Goal: Task Accomplishment & Management: Manage account settings

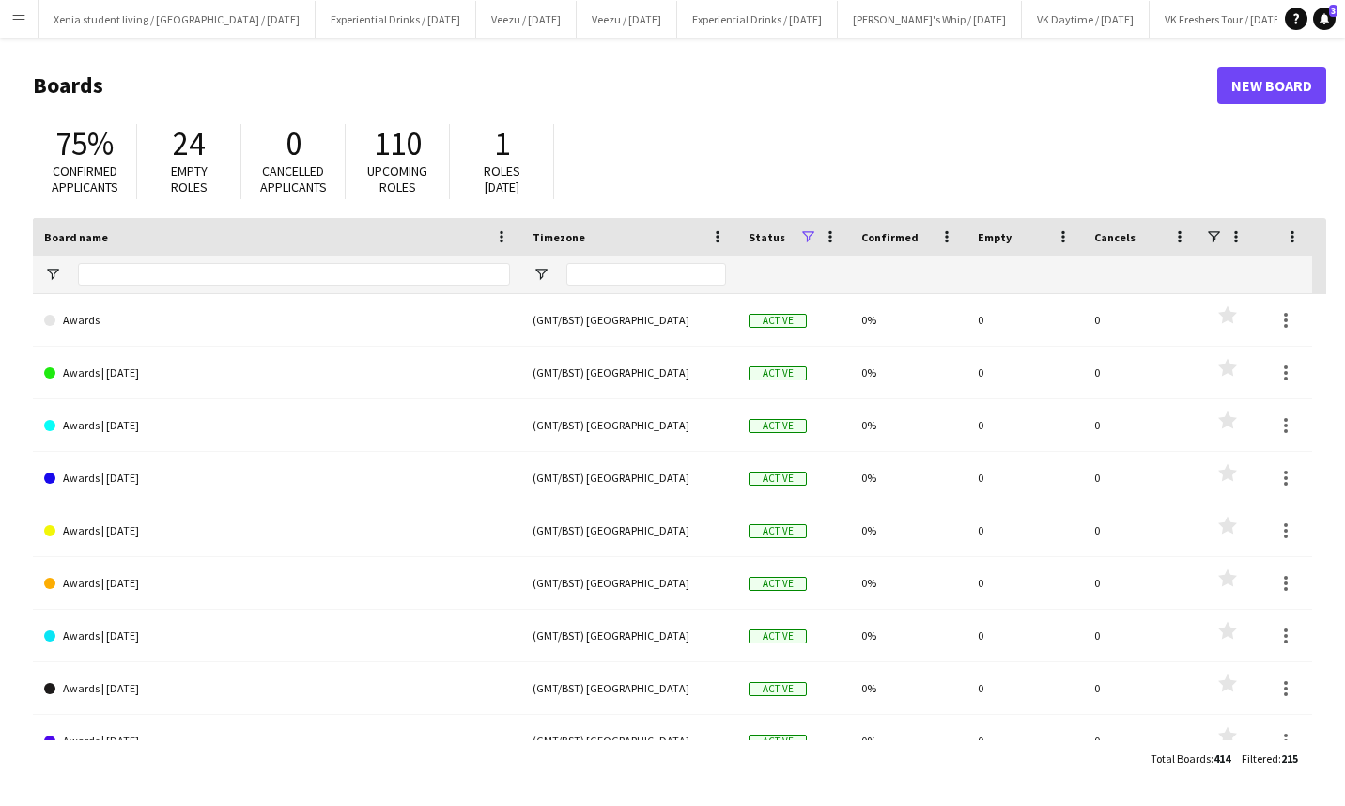
click at [23, 16] on app-icon "Menu" at bounding box center [18, 18] width 15 height 15
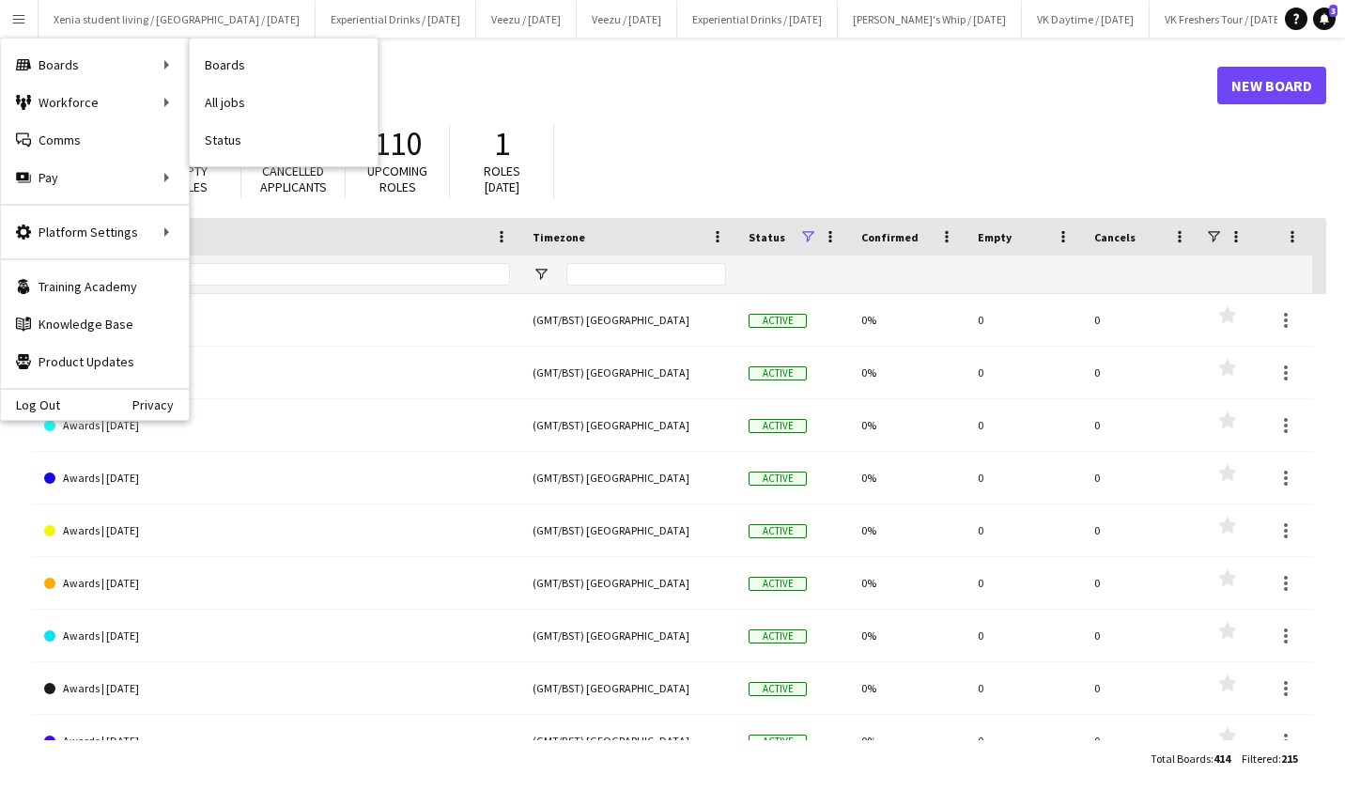
click at [238, 88] on link "All jobs" at bounding box center [284, 103] width 188 height 38
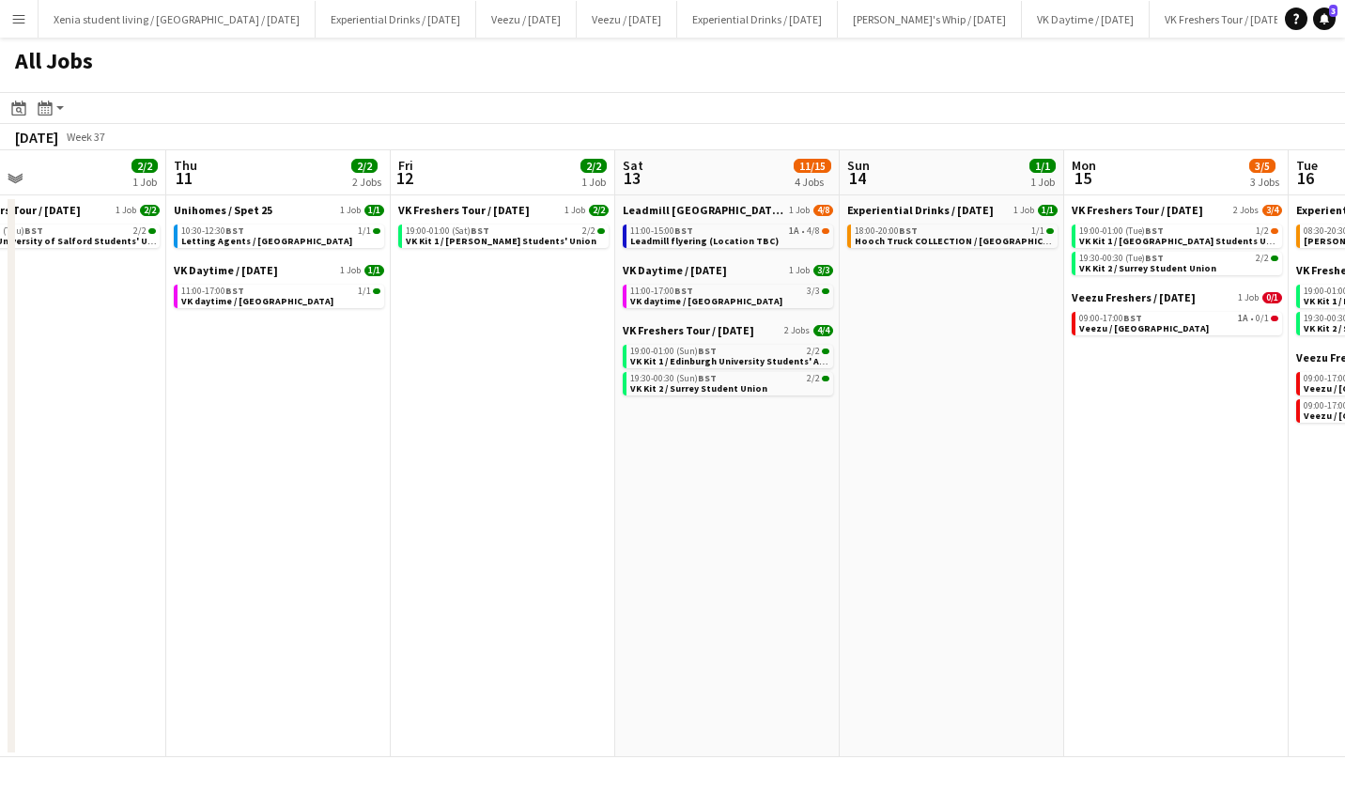
scroll to position [0, 732]
click at [735, 240] on span "Leadmill flyering (Location TBC)" at bounding box center [704, 241] width 148 height 12
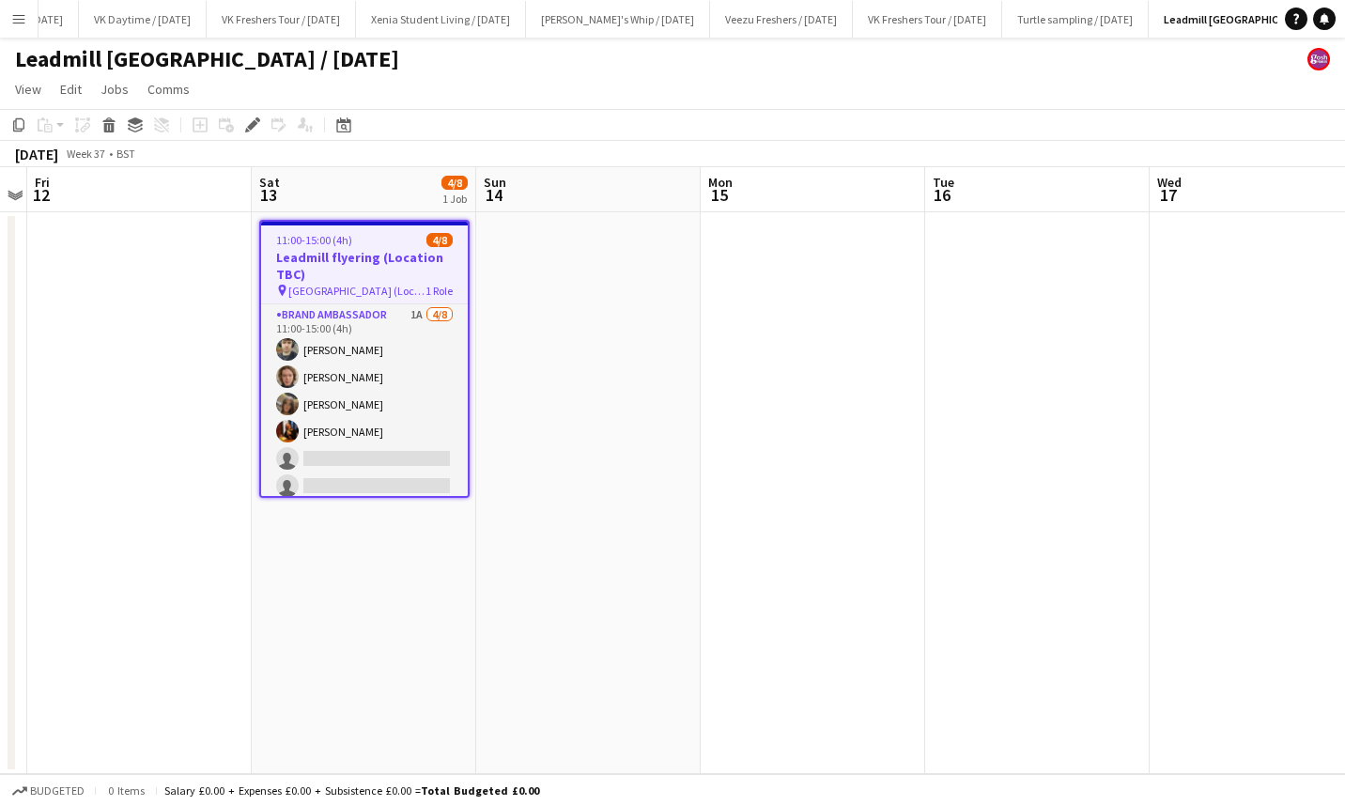
scroll to position [0, 970]
click at [345, 456] on app-card-role "Brand Ambassador 1A 4/8 11:00-15:00 (4h) Dimitri Kohovs Callum Whitfield Maylin…" at bounding box center [364, 431] width 207 height 255
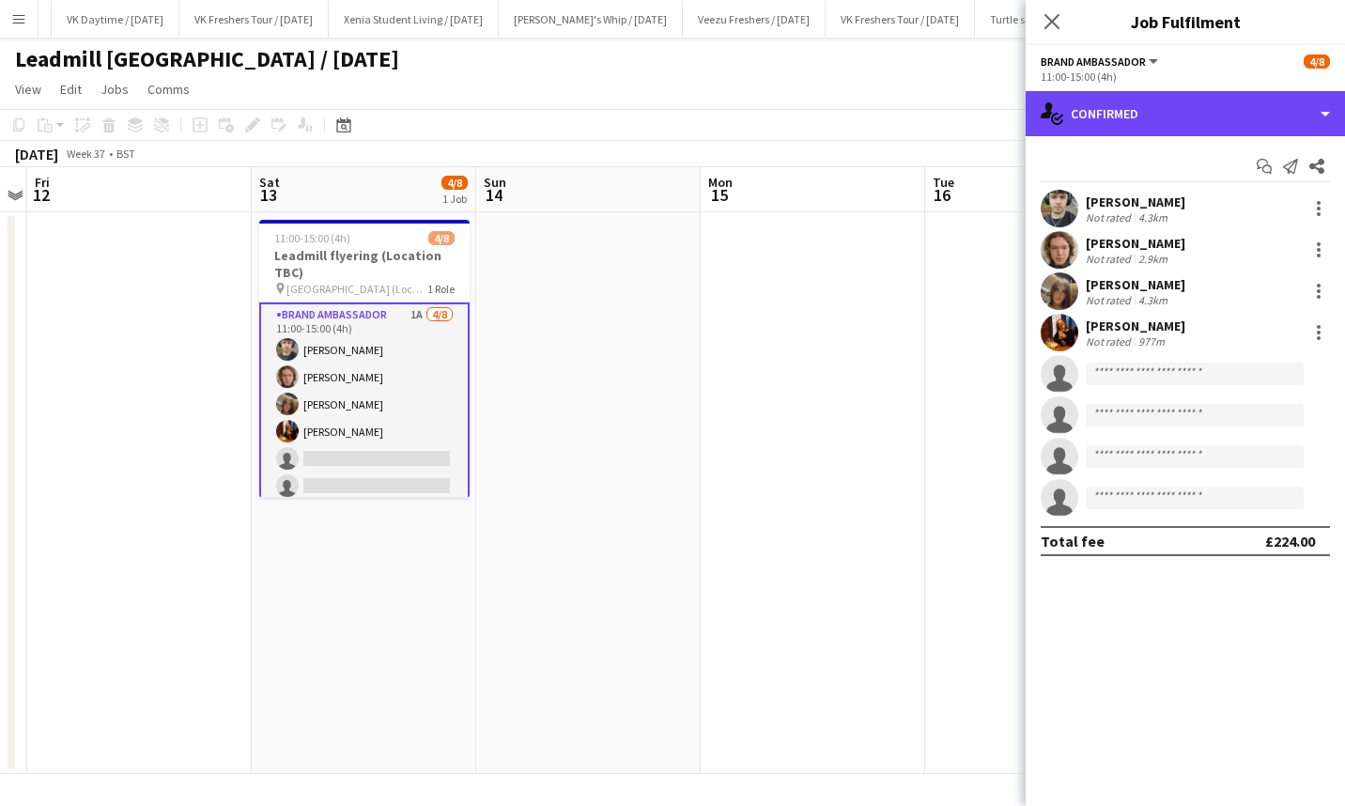
click at [1202, 125] on div "single-neutral-actions-check-2 Confirmed" at bounding box center [1185, 113] width 319 height 45
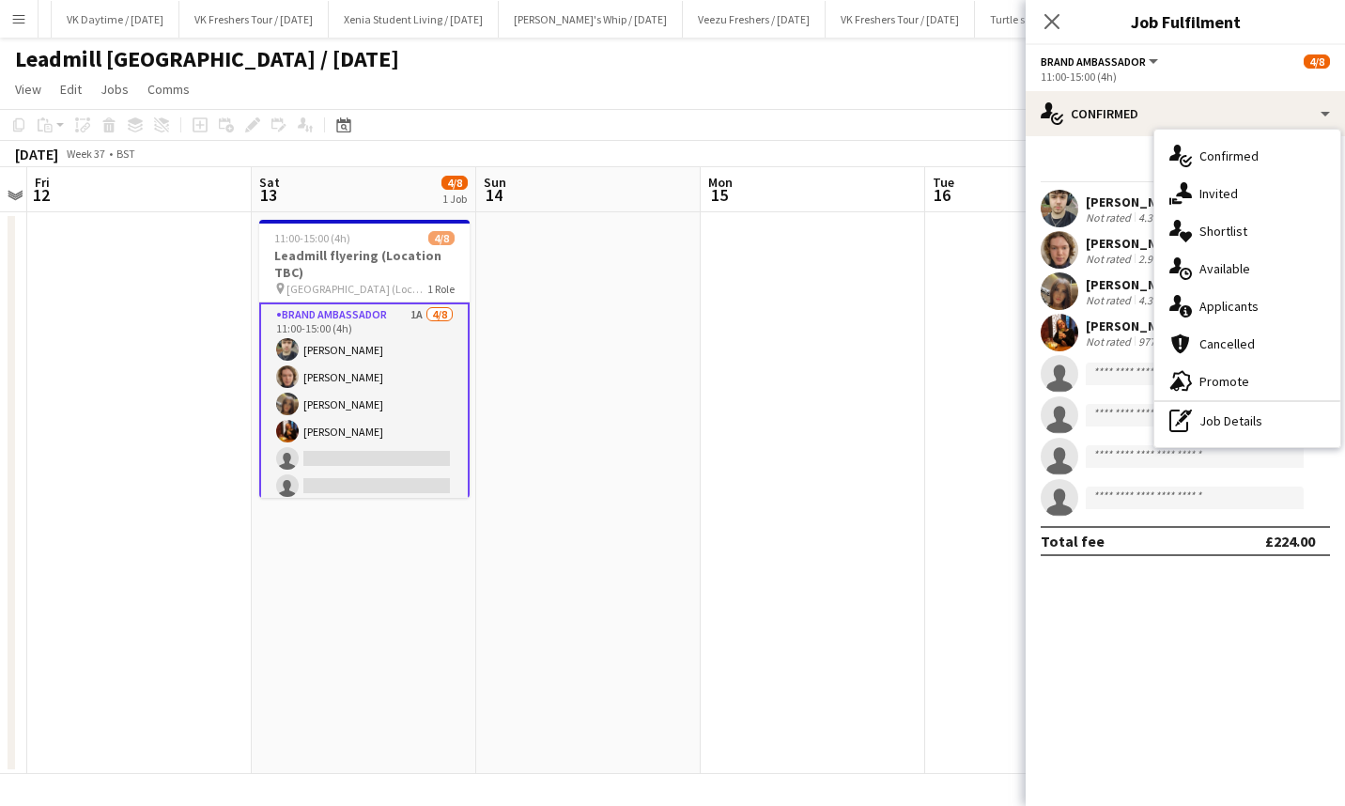
click at [1234, 304] on span "Applicants" at bounding box center [1228, 306] width 59 height 17
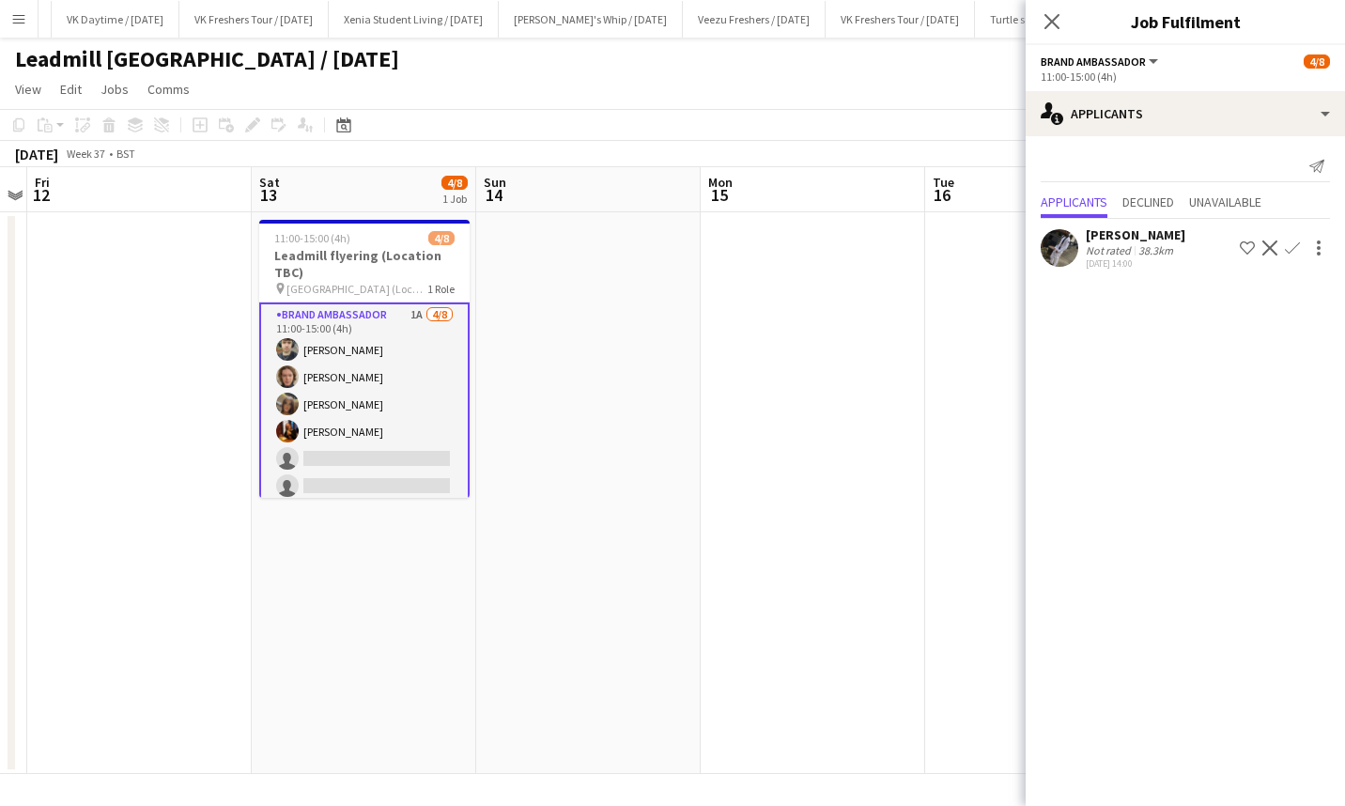
click at [1056, 24] on icon at bounding box center [1051, 21] width 15 height 15
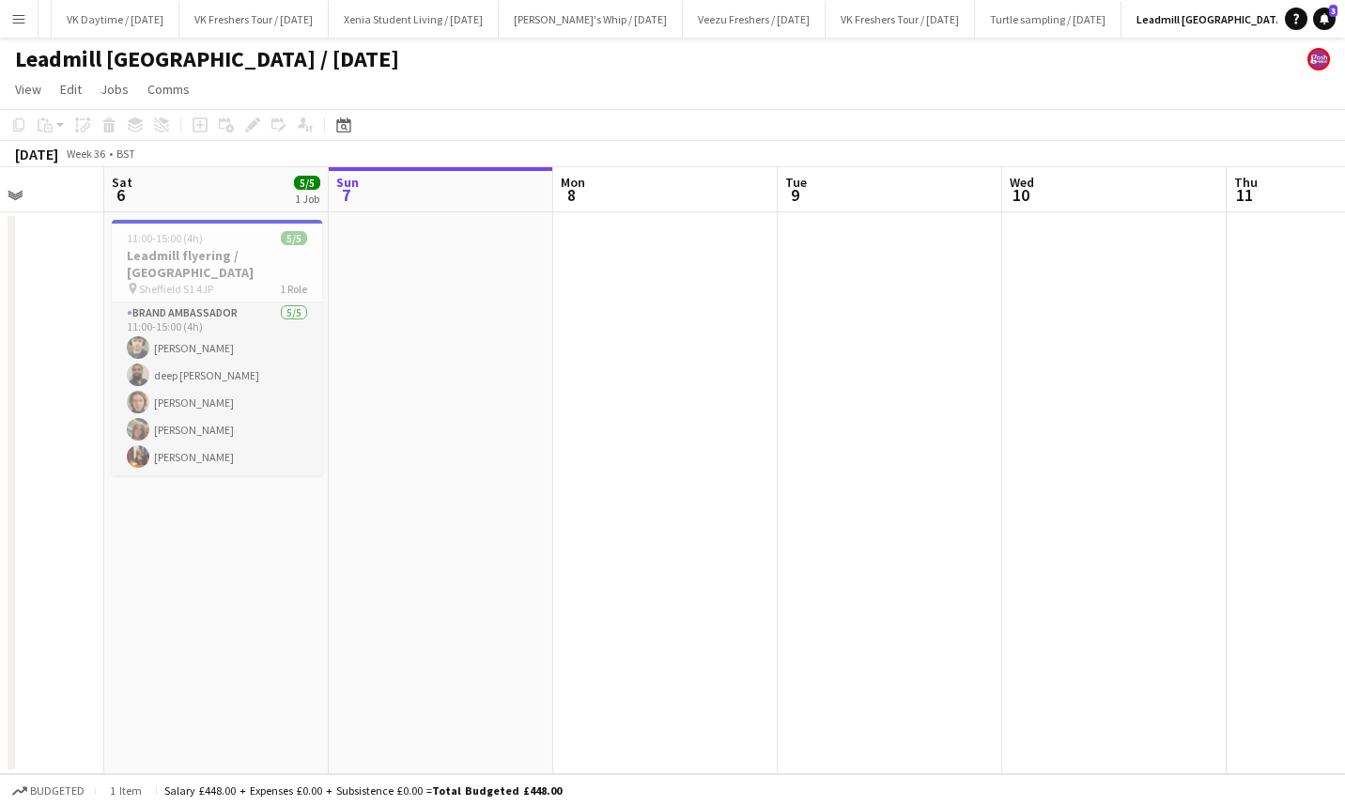
scroll to position [0, 515]
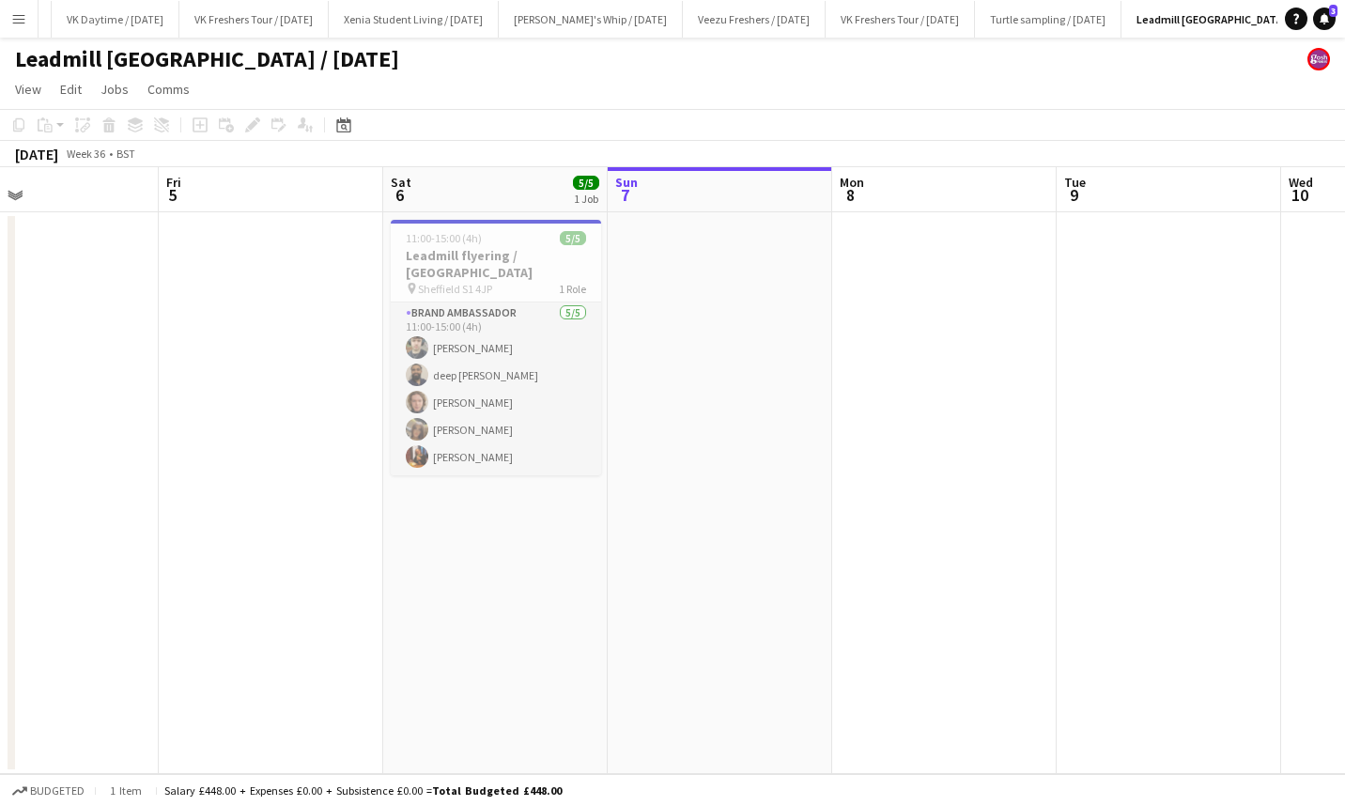
click at [465, 352] on app-card-role "Brand Ambassador 5/5 11:00-15:00 (4h) Dimitri Kohovs deep wagh Callum Whitfield…" at bounding box center [496, 388] width 210 height 173
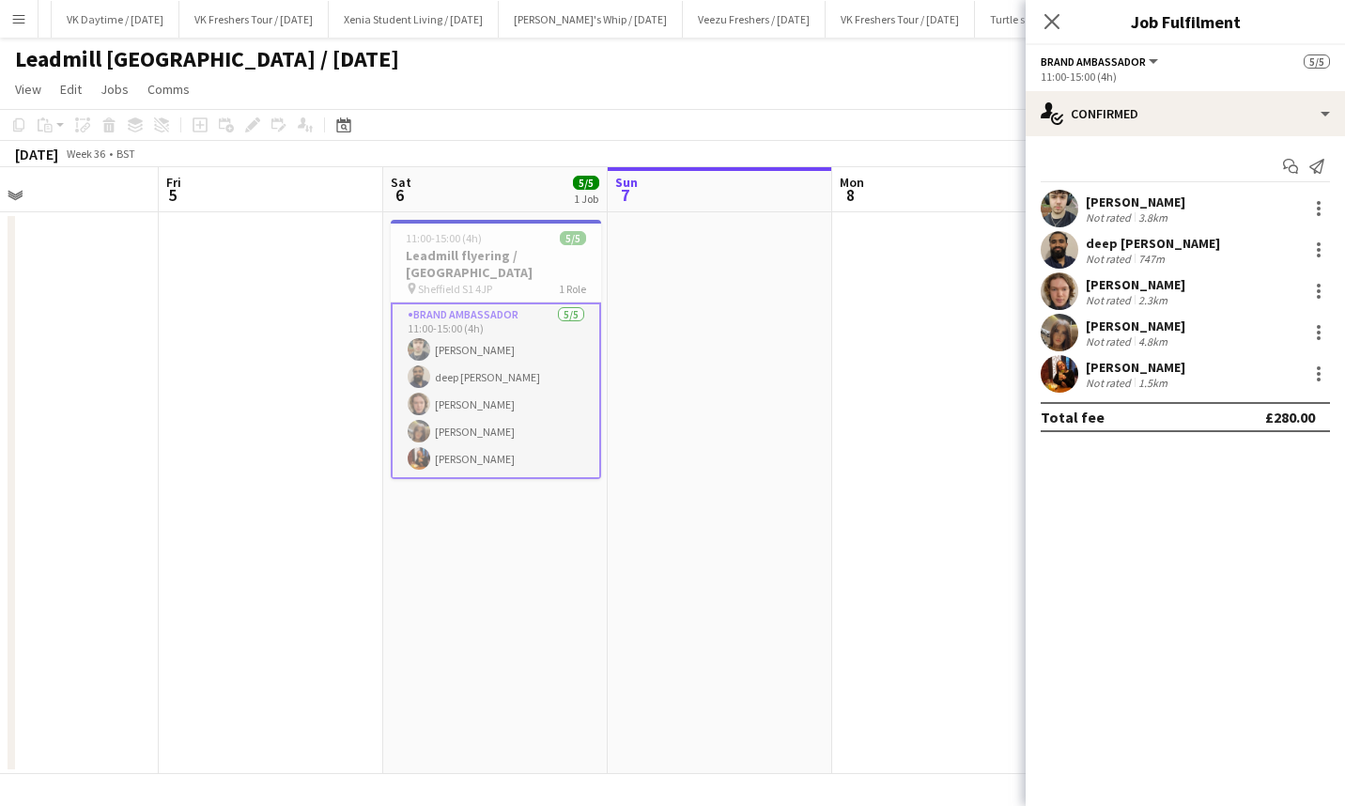
click at [1121, 239] on div "deep wagh" at bounding box center [1153, 243] width 134 height 17
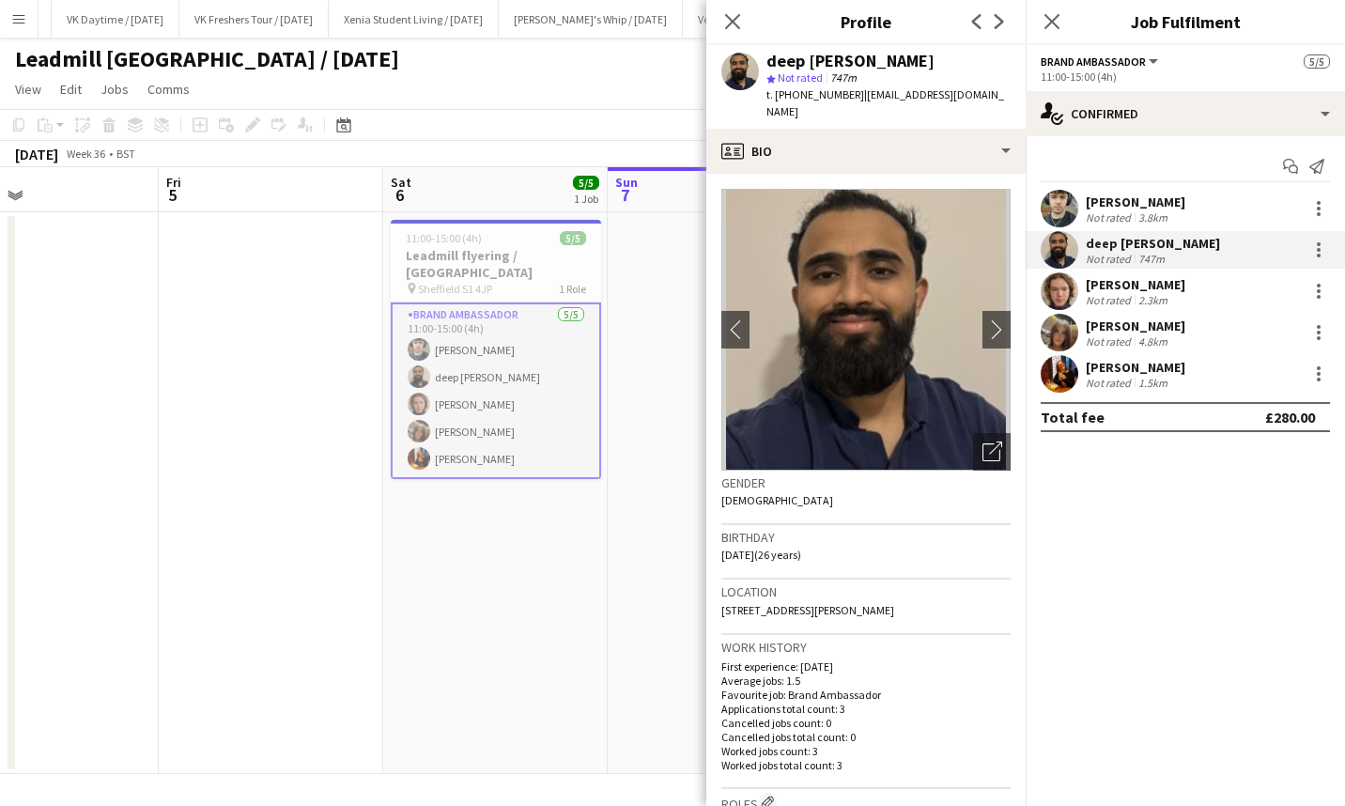
click at [1045, 23] on icon "Close pop-in" at bounding box center [1051, 21] width 15 height 15
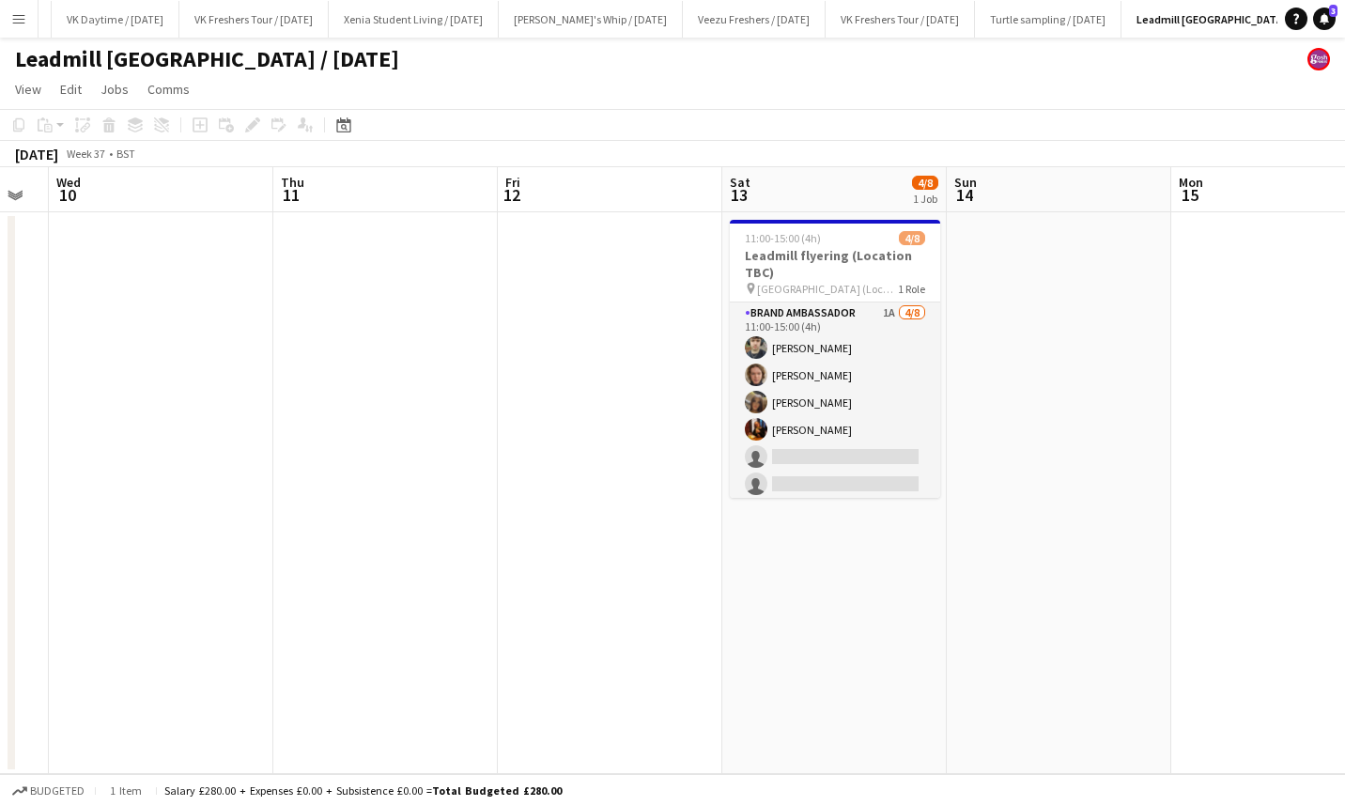
scroll to position [0, 547]
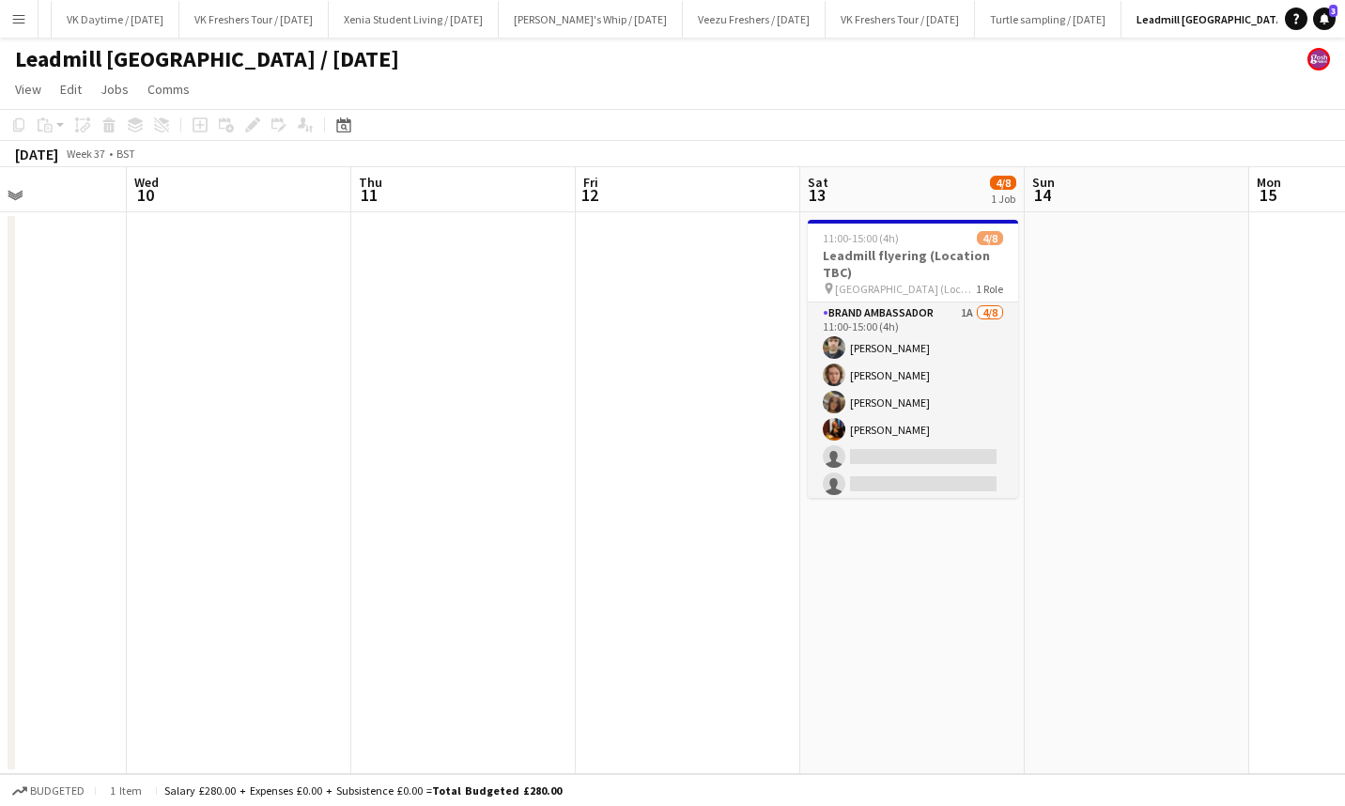
click at [907, 367] on app-card-role "Brand Ambassador 1A 4/8 11:00-15:00 (4h) Dimitri Kohovs Callum Whitfield Maylin…" at bounding box center [913, 429] width 210 height 255
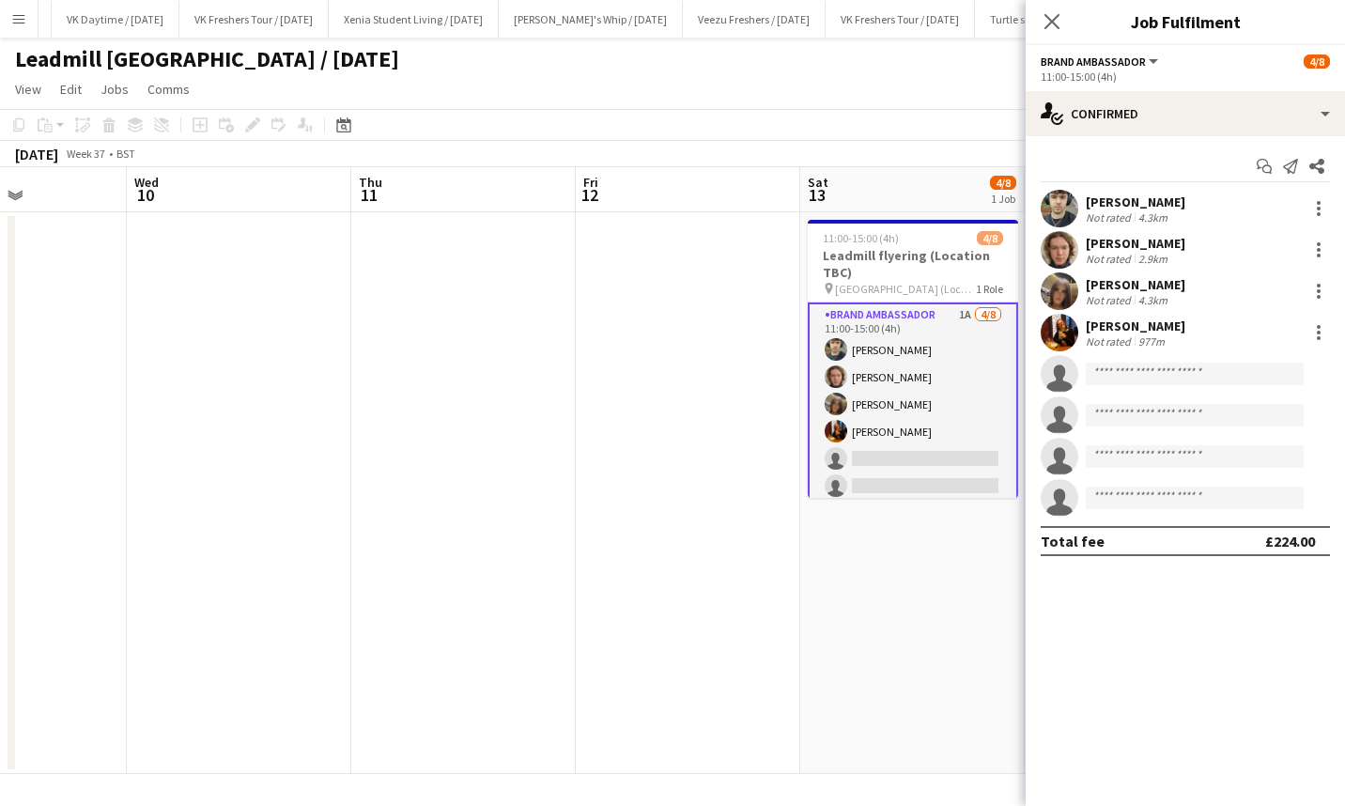
click at [1052, 28] on icon "Close pop-in" at bounding box center [1051, 21] width 15 height 15
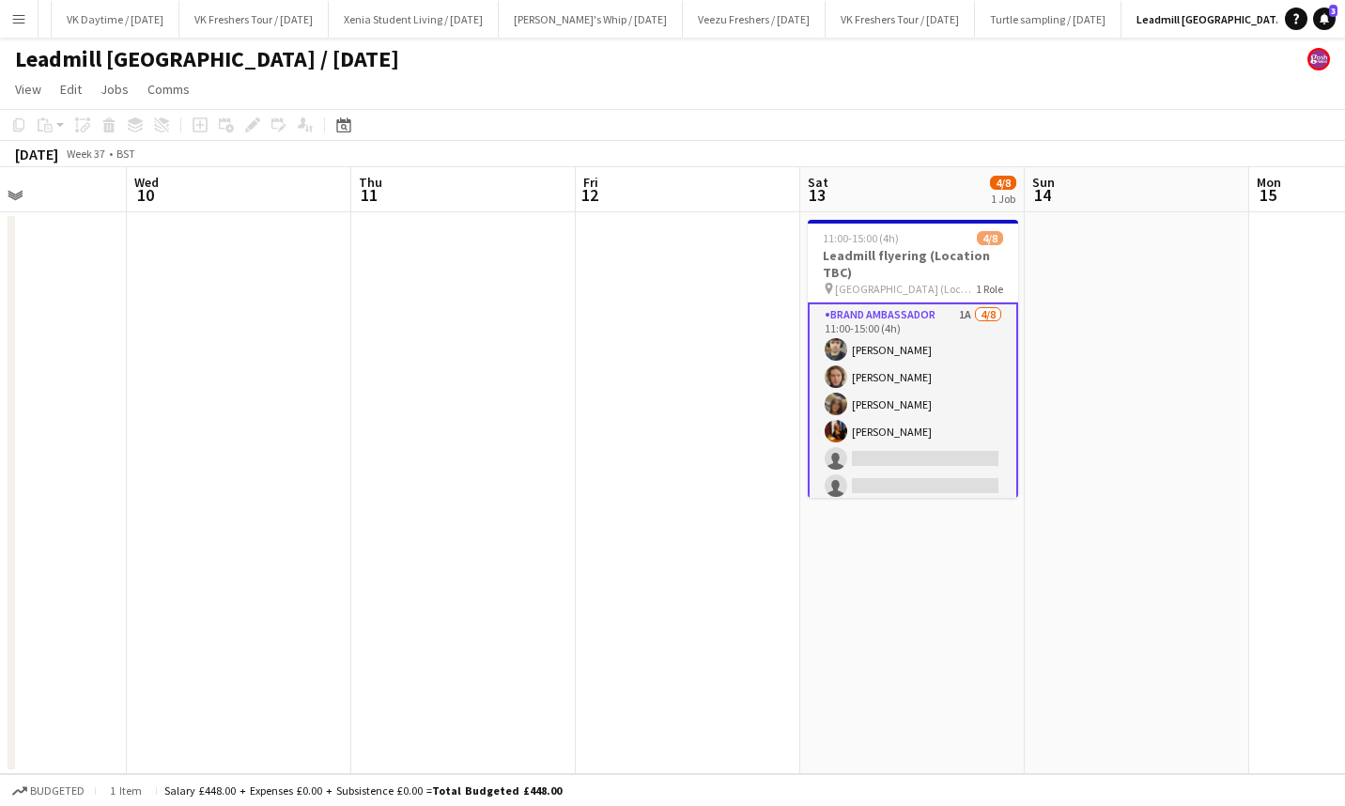
click at [897, 269] on h3 "Leadmill flyering (Location TBC)" at bounding box center [913, 264] width 210 height 34
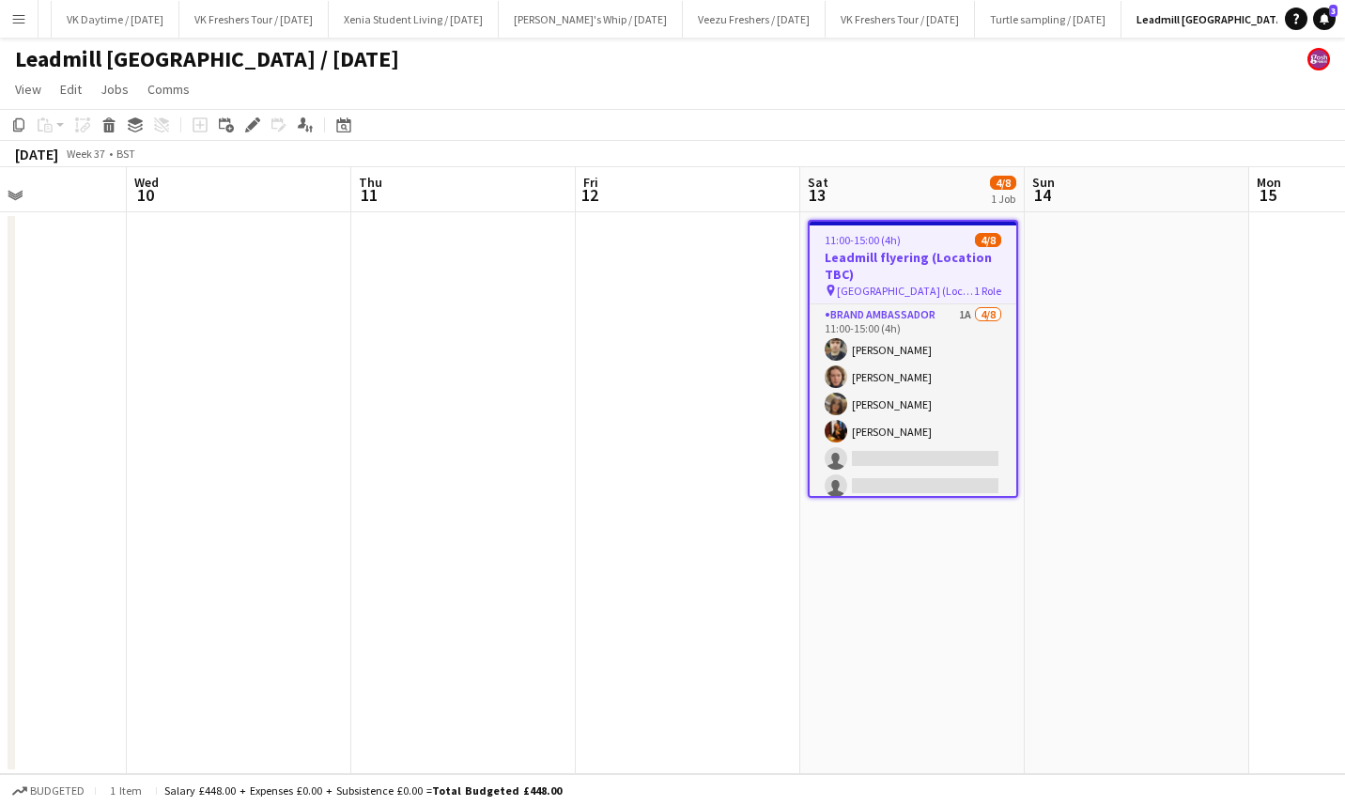
click at [250, 124] on icon at bounding box center [252, 125] width 10 height 10
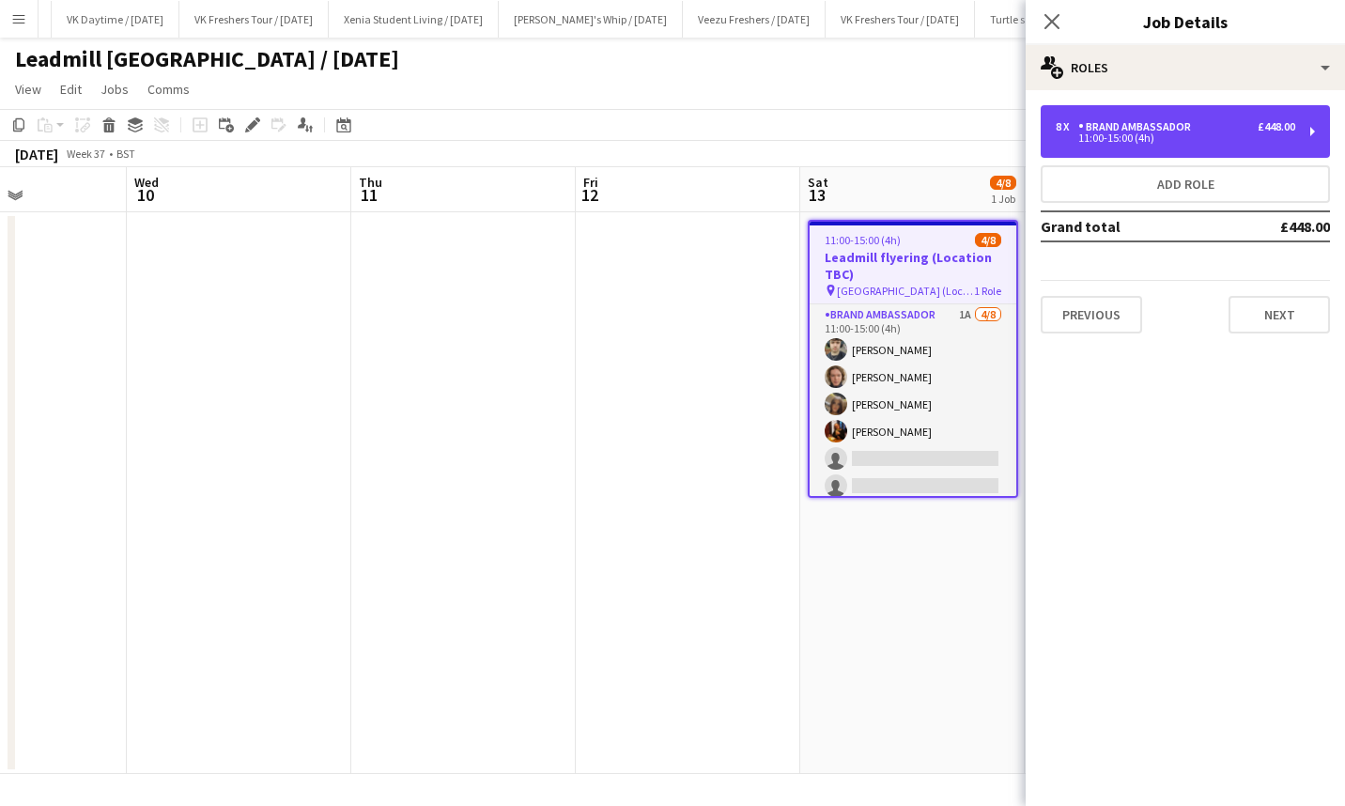
click at [1133, 128] on div "Brand Ambassador" at bounding box center [1138, 126] width 120 height 13
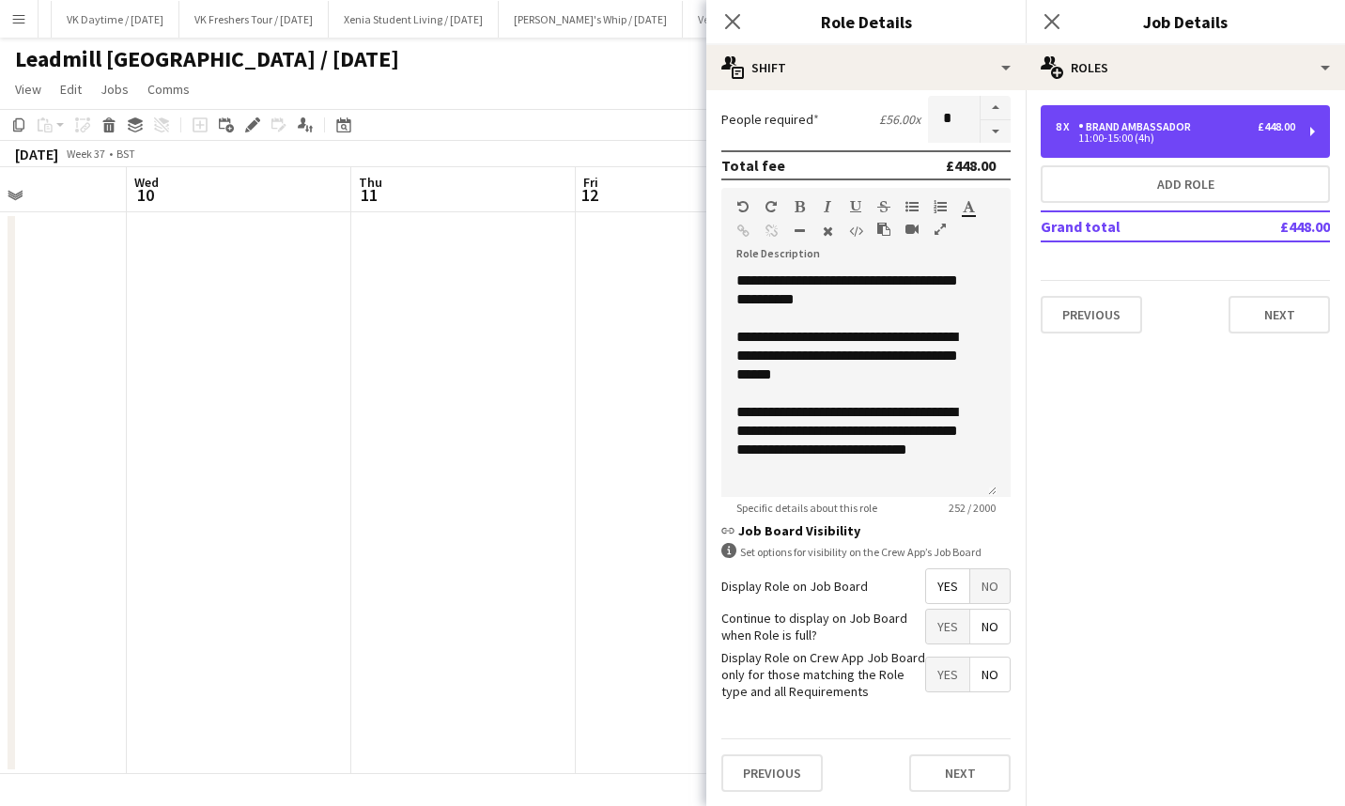
scroll to position [0, 0]
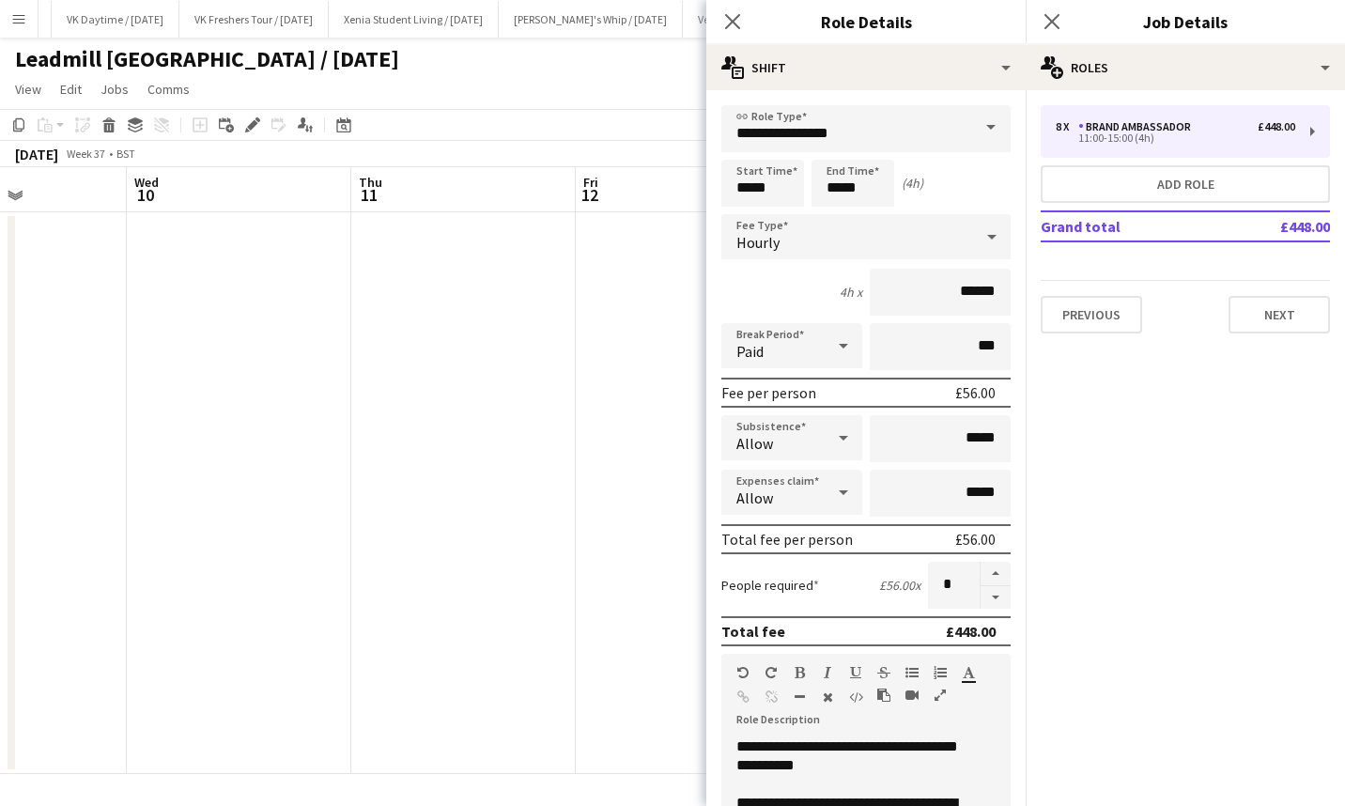
click at [1053, 19] on icon at bounding box center [1051, 21] width 15 height 15
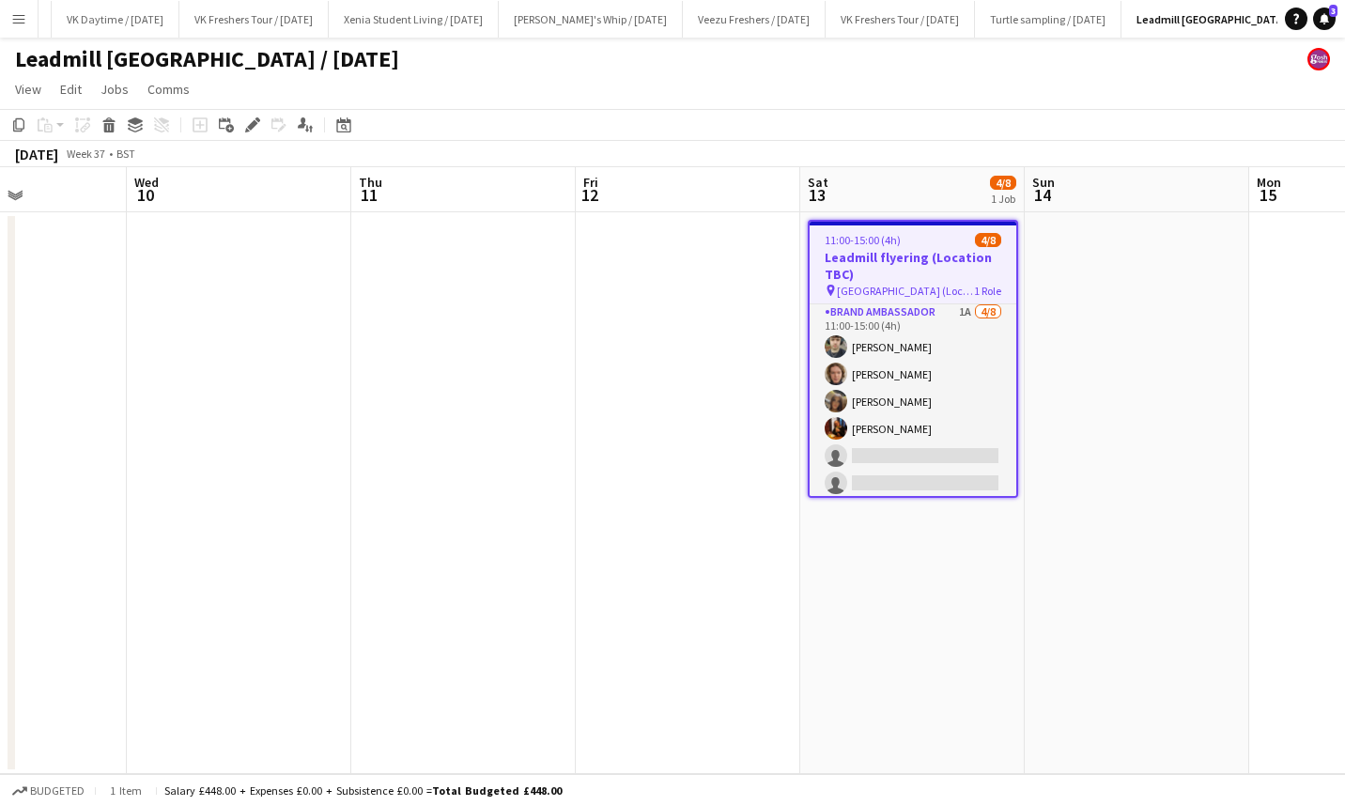
scroll to position [63, 0]
click at [885, 247] on app-job-card "11:00-15:00 (4h) 4/8 Leadmill flyering (Location TBC) pin Sheffield (Location T…" at bounding box center [913, 359] width 210 height 278
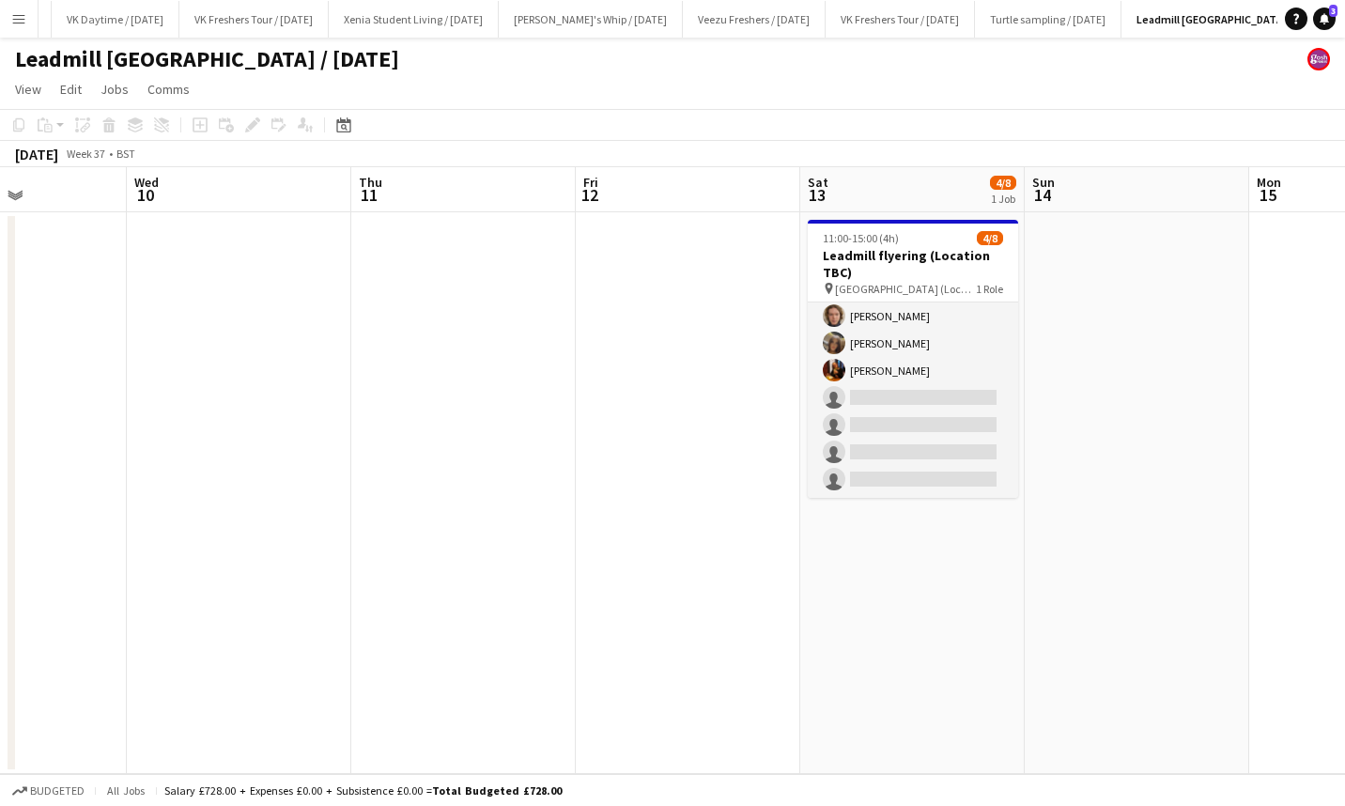
click at [885, 247] on h3 "Leadmill flyering (Location TBC)" at bounding box center [913, 264] width 210 height 34
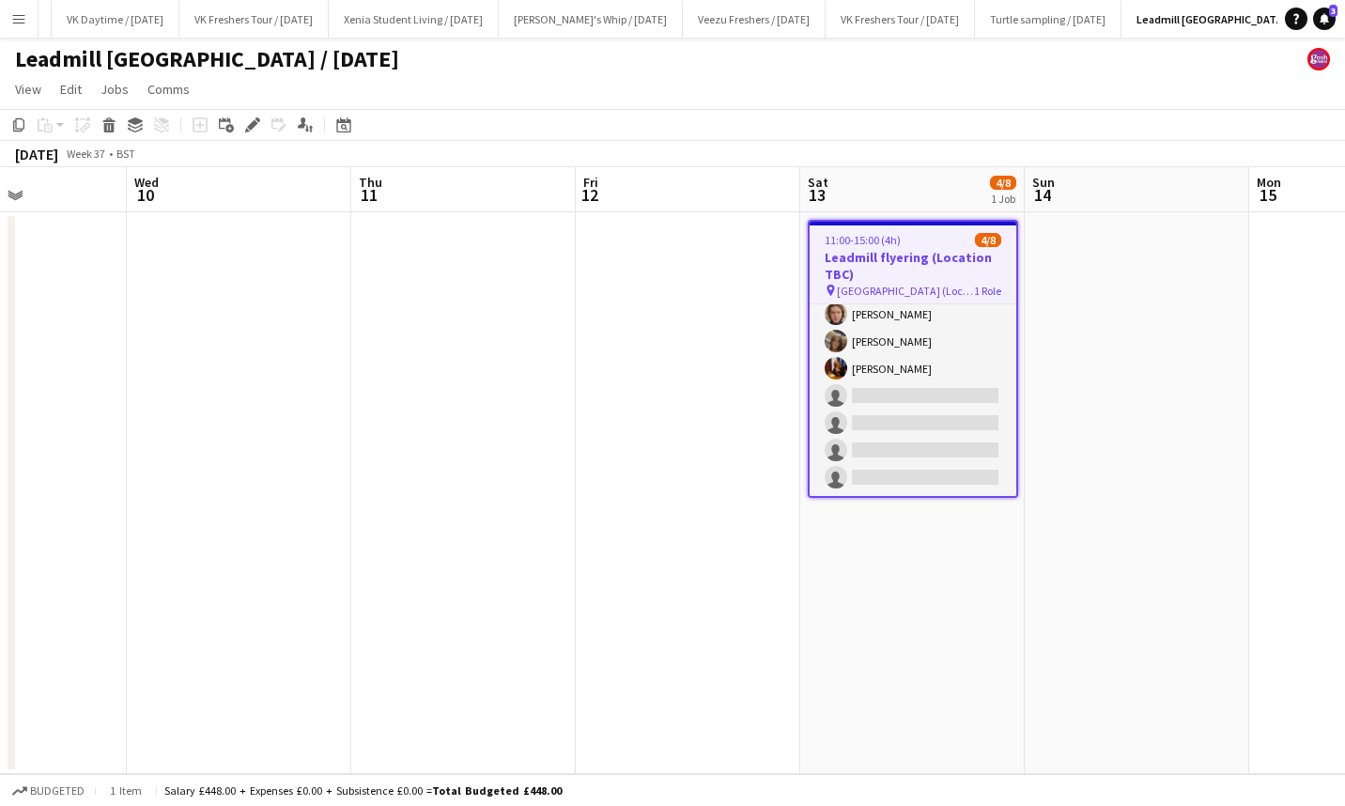
click at [251, 122] on icon "Edit" at bounding box center [252, 124] width 15 height 15
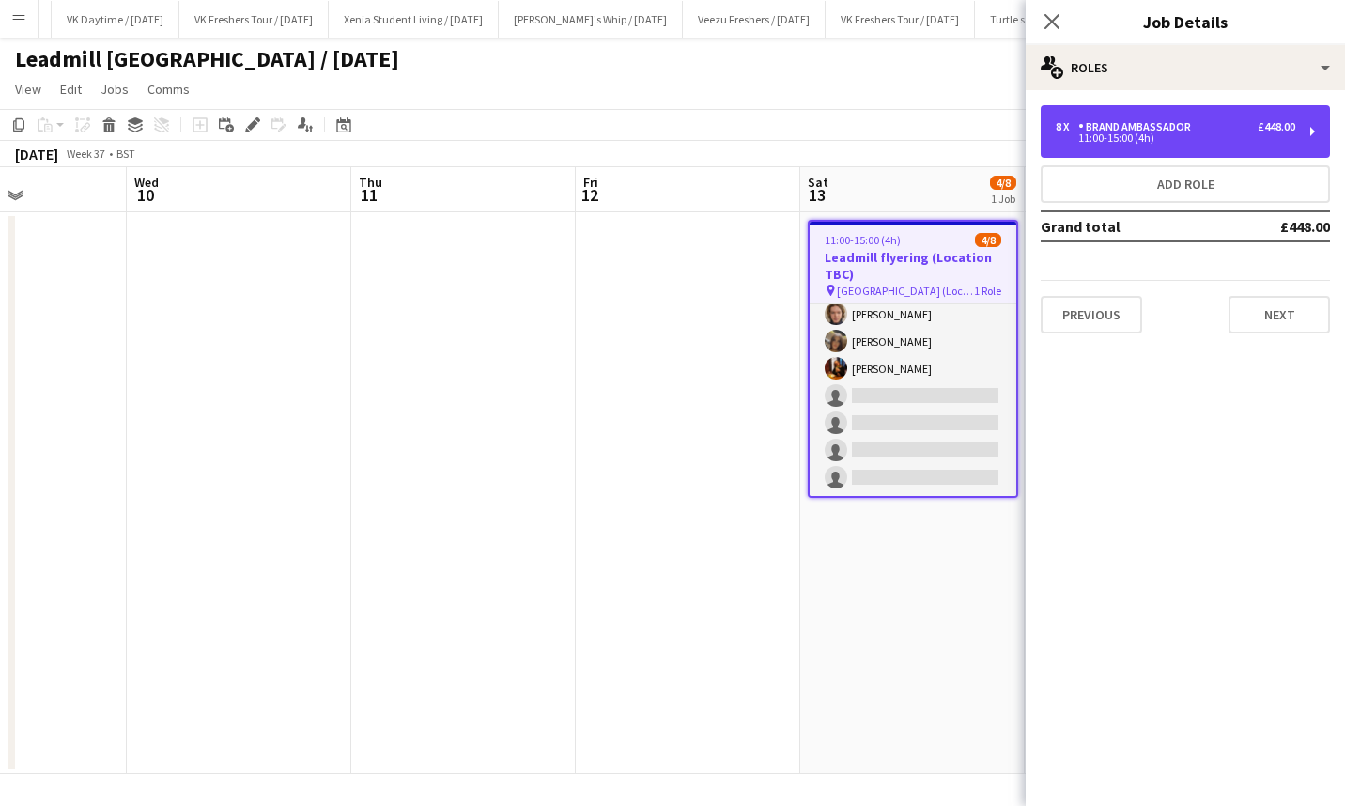
click at [1215, 123] on div "8 x Brand Ambassador £448.00" at bounding box center [1176, 126] width 240 height 13
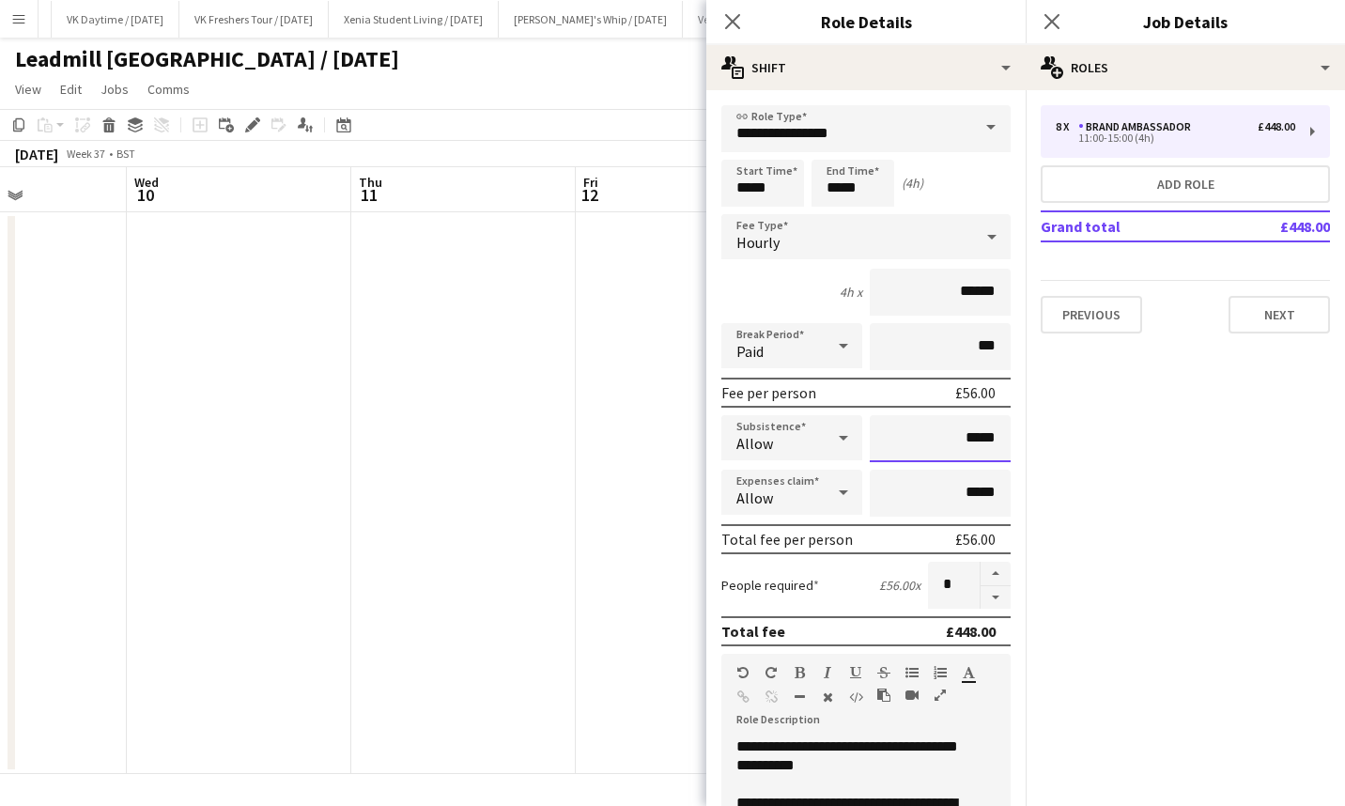
click at [955, 438] on input "*****" at bounding box center [940, 438] width 141 height 47
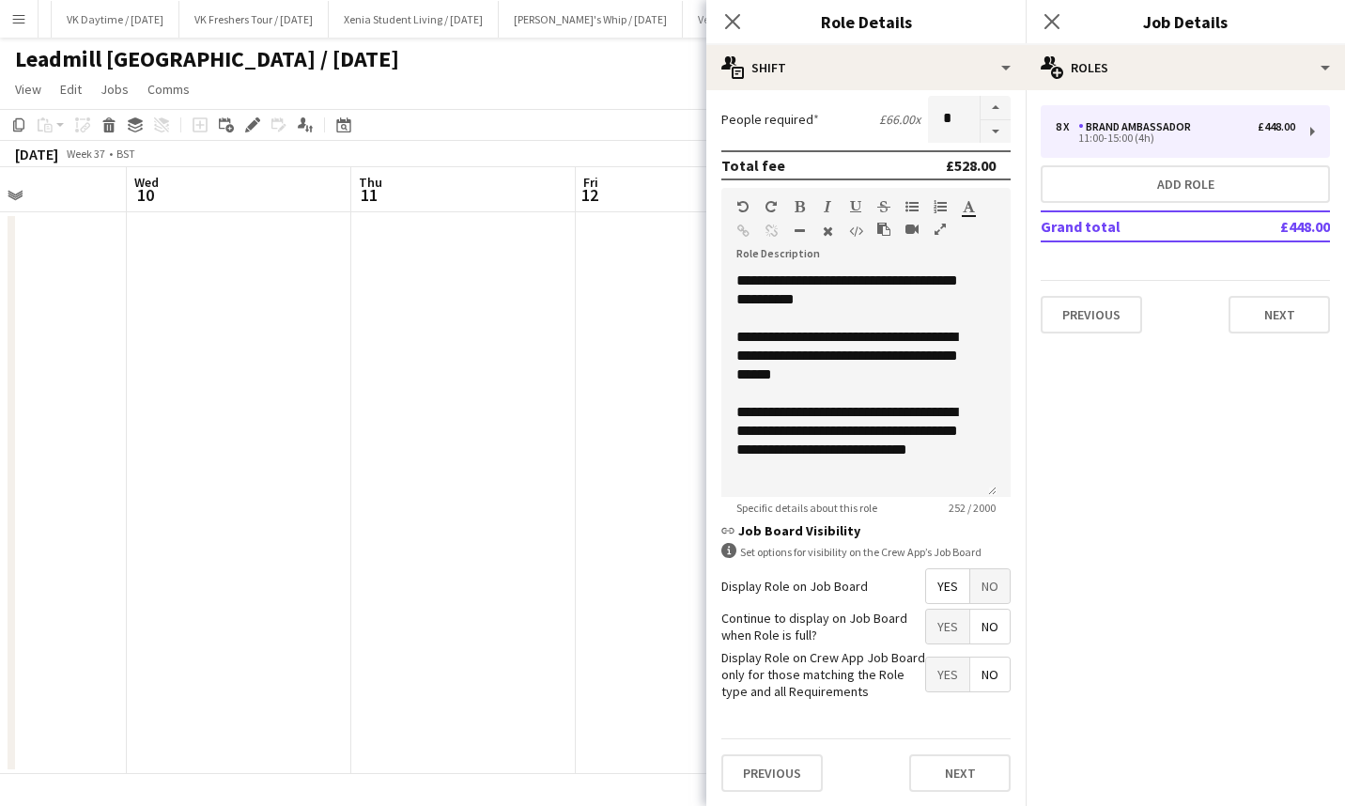
type input "******"
click at [957, 765] on button "Next" at bounding box center [959, 773] width 101 height 38
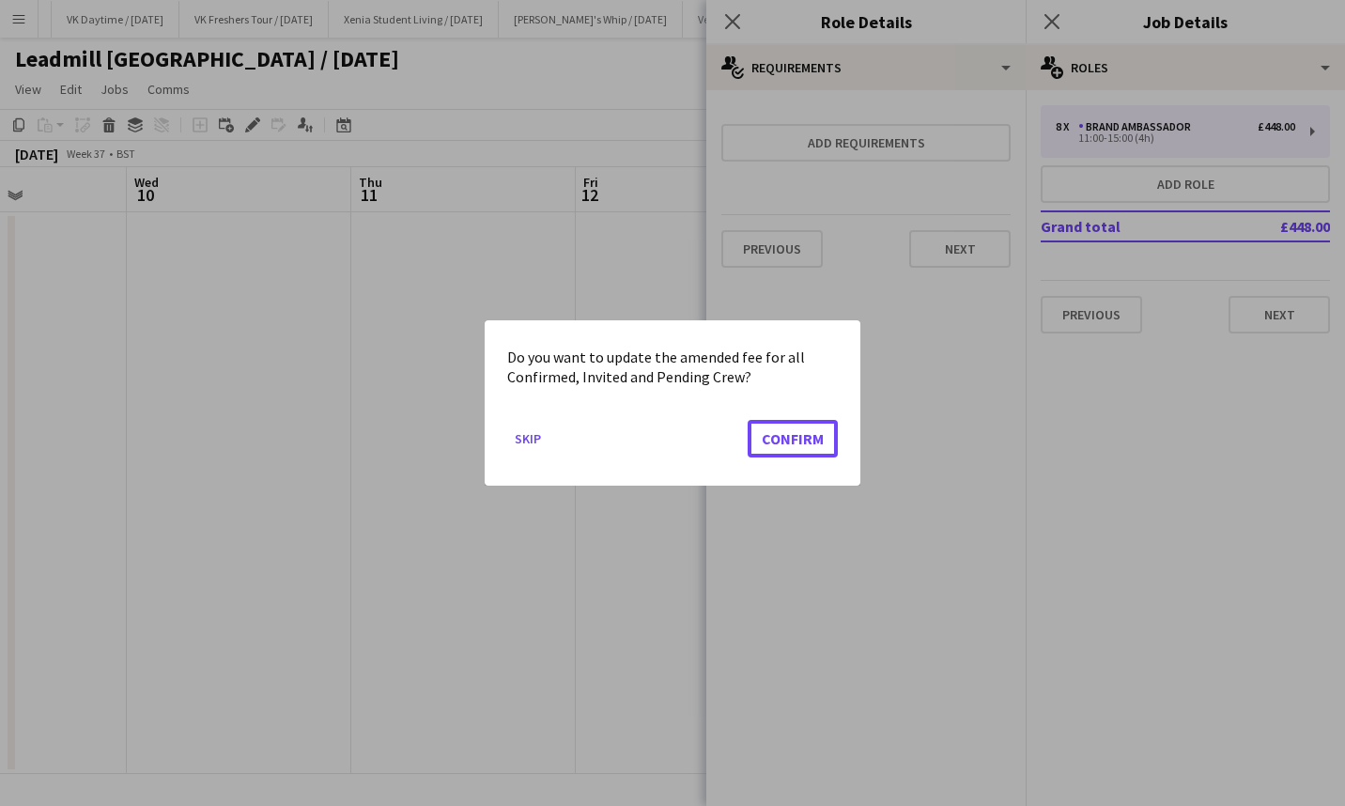
click at [801, 436] on button "Confirm" at bounding box center [793, 439] width 90 height 38
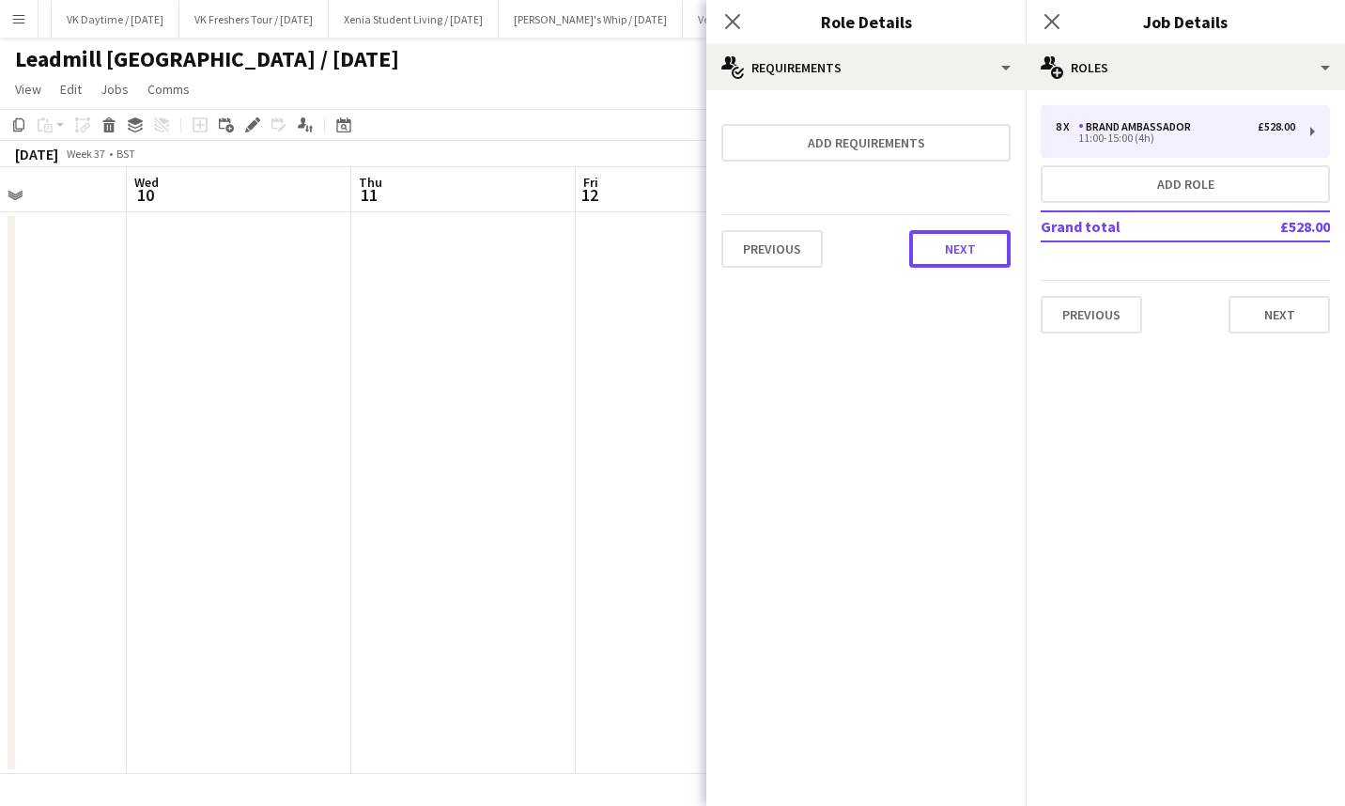
click at [981, 254] on button "Next" at bounding box center [959, 249] width 101 height 38
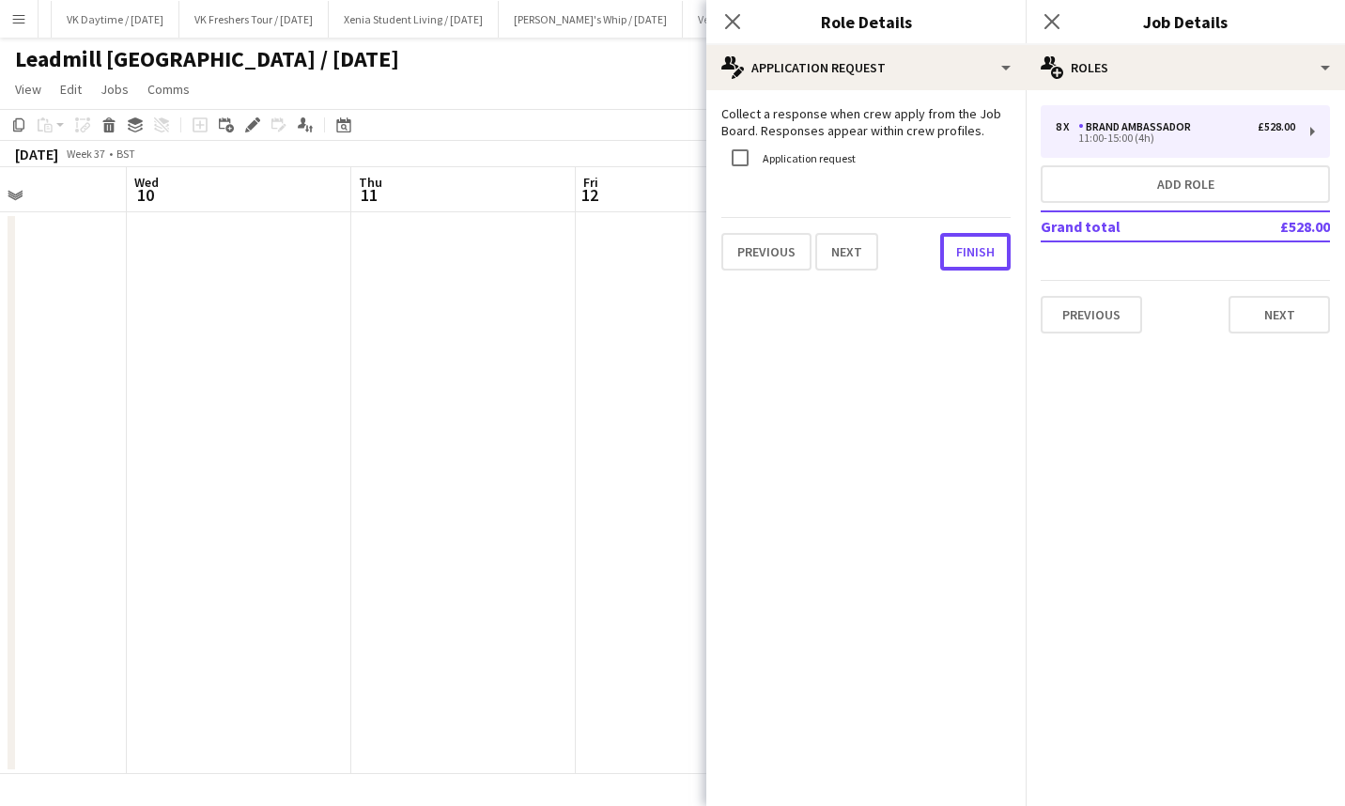
click at [981, 254] on button "Finish" at bounding box center [975, 252] width 70 height 38
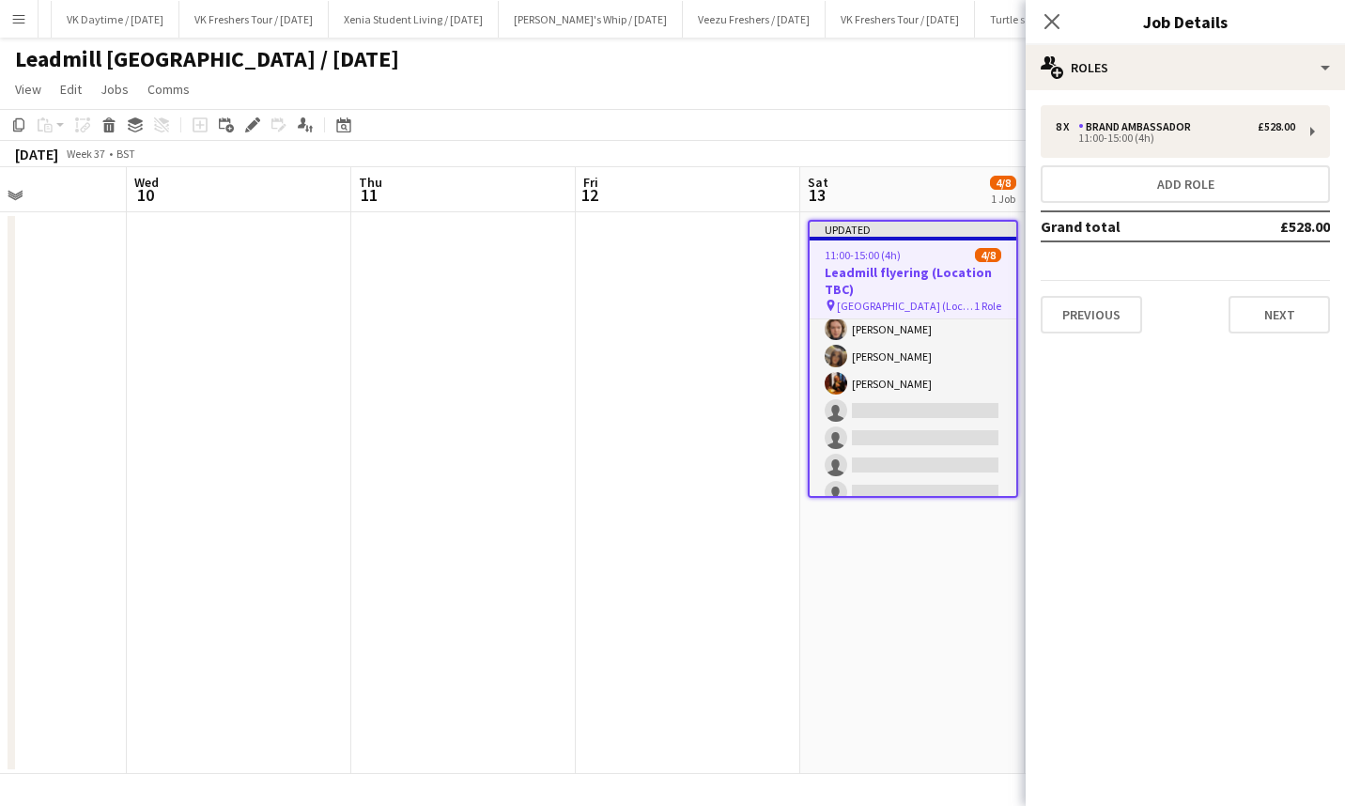
click at [1052, 11] on app-icon "Close pop-in" at bounding box center [1052, 21] width 23 height 23
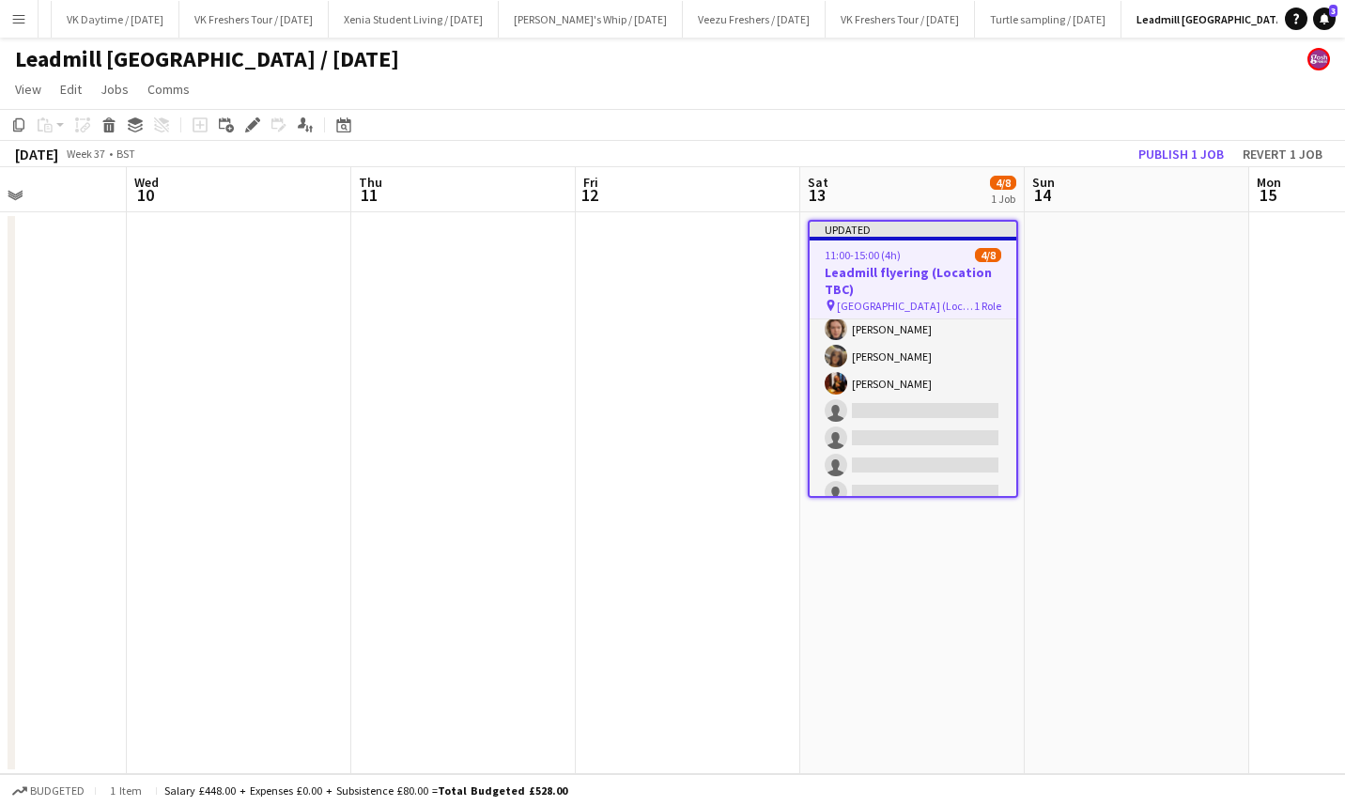
click at [885, 270] on h3 "Leadmill flyering (Location TBC)" at bounding box center [913, 281] width 207 height 34
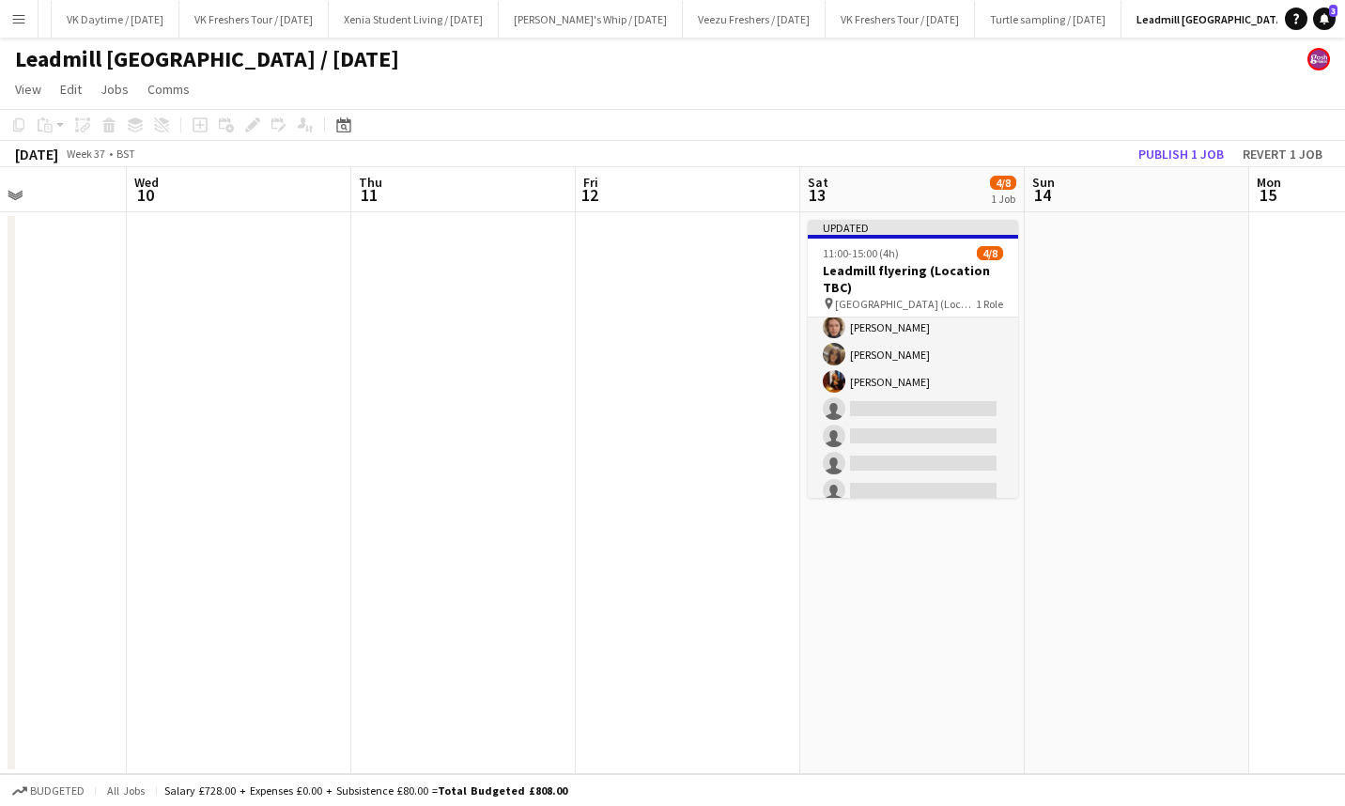
click at [885, 270] on h3 "Leadmill flyering (Location TBC)" at bounding box center [913, 279] width 210 height 34
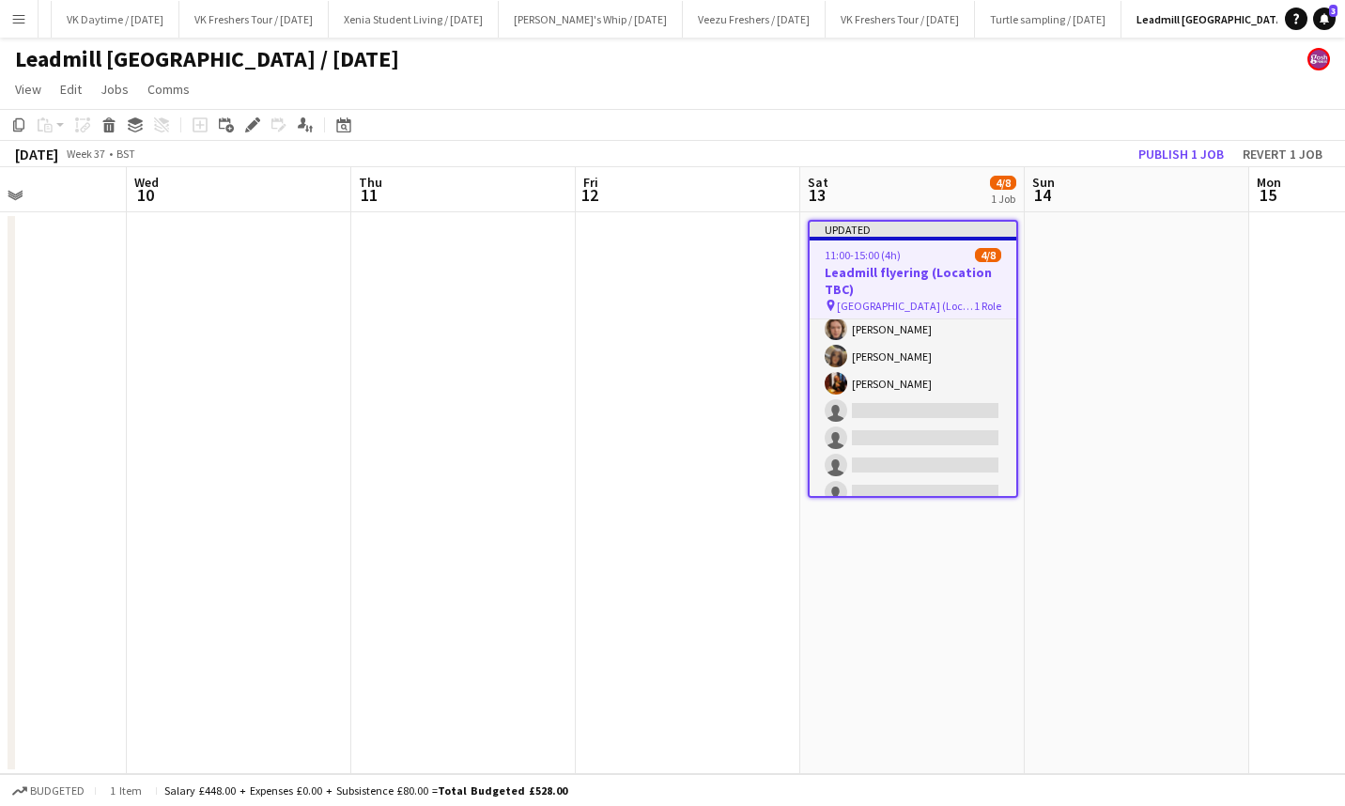
click at [259, 126] on icon "Edit" at bounding box center [252, 124] width 15 height 15
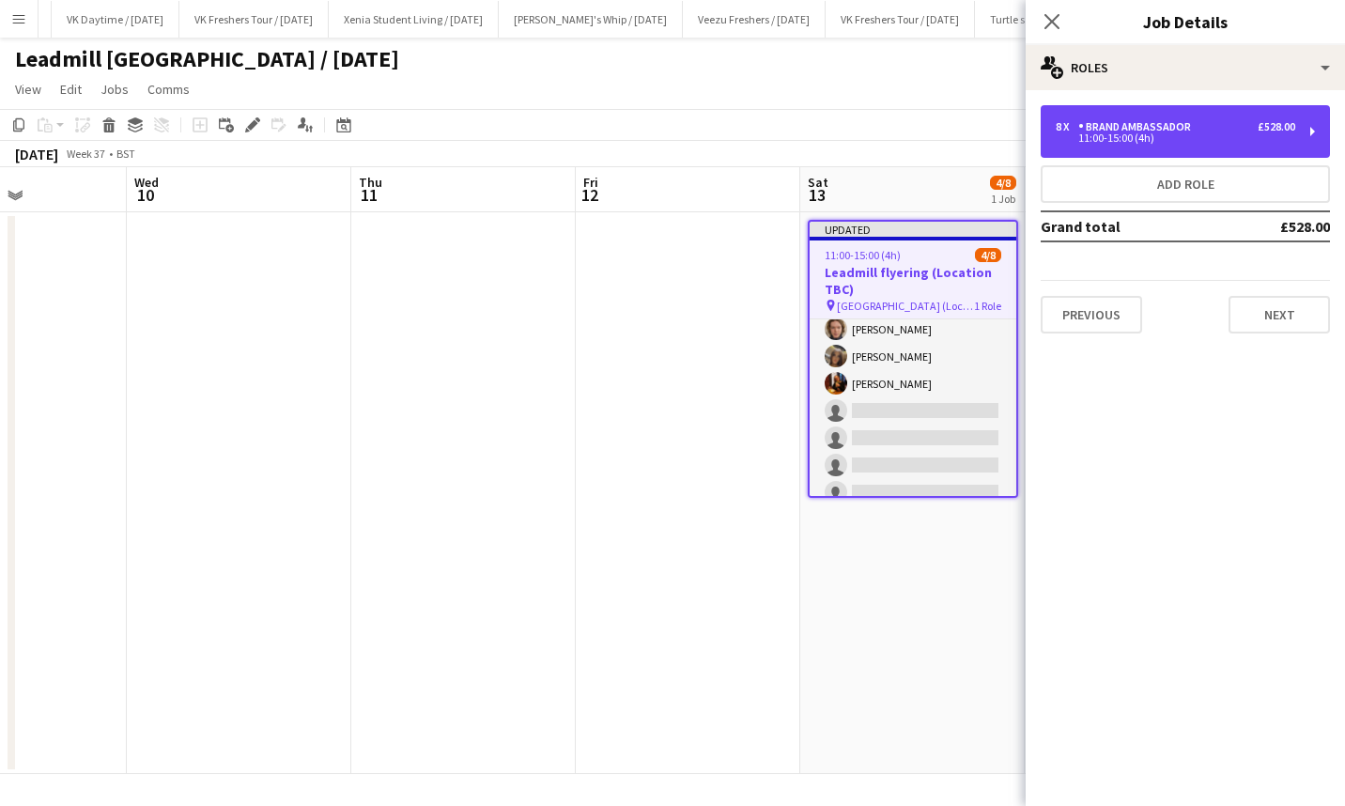
click at [1106, 135] on div "11:00-15:00 (4h)" at bounding box center [1176, 137] width 240 height 9
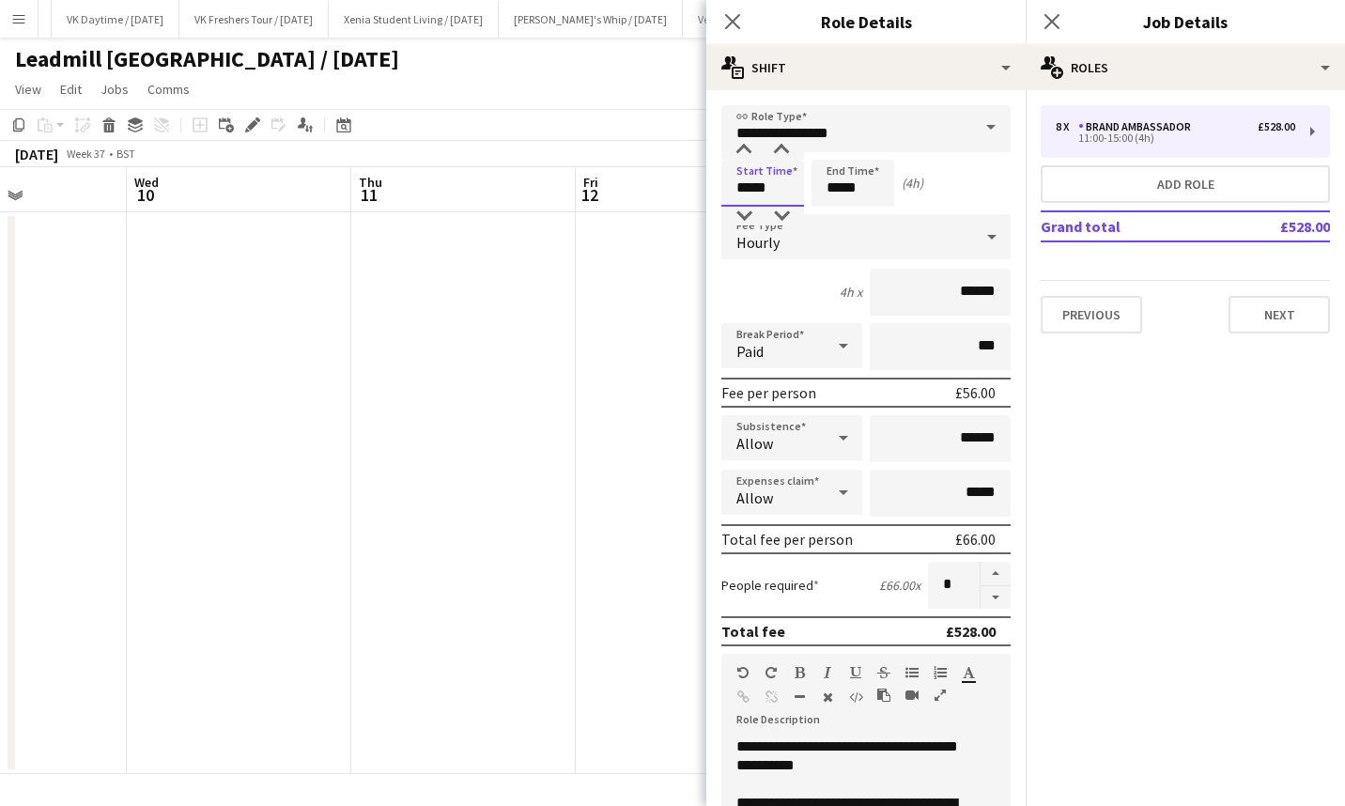
click at [758, 194] on input "*****" at bounding box center [762, 183] width 83 height 47
click at [742, 219] on div at bounding box center [744, 216] width 38 height 19
type input "*****"
click at [781, 218] on div at bounding box center [782, 216] width 38 height 19
drag, startPoint x: 865, startPoint y: 188, endPoint x: 870, endPoint y: 155, distance: 33.2
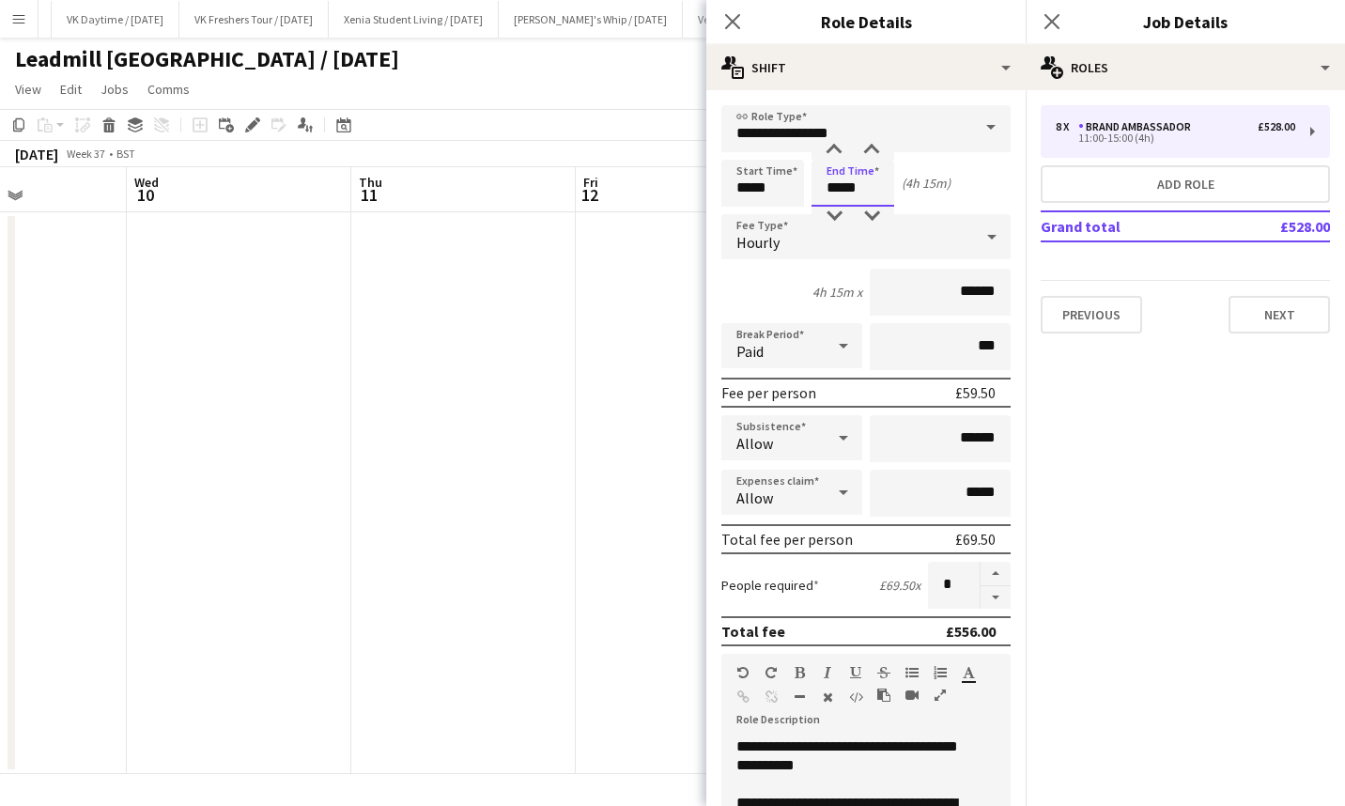
click at [870, 180] on app-time-picker "*****" at bounding box center [853, 187] width 83 height 14
type input "*****"
click at [870, 155] on div at bounding box center [872, 150] width 38 height 19
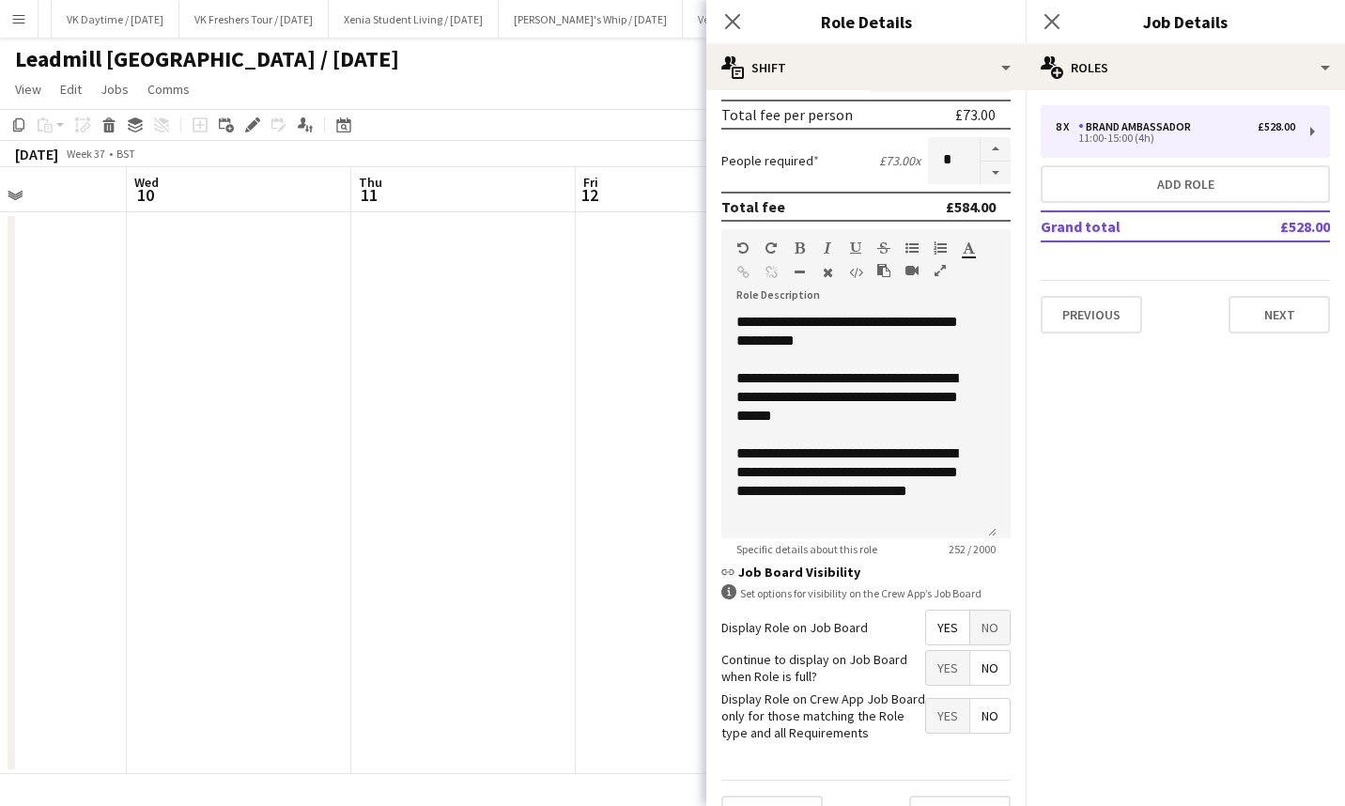
scroll to position [466, 0]
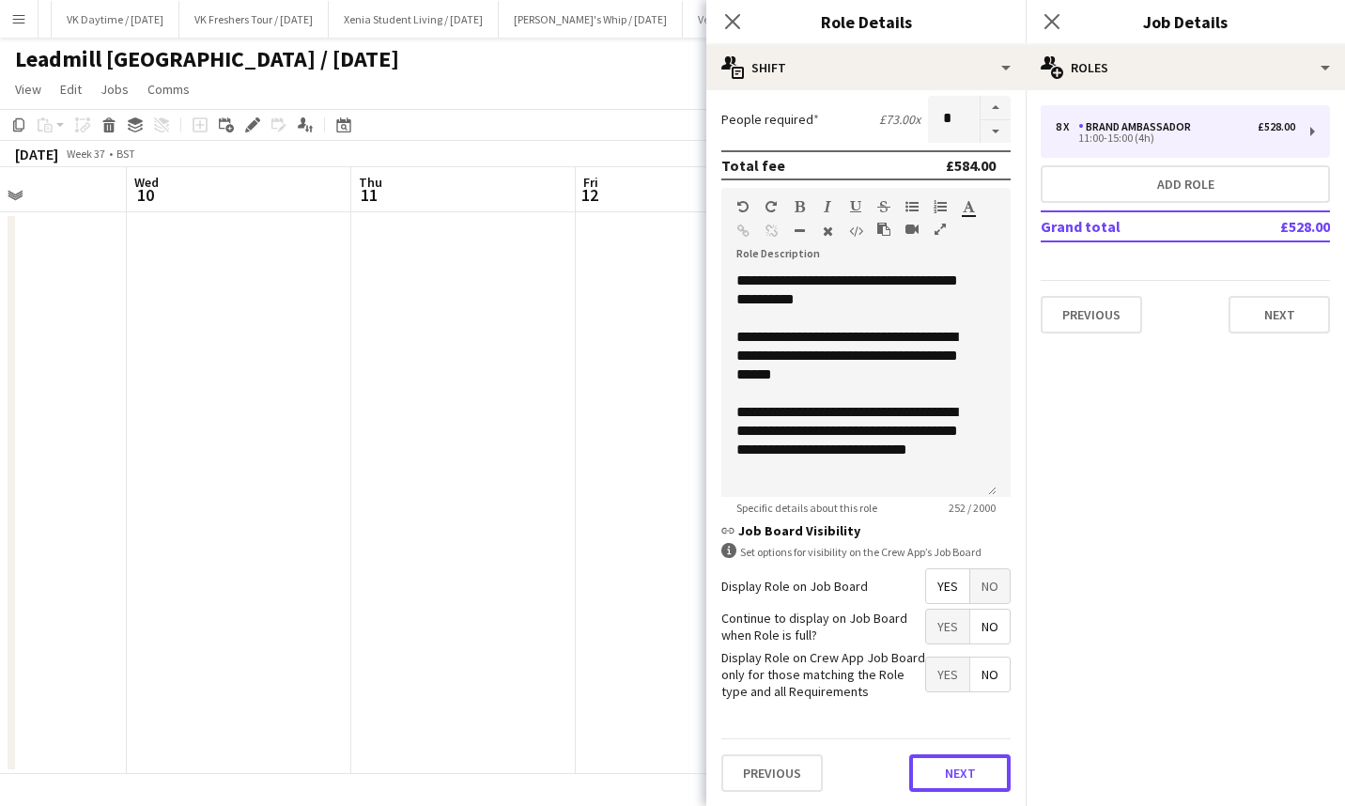
click at [939, 760] on button "Next" at bounding box center [959, 773] width 101 height 38
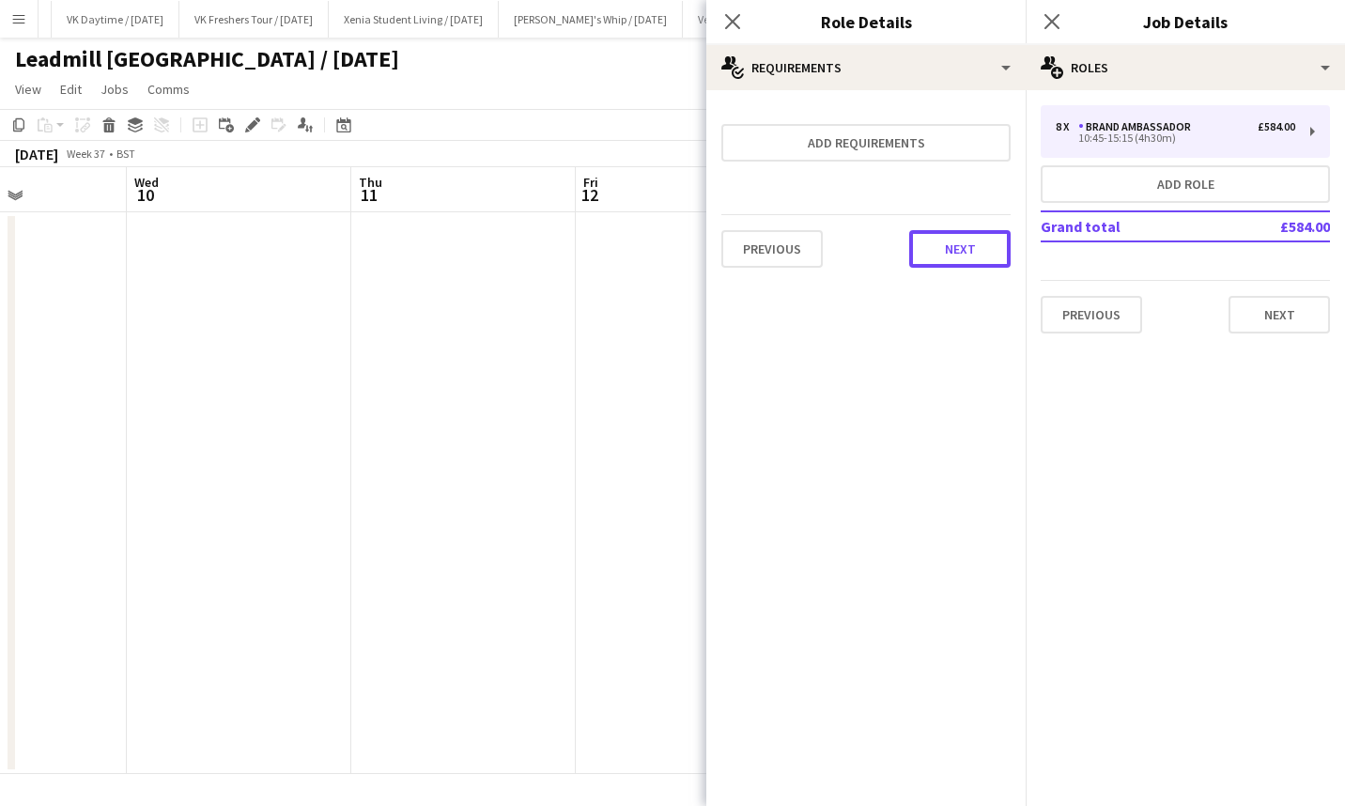
click at [961, 243] on button "Next" at bounding box center [959, 249] width 101 height 38
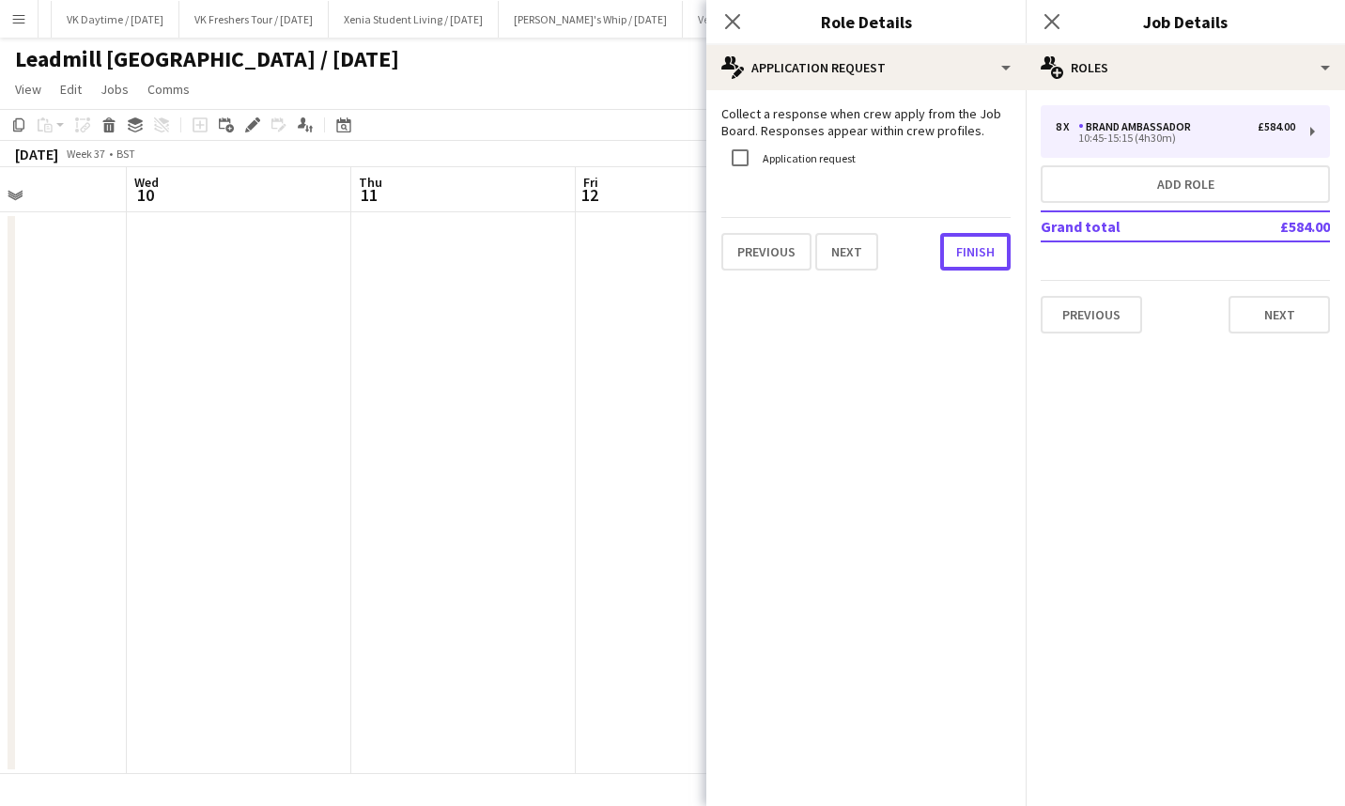
click at [961, 243] on button "Finish" at bounding box center [975, 252] width 70 height 38
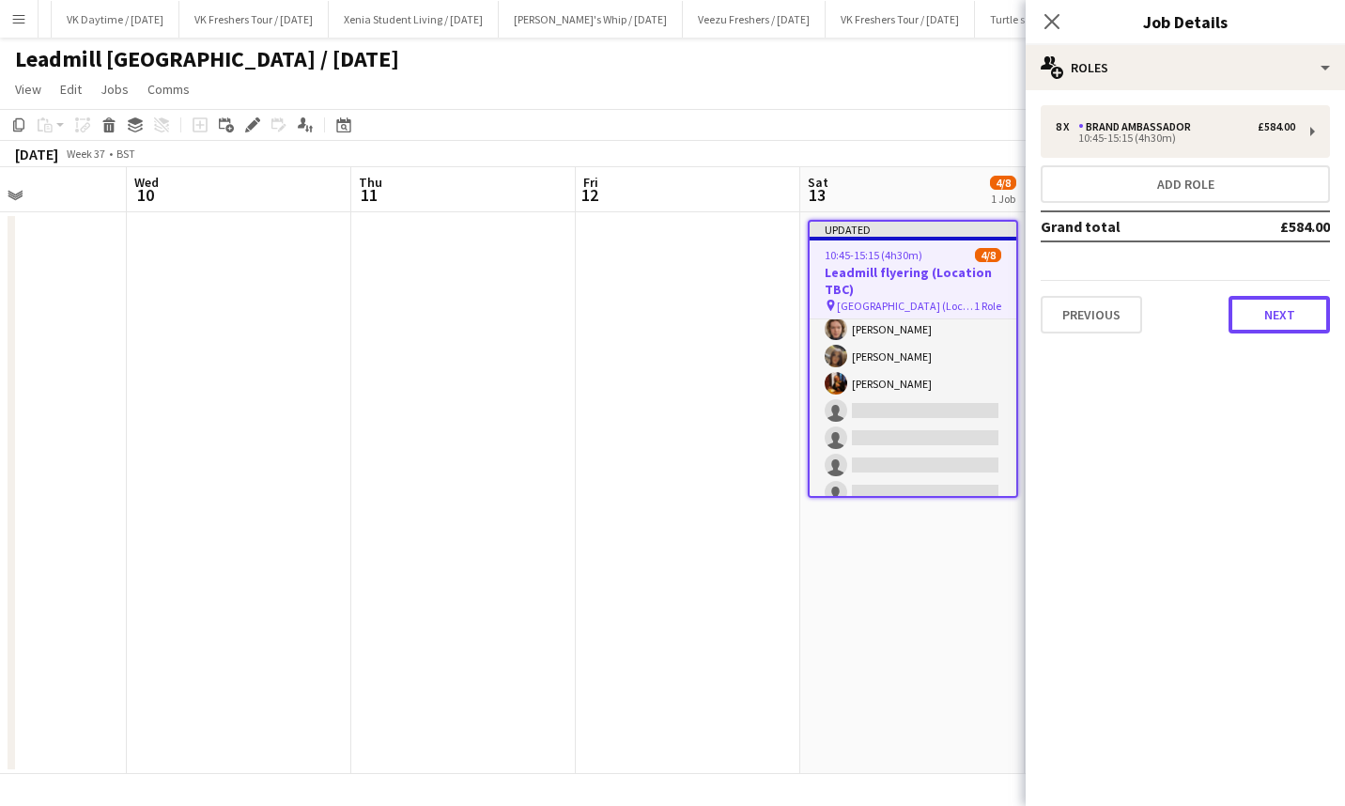
click at [1278, 316] on button "Next" at bounding box center [1279, 315] width 101 height 38
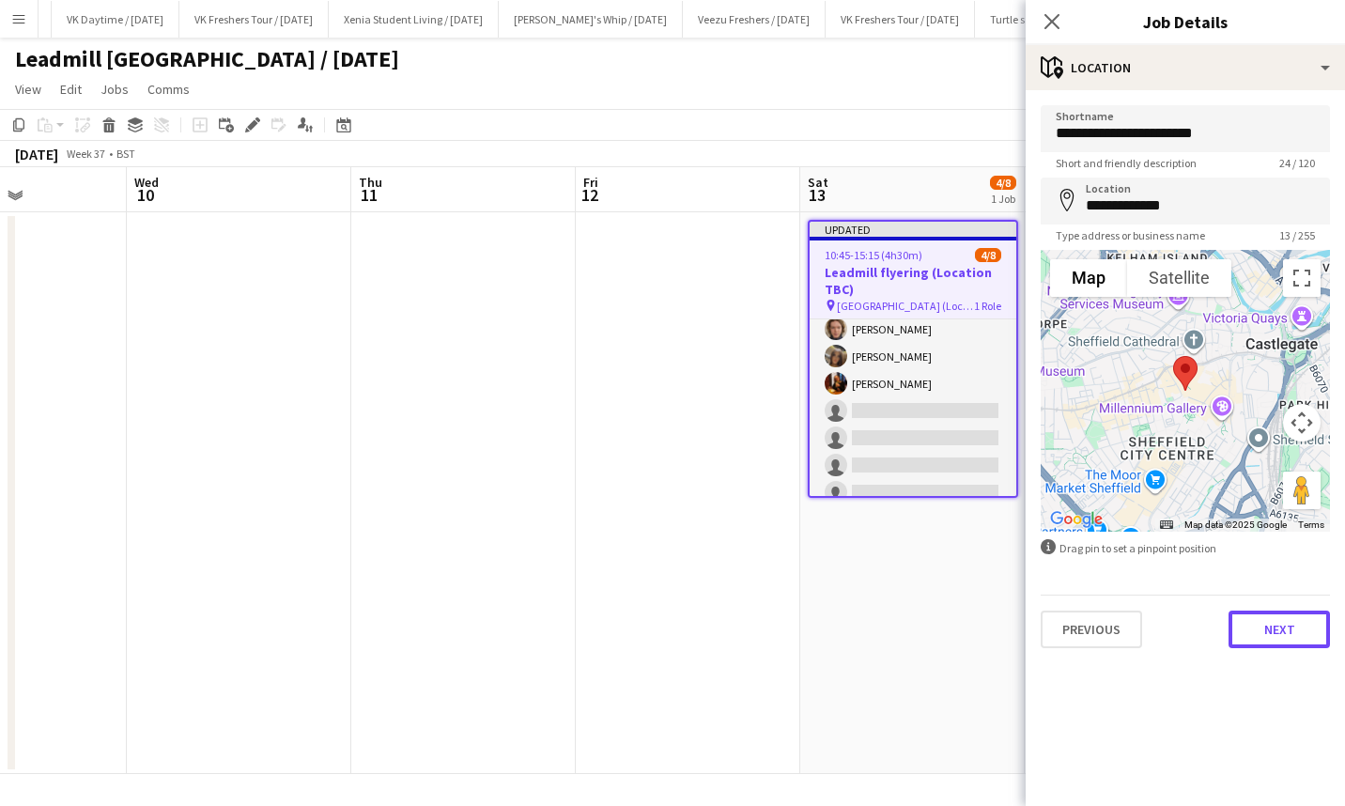
click at [1275, 635] on button "Next" at bounding box center [1279, 630] width 101 height 38
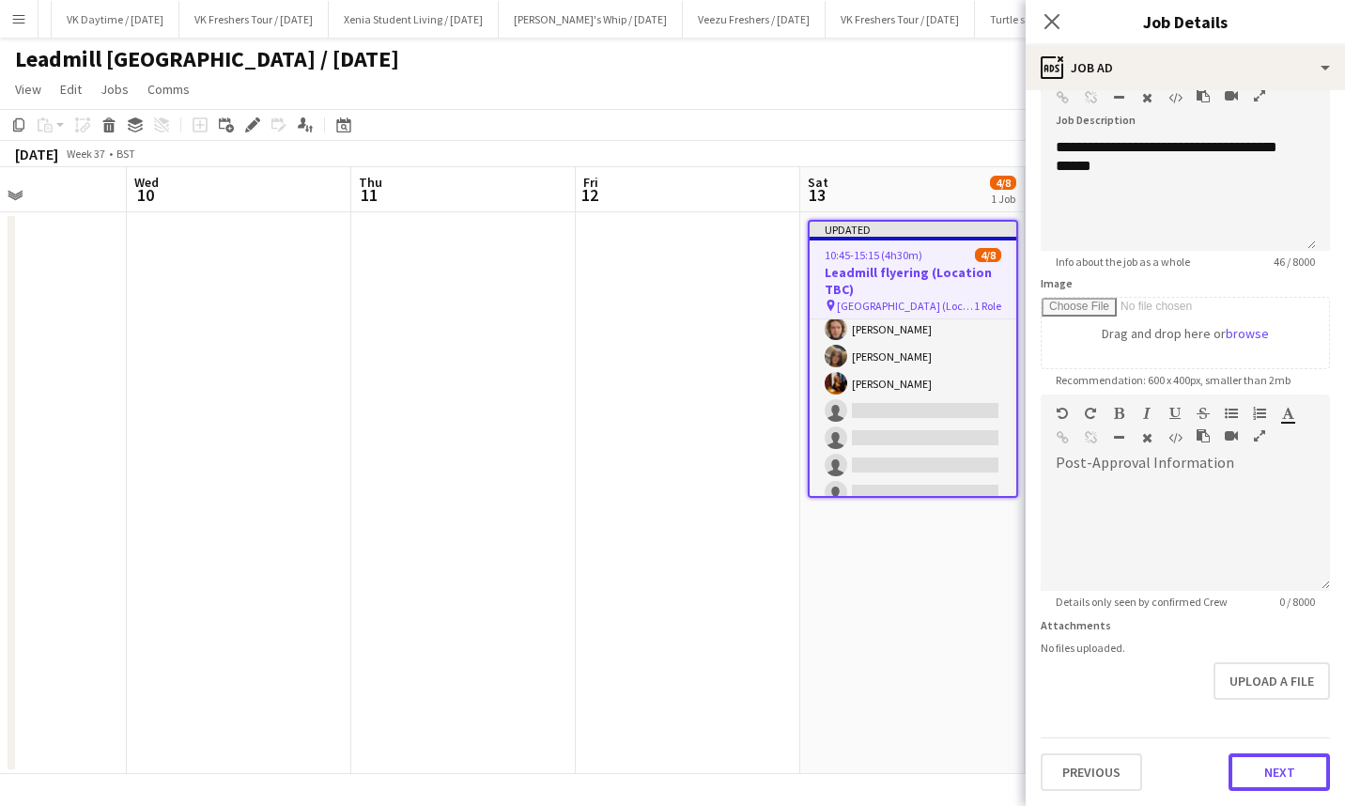
scroll to position [122, 0]
click at [1272, 711] on form "**********" at bounding box center [1185, 387] width 319 height 809
click at [1267, 759] on button "Next" at bounding box center [1279, 773] width 101 height 38
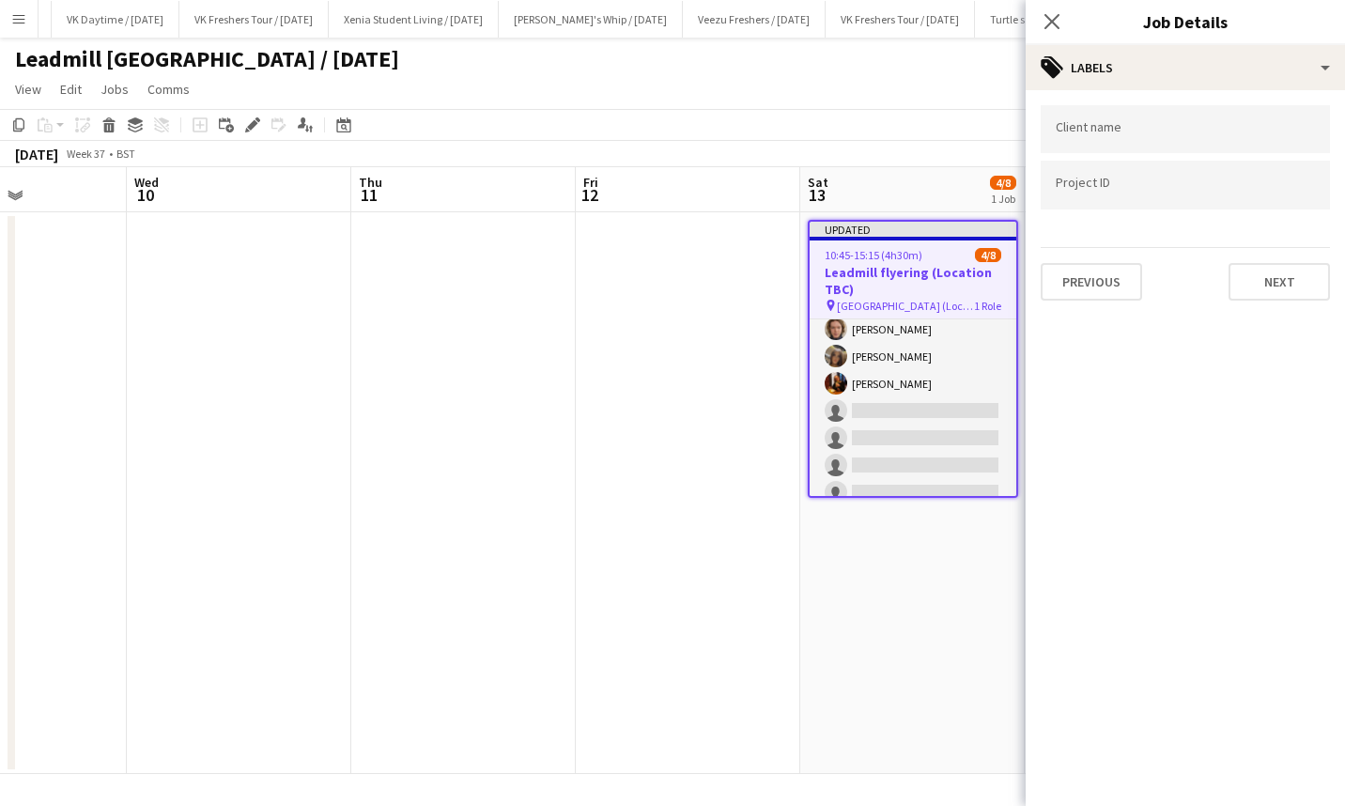
scroll to position [0, 0]
click at [1302, 269] on button "Next" at bounding box center [1279, 282] width 101 height 38
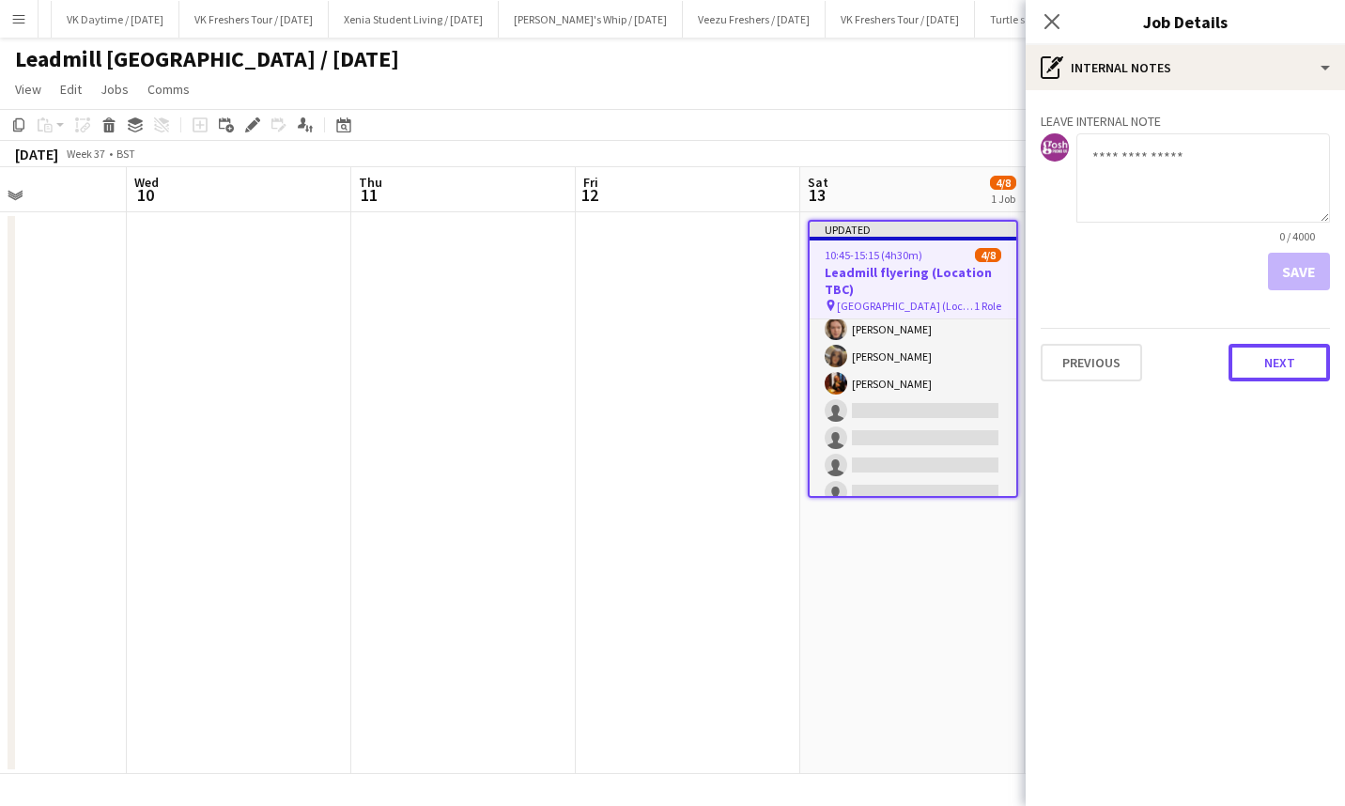
click at [1279, 373] on button "Next" at bounding box center [1279, 363] width 101 height 38
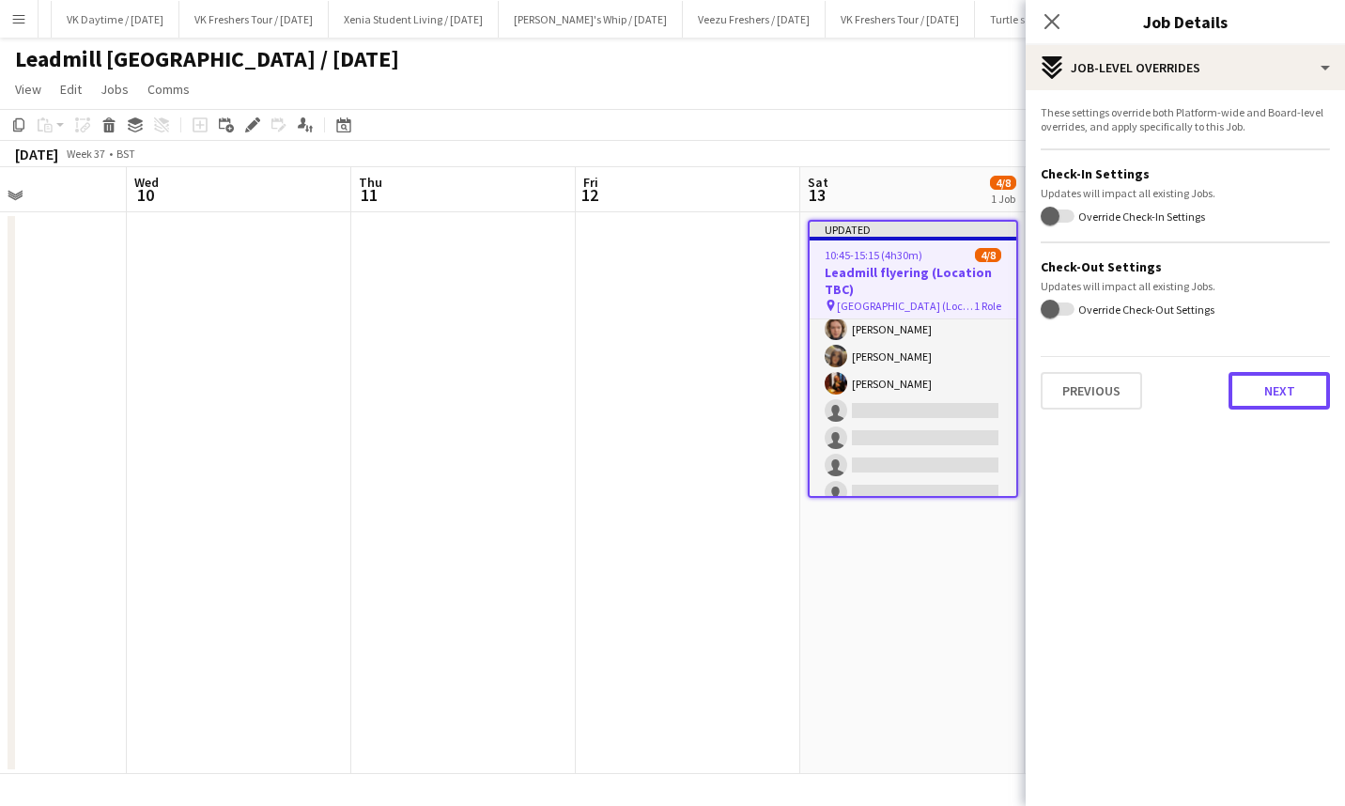
click at [1279, 387] on button "Next" at bounding box center [1279, 391] width 101 height 38
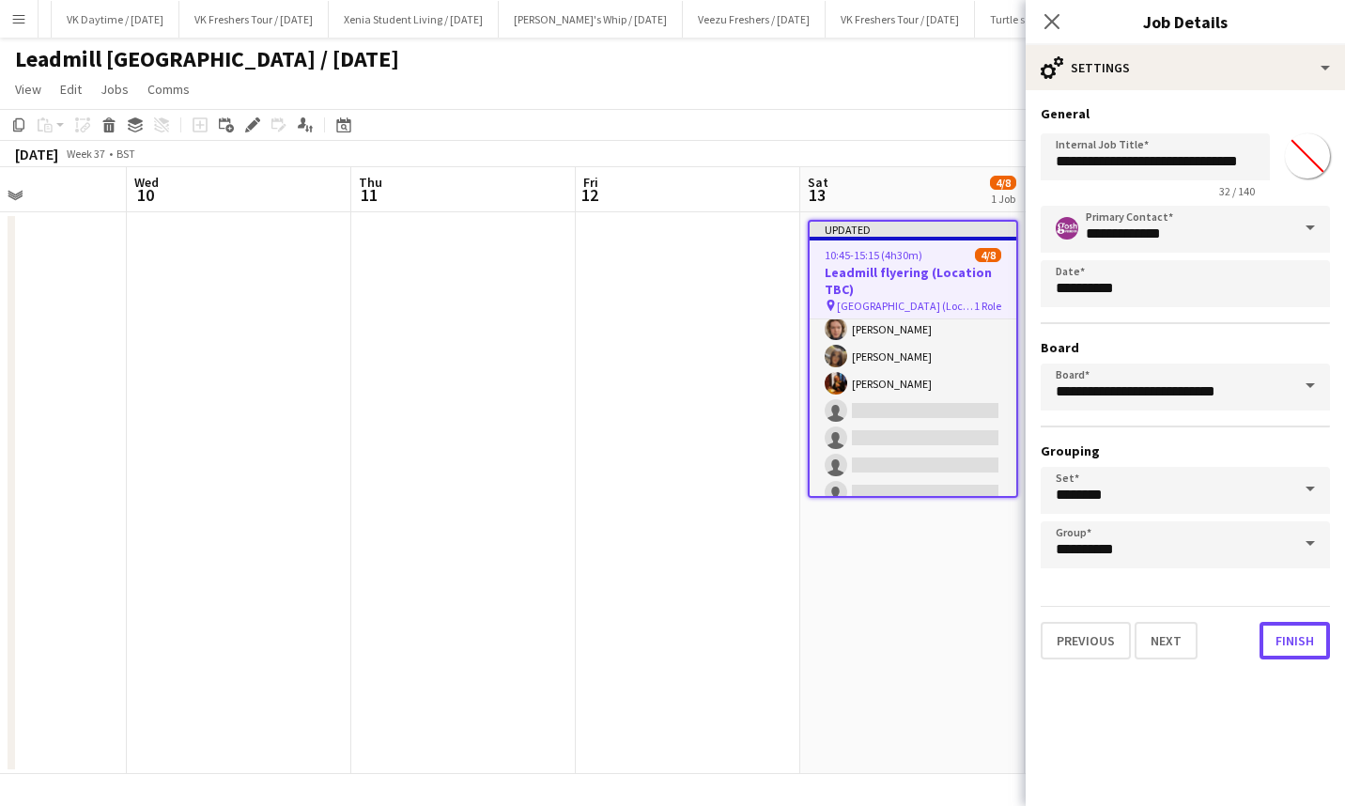
click at [1291, 629] on button "Finish" at bounding box center [1295, 641] width 70 height 38
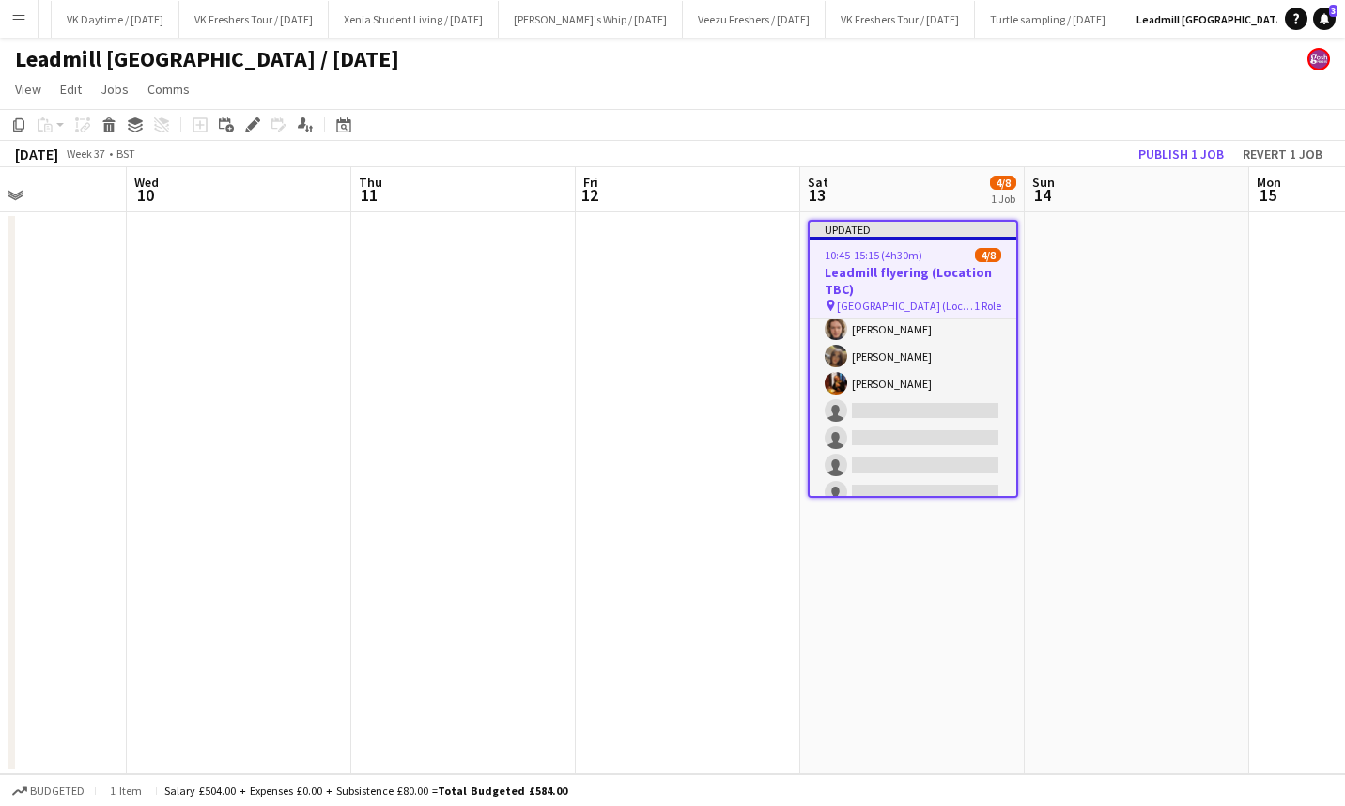
click at [1186, 137] on app-toolbar "Copy Paste Paste Ctrl+V Paste with crew Ctrl+Shift+V Paste linked Job Delete Gr…" at bounding box center [672, 125] width 1345 height 32
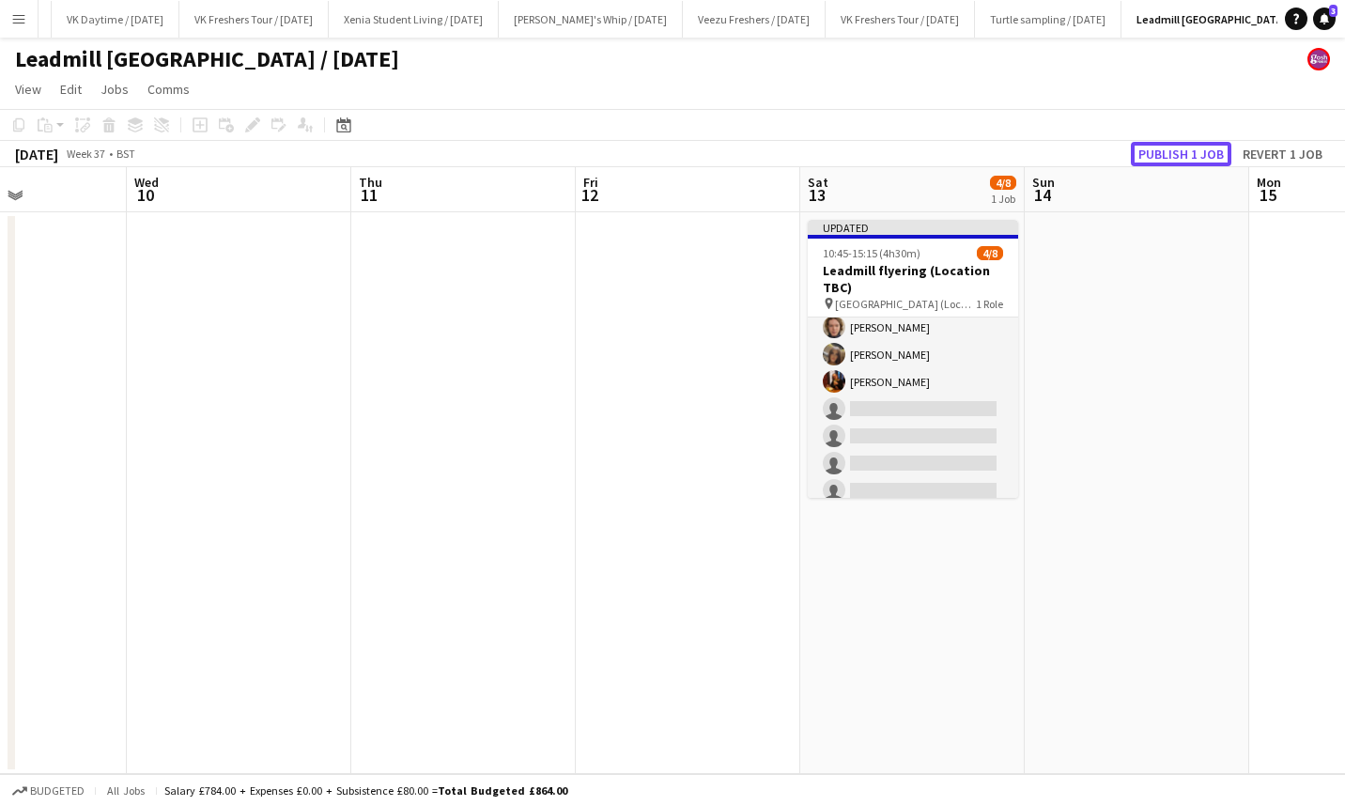
click at [1191, 146] on button "Publish 1 job" at bounding box center [1181, 154] width 101 height 24
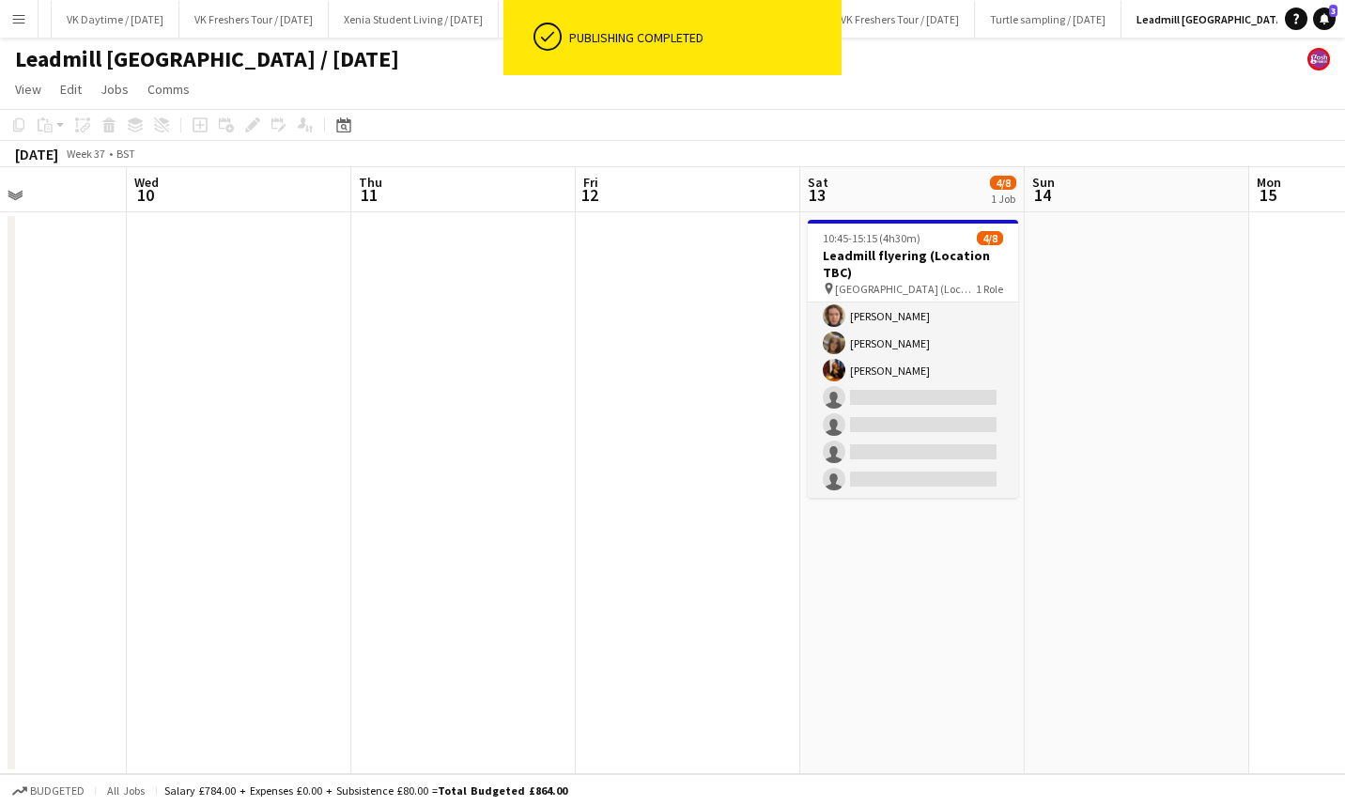
scroll to position [59, 0]
click at [941, 396] on app-card-role "Brand Ambassador 1A 4/8 10:45-15:15 (4h30m) Dimitri Kohovs Callum Whitfield May…" at bounding box center [913, 370] width 210 height 255
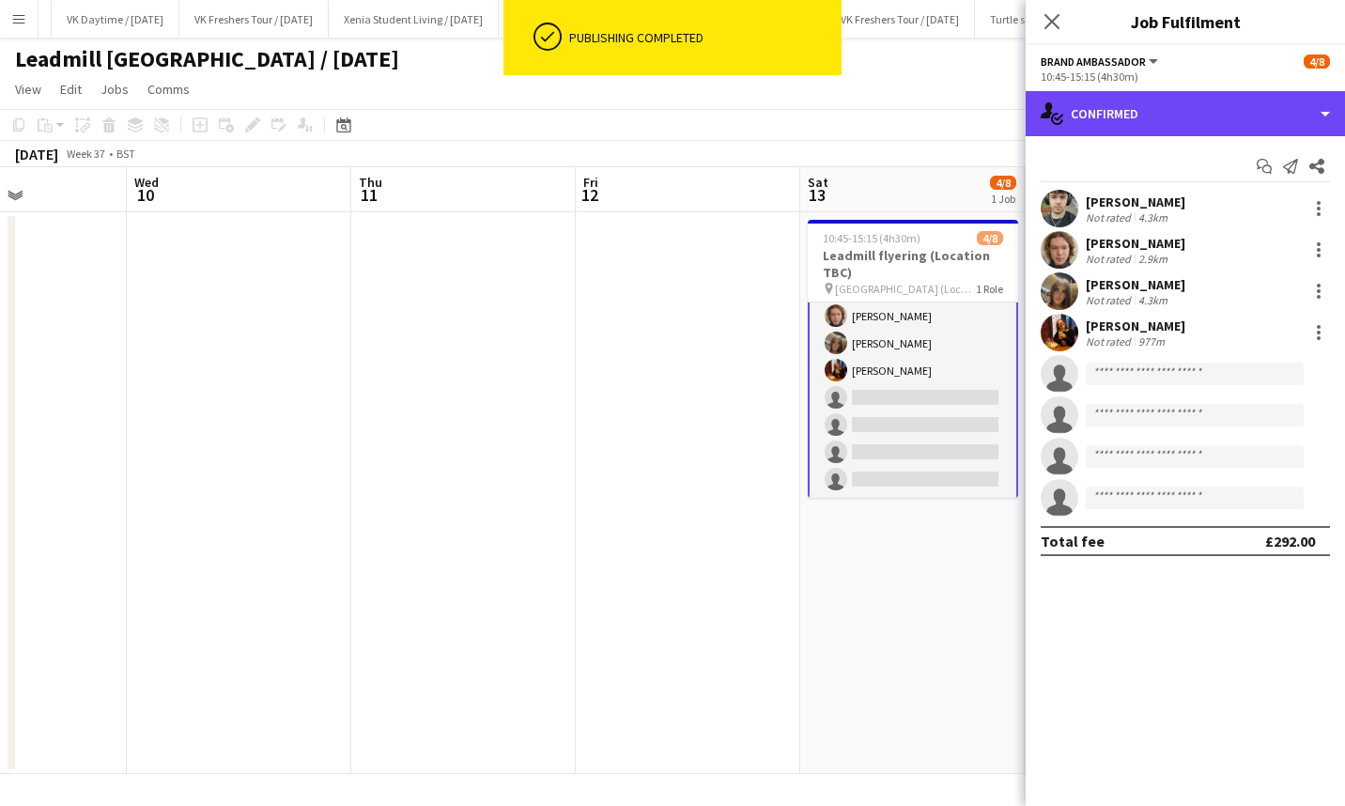
click at [1149, 126] on div "single-neutral-actions-check-2 Confirmed" at bounding box center [1185, 113] width 319 height 45
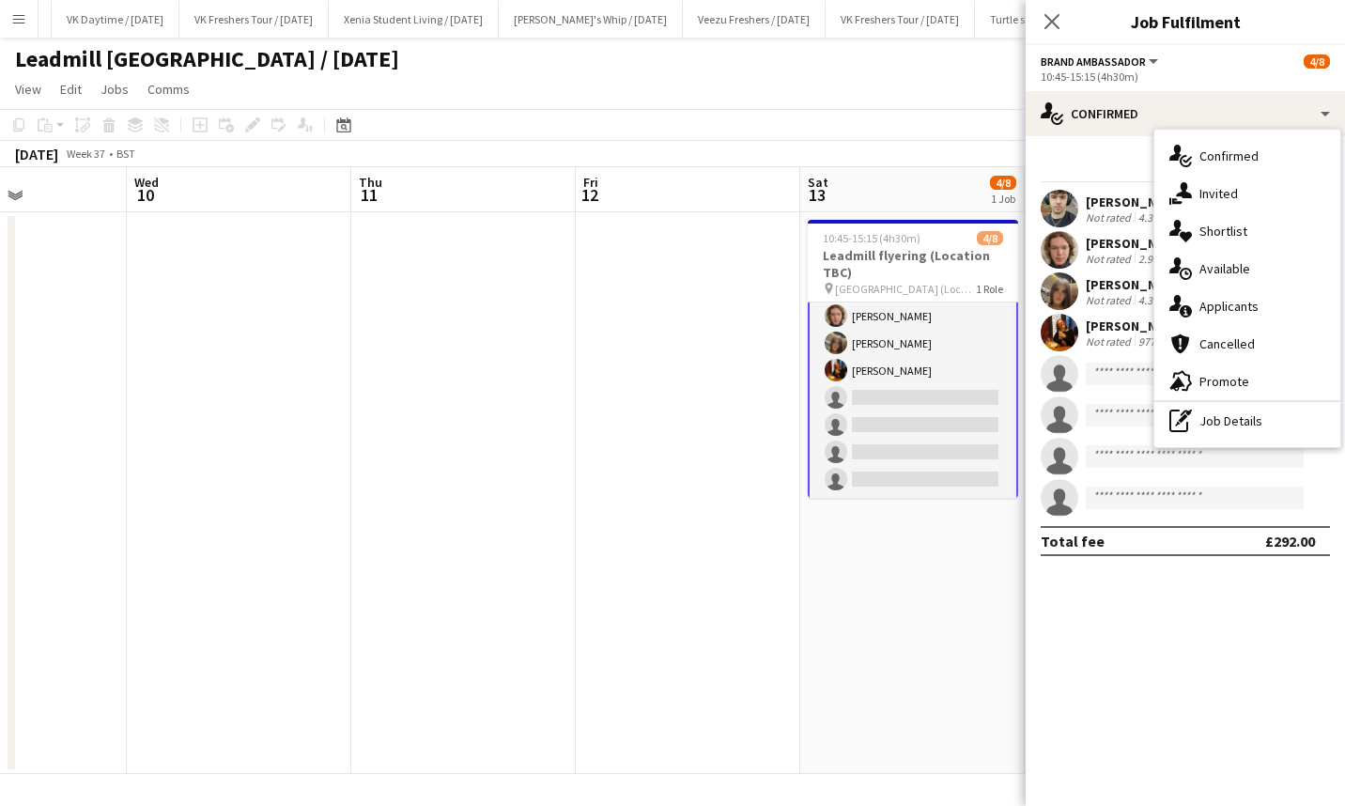
click at [1218, 376] on span "Promote" at bounding box center [1224, 381] width 50 height 17
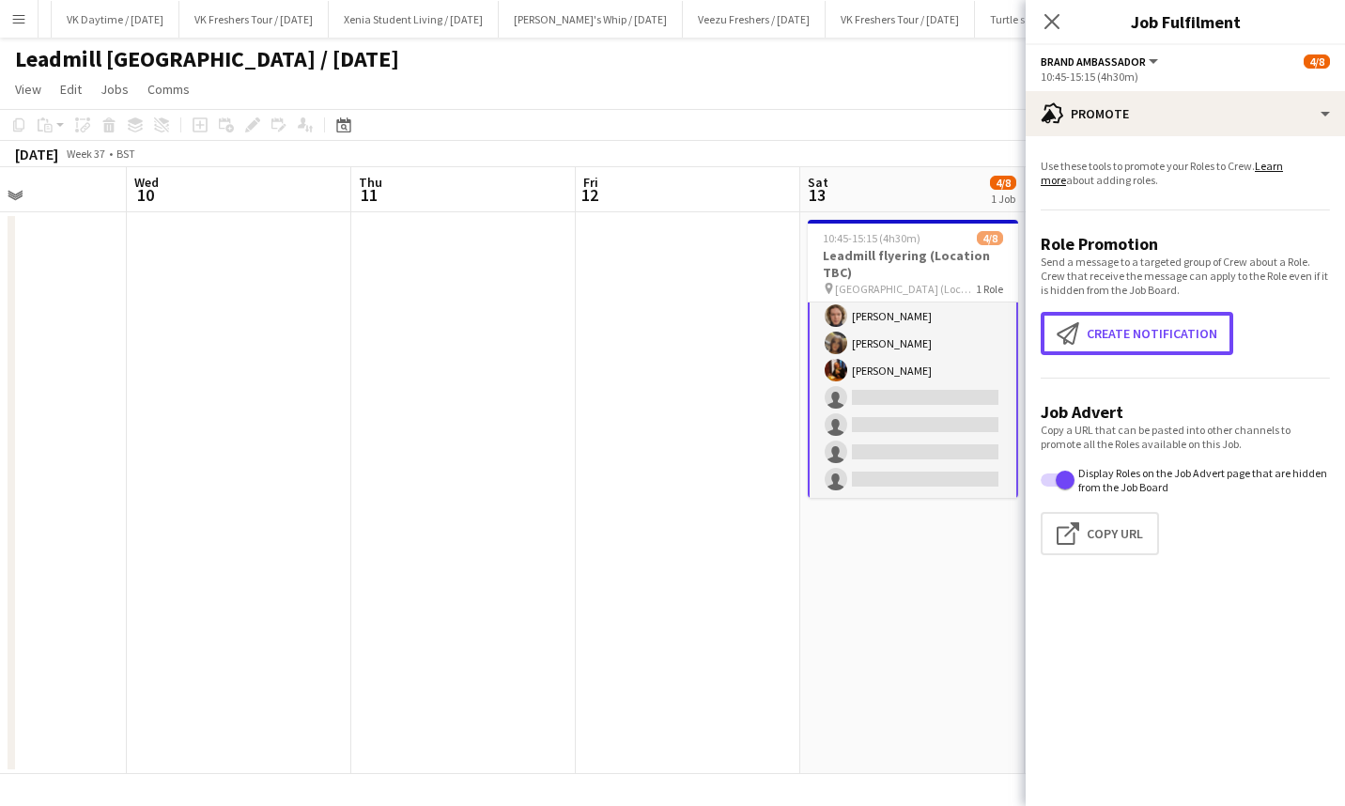
click at [1163, 346] on button "Create notification Create notification" at bounding box center [1137, 333] width 193 height 43
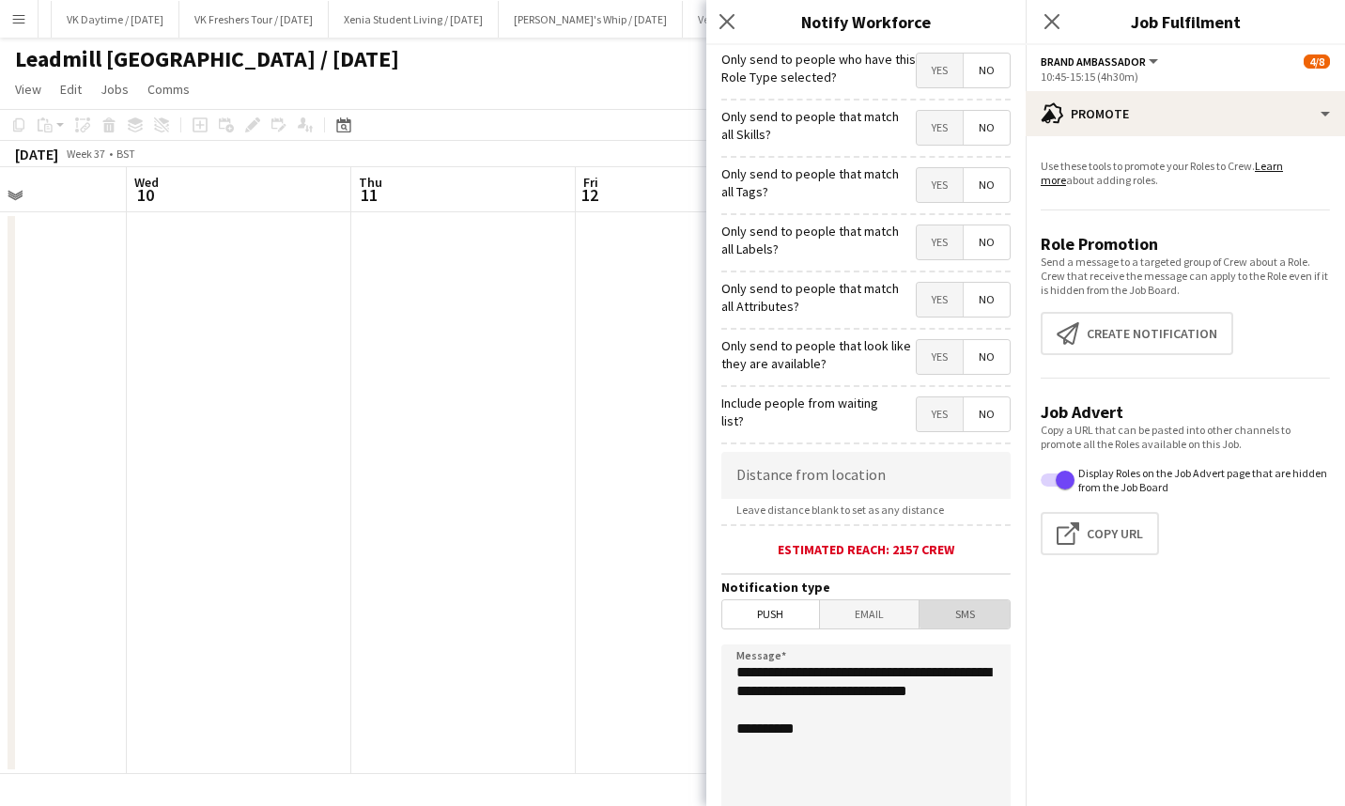
click at [962, 612] on span "SMS" at bounding box center [965, 614] width 90 height 28
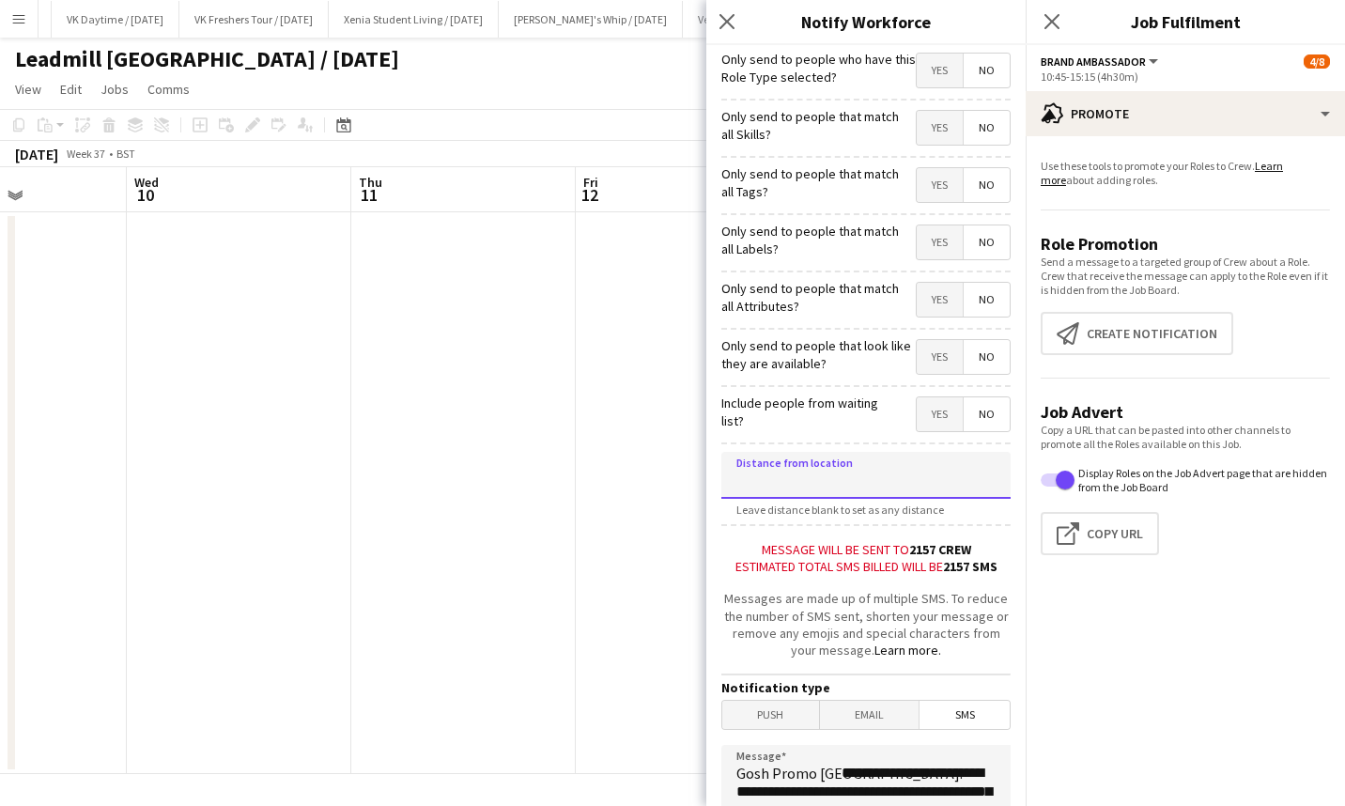
click at [843, 482] on input at bounding box center [865, 475] width 289 height 47
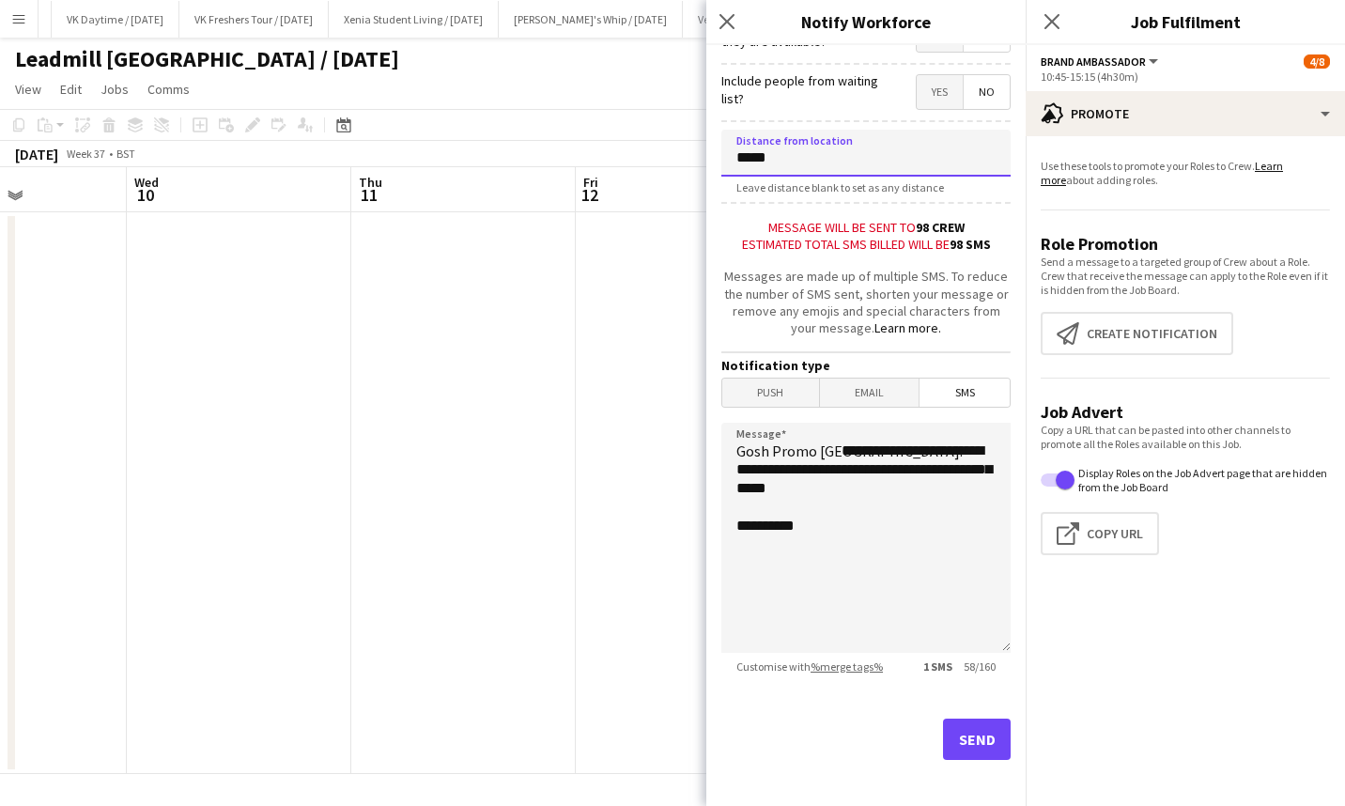
scroll to position [340, 0]
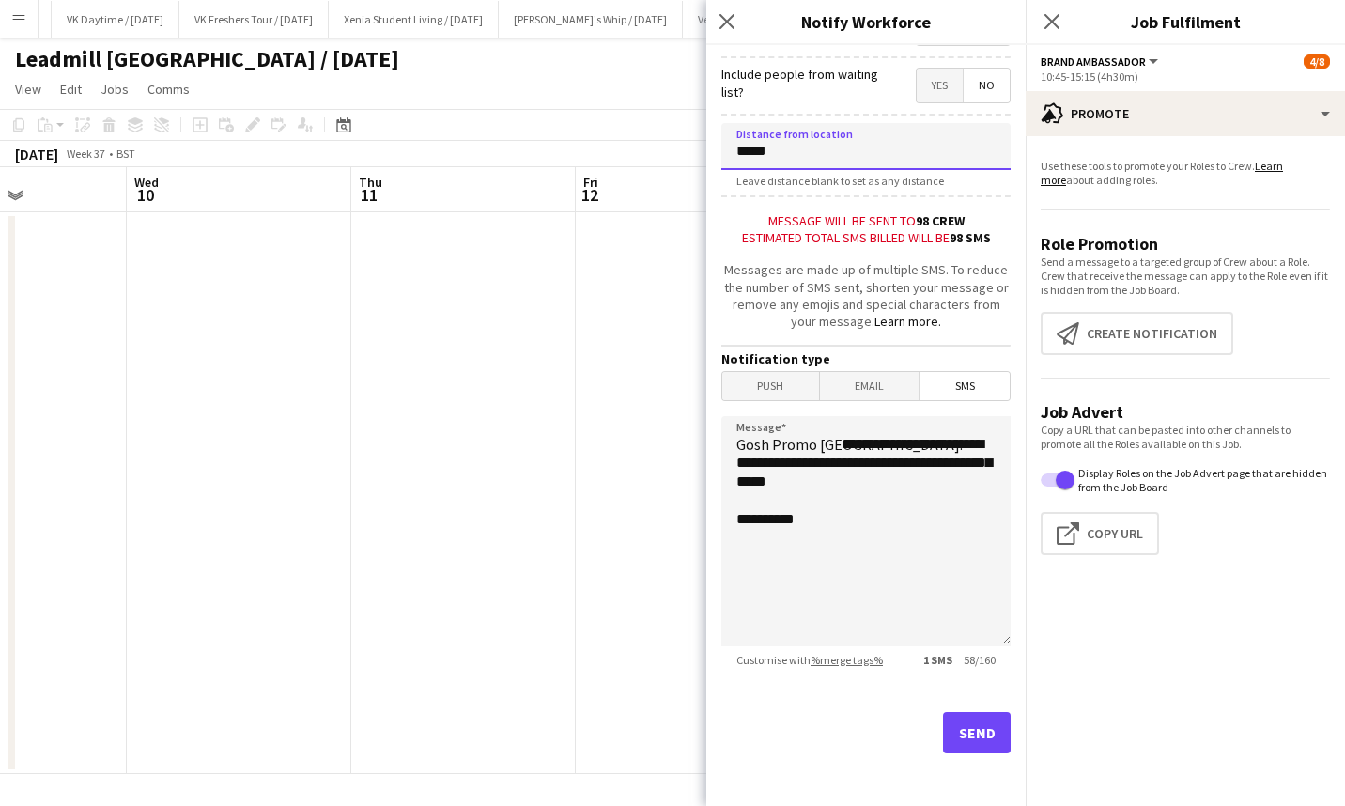
type input "*****"
click at [951, 384] on span "SMS" at bounding box center [965, 386] width 90 height 28
click at [846, 433] on textarea "**********" at bounding box center [865, 531] width 289 height 230
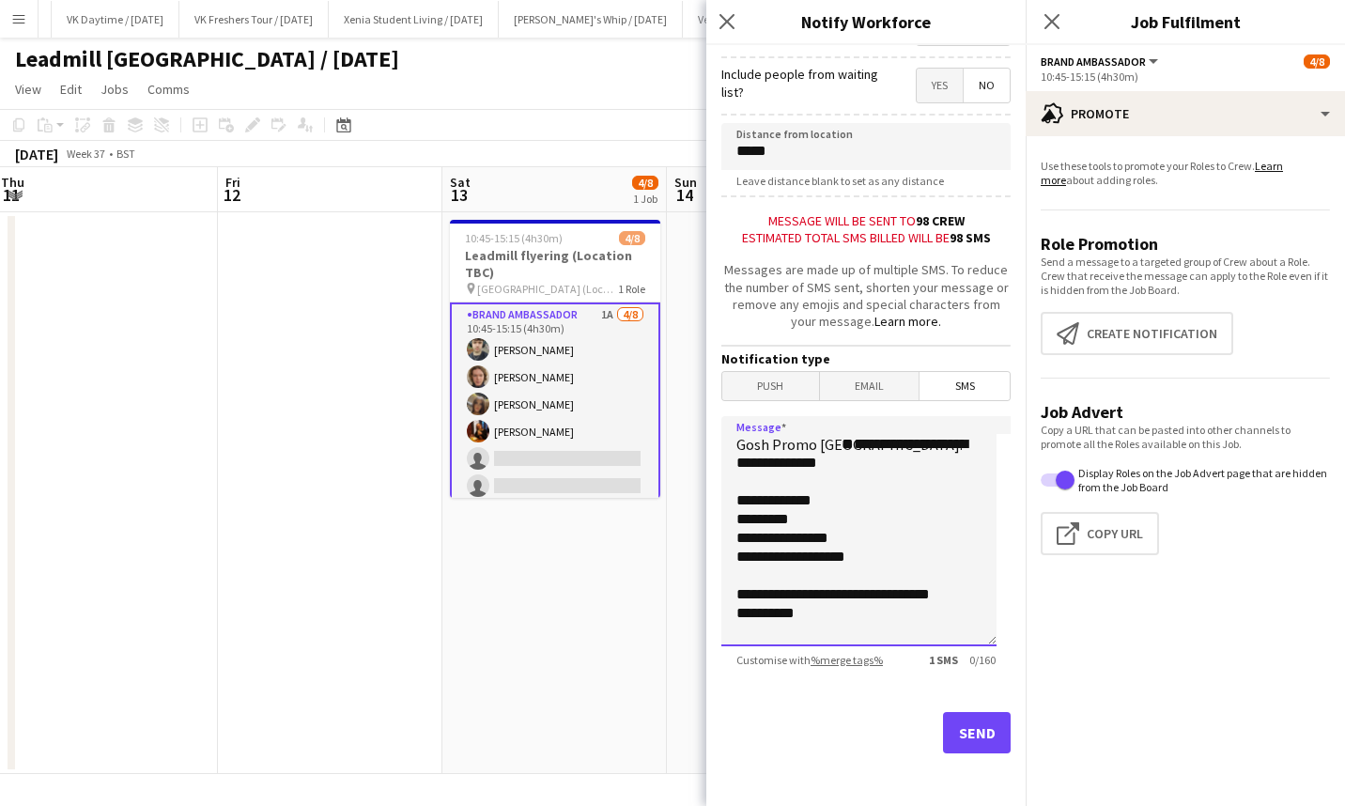
scroll to position [5, 0]
type textarea "**********"
click at [962, 723] on button "Send" at bounding box center [977, 732] width 68 height 41
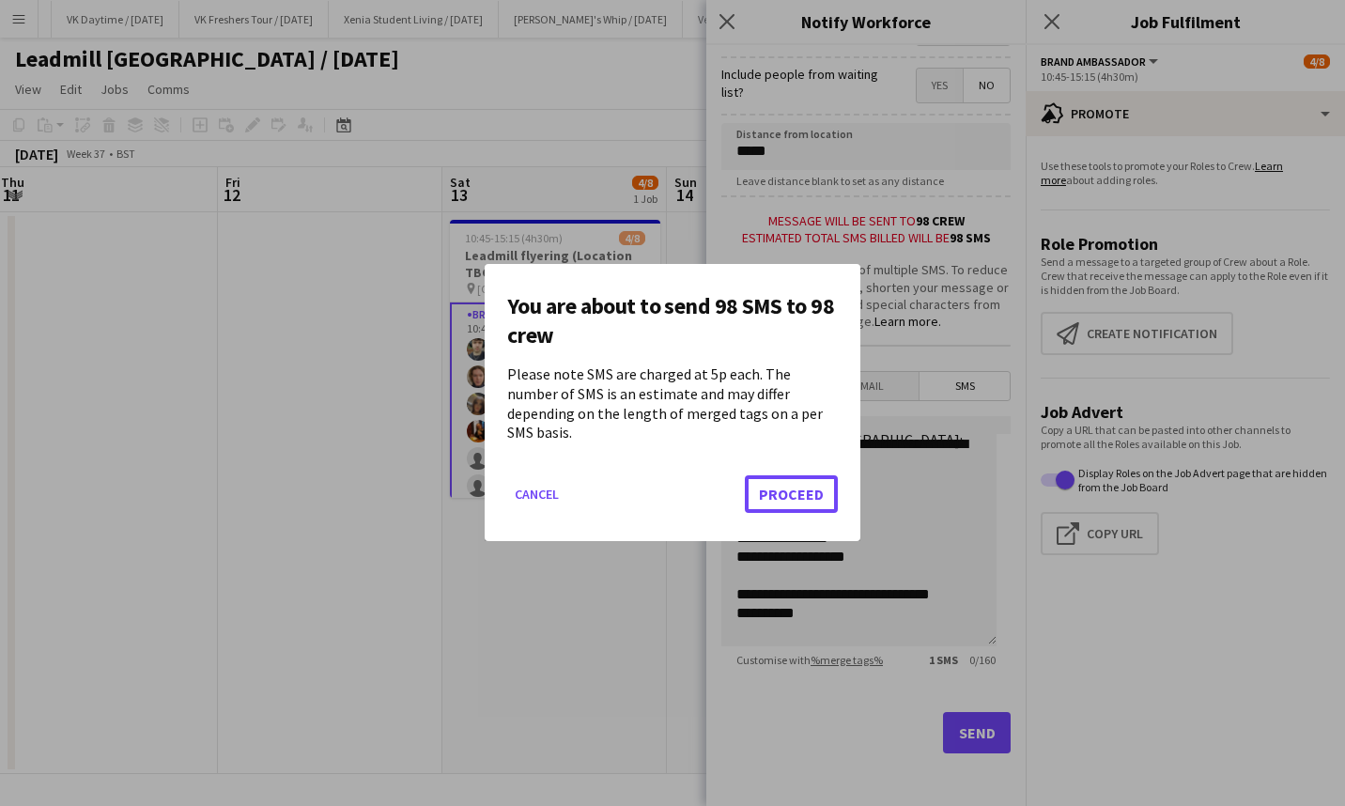
click at [815, 500] on button "Proceed" at bounding box center [791, 495] width 93 height 38
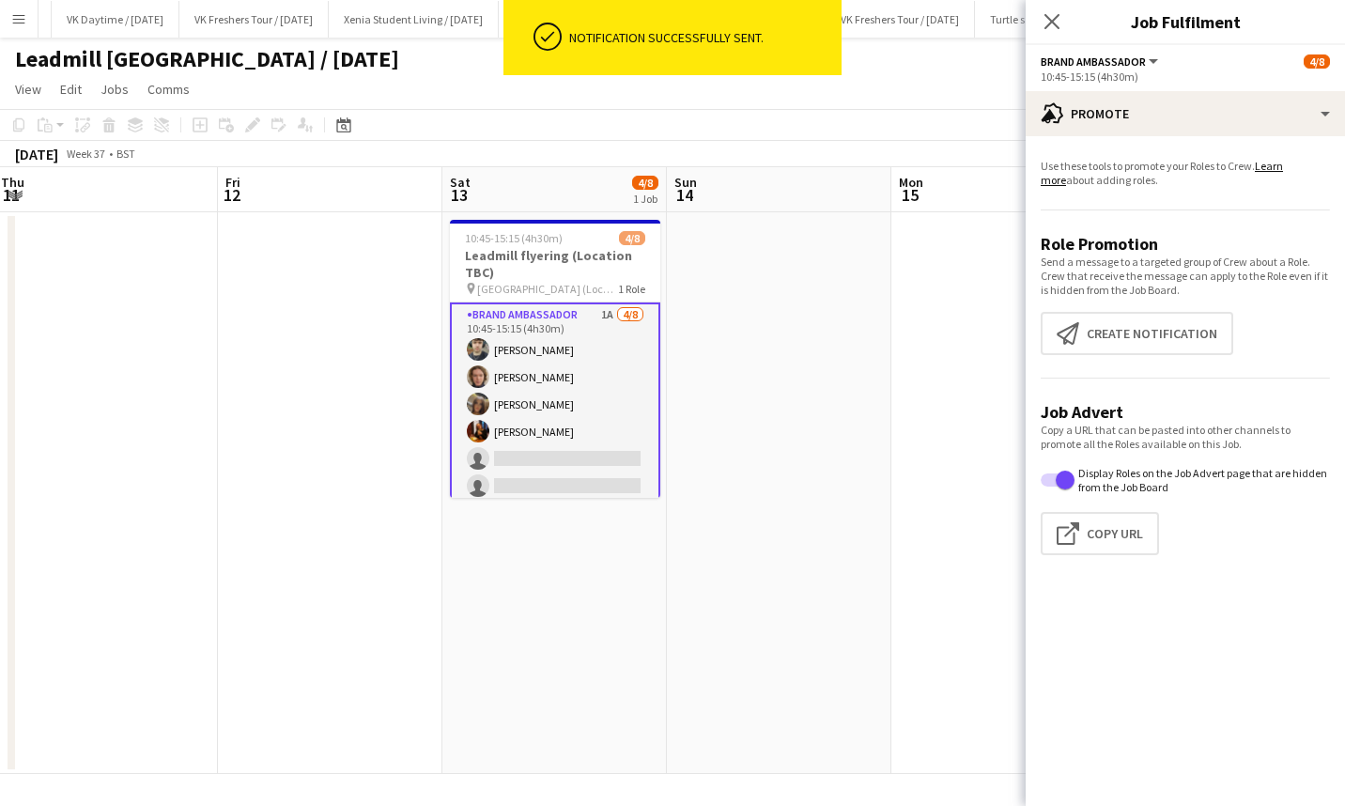
click at [1053, 23] on icon at bounding box center [1051, 21] width 15 height 15
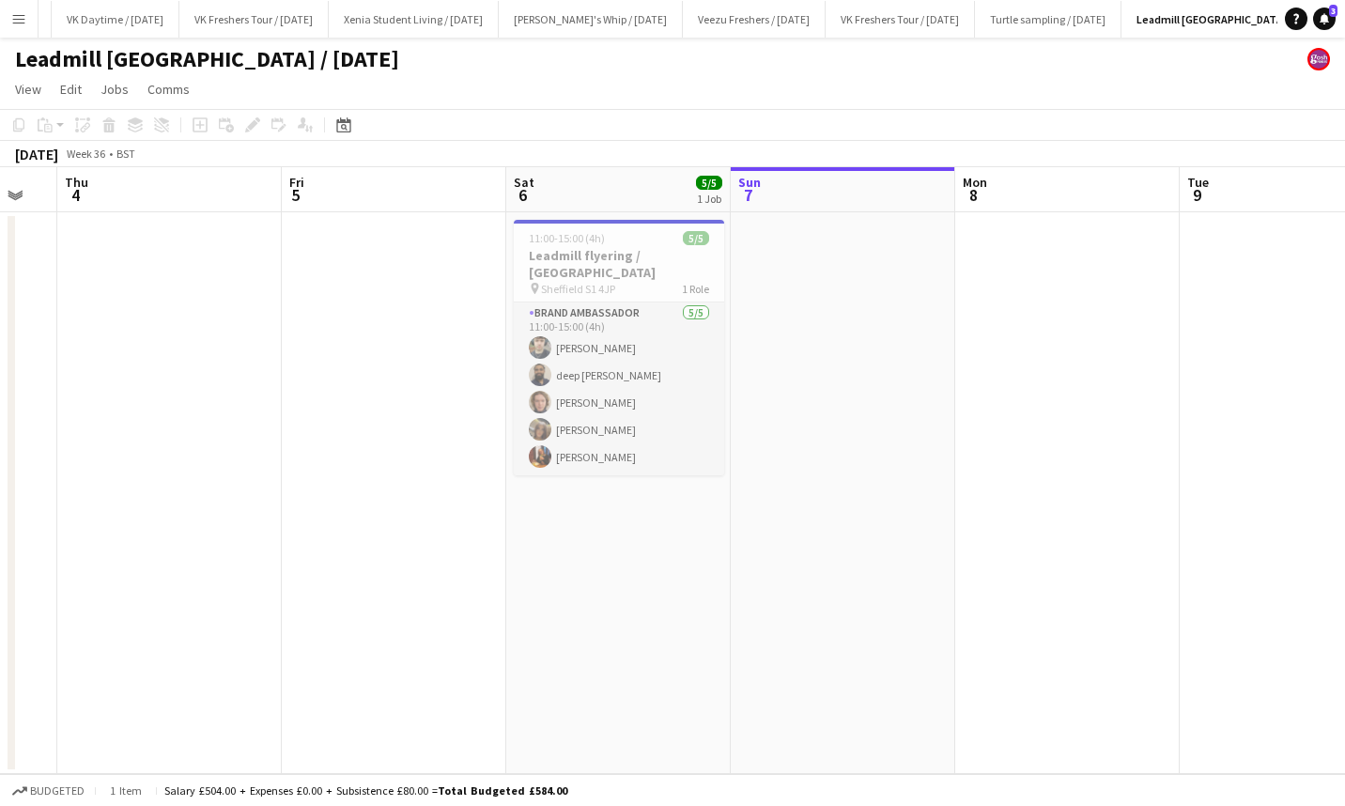
scroll to position [0, 527]
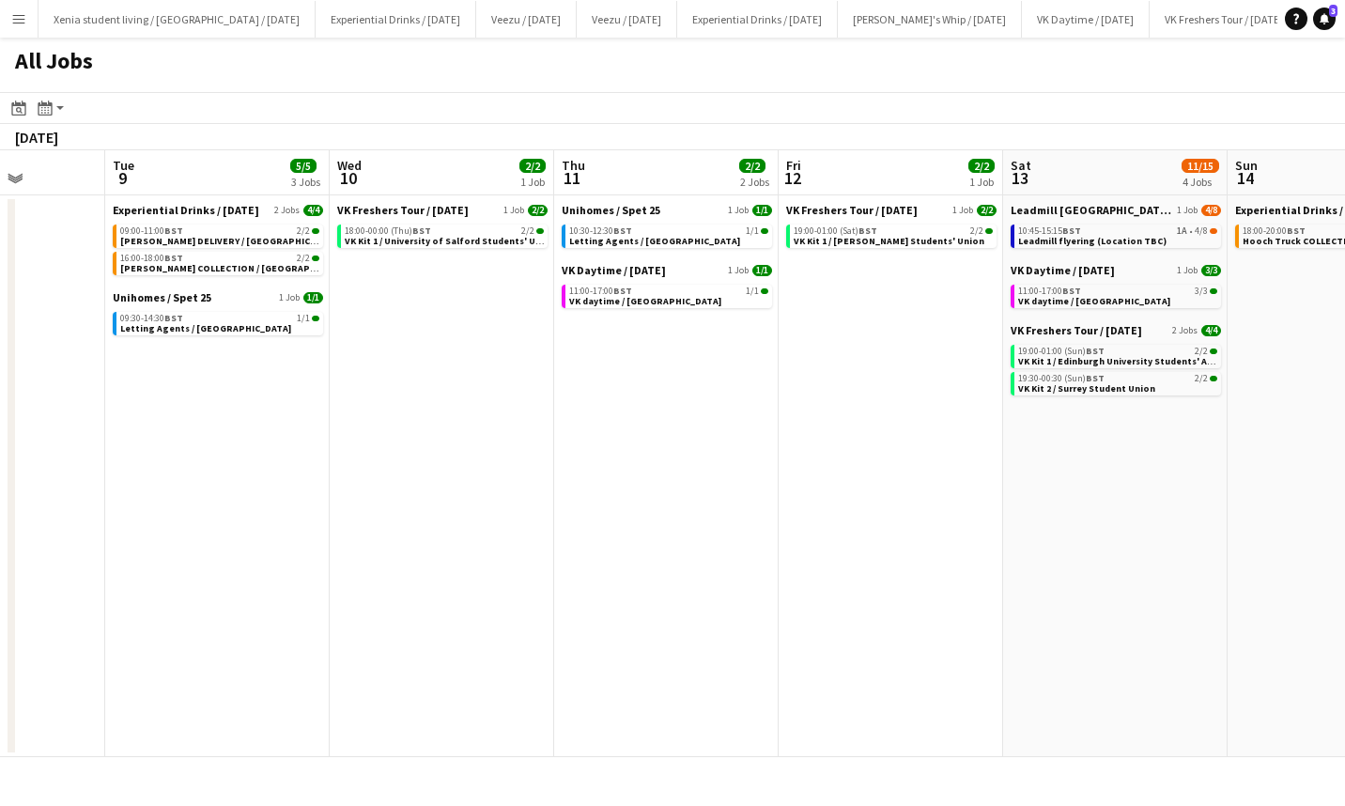
scroll to position [0, 513]
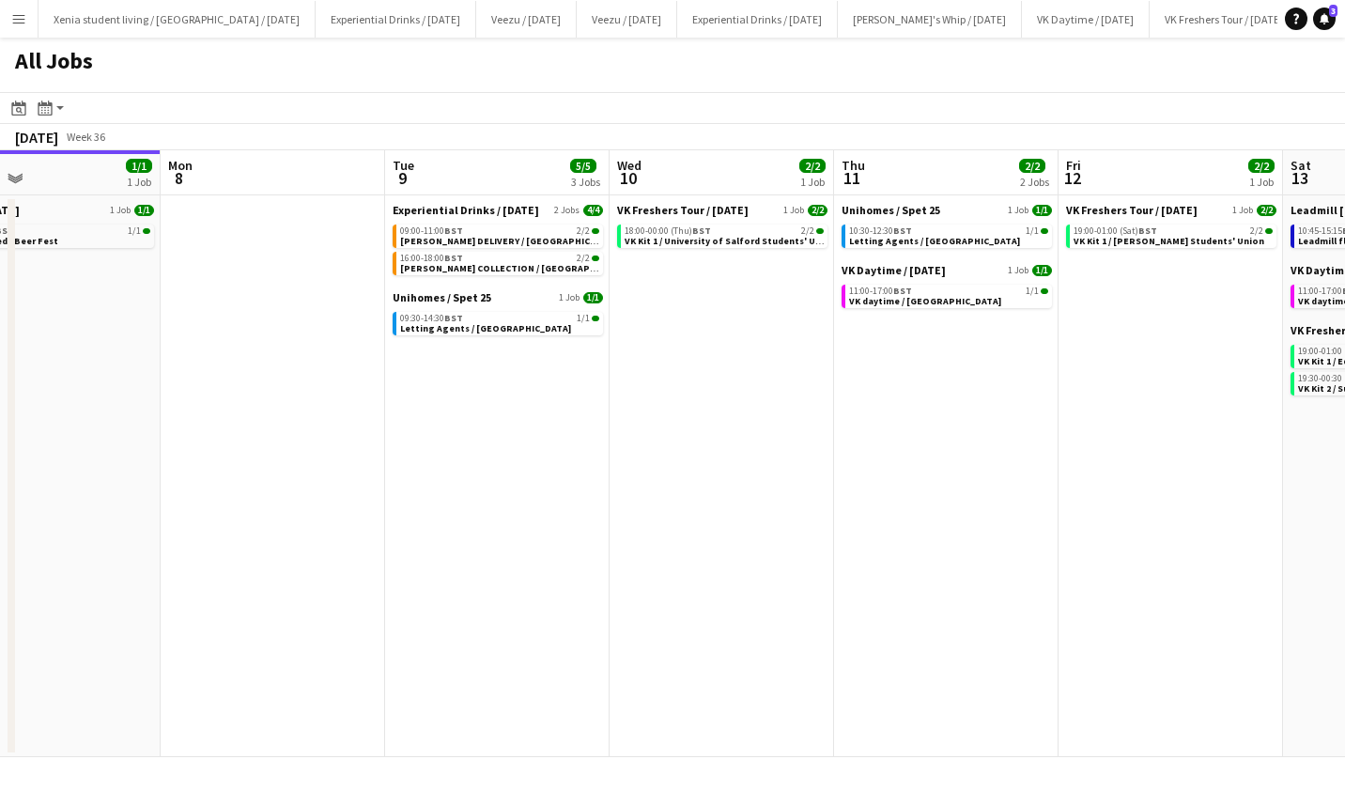
click at [702, 244] on span "VK Kit 1 / University of Salford Students' Union" at bounding box center [730, 241] width 211 height 12
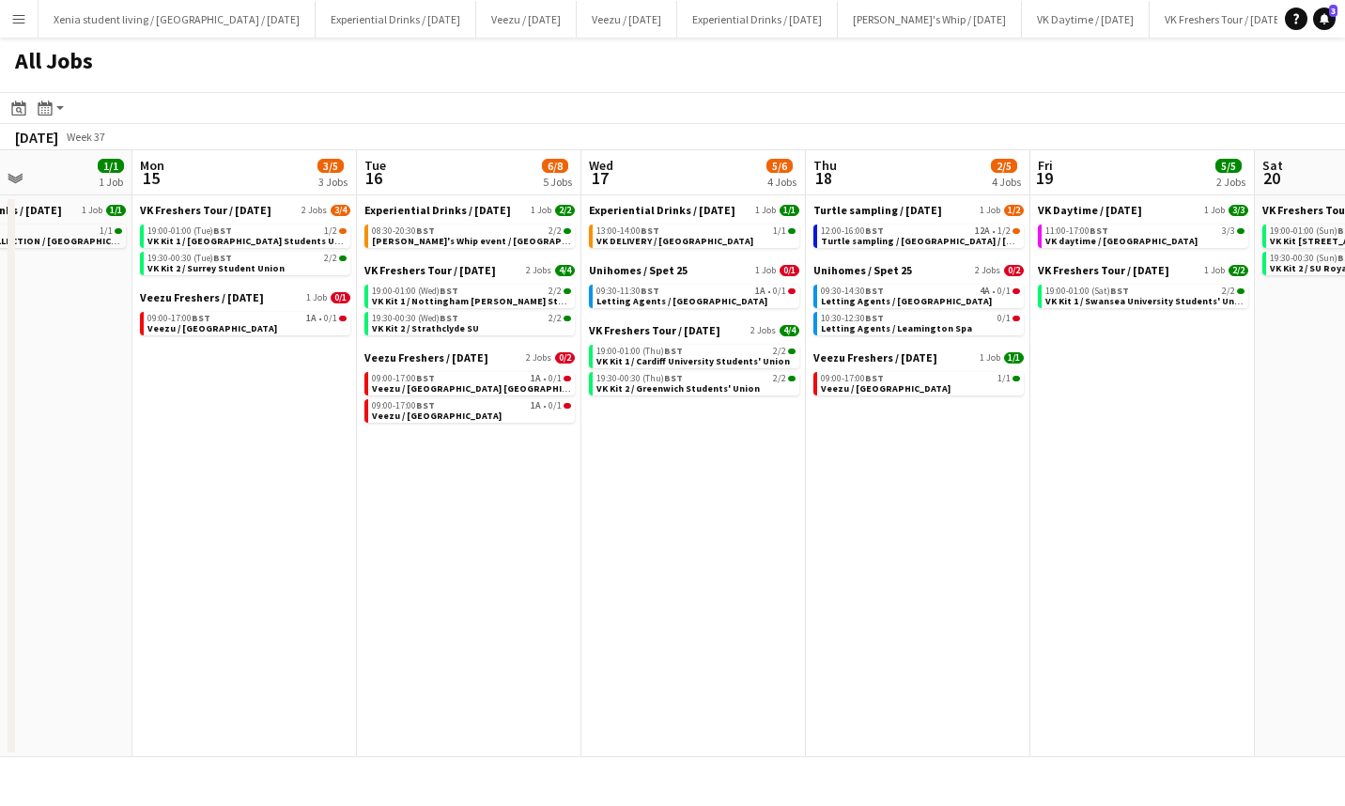
scroll to position [0, 403]
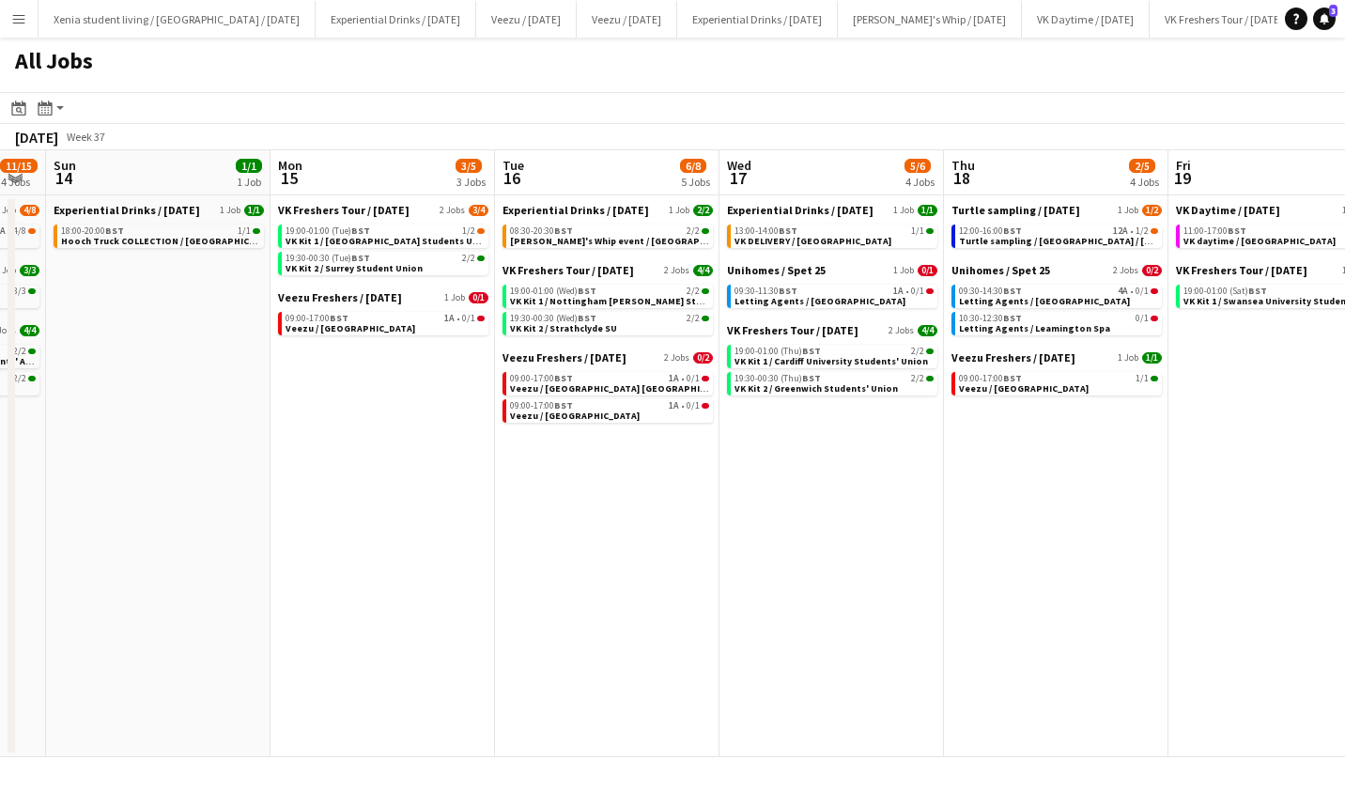
click at [398, 327] on span "Veezu / University of East Anglia" at bounding box center [351, 328] width 130 height 12
click at [24, 7] on button "Menu" at bounding box center [19, 19] width 38 height 38
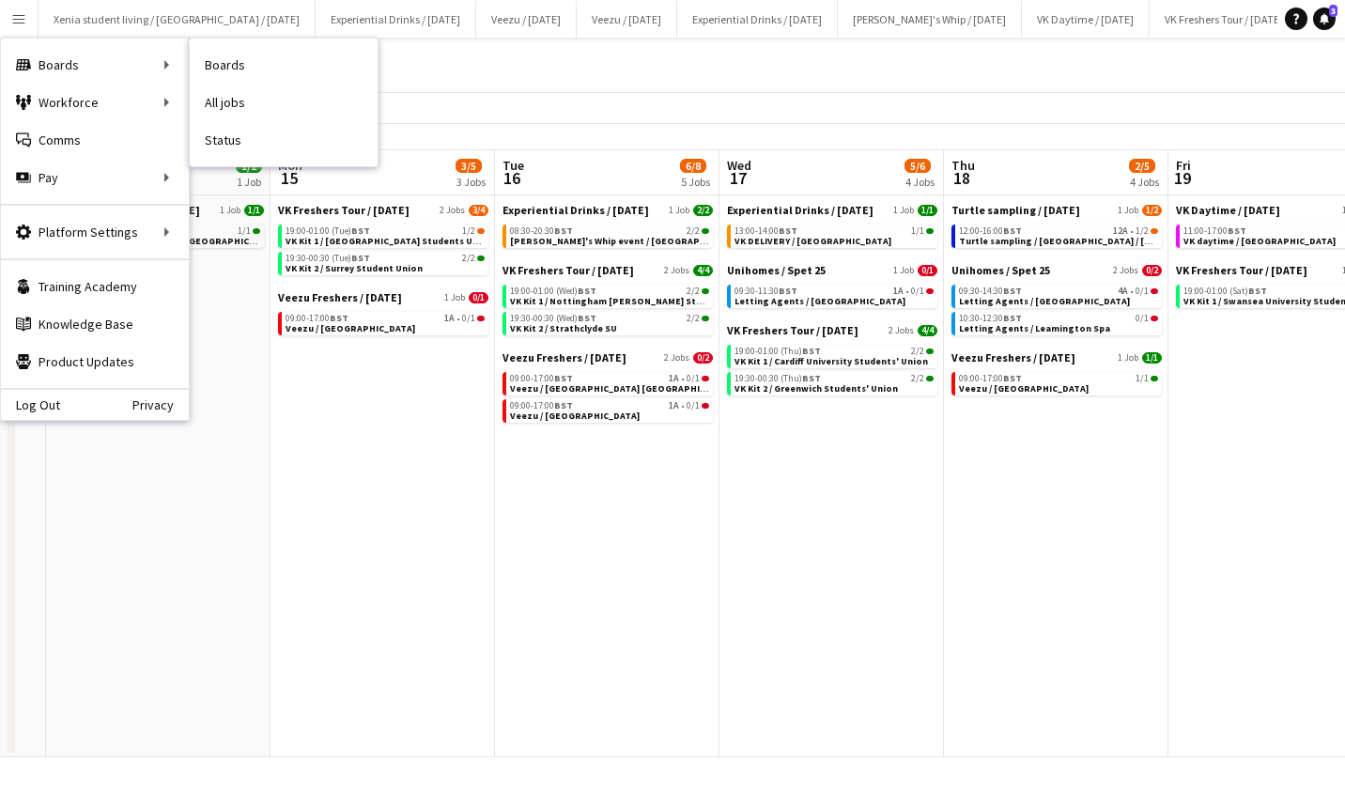
click at [245, 98] on link "All jobs" at bounding box center [284, 103] width 188 height 38
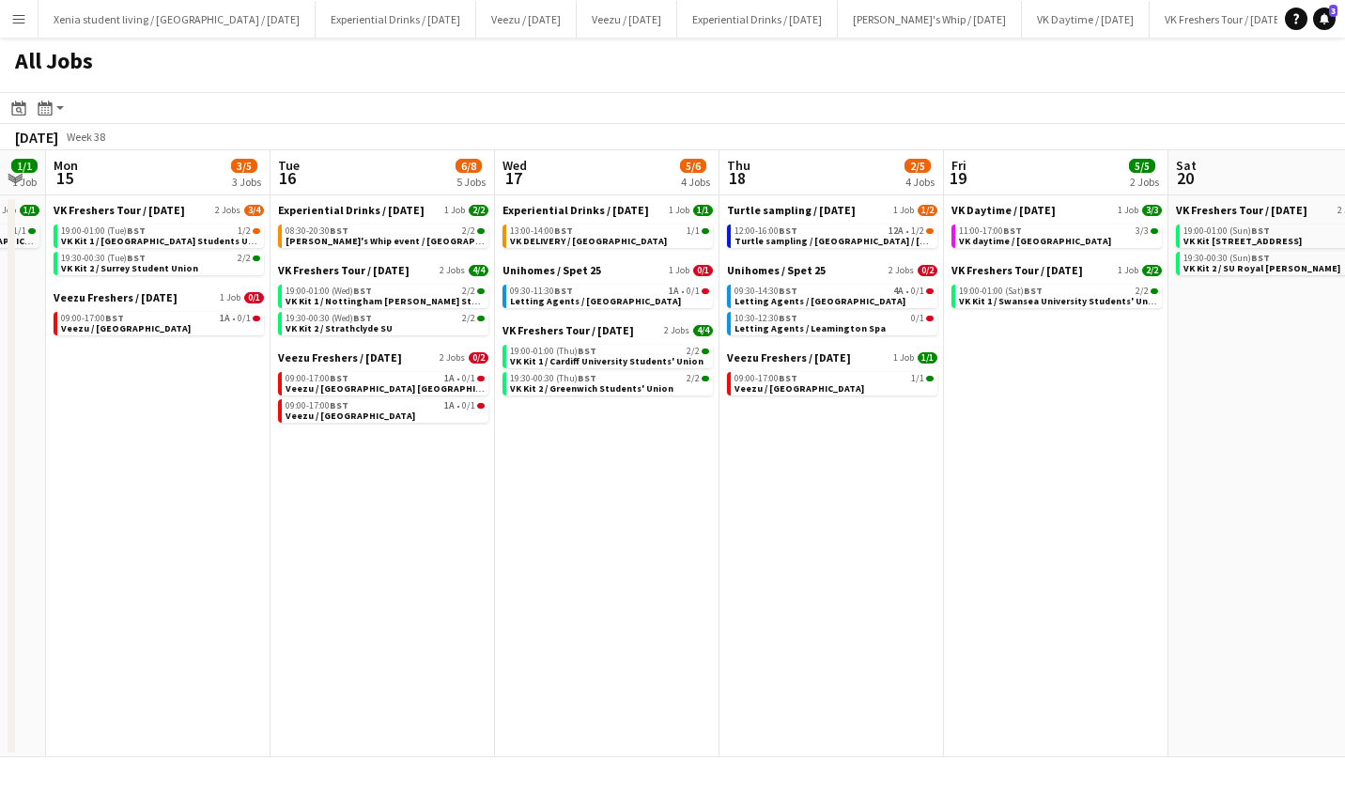
scroll to position [0, 675]
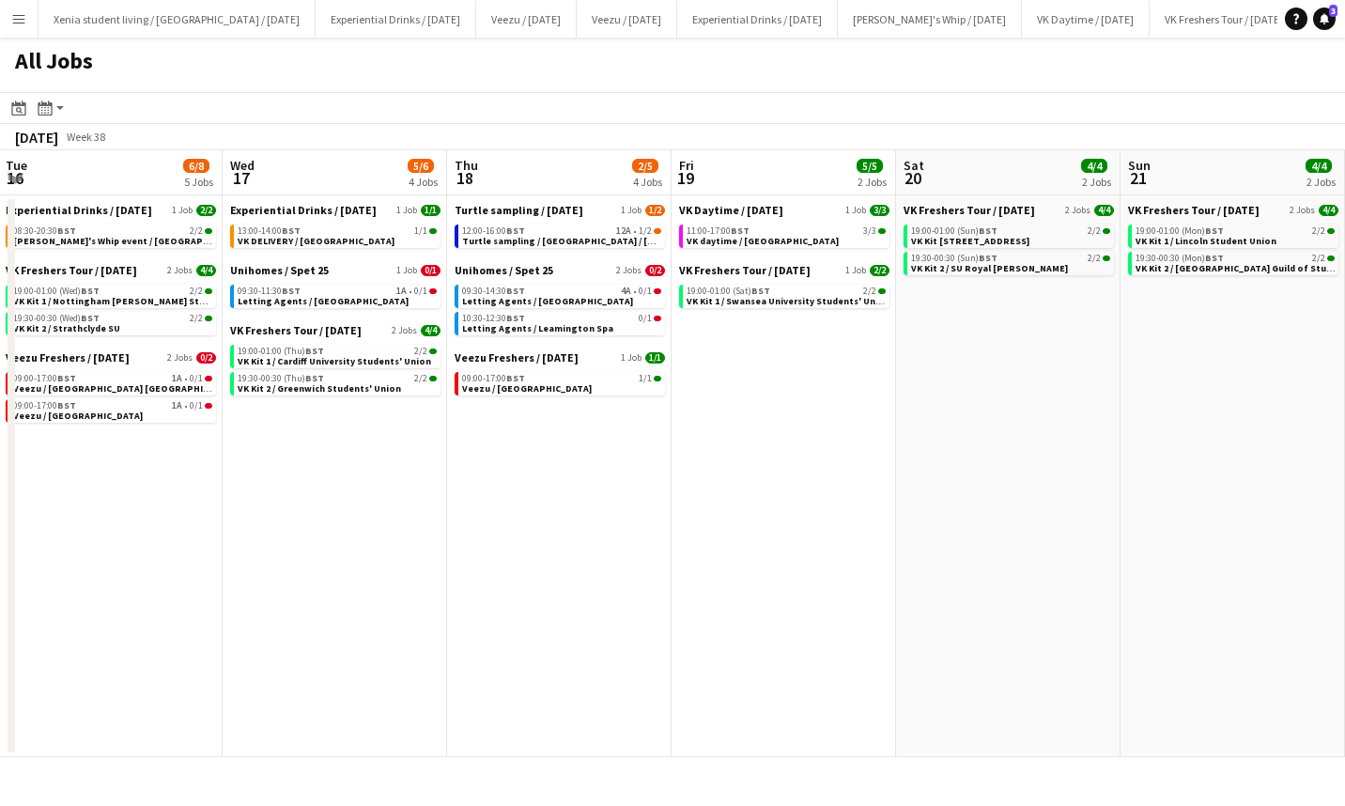
click at [550, 226] on div "12:00-16:00 BST 12A • 1/2" at bounding box center [561, 230] width 199 height 9
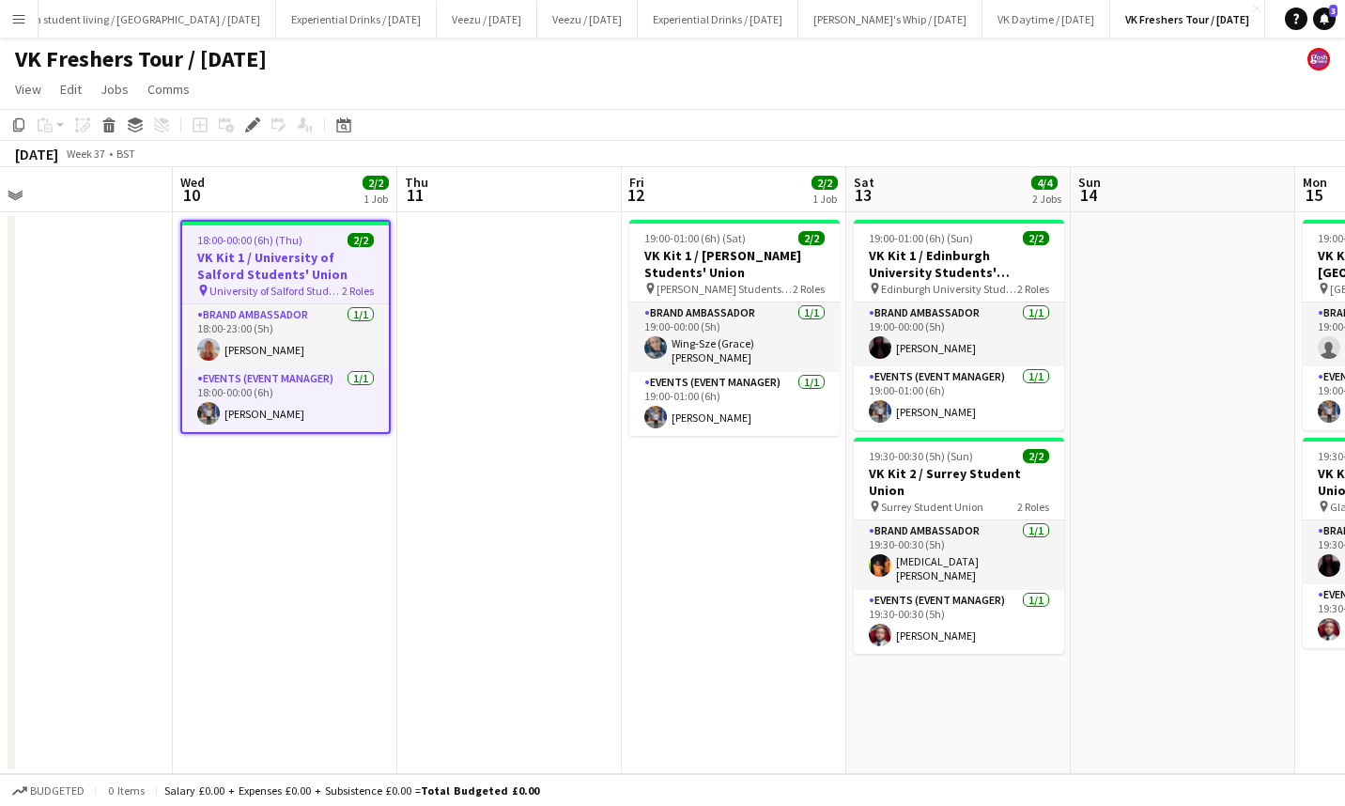
scroll to position [0, 643]
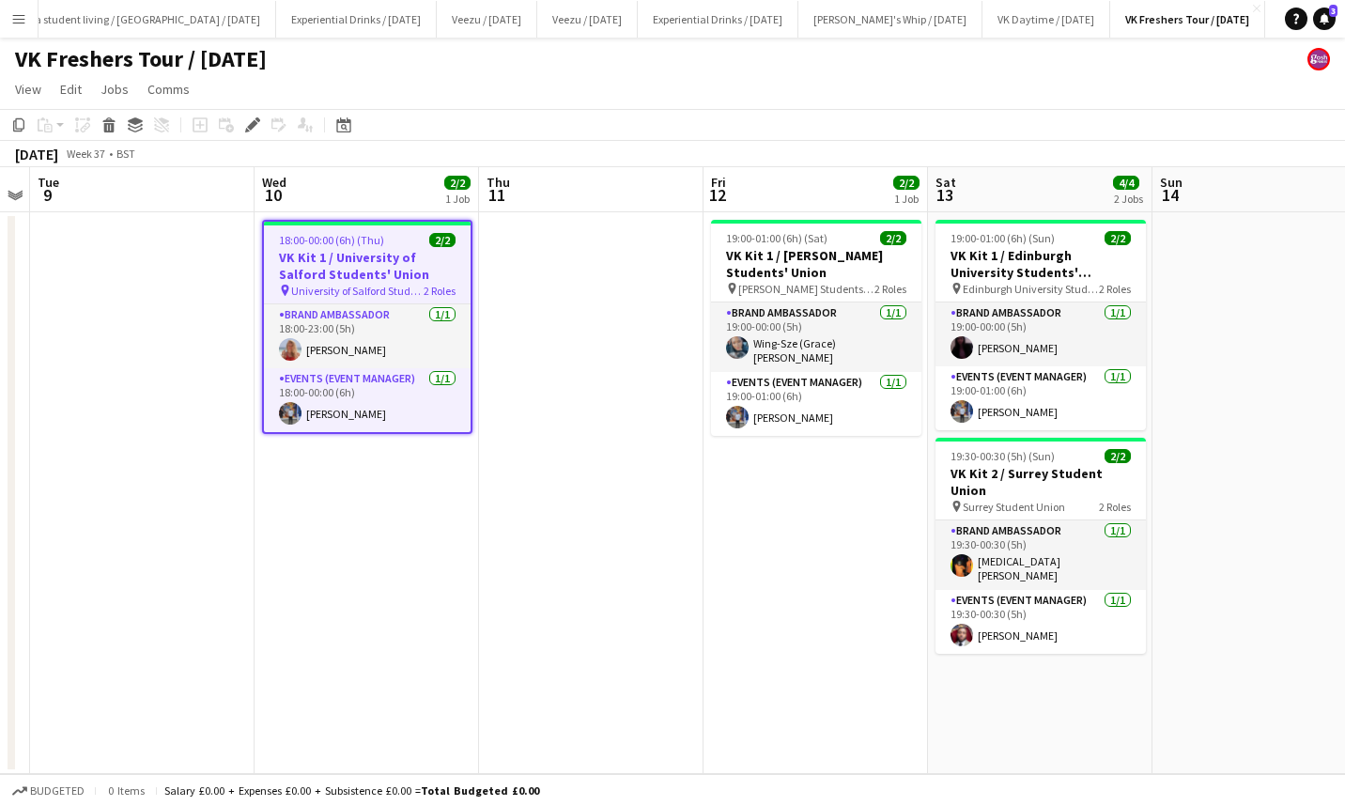
click at [376, 350] on app-card-role "Brand Ambassador 1/1 18:00-23:00 (5h) Tallulah Kerrigan" at bounding box center [367, 336] width 207 height 64
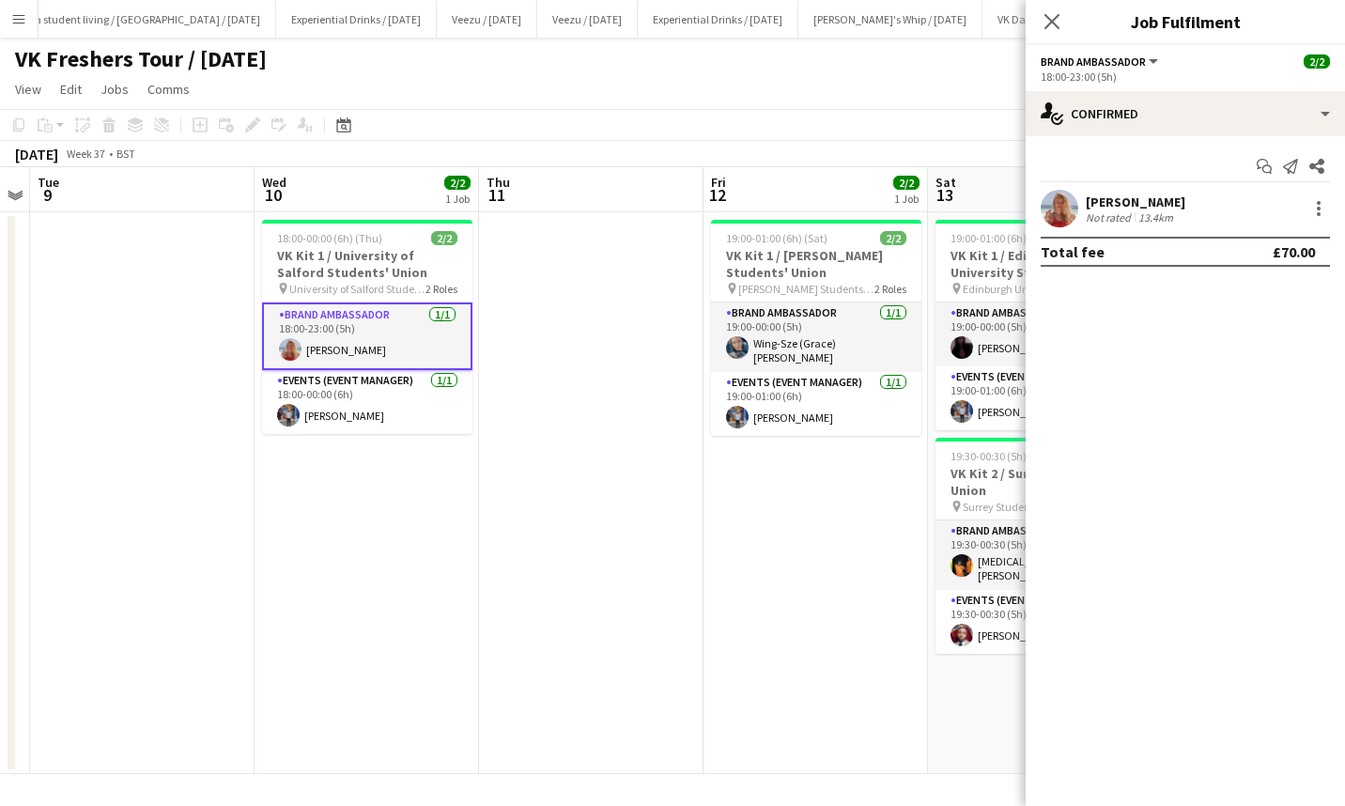
click at [1155, 209] on div "Tallulah Kerrigan" at bounding box center [1136, 201] width 100 height 17
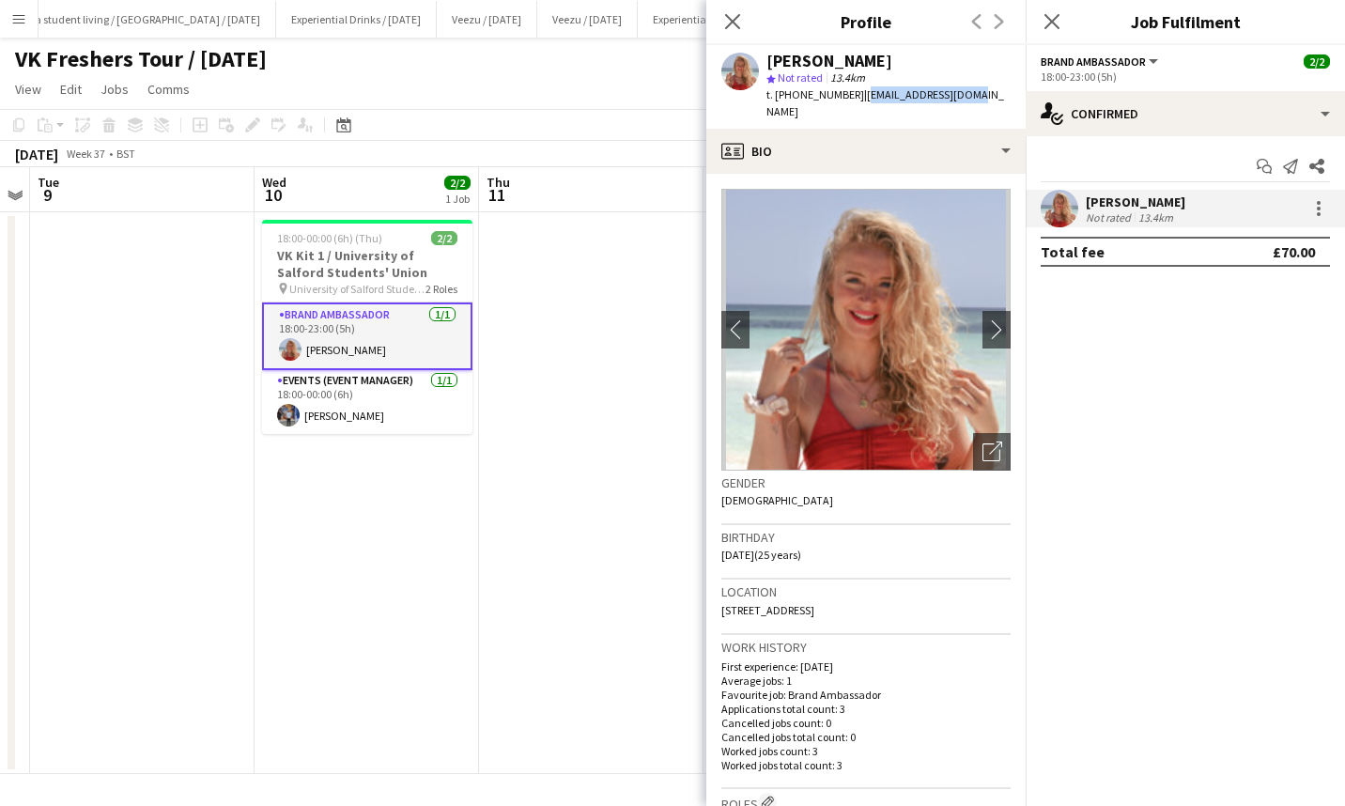
drag, startPoint x: 965, startPoint y: 97, endPoint x: 855, endPoint y: 92, distance: 110.0
click at [855, 92] on div "Tallulah Kerrigan star Not rated 13.4km t. +447775437159 | tallulart@gmail.com" at bounding box center [865, 87] width 319 height 84
copy span "tallulart@gmail.com"
drag, startPoint x: 1064, startPoint y: 34, endPoint x: 1048, endPoint y: 21, distance: 20.7
click at [1048, 21] on div "Close pop-in" at bounding box center [1052, 21] width 53 height 43
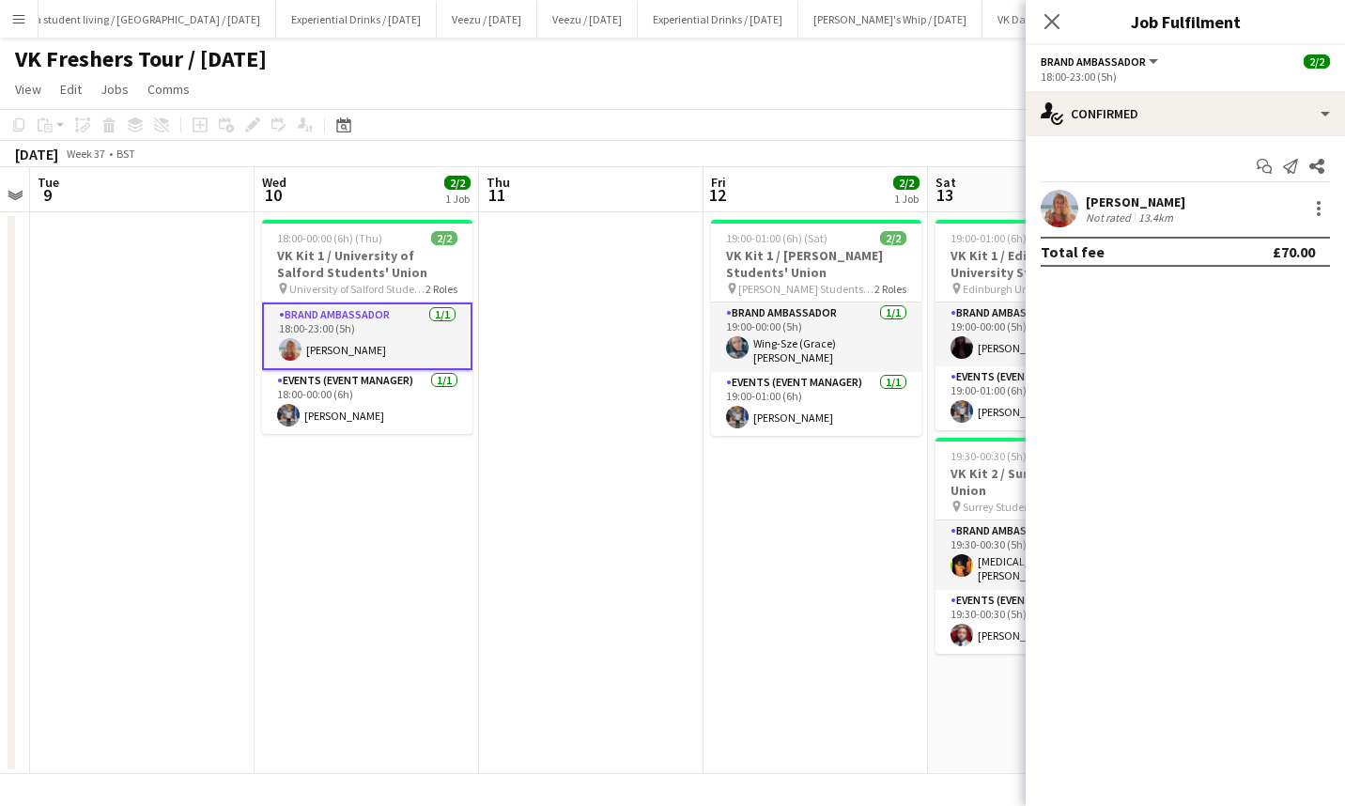
click at [1048, 21] on icon "Close pop-in" at bounding box center [1051, 21] width 15 height 15
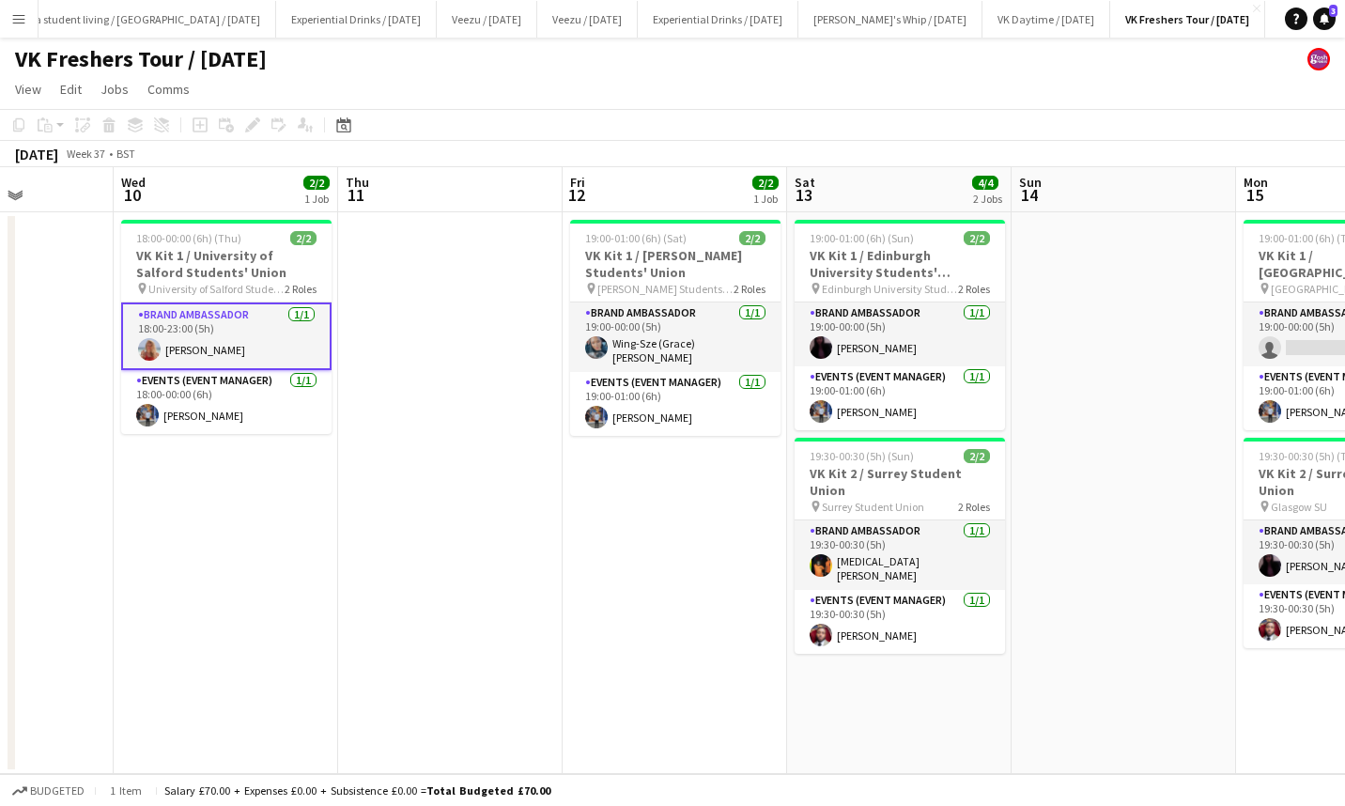
scroll to position [0, 561]
click at [659, 342] on app-card-role "Brand Ambassador 1/1 19:00-00:00 (5h) Wing-Sze (Grace) Cheuk" at bounding box center [674, 337] width 210 height 70
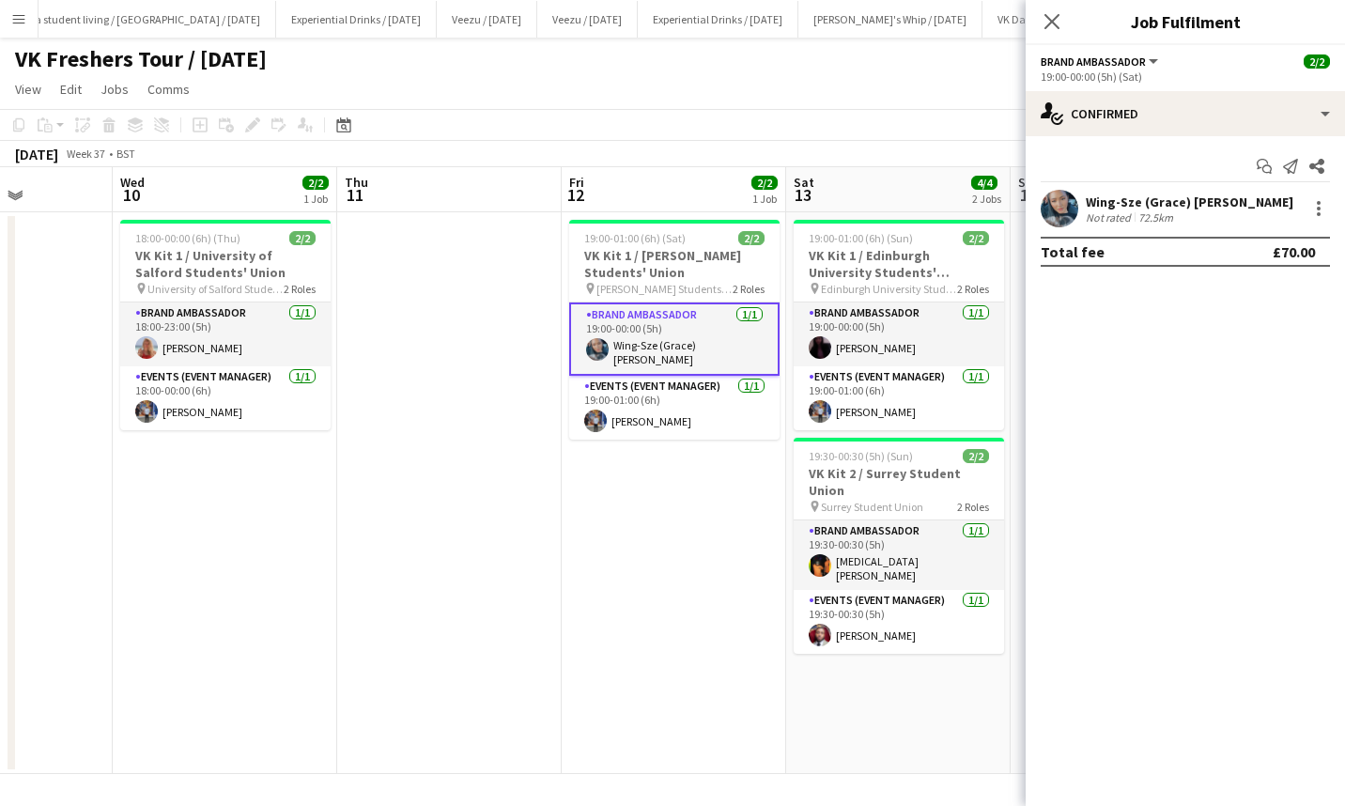
click at [1119, 207] on div "Wing-Sze (Grace) Cheuk" at bounding box center [1190, 201] width 208 height 17
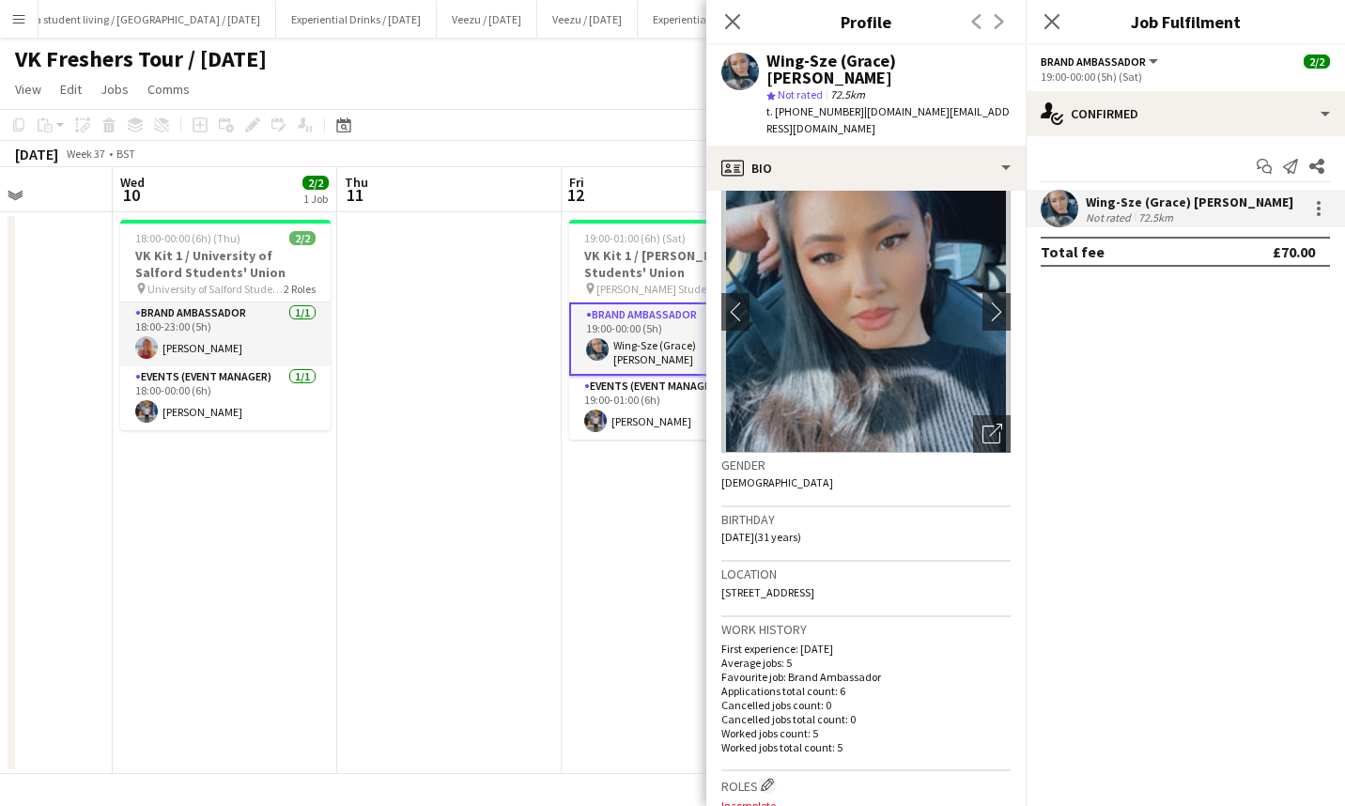
scroll to position [0, 0]
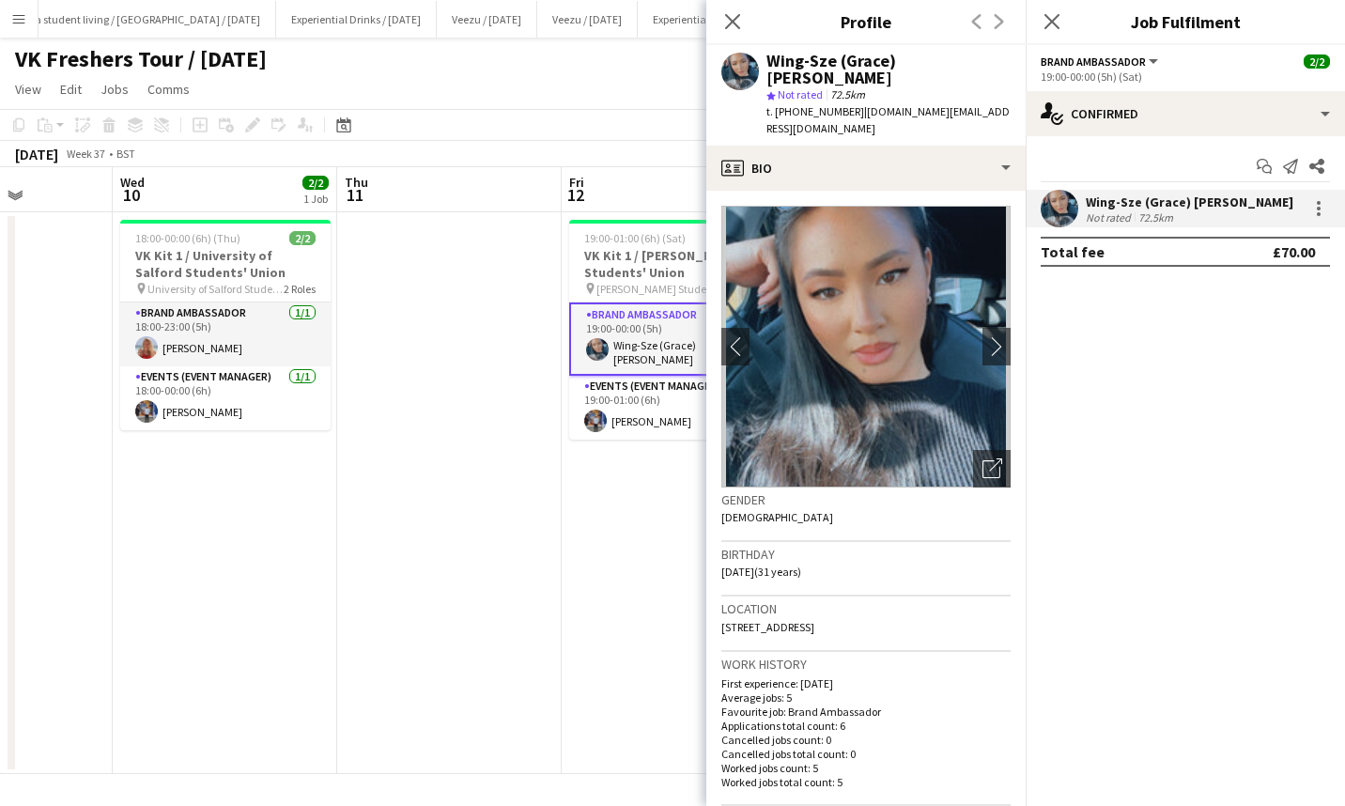
click at [1047, 26] on icon at bounding box center [1051, 21] width 15 height 15
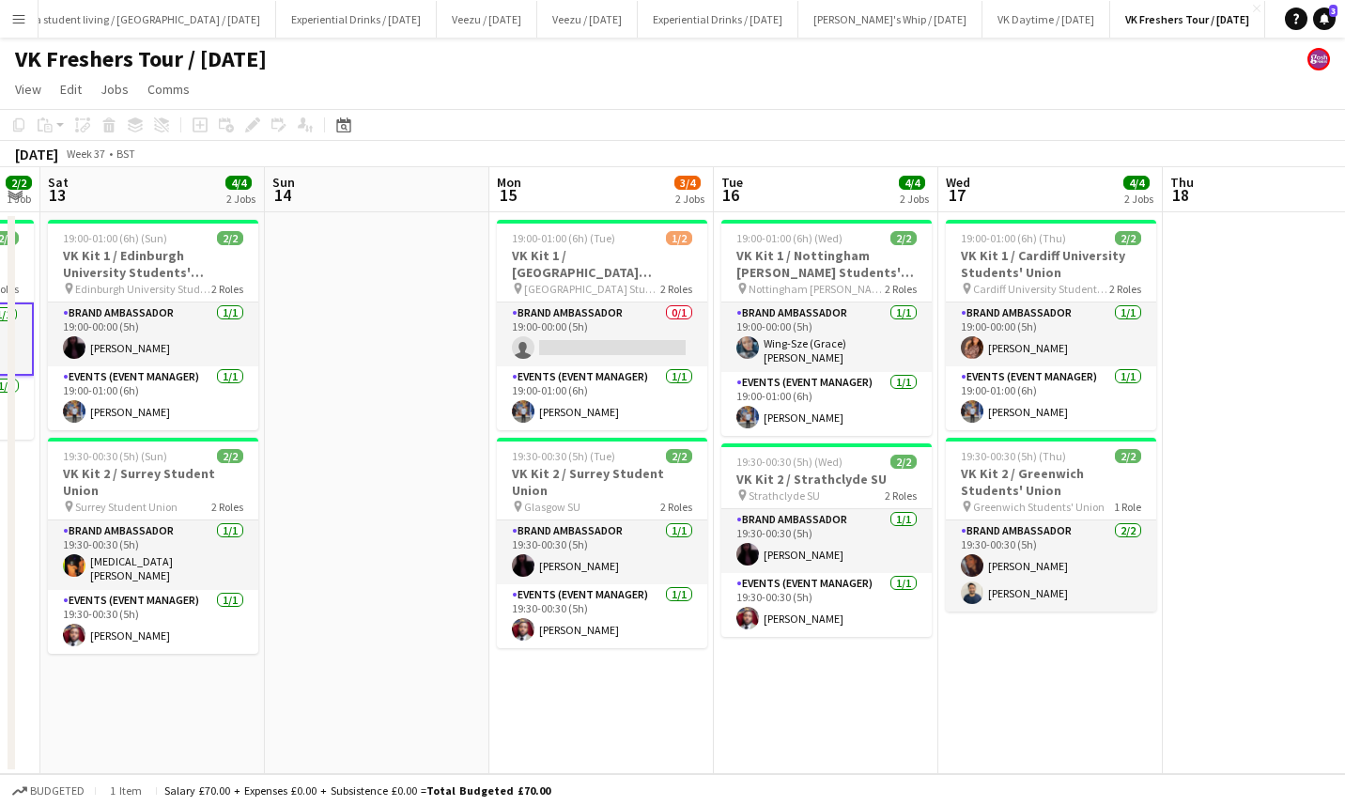
scroll to position [0, 636]
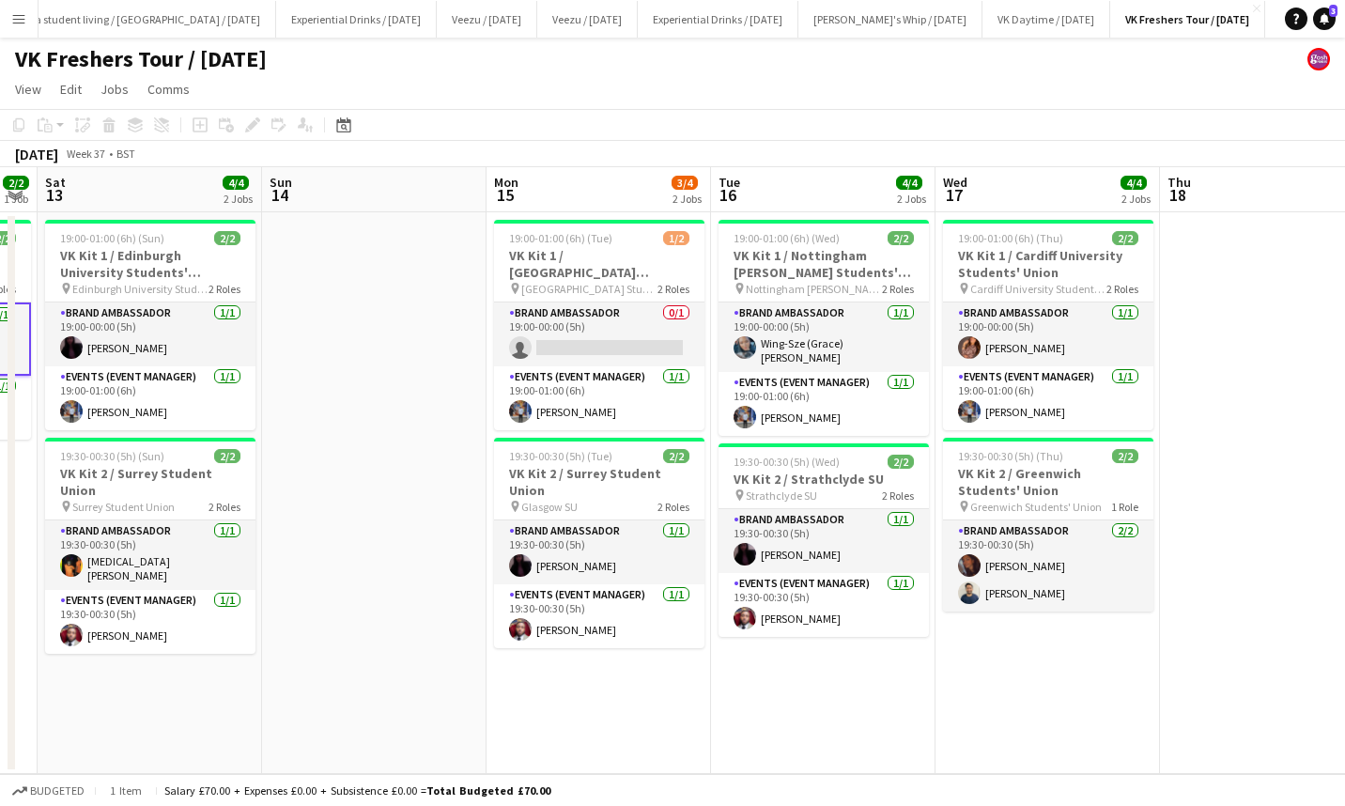
click at [605, 257] on h3 "VK Kit 1 / [GEOGRAPHIC_DATA] Students Union" at bounding box center [599, 264] width 210 height 34
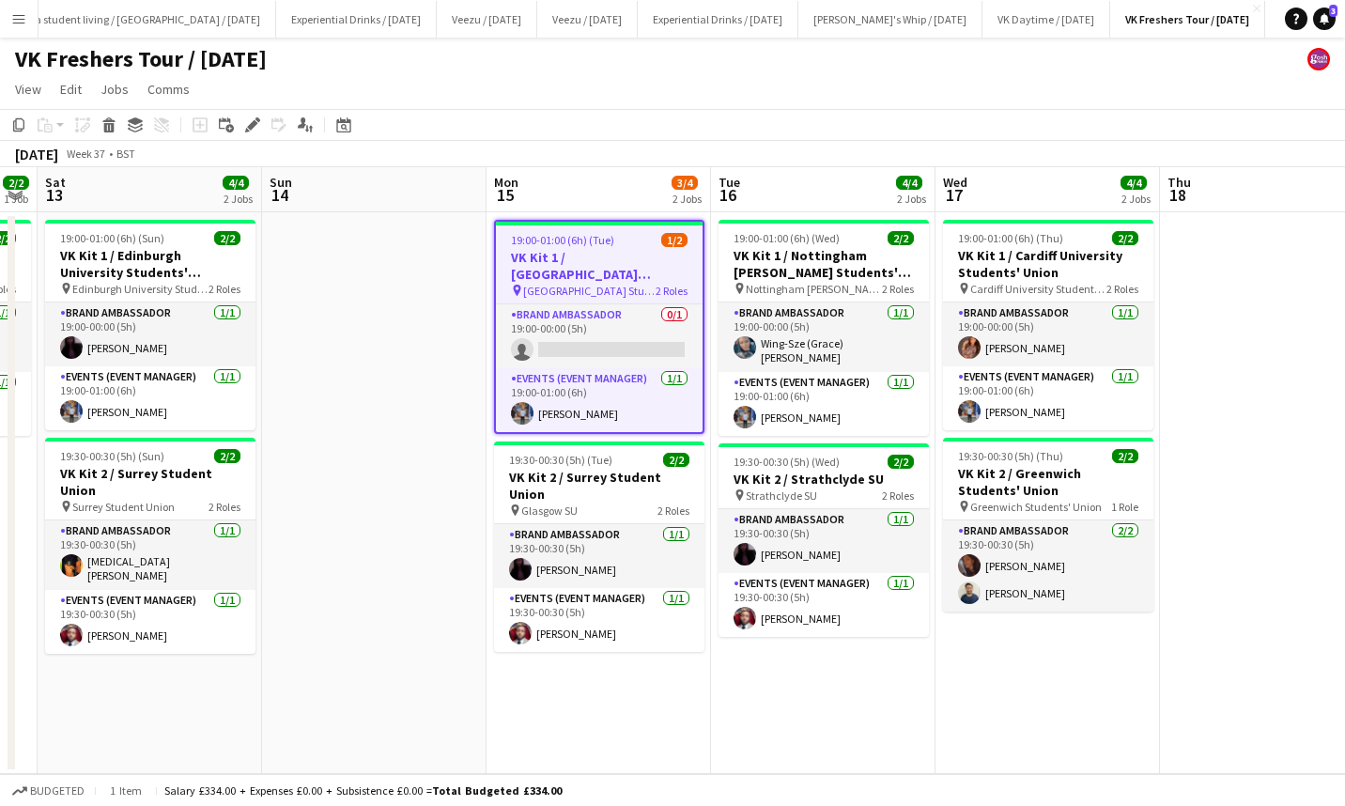
click at [248, 124] on icon "Edit" at bounding box center [252, 124] width 15 height 15
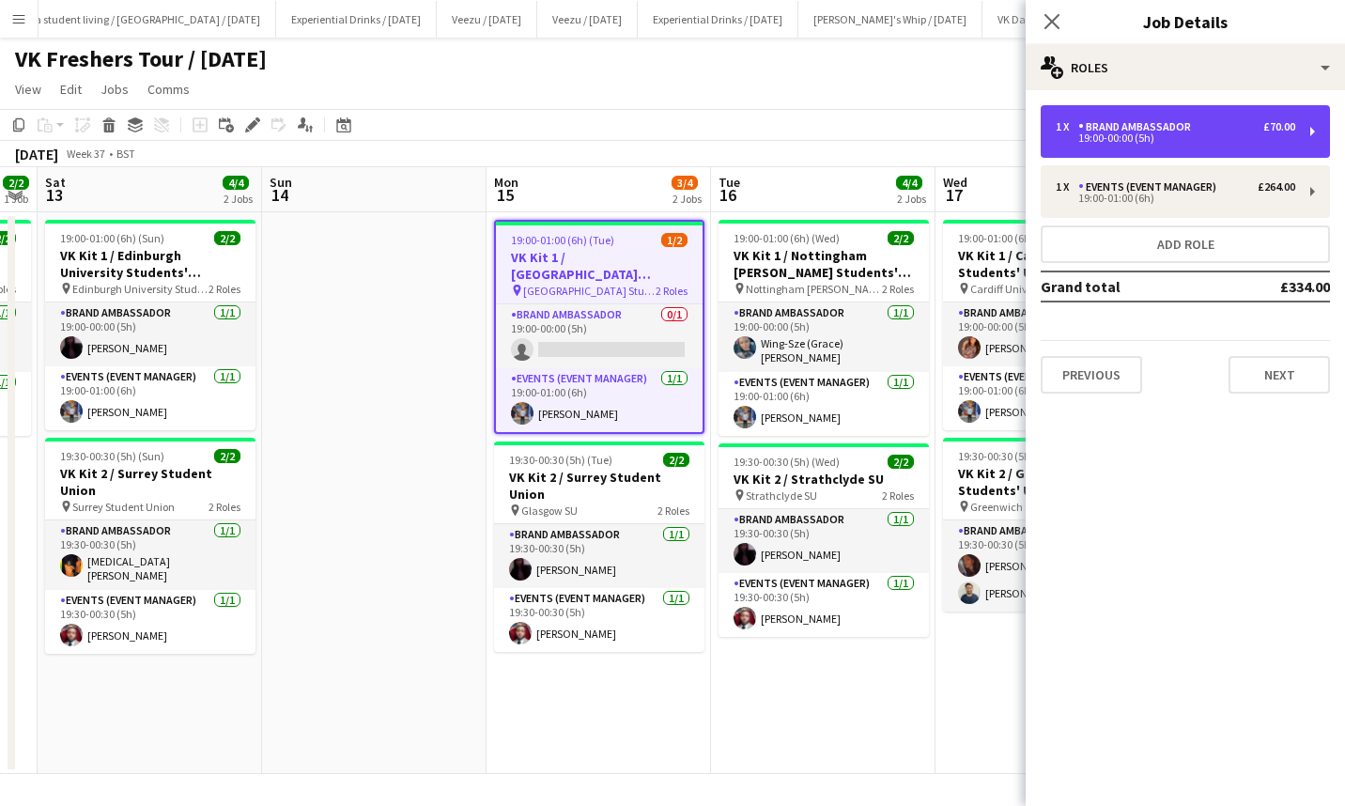
click at [1158, 129] on div "Brand Ambassador" at bounding box center [1138, 126] width 120 height 13
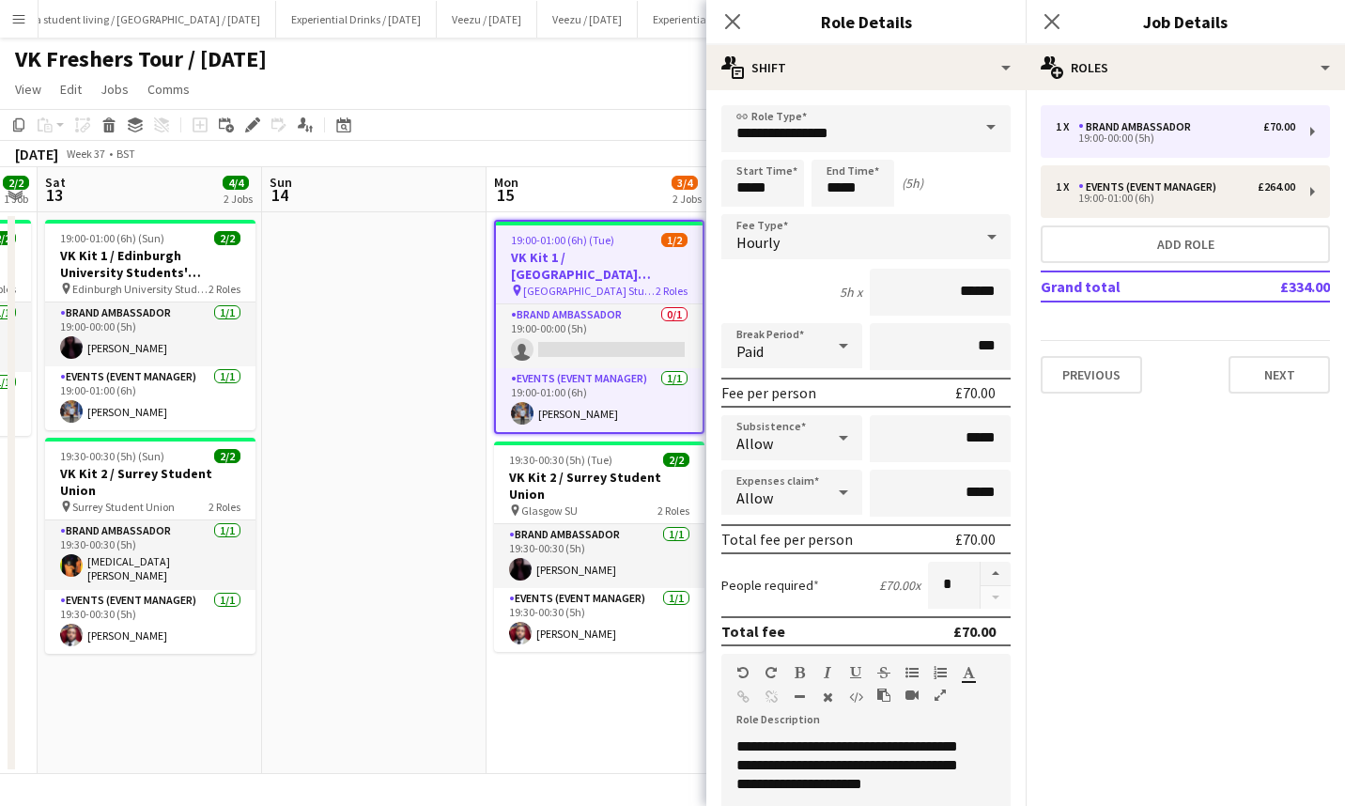
click at [1044, 22] on icon "Close pop-in" at bounding box center [1051, 21] width 15 height 15
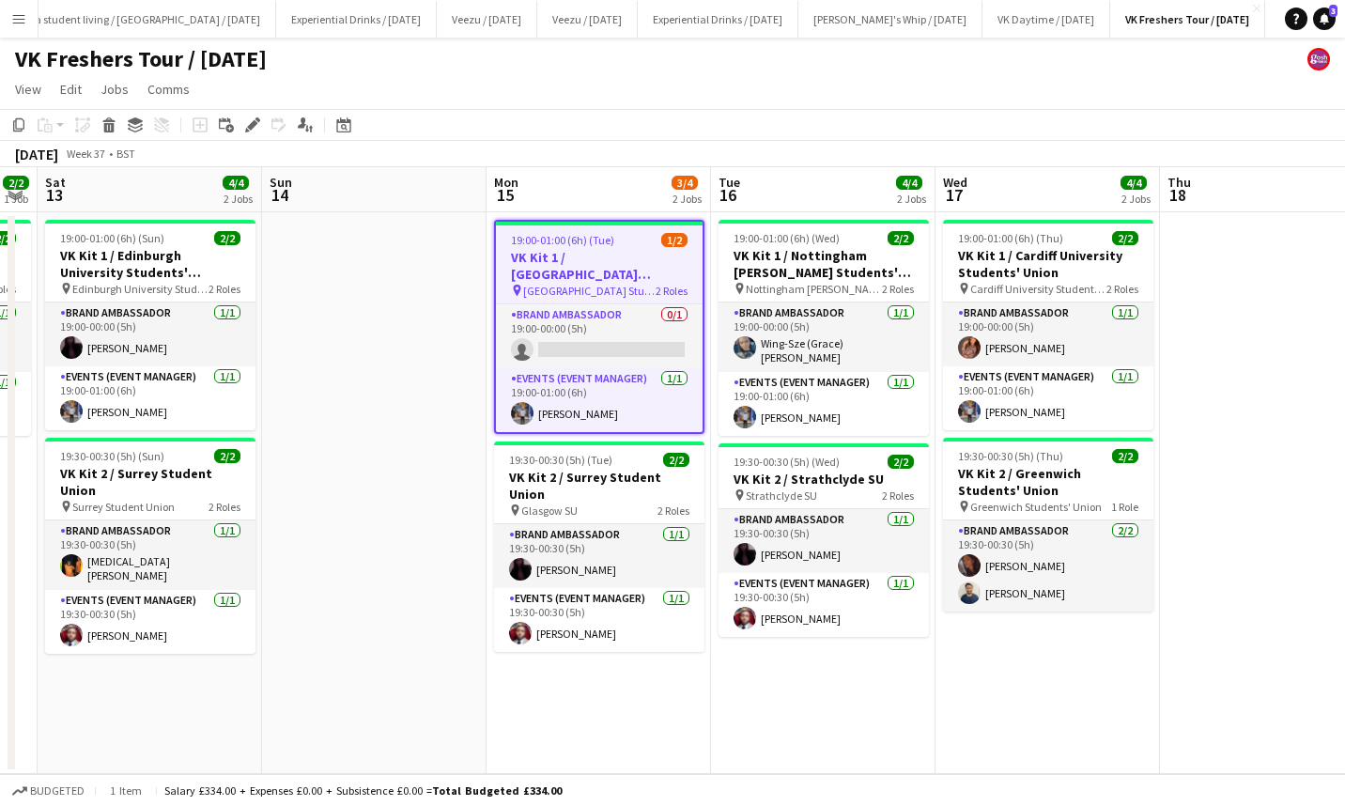
click at [606, 344] on app-card-role "Brand Ambassador 0/1 19:00-00:00 (5h) single-neutral-actions" at bounding box center [599, 336] width 207 height 64
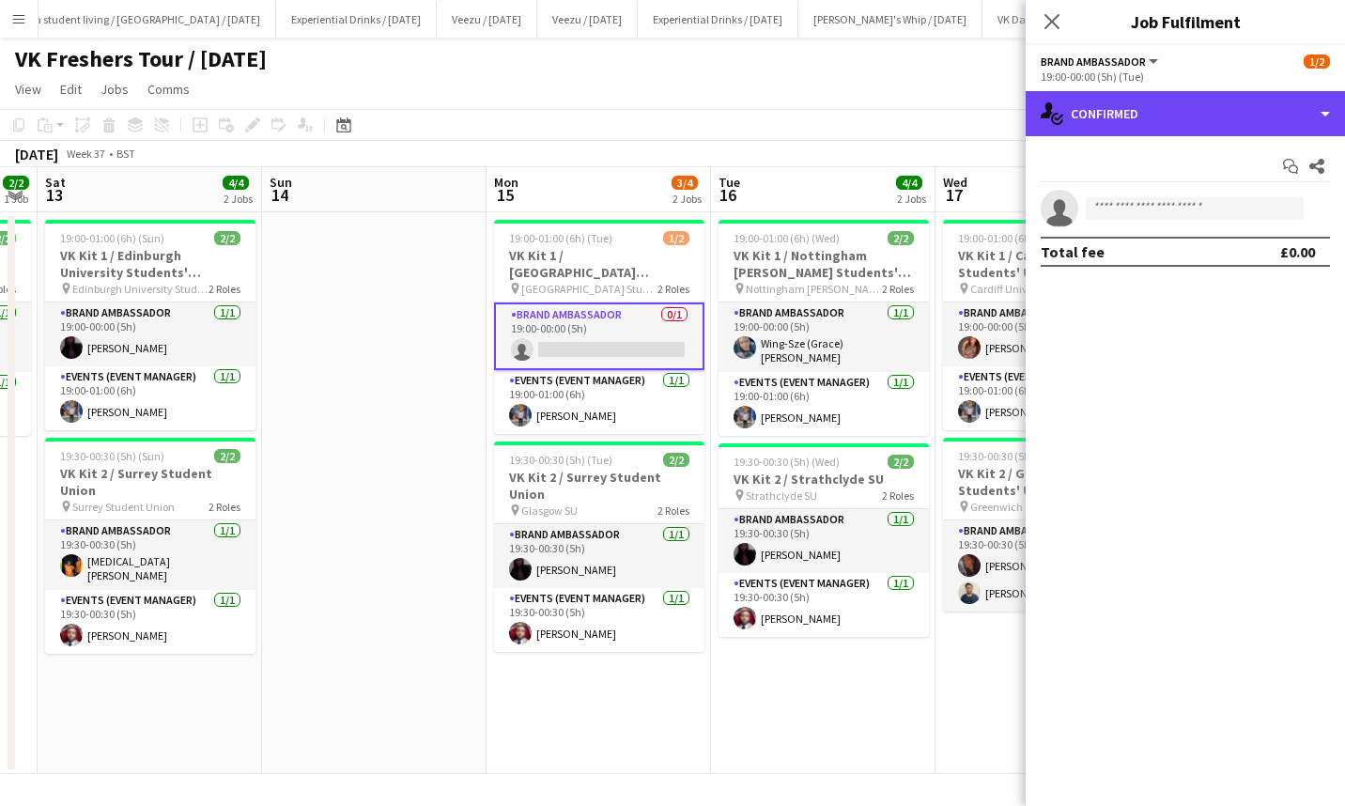
click at [1183, 114] on div "single-neutral-actions-check-2 Confirmed" at bounding box center [1185, 113] width 319 height 45
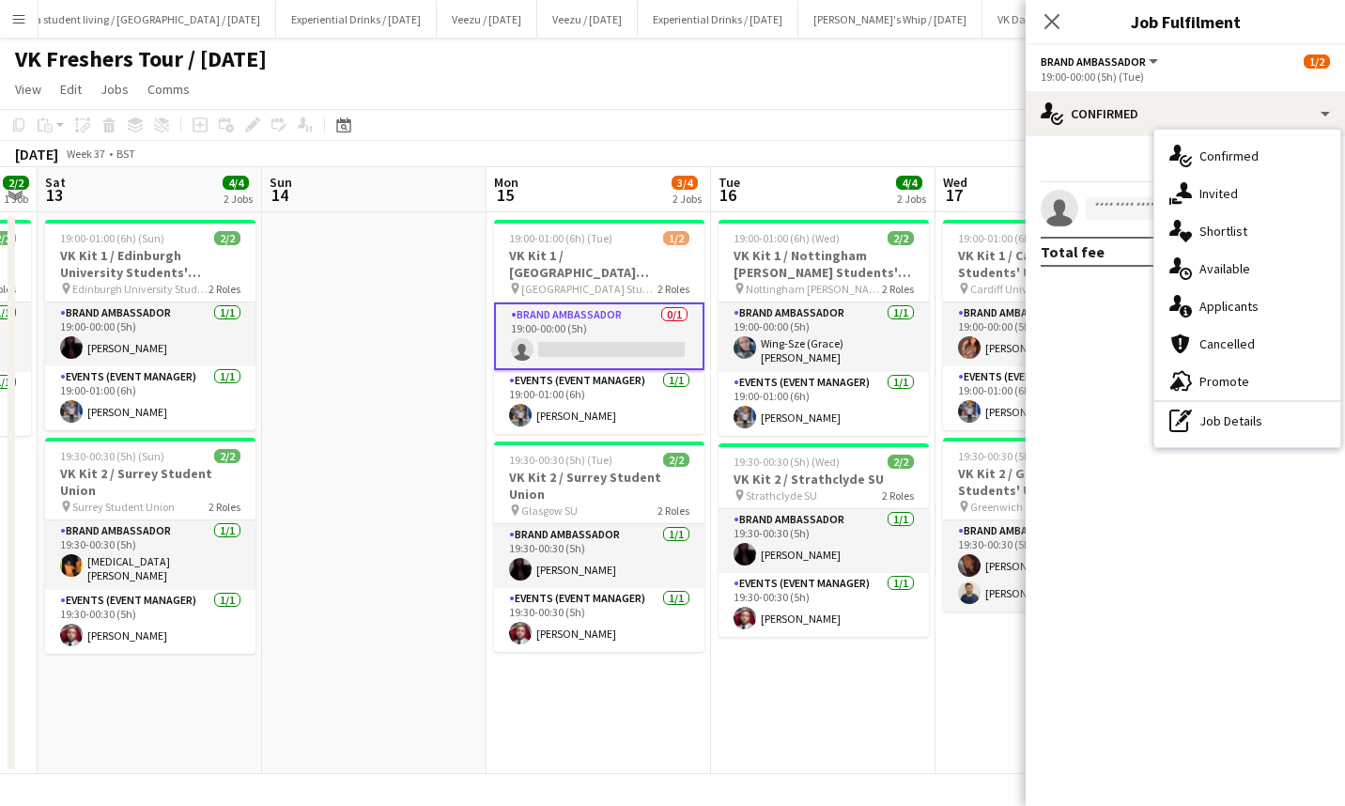
click at [1240, 303] on span "Applicants" at bounding box center [1228, 306] width 59 height 17
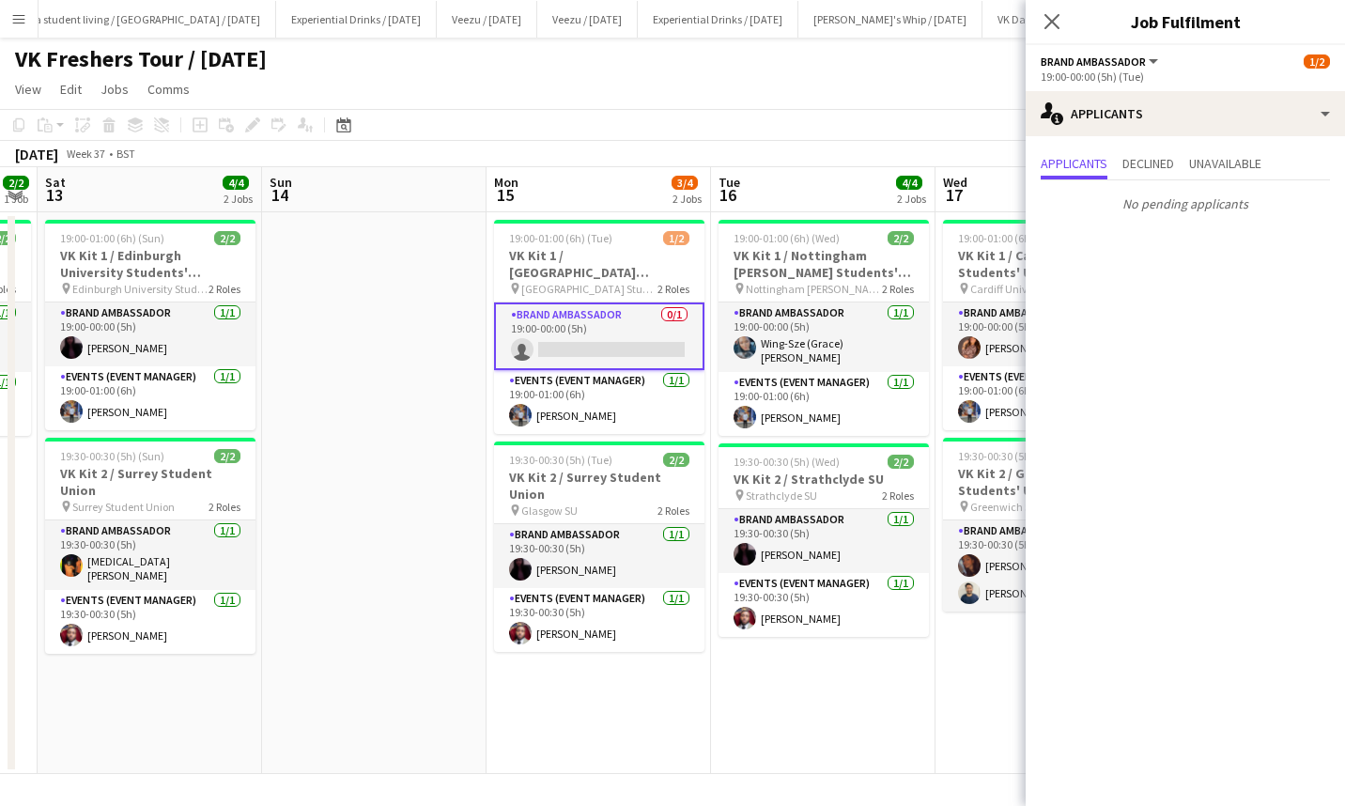
click at [1044, 21] on icon "Close pop-in" at bounding box center [1051, 21] width 15 height 15
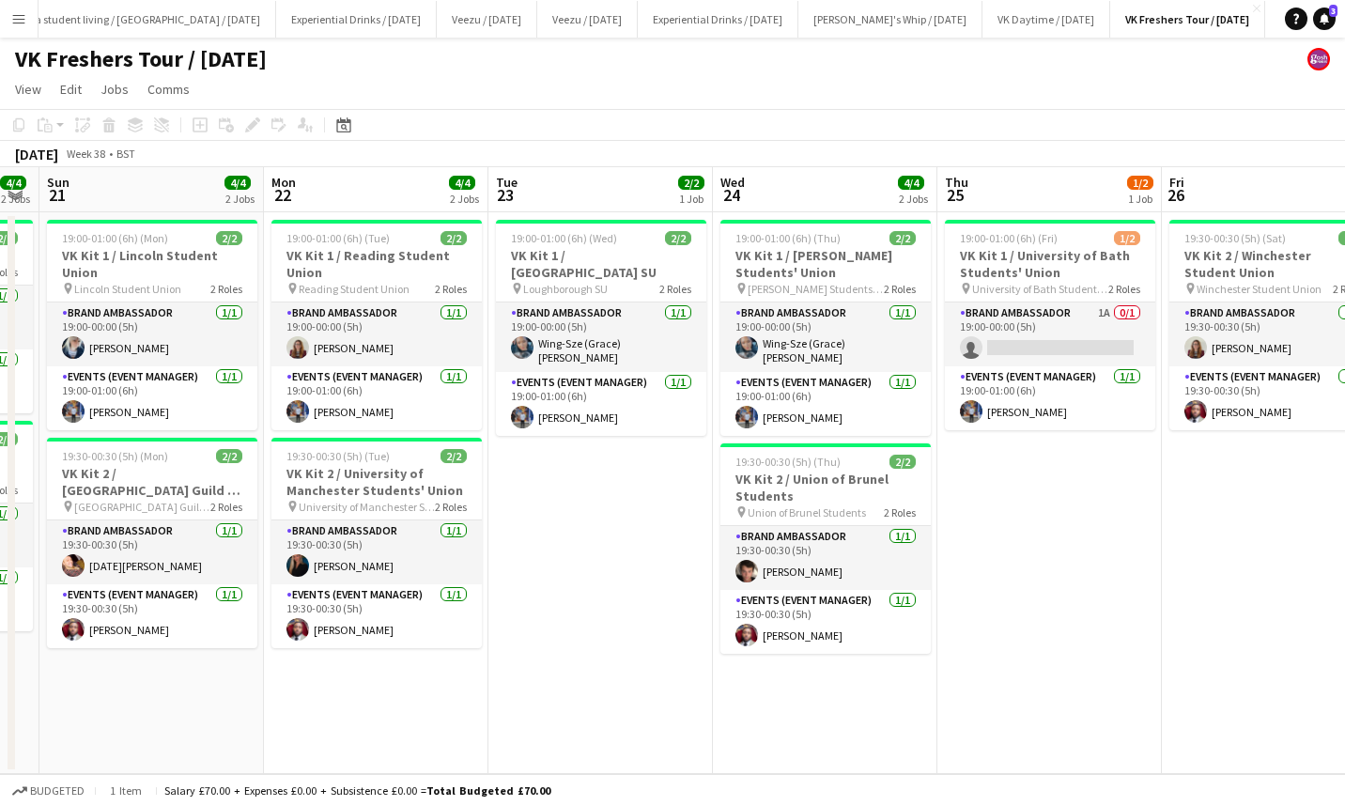
scroll to position [0, 635]
click at [1049, 324] on app-card-role "Brand Ambassador 1A 0/1 19:00-00:00 (5h) single-neutral-actions" at bounding box center [1049, 334] width 210 height 64
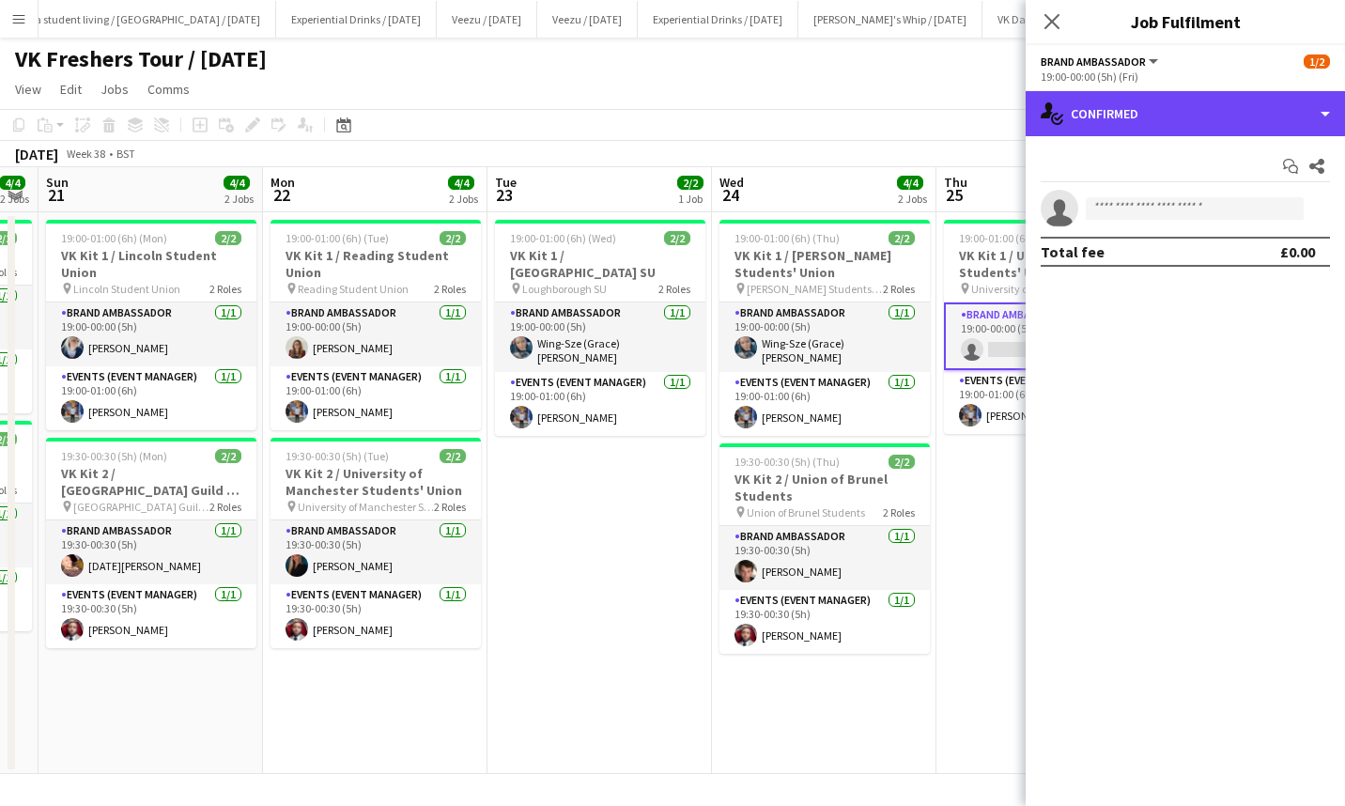
click at [1242, 130] on div "single-neutral-actions-check-2 Confirmed" at bounding box center [1185, 113] width 319 height 45
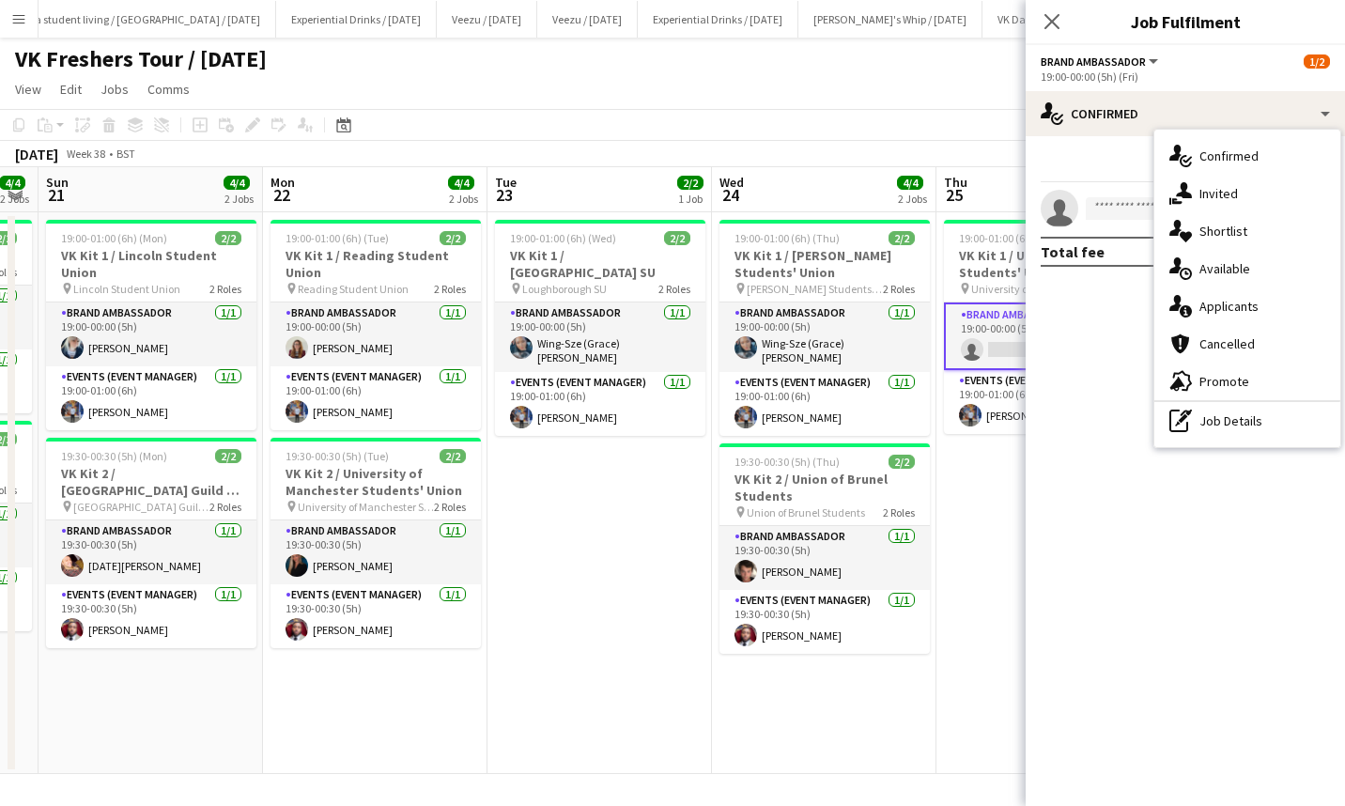
click at [1278, 270] on div "single-neutral-actions-upload Available" at bounding box center [1247, 269] width 186 height 38
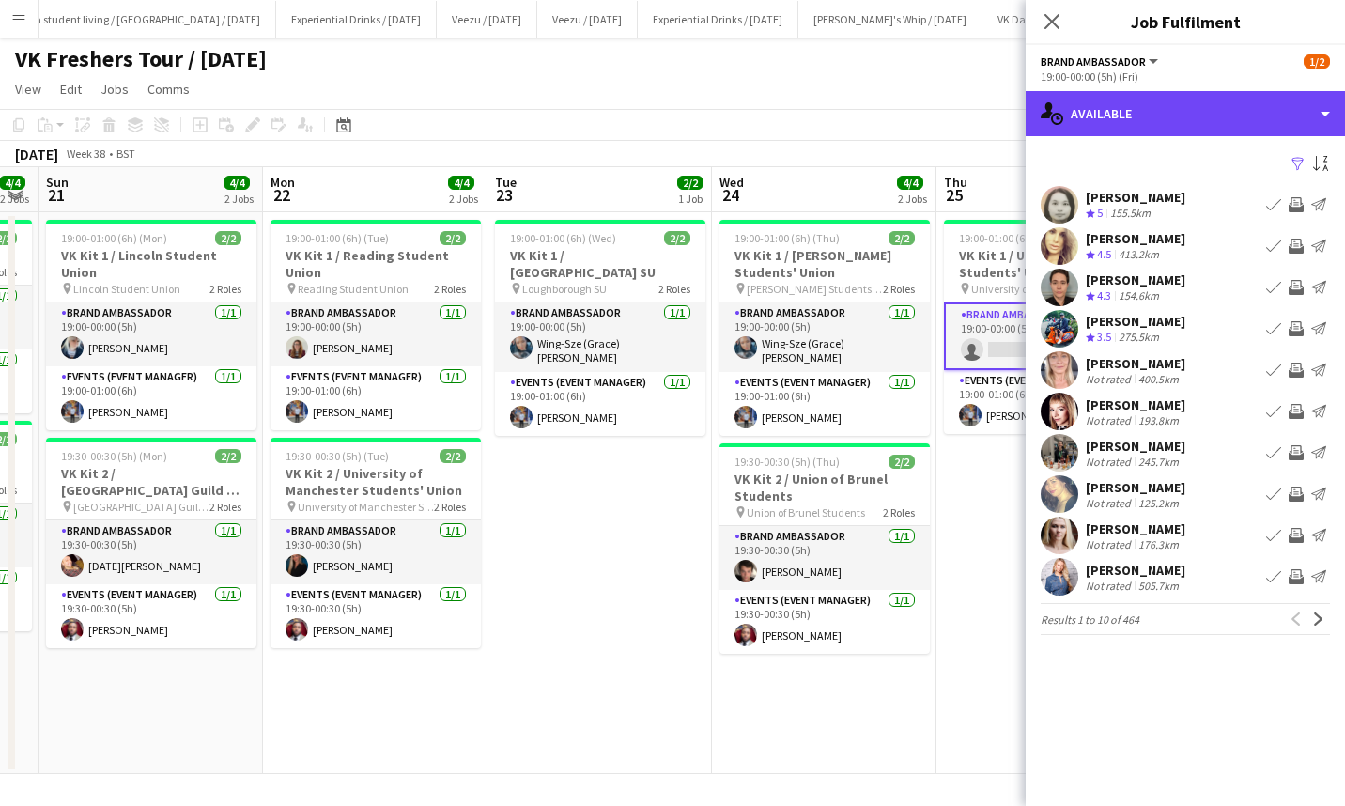
click at [1188, 110] on div "single-neutral-actions-upload Available" at bounding box center [1185, 113] width 319 height 45
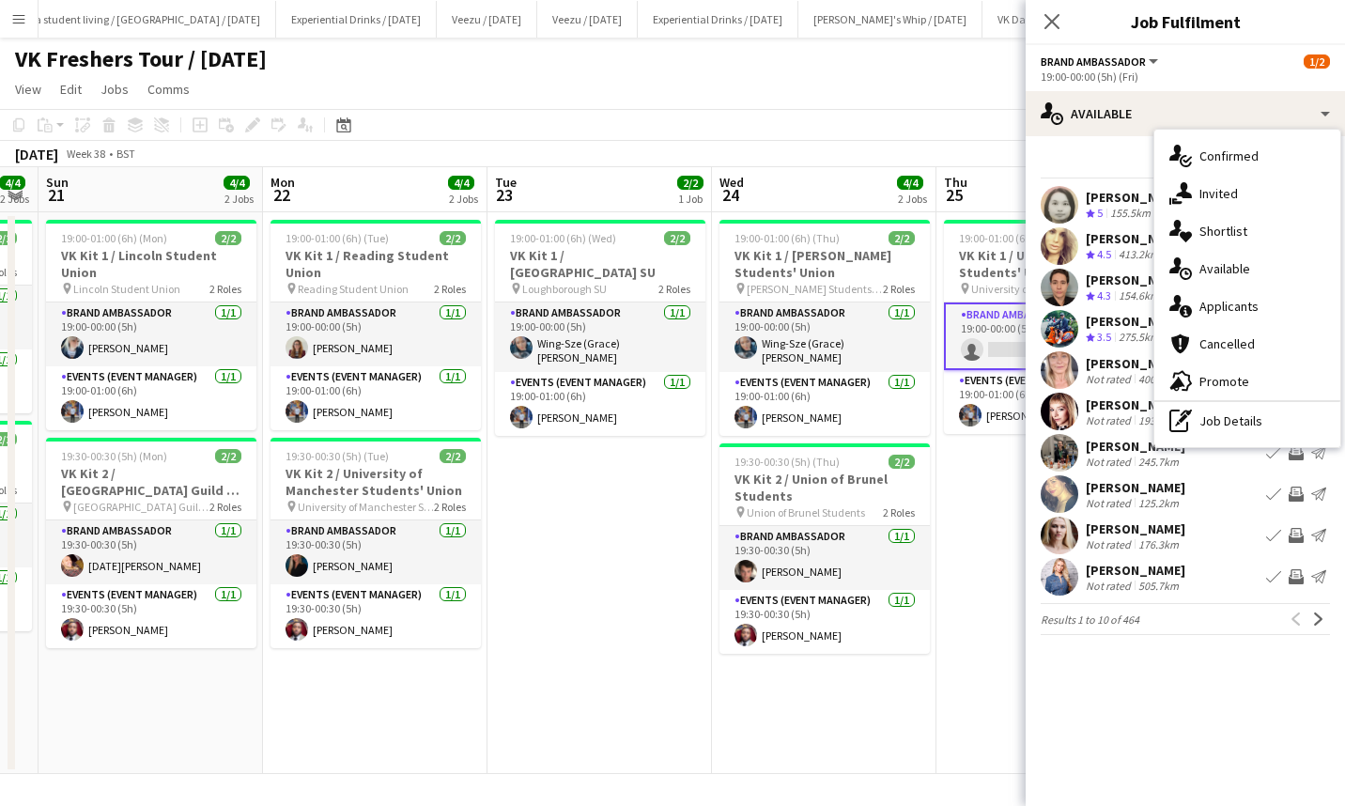
click at [1230, 308] on span "Applicants" at bounding box center [1228, 306] width 59 height 17
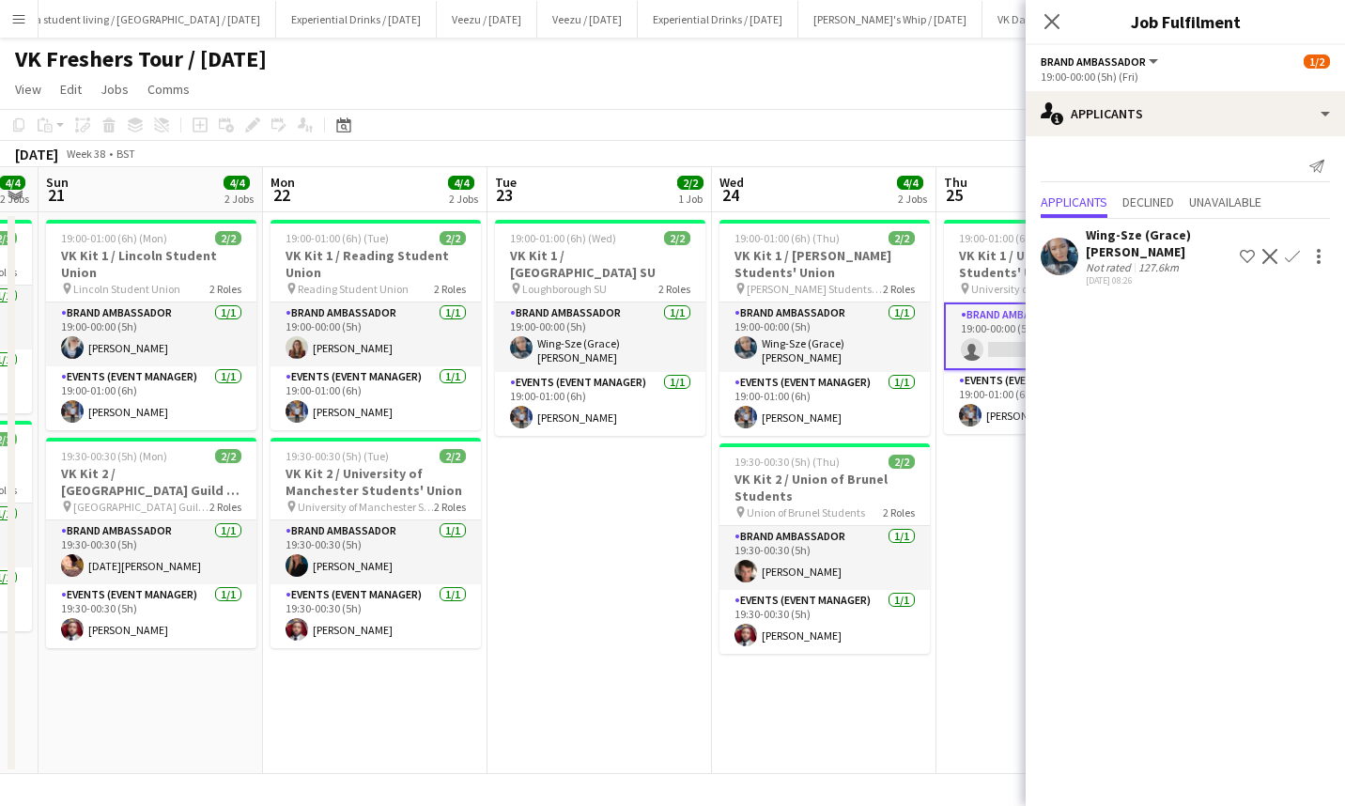
click at [1285, 258] on app-icon "Confirm" at bounding box center [1292, 256] width 15 height 15
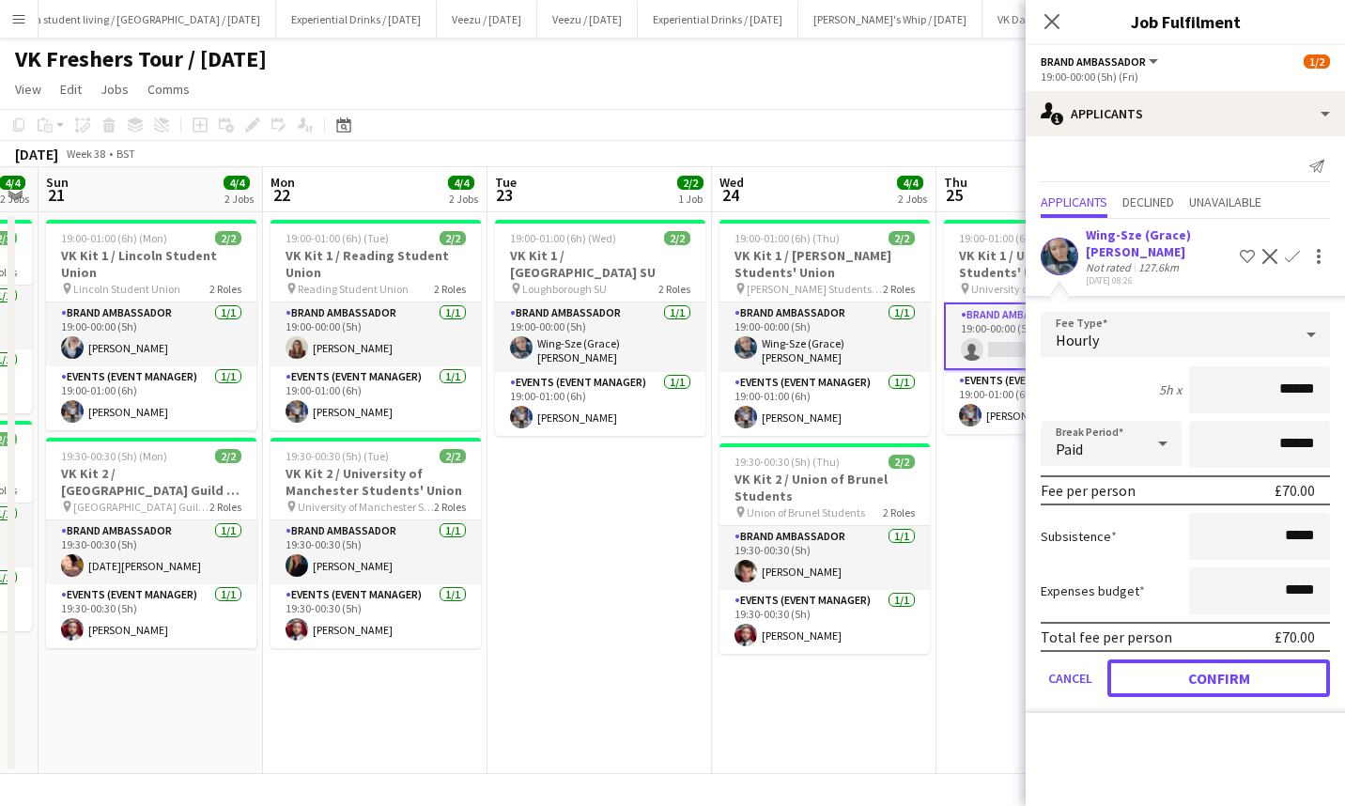
click at [1215, 659] on button "Confirm" at bounding box center [1218, 678] width 223 height 38
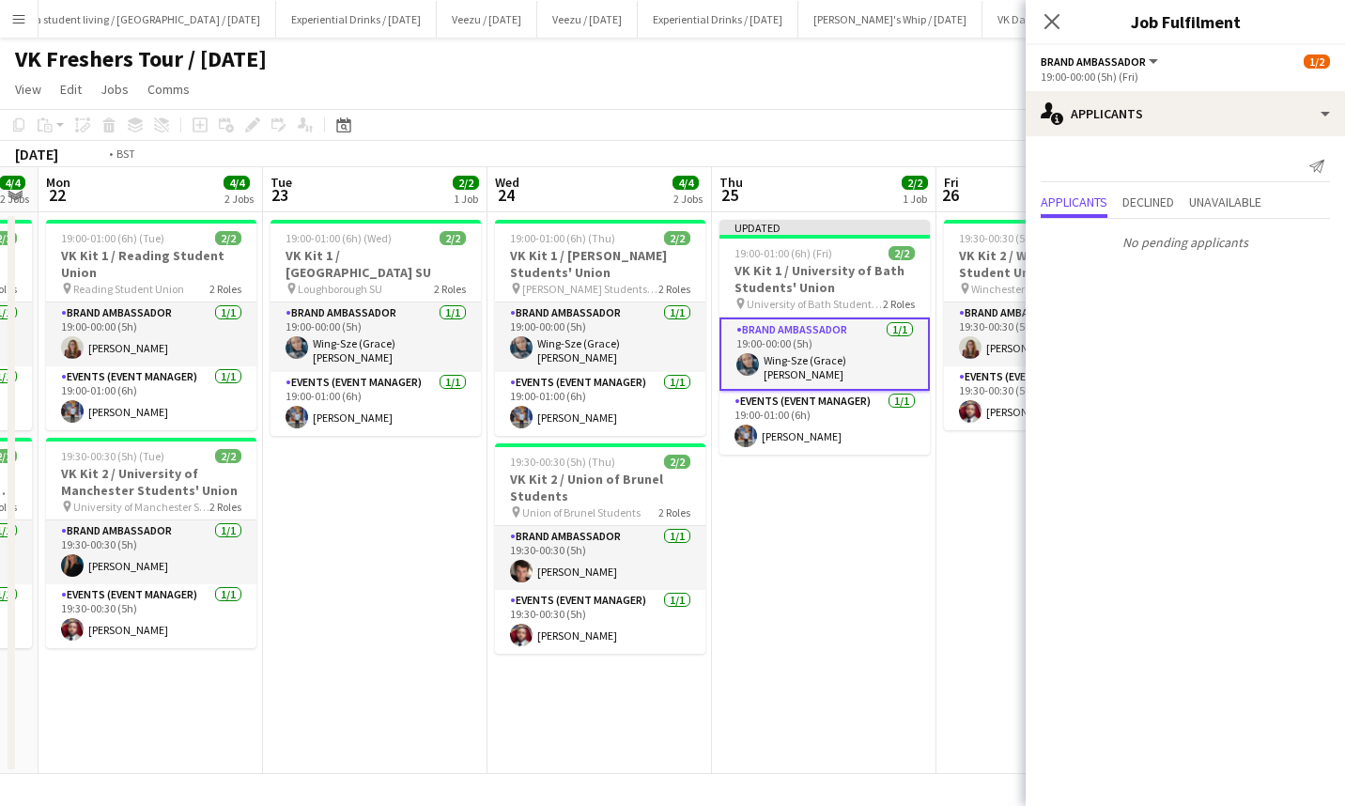
scroll to position [0, 578]
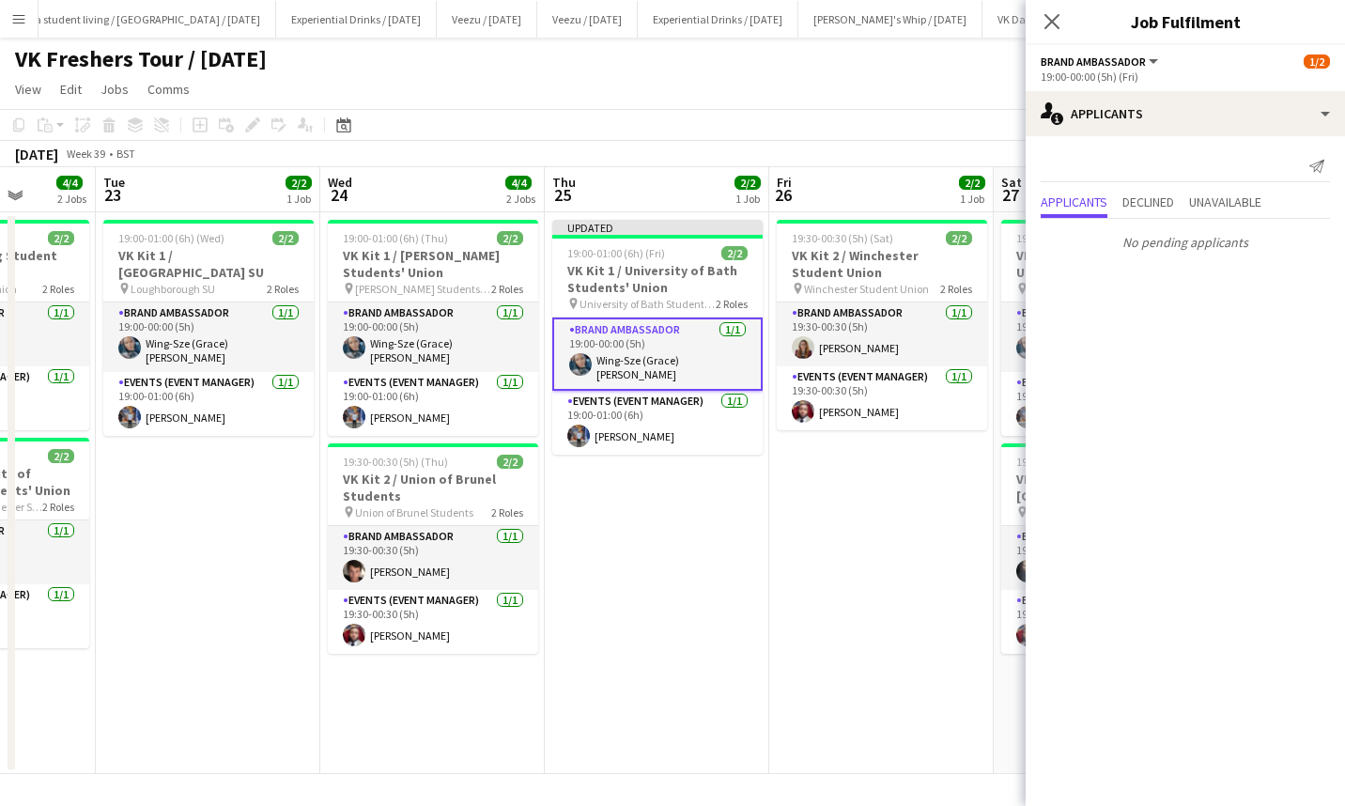
click at [1052, 19] on icon "Close pop-in" at bounding box center [1051, 21] width 15 height 15
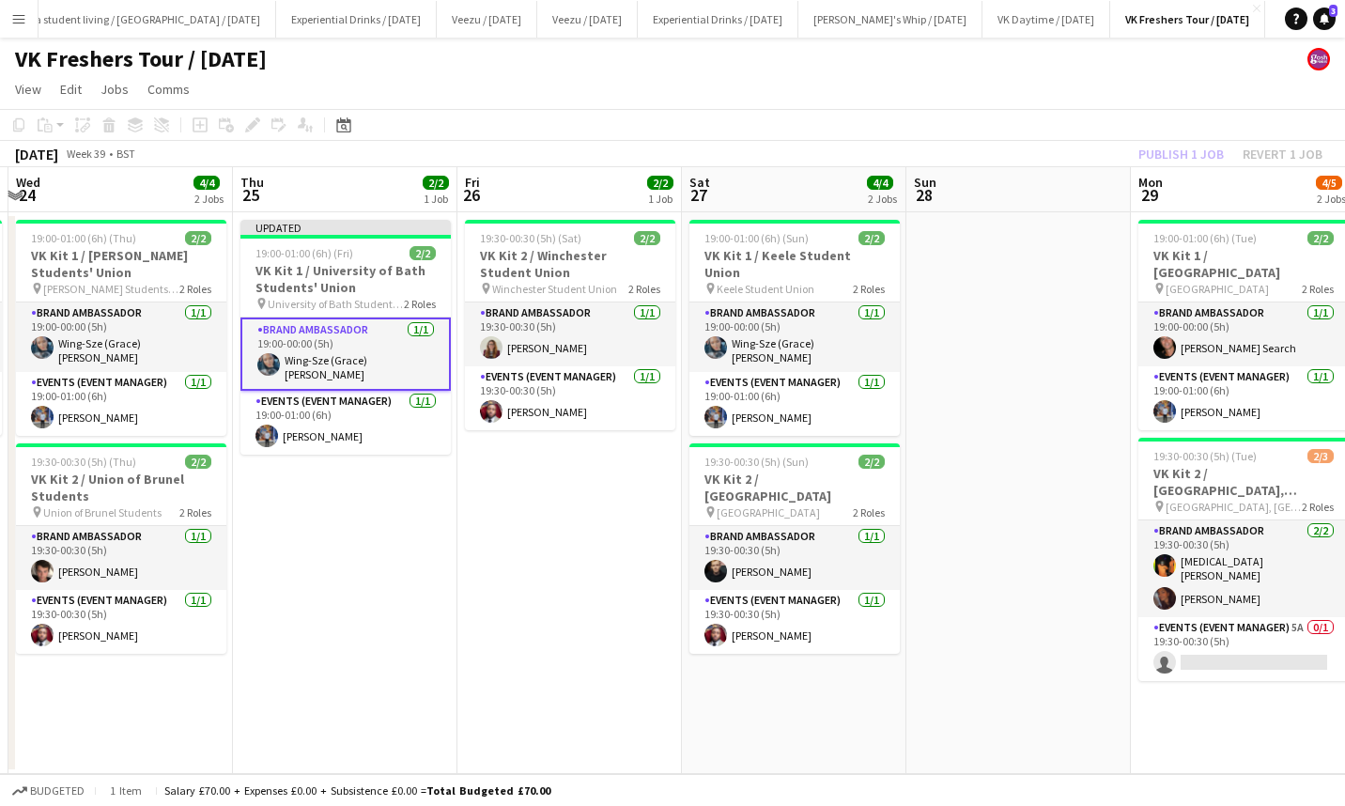
scroll to position [0, 728]
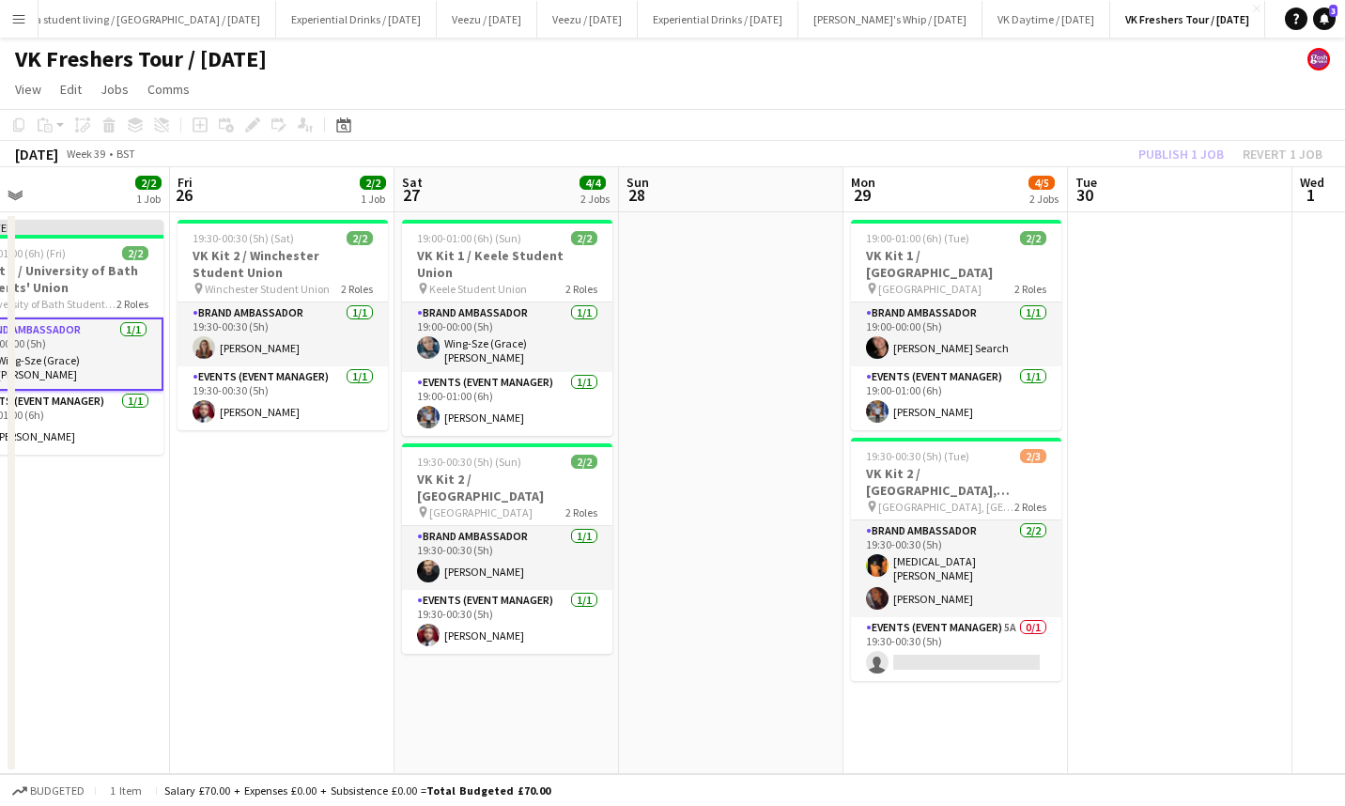
click at [1168, 153] on div "Publish 1 job Revert 1 job" at bounding box center [1230, 154] width 229 height 24
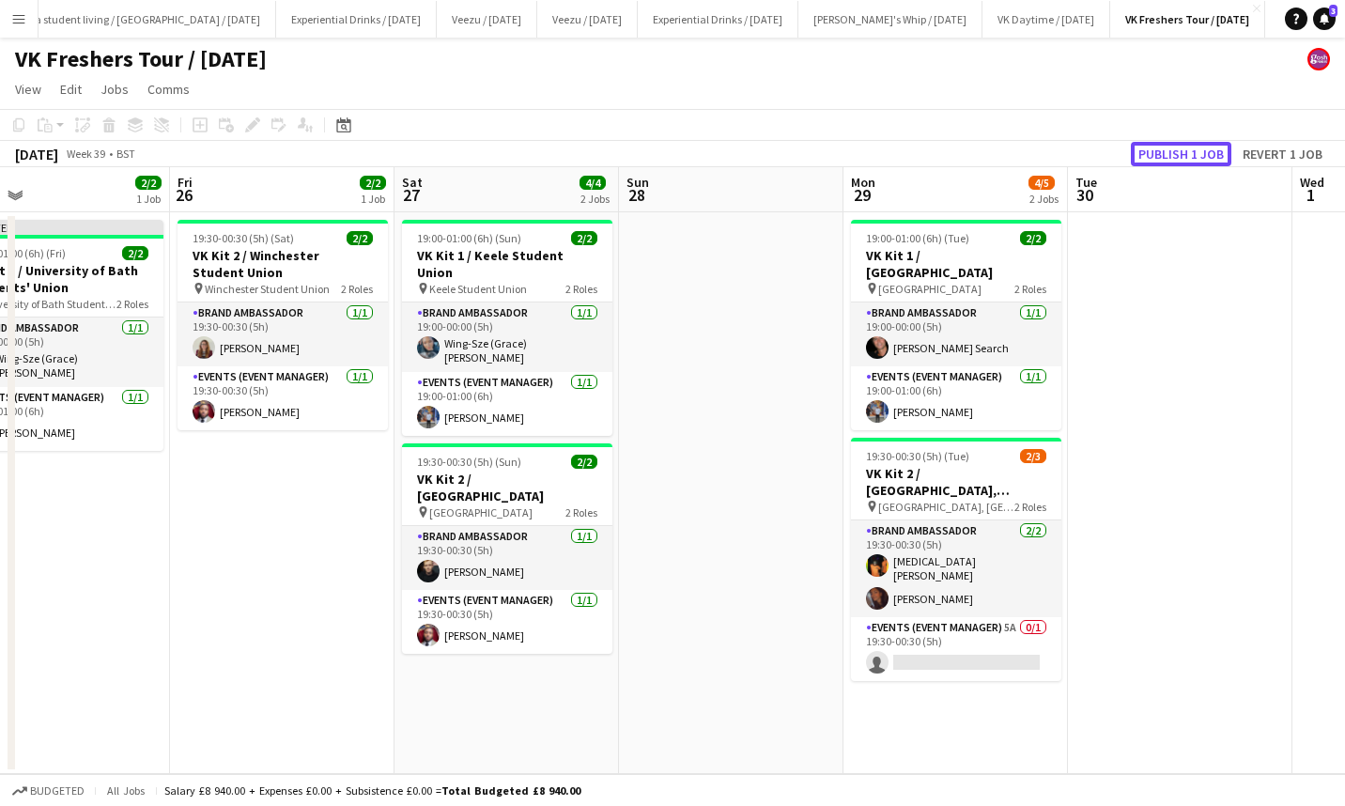
click at [1168, 153] on button "Publish 1 job" at bounding box center [1181, 154] width 101 height 24
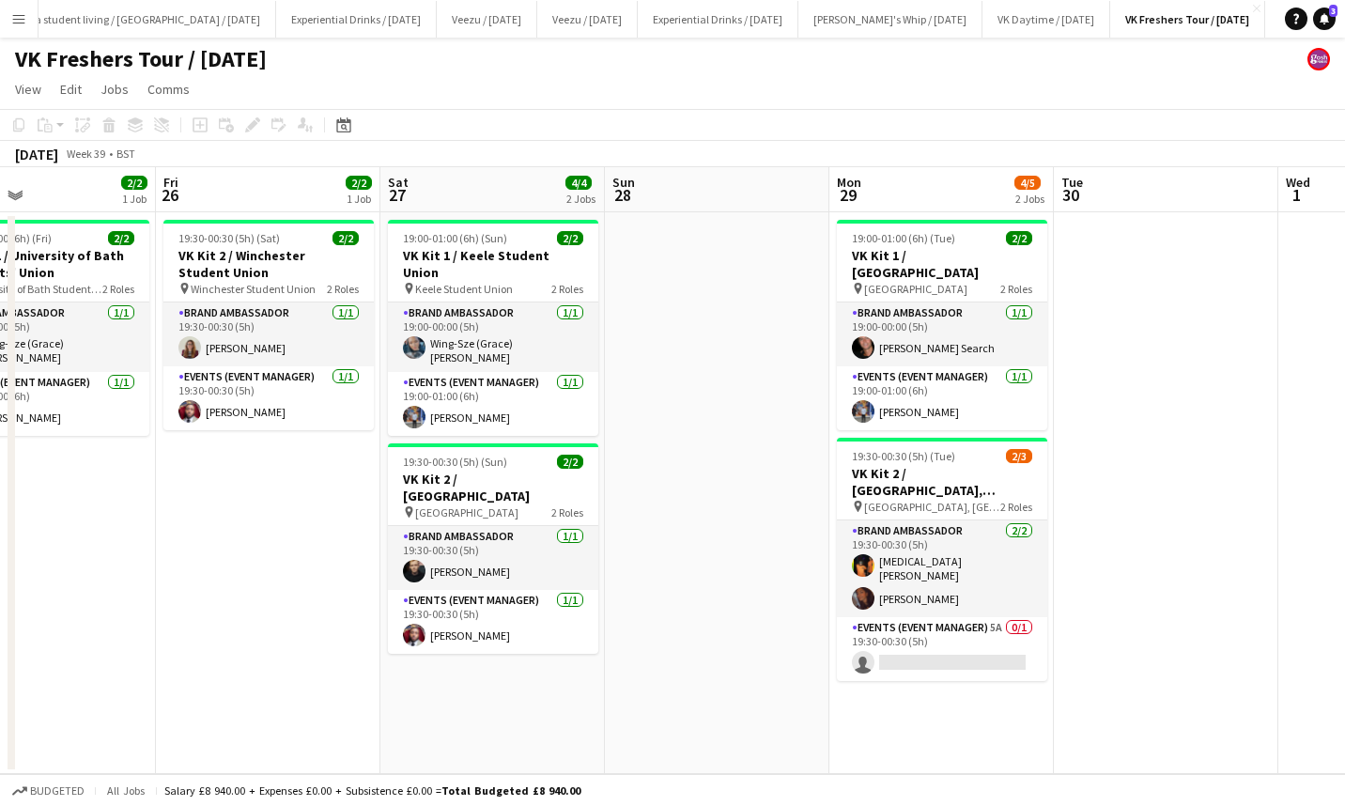
scroll to position [0, 518]
click at [966, 628] on app-card-role "Events (Event Manager) 5A 0/1 19:30-00:30 (5h) single-neutral-actions" at bounding box center [941, 649] width 210 height 64
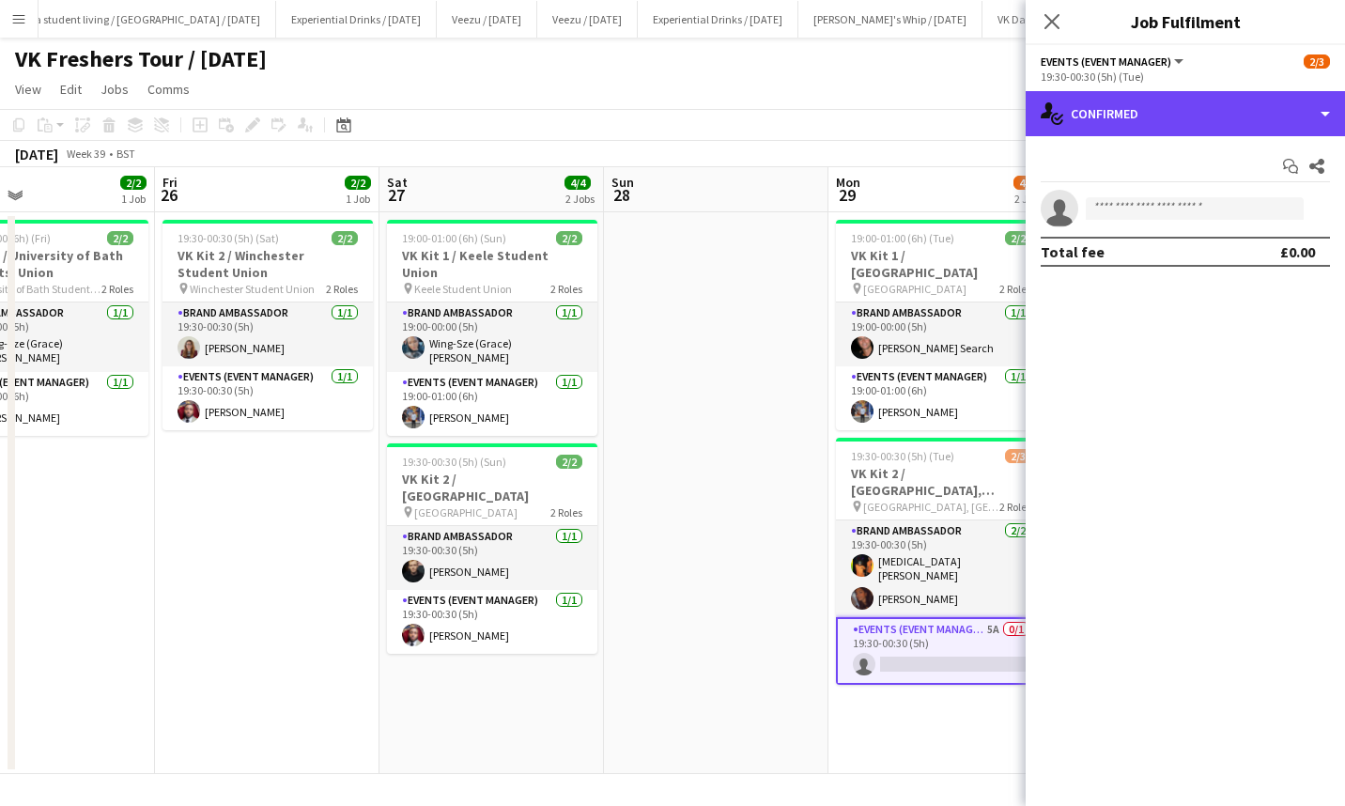
click at [1197, 127] on div "single-neutral-actions-check-2 Confirmed" at bounding box center [1185, 113] width 319 height 45
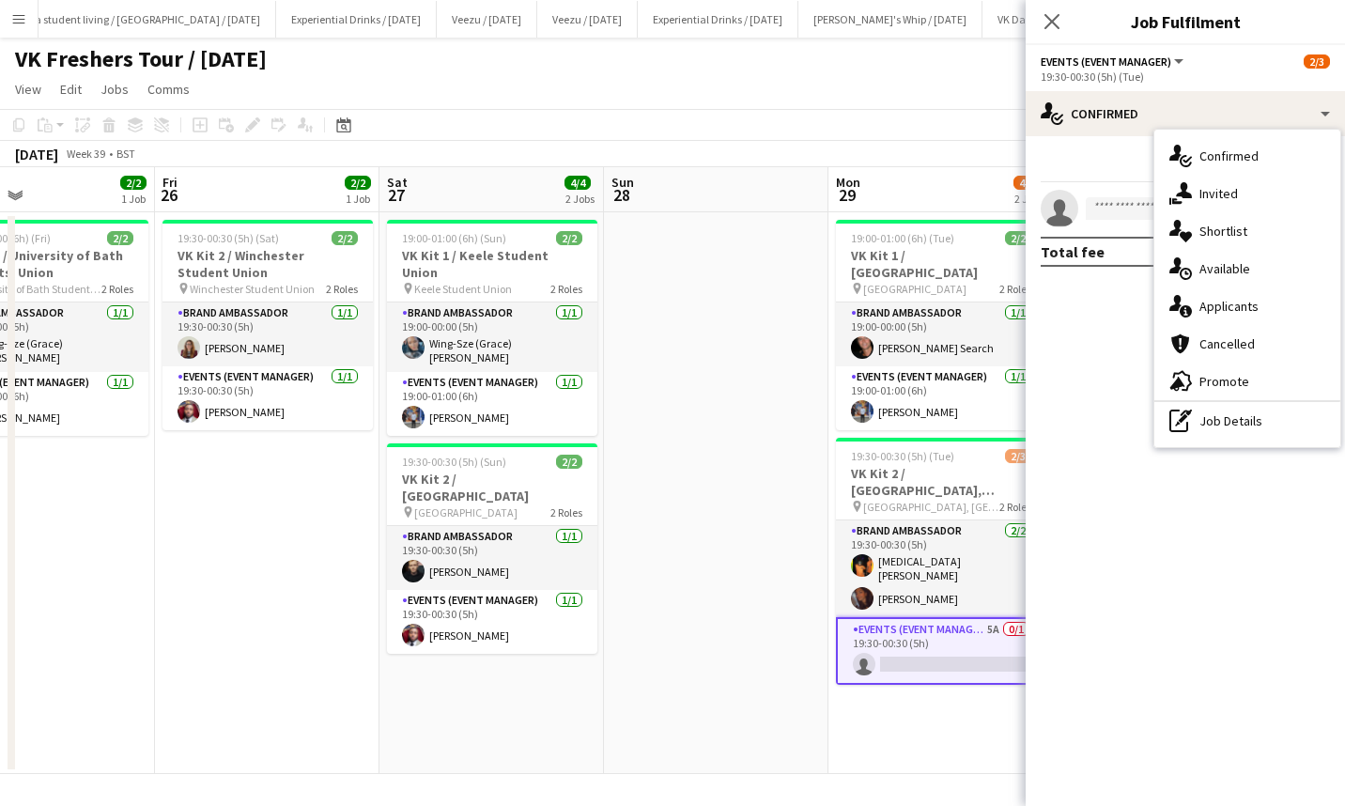
click at [1268, 289] on div "single-neutral-actions-information Applicants" at bounding box center [1247, 306] width 186 height 38
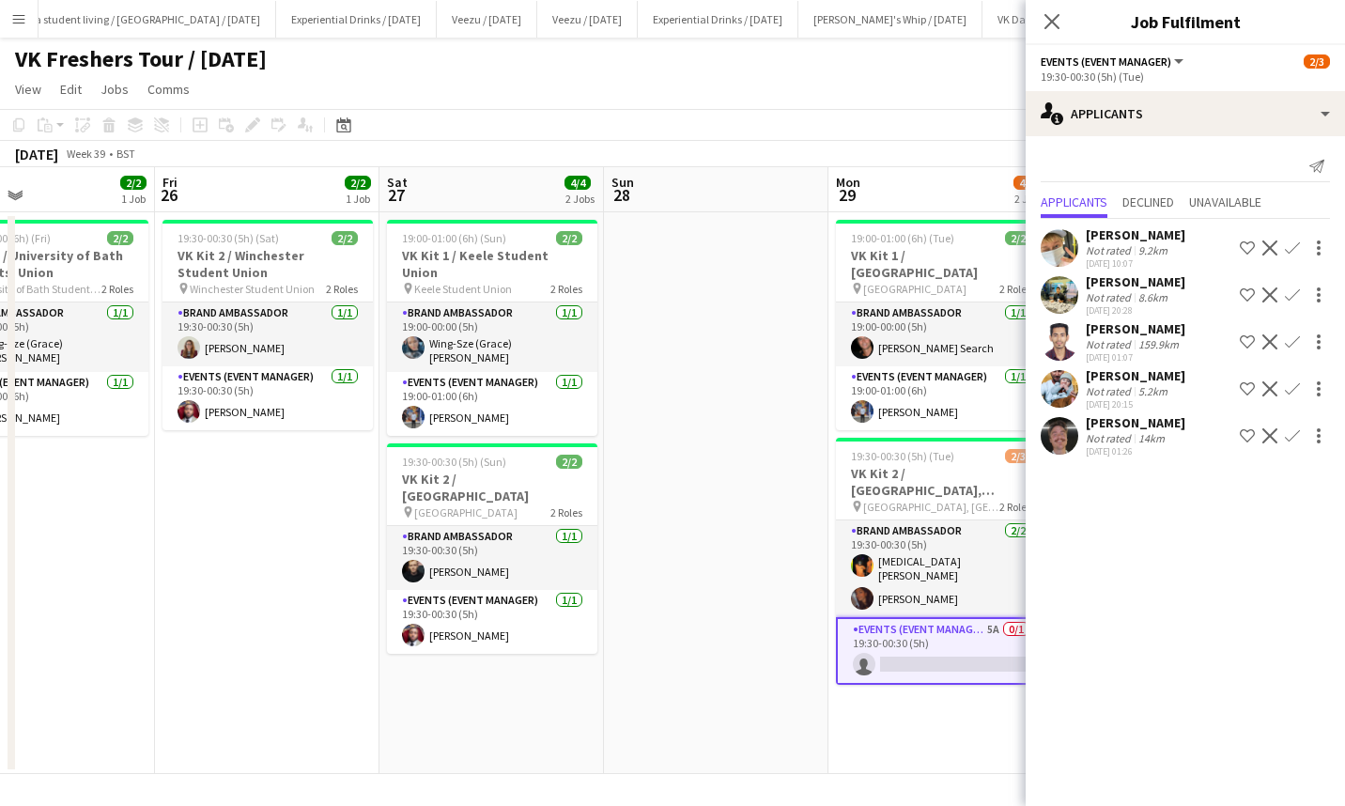
click at [1153, 420] on div "Charlie Hunter" at bounding box center [1136, 422] width 100 height 17
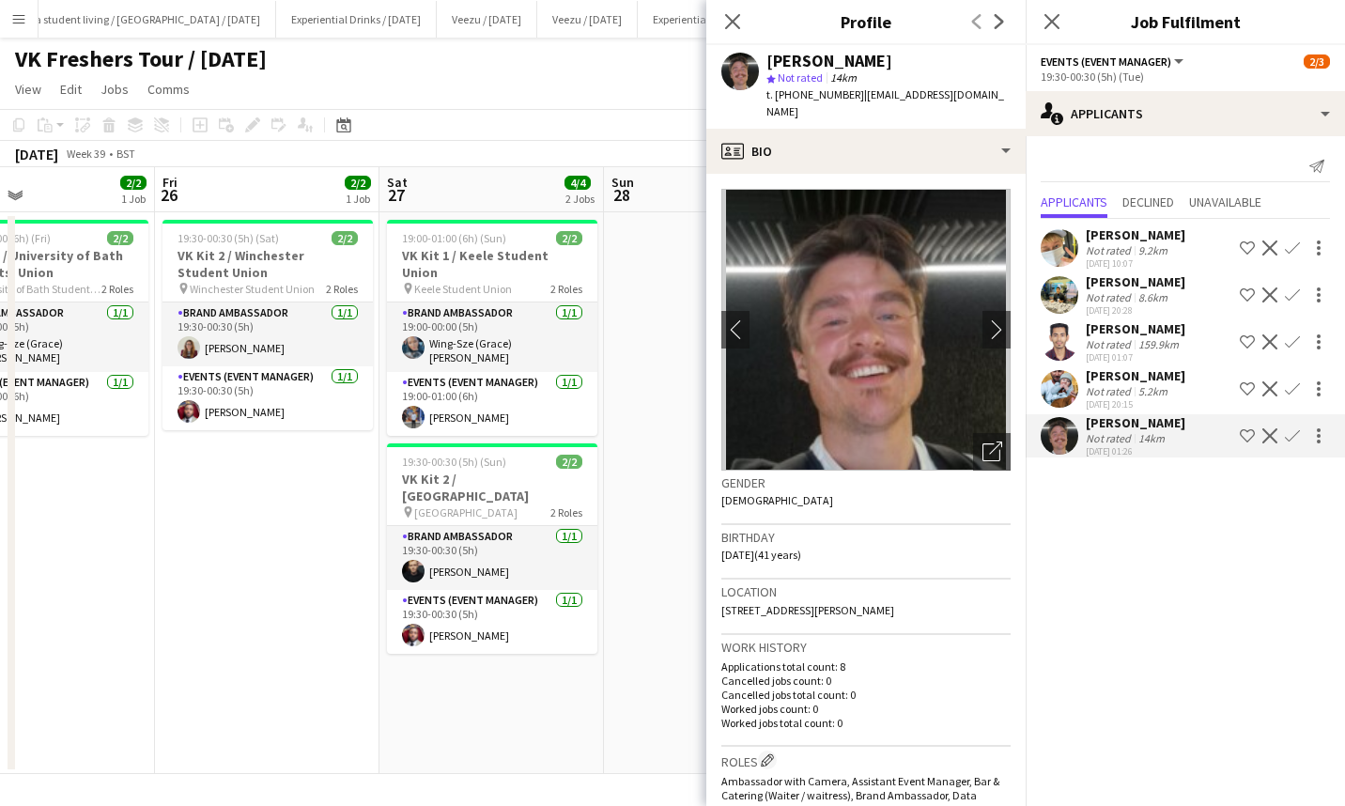
click at [1052, 15] on icon "Close pop-in" at bounding box center [1051, 21] width 15 height 15
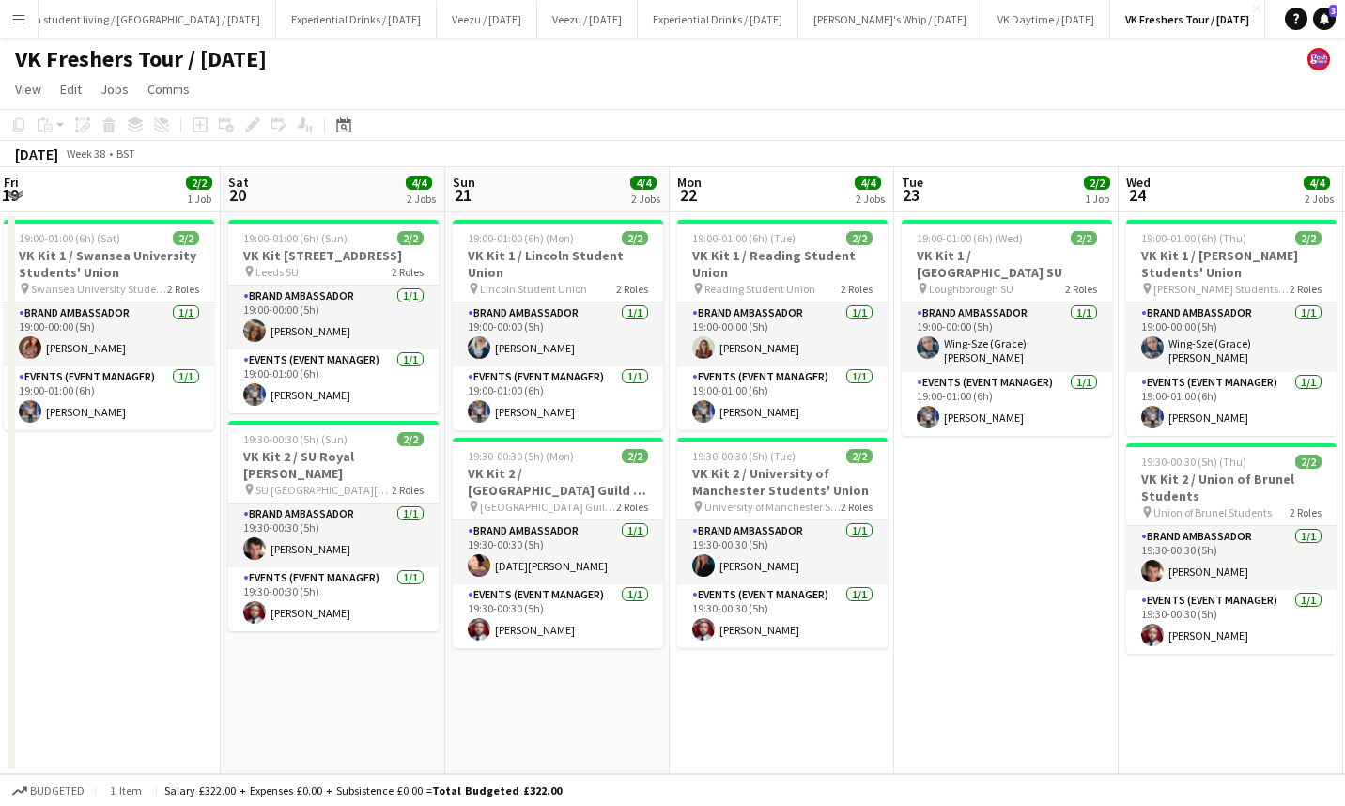
scroll to position [0, 452]
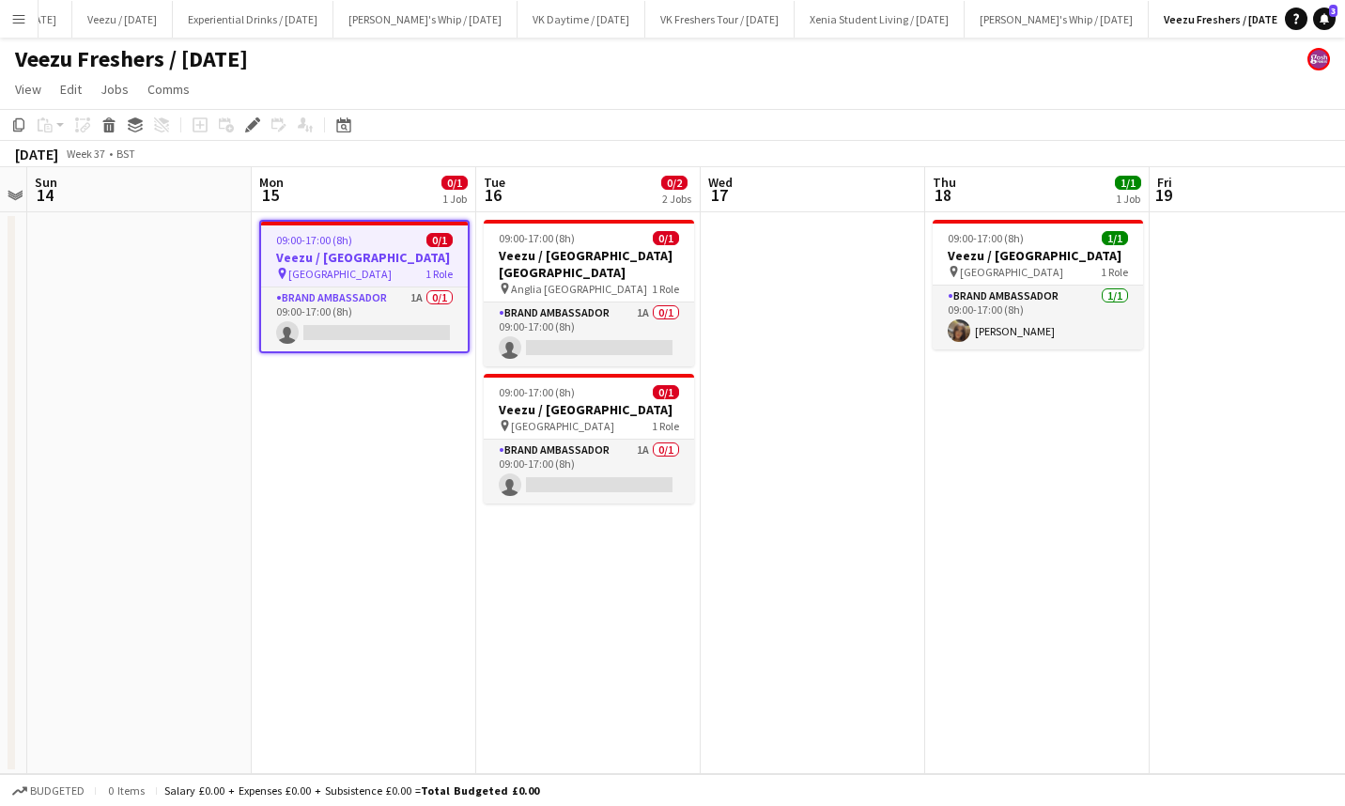
click at [398, 327] on app-card-role "Brand Ambassador 1A 0/1 09:00-17:00 (8h) single-neutral-actions" at bounding box center [364, 319] width 207 height 64
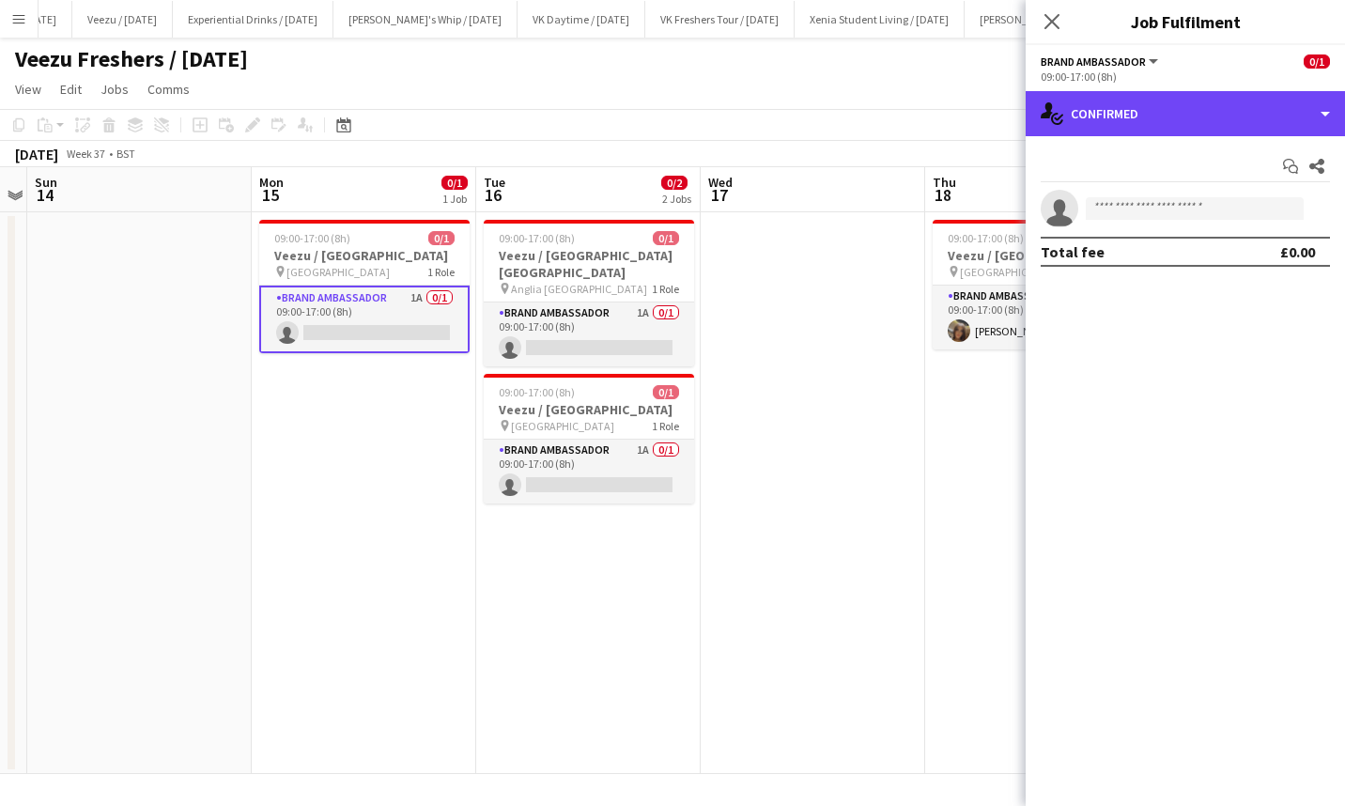
click at [1179, 113] on div "single-neutral-actions-check-2 Confirmed" at bounding box center [1185, 113] width 319 height 45
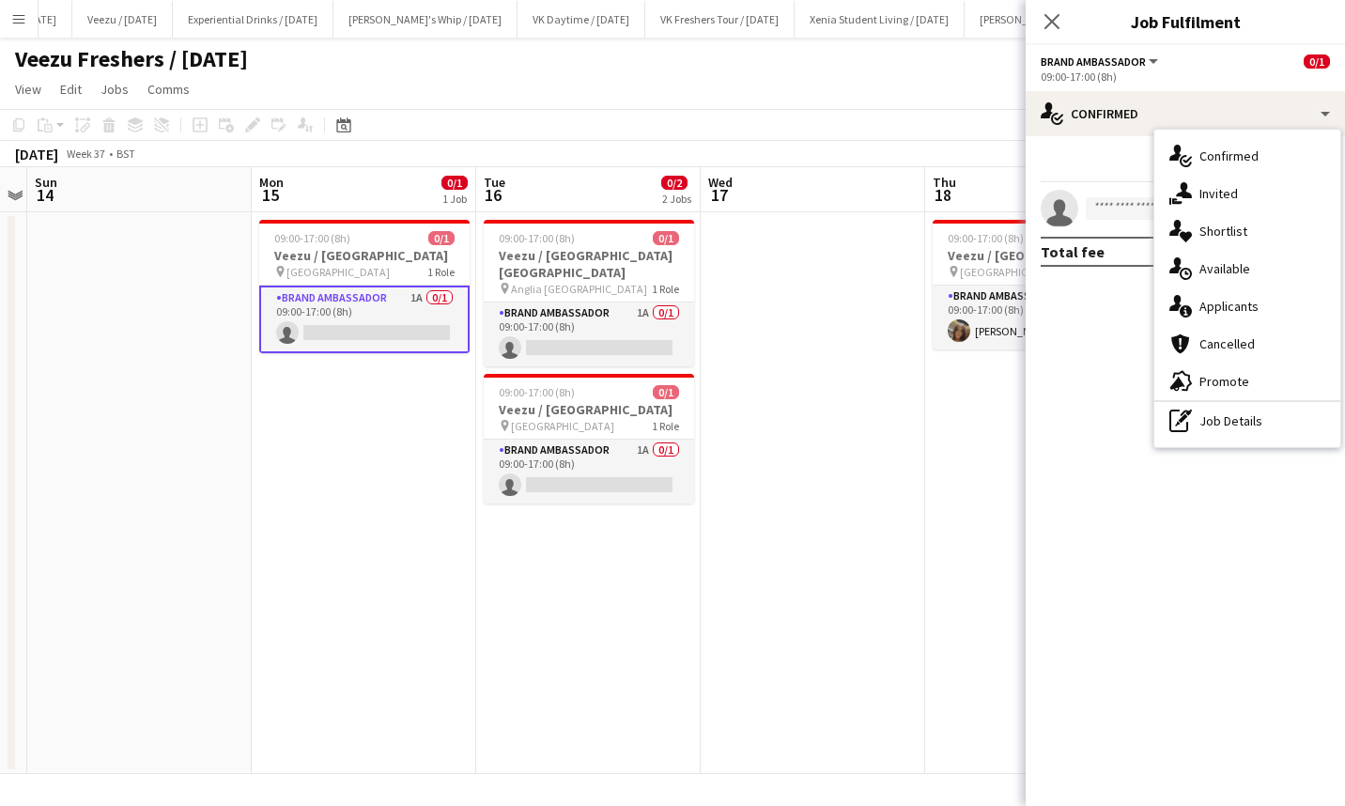
click at [1239, 313] on span "Applicants" at bounding box center [1228, 306] width 59 height 17
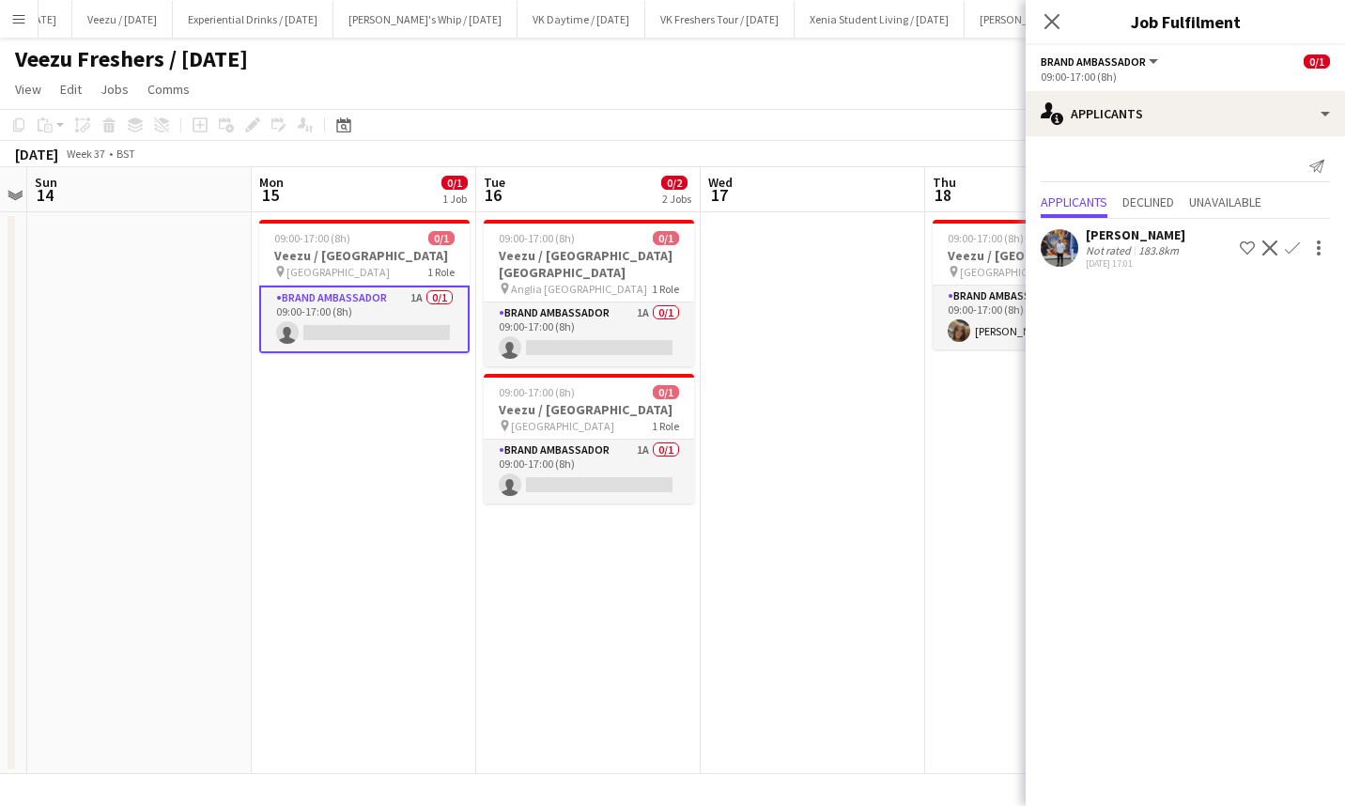
click at [603, 482] on app-card-role "Brand Ambassador 1A 0/1 09:00-17:00 (8h) single-neutral-actions" at bounding box center [589, 472] width 210 height 64
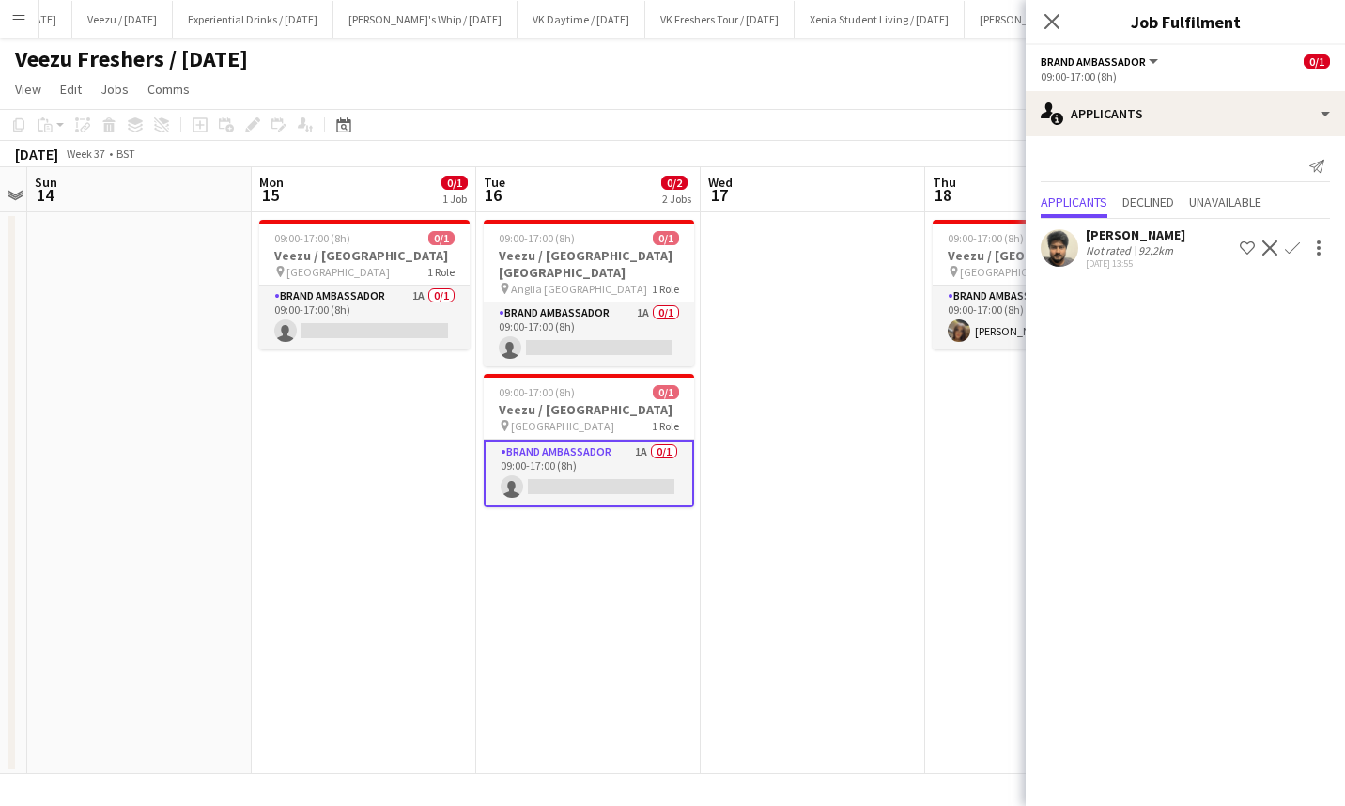
click at [633, 323] on app-card-role "Brand Ambassador 1A 0/1 09:00-17:00 (8h) single-neutral-actions" at bounding box center [589, 334] width 210 height 64
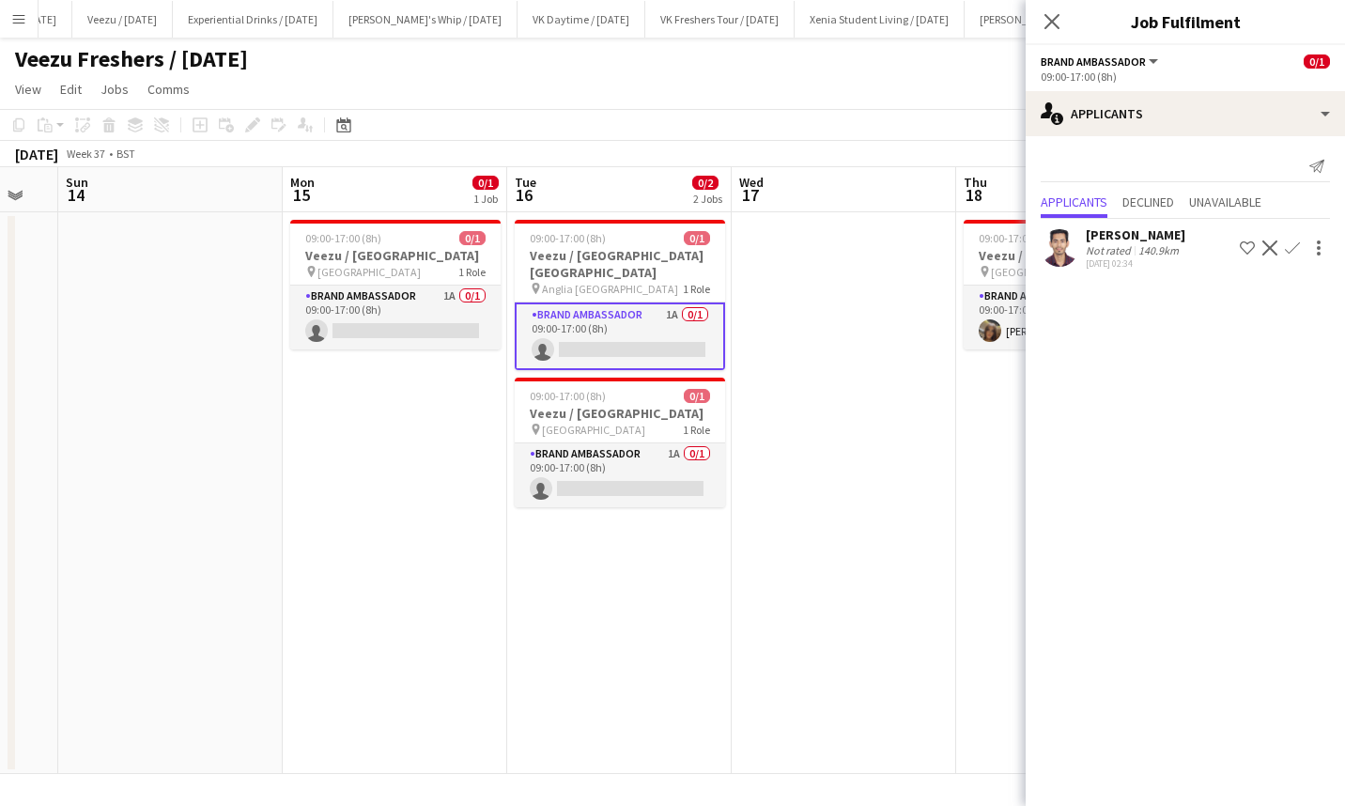
scroll to position [0, 616]
click at [642, 472] on app-card-role "Brand Ambassador 1A 0/1 09:00-17:00 (8h) single-neutral-actions" at bounding box center [619, 475] width 210 height 64
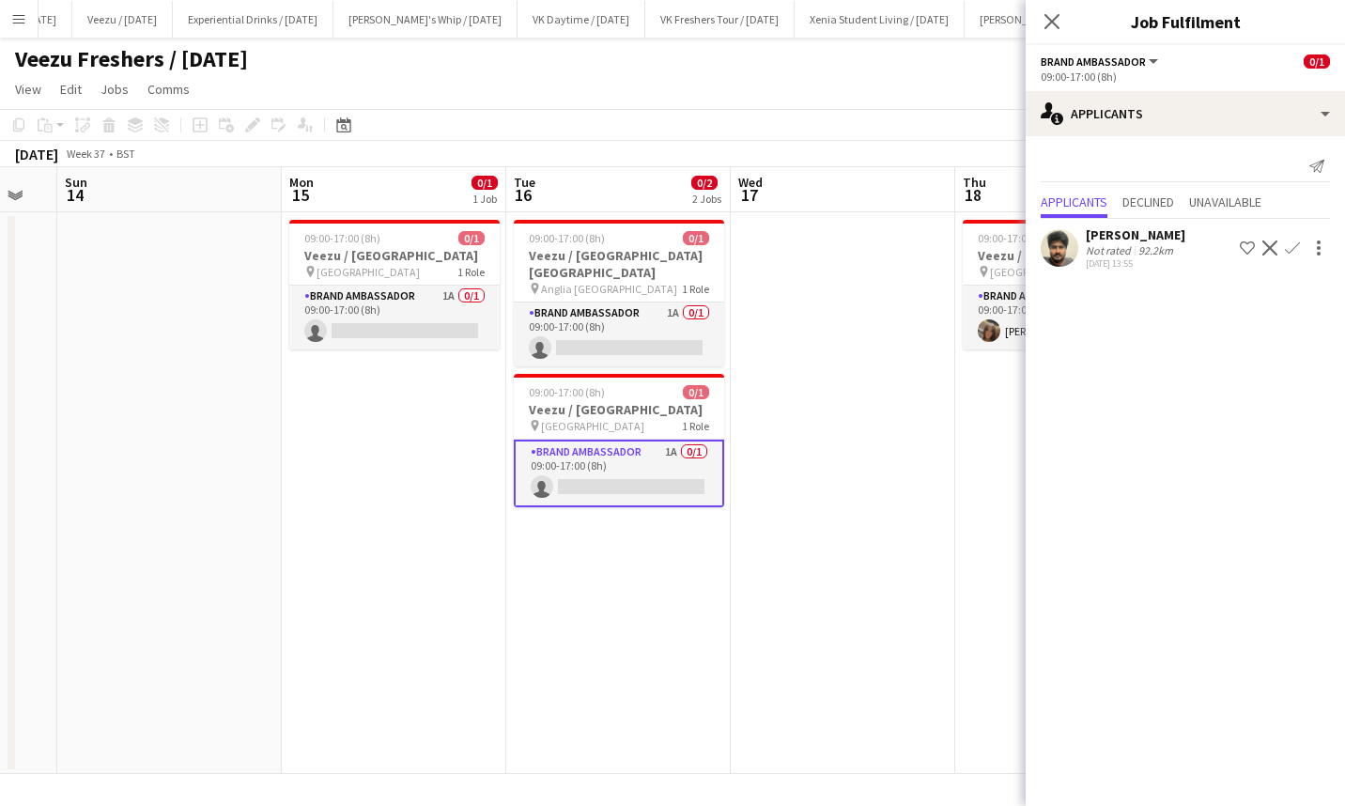
click at [437, 337] on app-card-role "Brand Ambassador 1A 0/1 09:00-17:00 (8h) single-neutral-actions" at bounding box center [394, 318] width 210 height 64
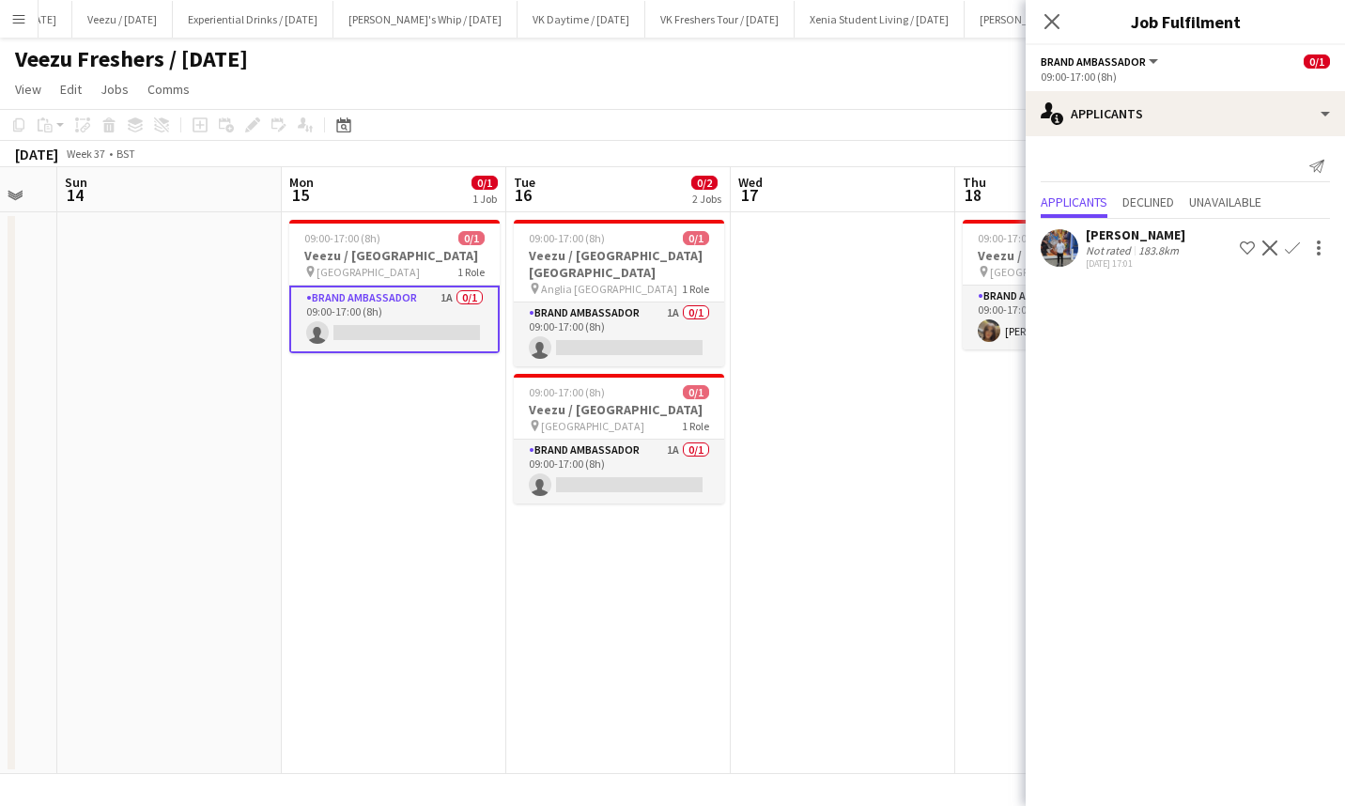
click at [621, 334] on app-card-role "Brand Ambassador 1A 0/1 09:00-17:00 (8h) single-neutral-actions" at bounding box center [619, 334] width 210 height 64
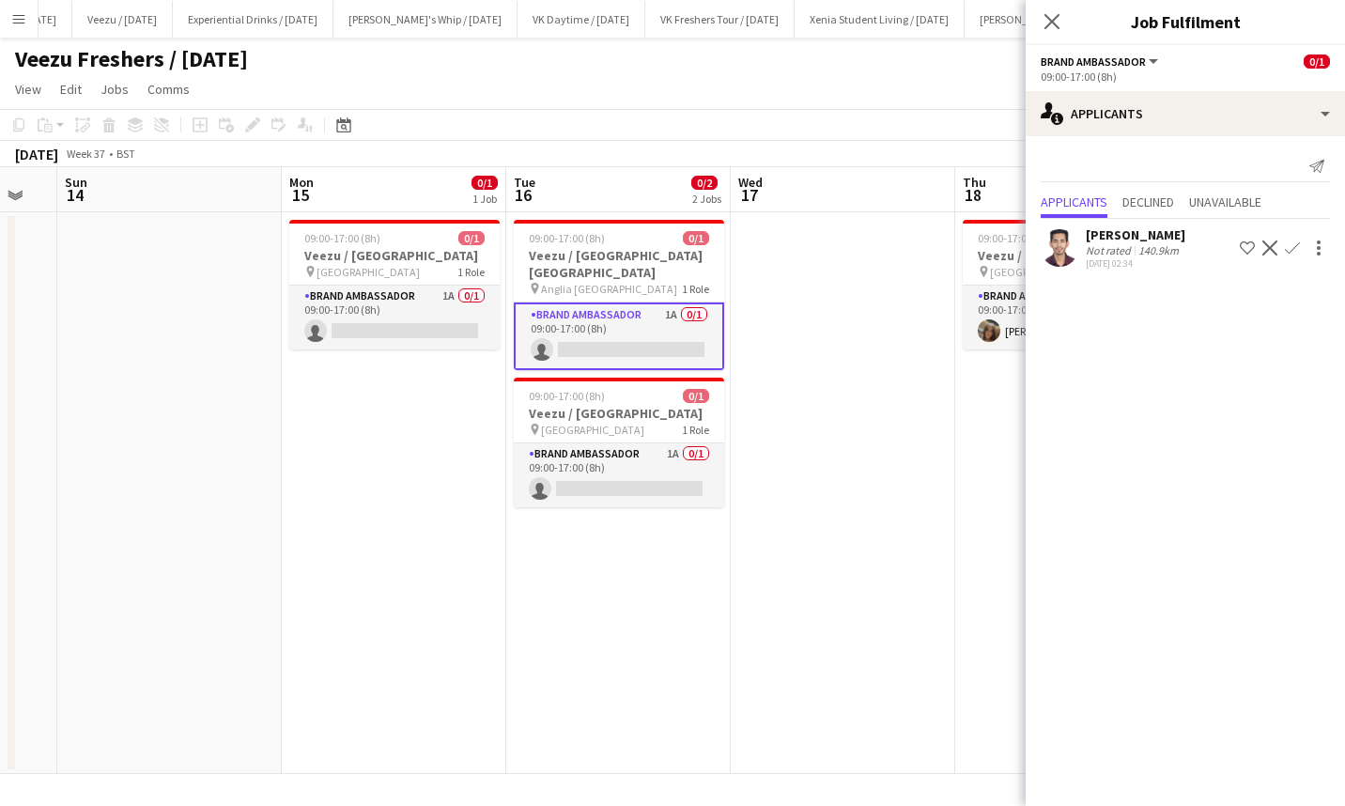
click at [656, 471] on app-card-role "Brand Ambassador 1A 0/1 09:00-17:00 (8h) single-neutral-actions" at bounding box center [619, 475] width 210 height 64
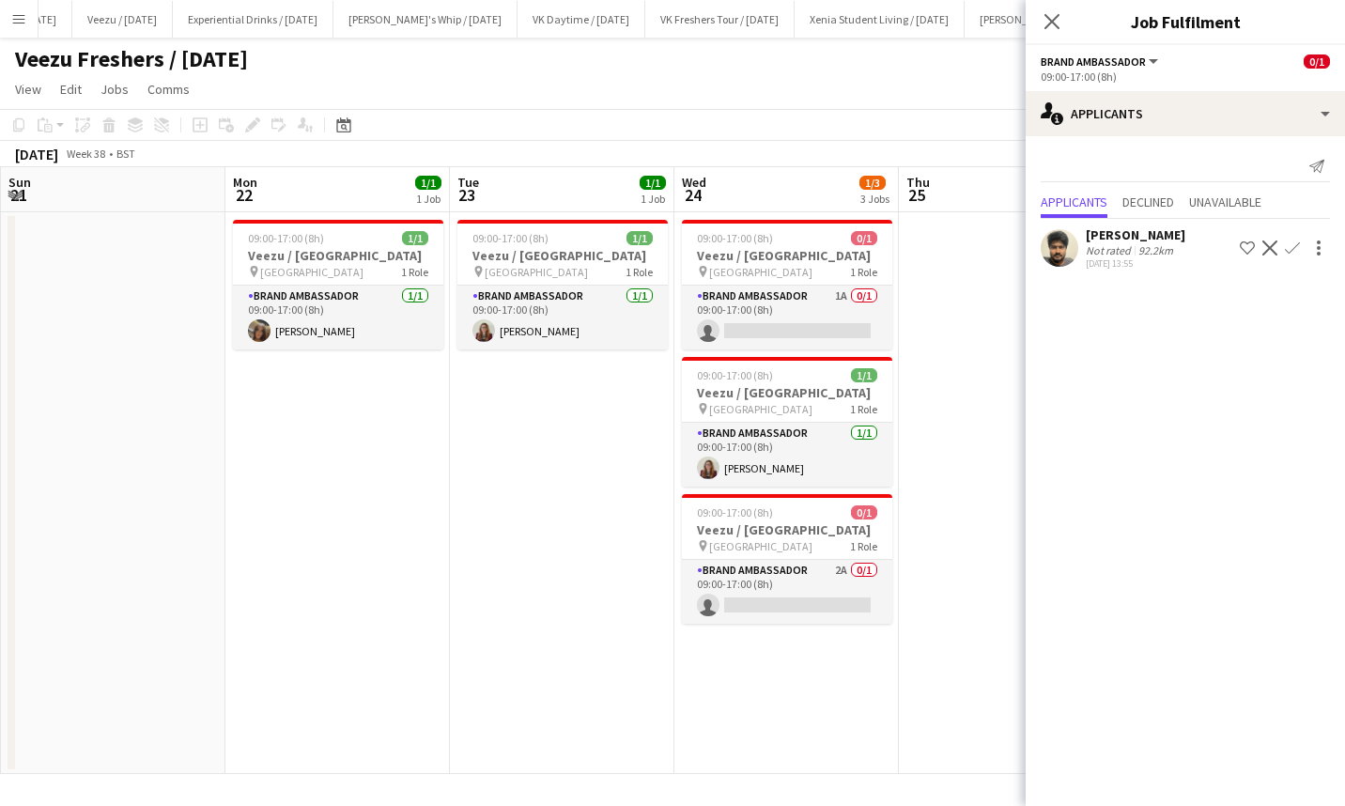
scroll to position [0, 595]
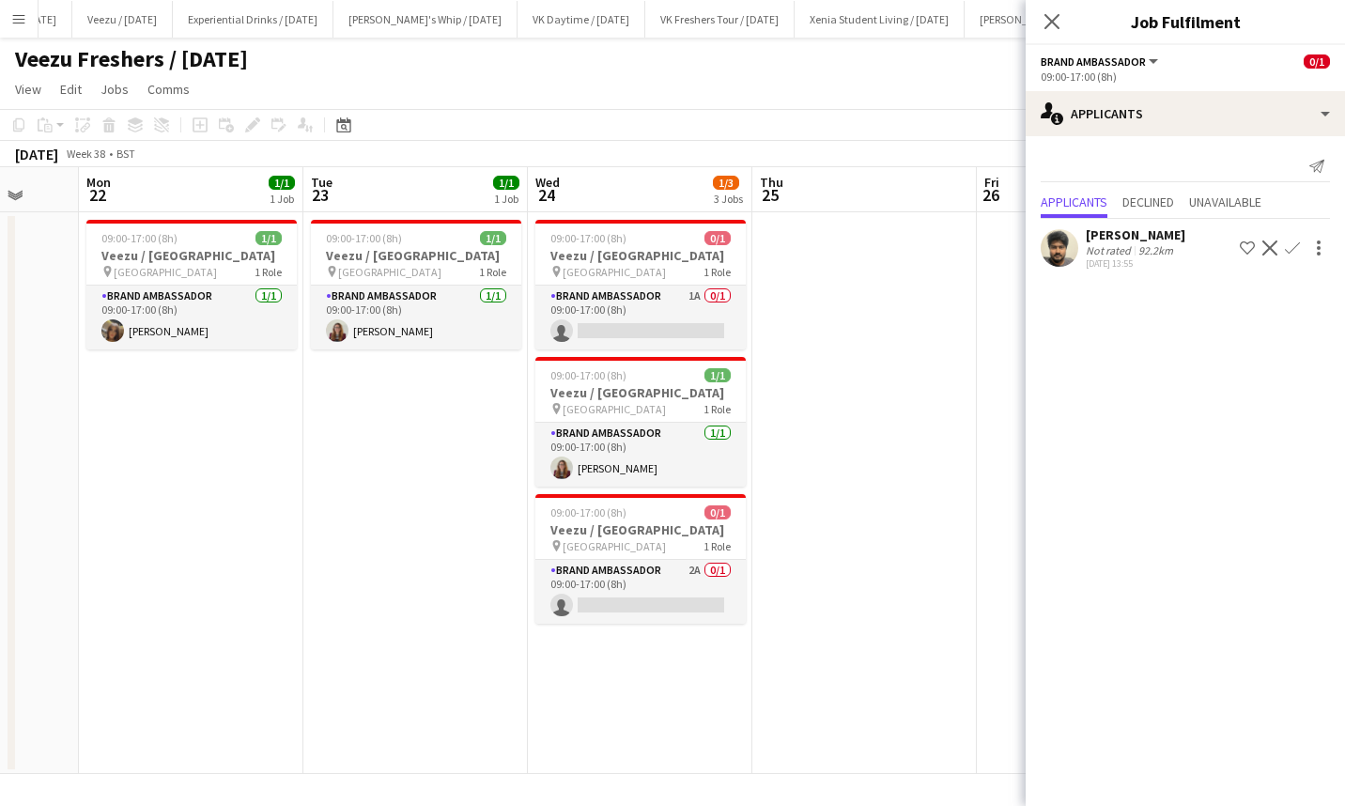
click at [638, 337] on app-card-role "Brand Ambassador 1A 0/1 09:00-17:00 (8h) single-neutral-actions" at bounding box center [640, 318] width 210 height 64
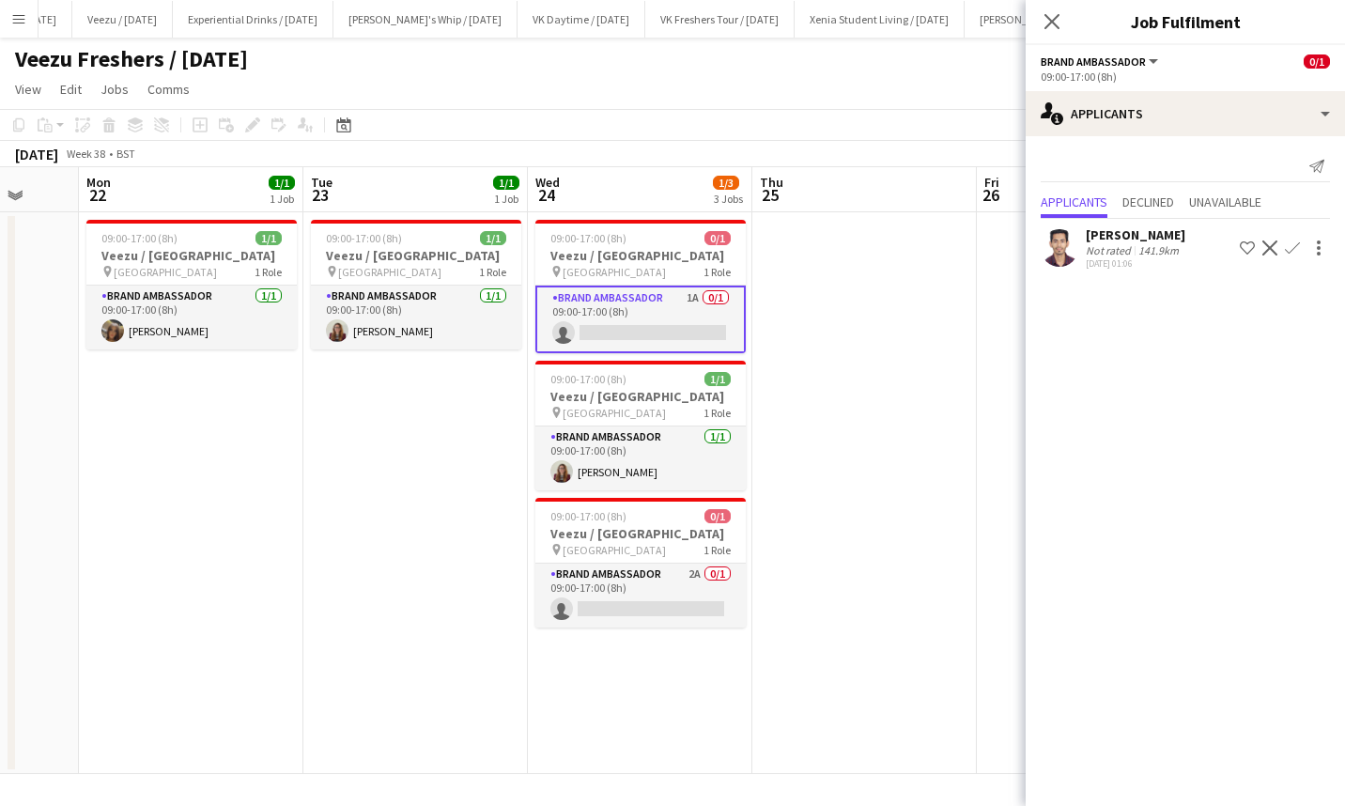
click at [650, 627] on app-card-role "Brand Ambassador 2A 0/1 09:00-17:00 (8h) single-neutral-actions" at bounding box center [640, 596] width 210 height 64
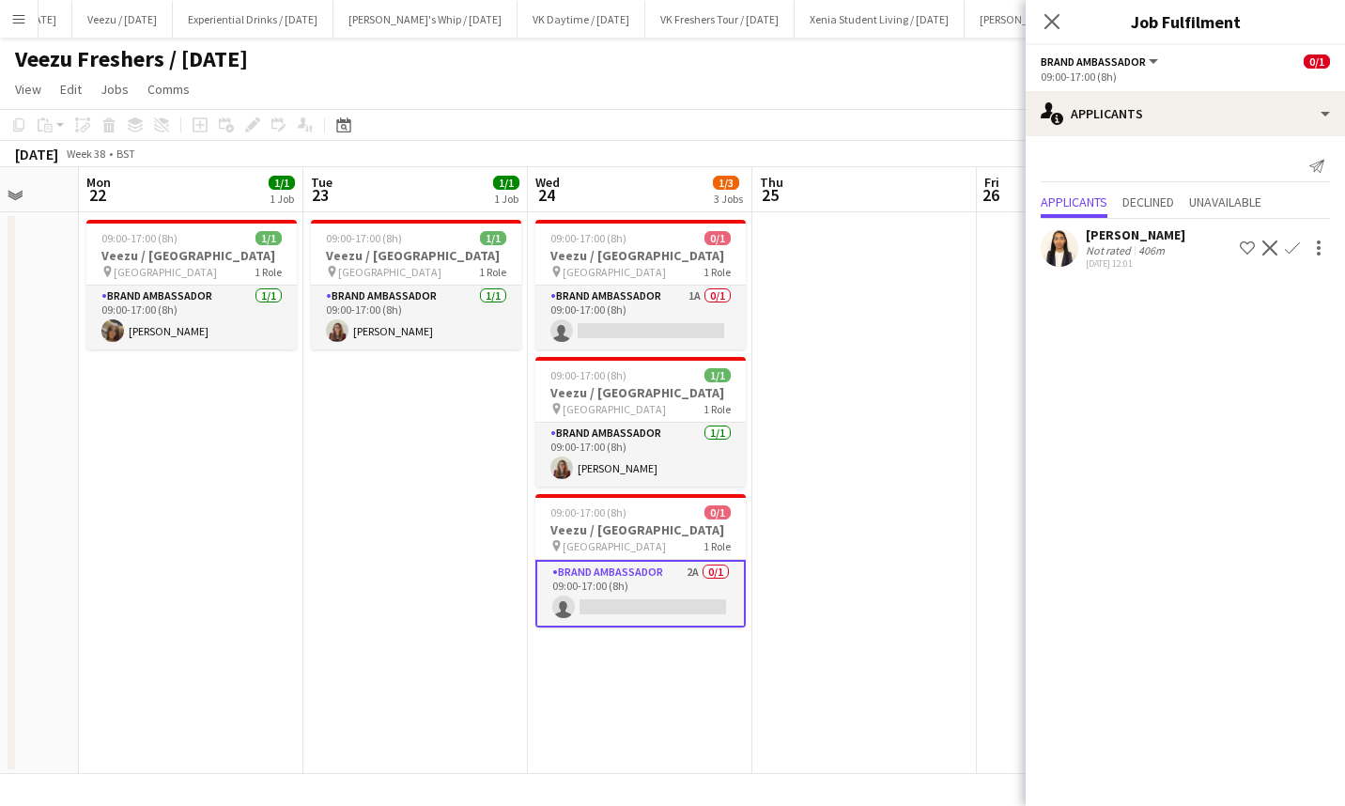
click at [1148, 226] on div "[PERSON_NAME]" at bounding box center [1136, 234] width 100 height 17
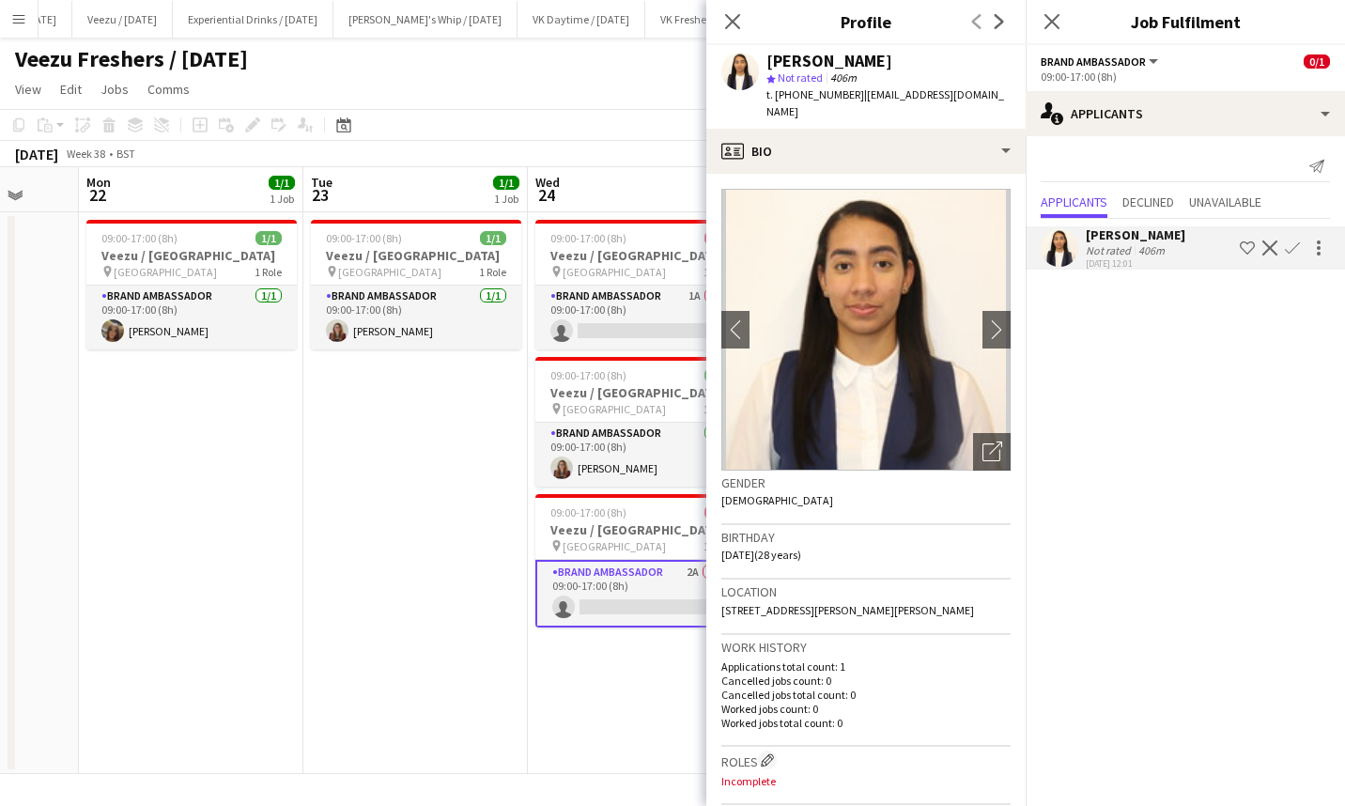
click at [1304, 241] on div at bounding box center [1317, 248] width 26 height 23
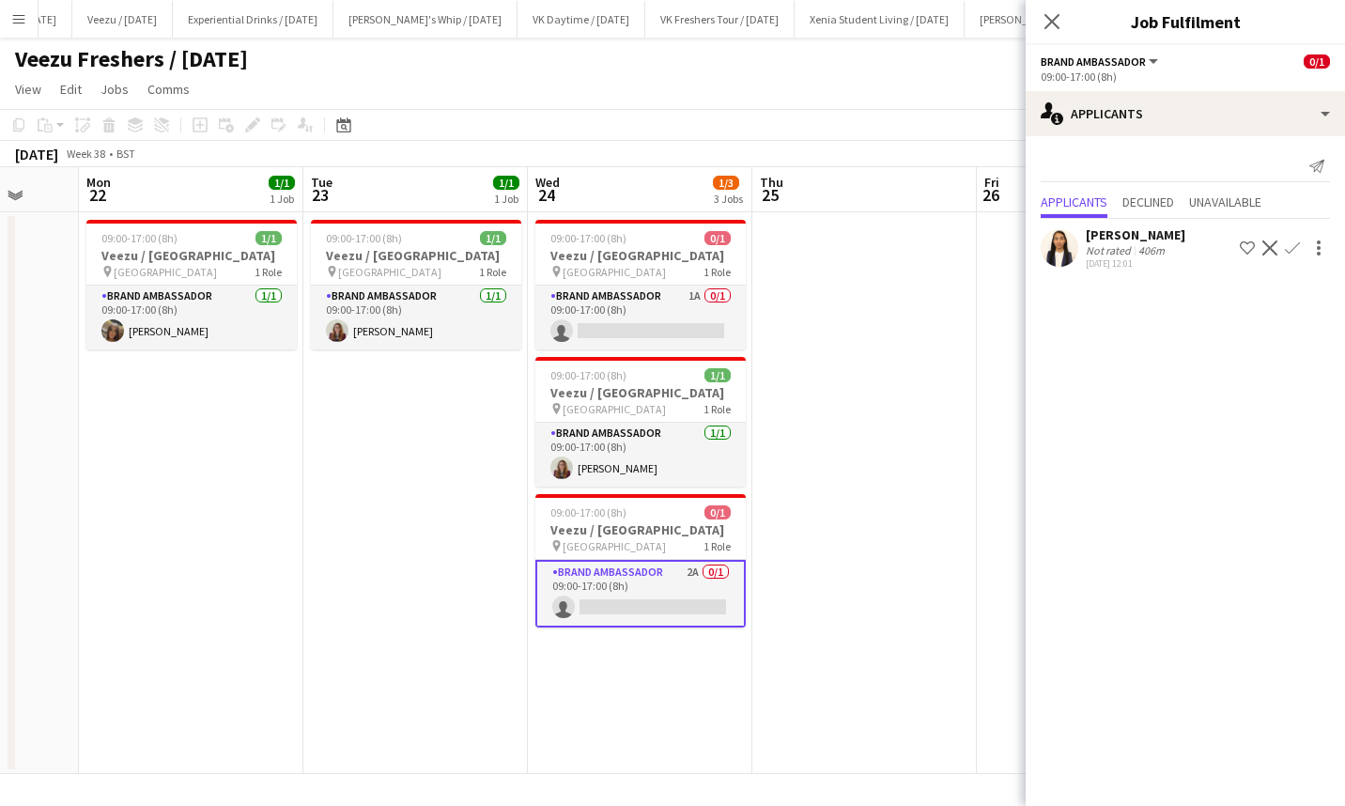
click at [1289, 247] on app-icon "Confirm" at bounding box center [1292, 247] width 15 height 15
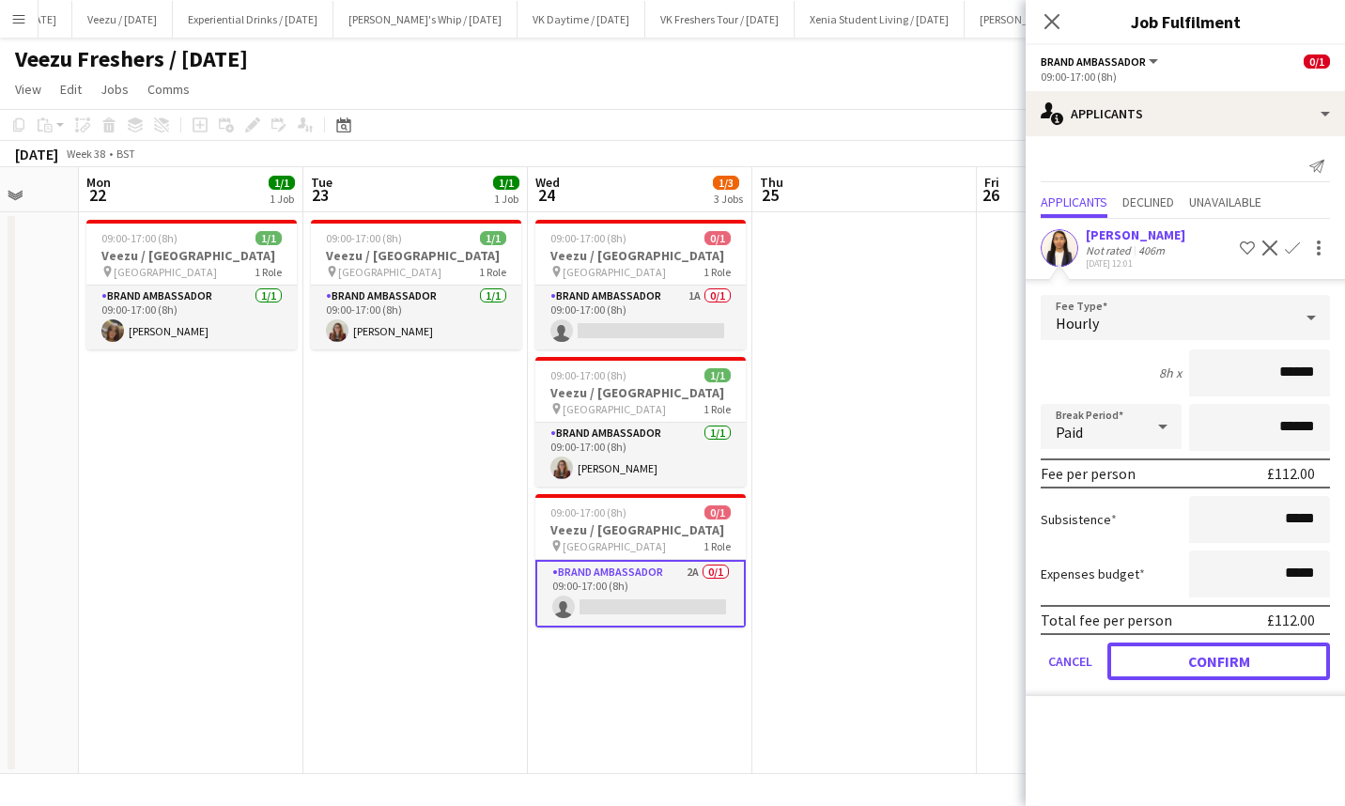
click at [1247, 652] on button "Confirm" at bounding box center [1218, 661] width 223 height 38
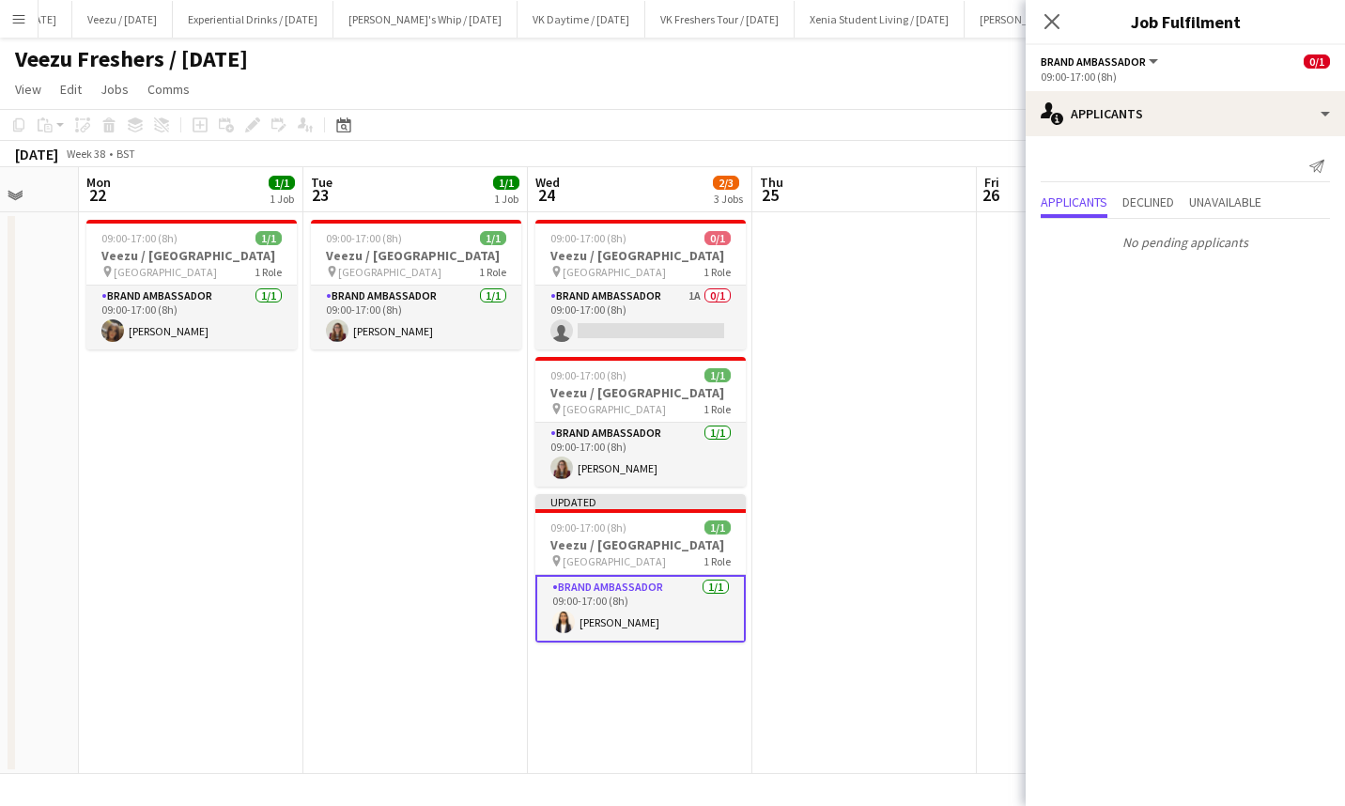
click at [1057, 23] on icon "Close pop-in" at bounding box center [1051, 21] width 15 height 15
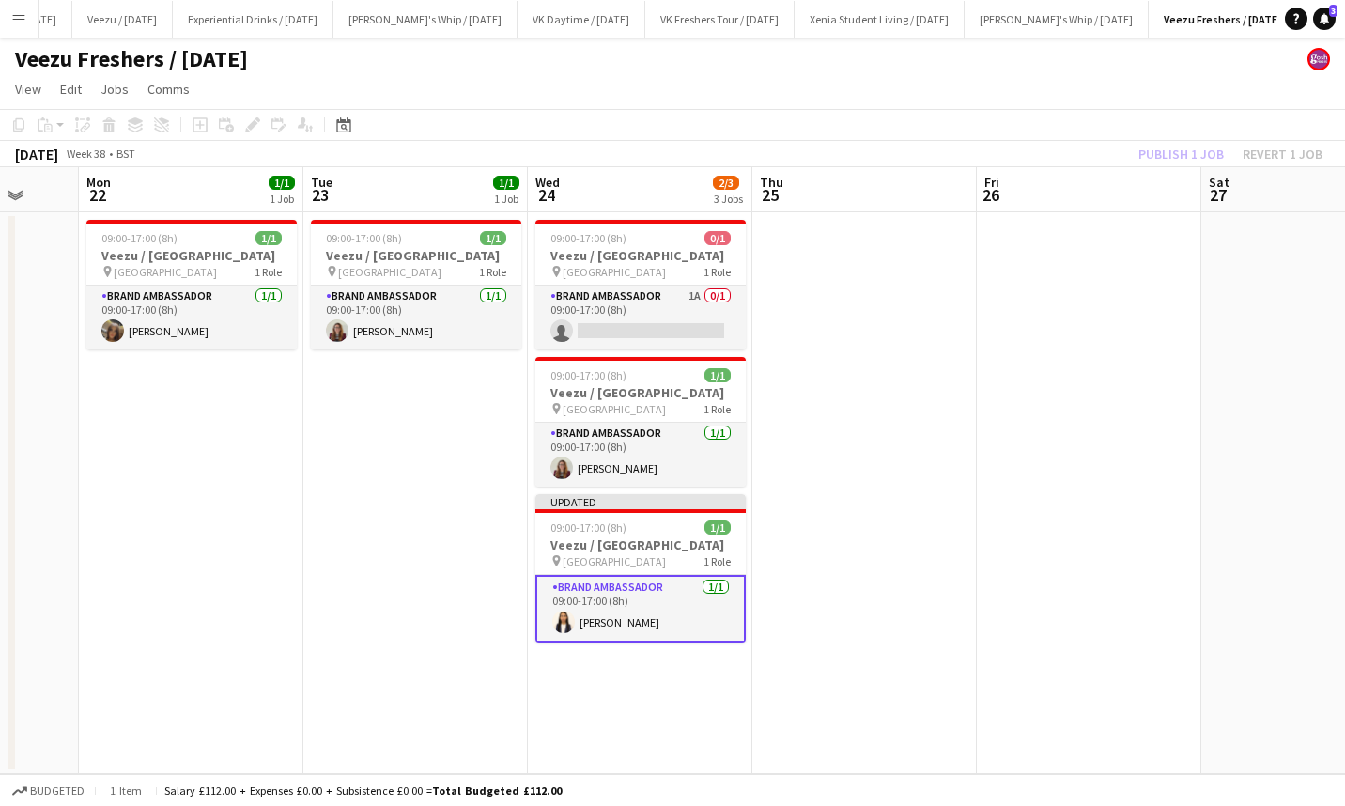
click at [1163, 151] on div "Publish 1 job Revert 1 job" at bounding box center [1230, 154] width 229 height 24
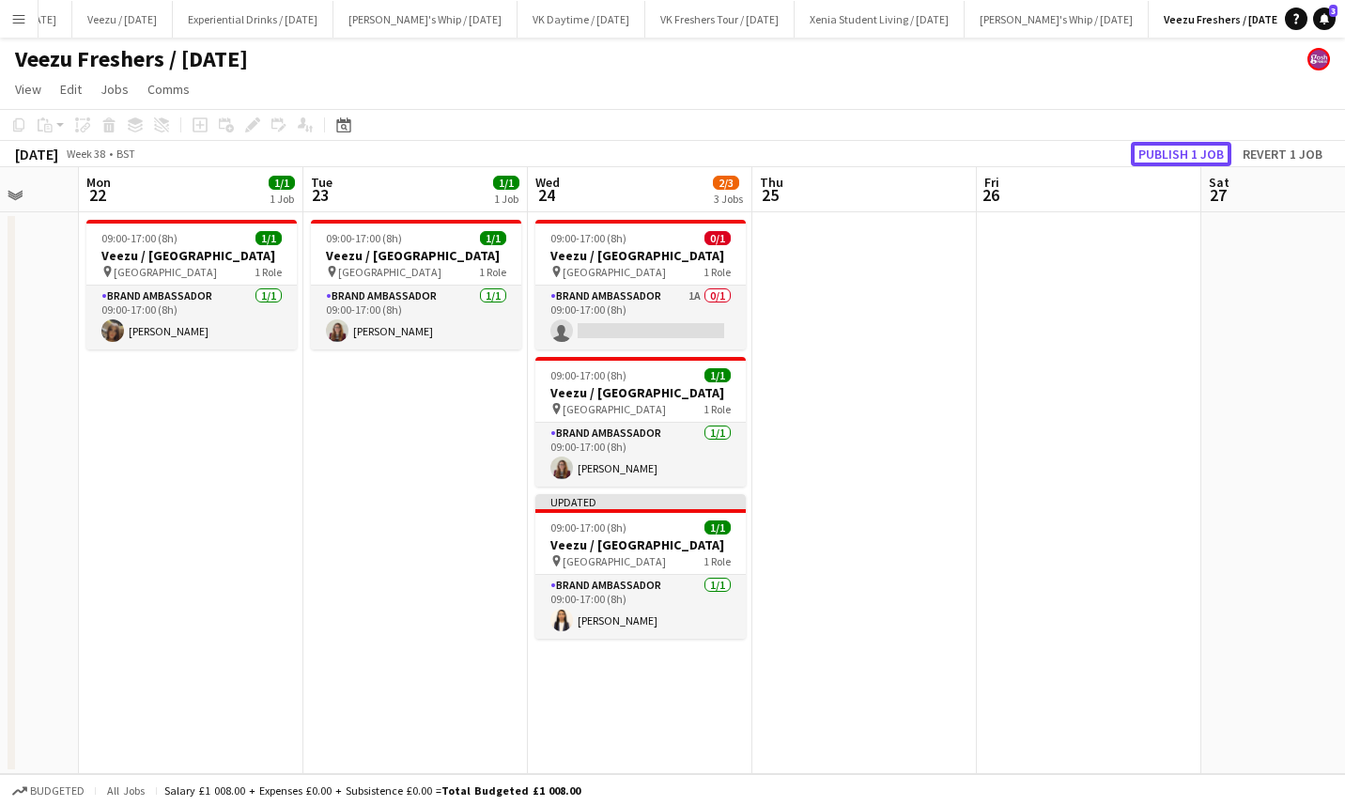
click at [1163, 151] on button "Publish 1 job" at bounding box center [1181, 154] width 101 height 24
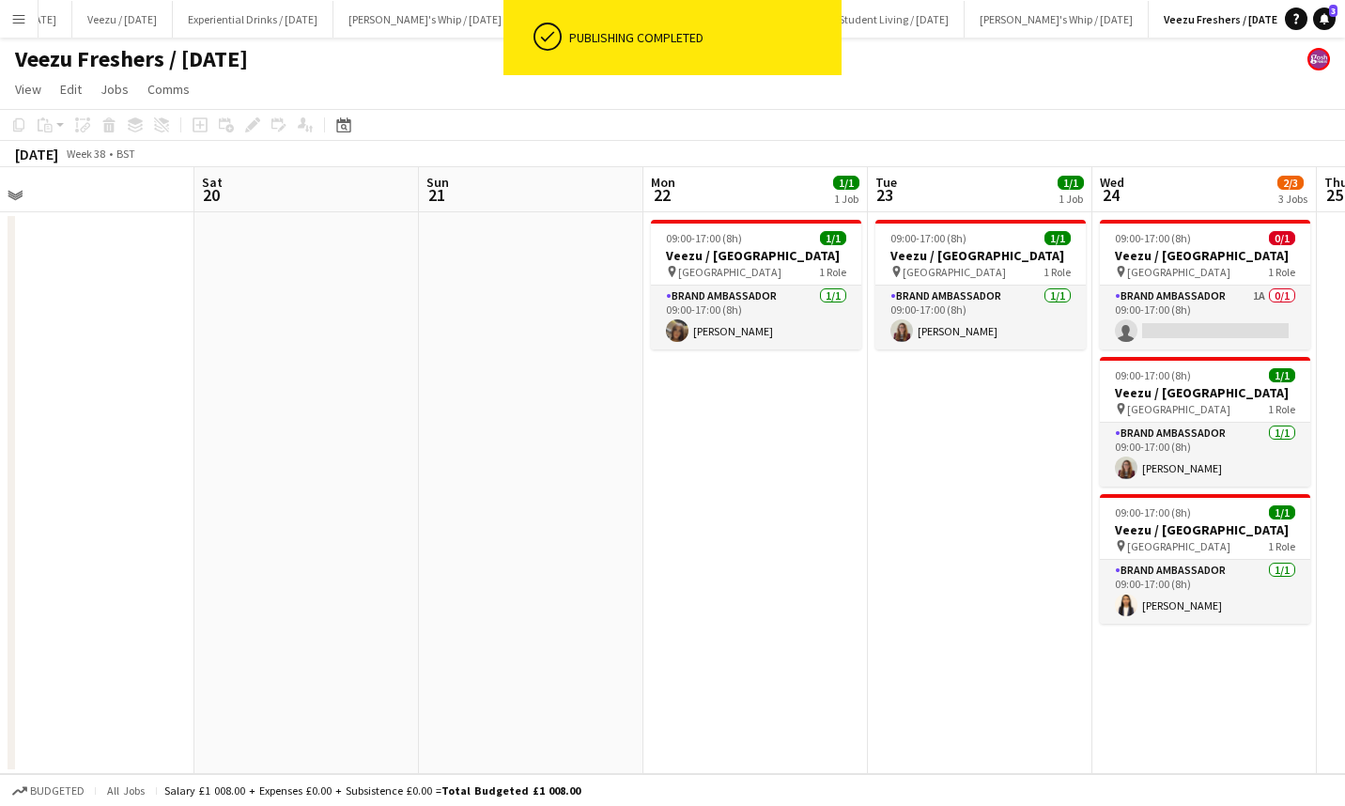
scroll to position [0, 474]
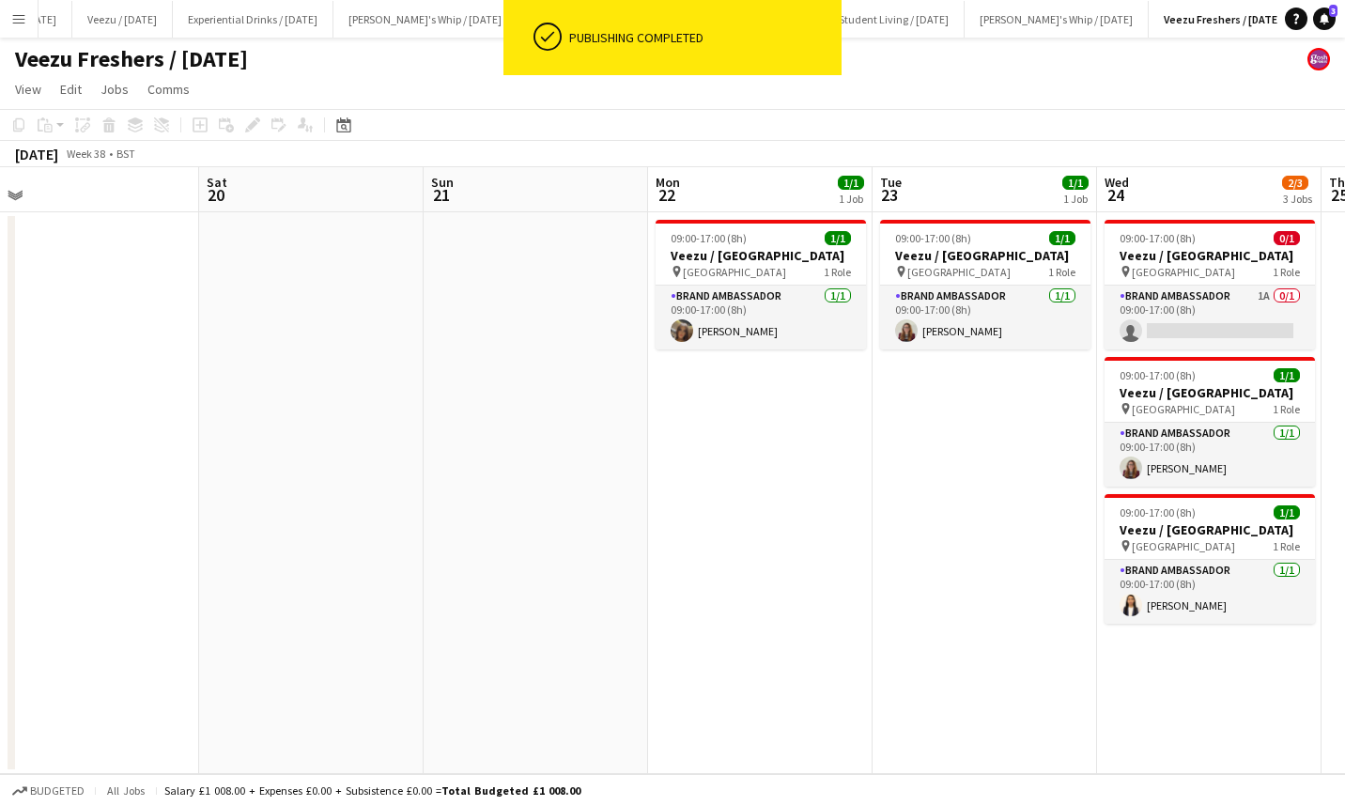
click at [1197, 345] on app-card-role "Brand Ambassador 1A 0/1 09:00-17:00 (8h) single-neutral-actions" at bounding box center [1210, 318] width 210 height 64
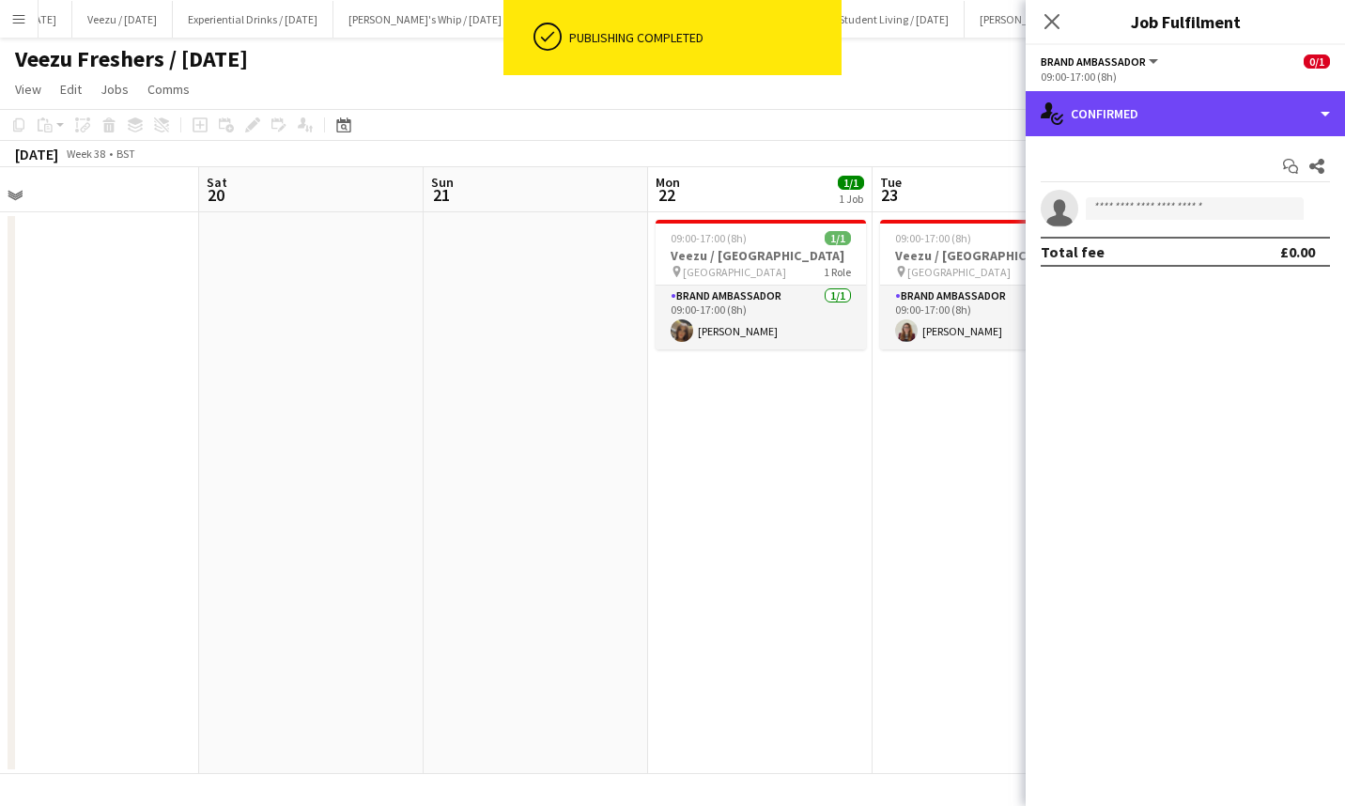
click at [1149, 124] on div "single-neutral-actions-check-2 Confirmed" at bounding box center [1185, 113] width 319 height 45
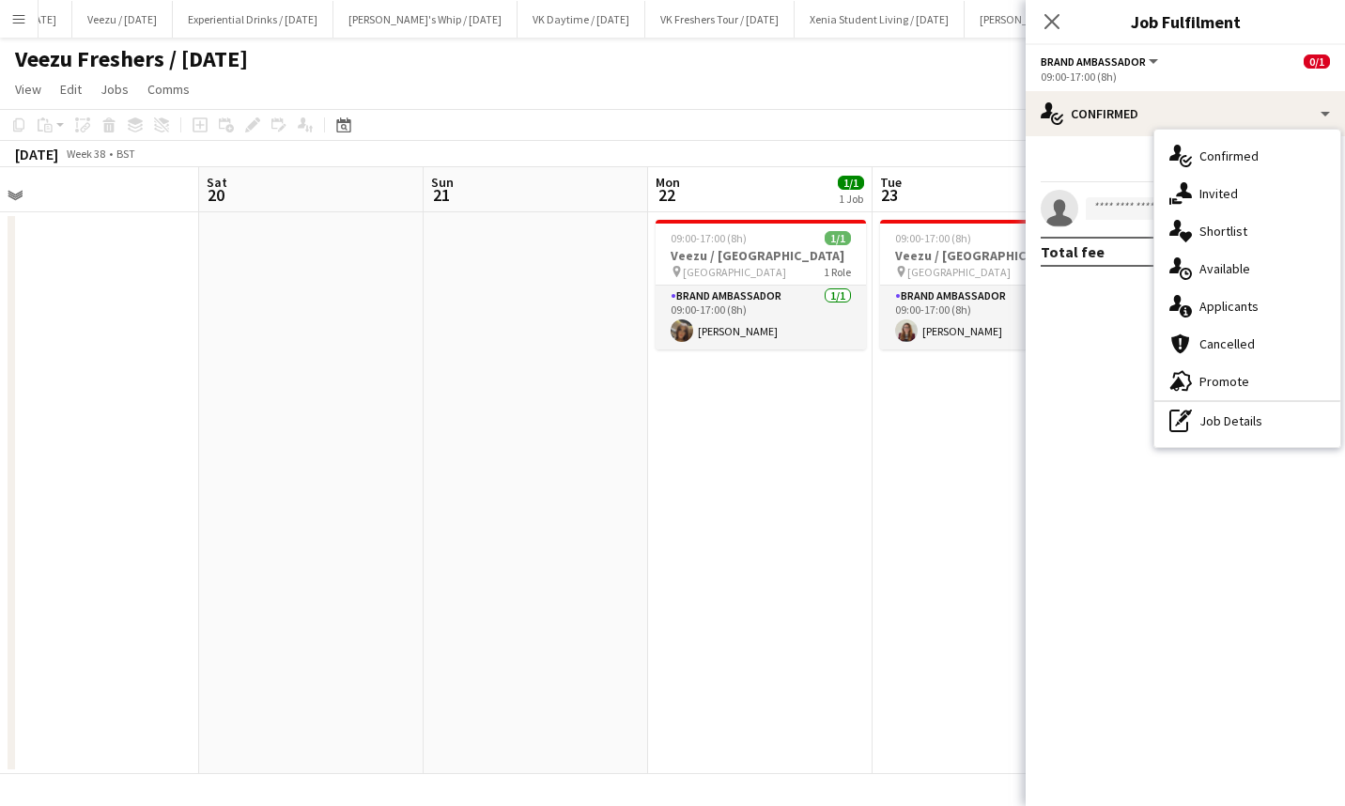
click at [1225, 300] on span "Applicants" at bounding box center [1228, 306] width 59 height 17
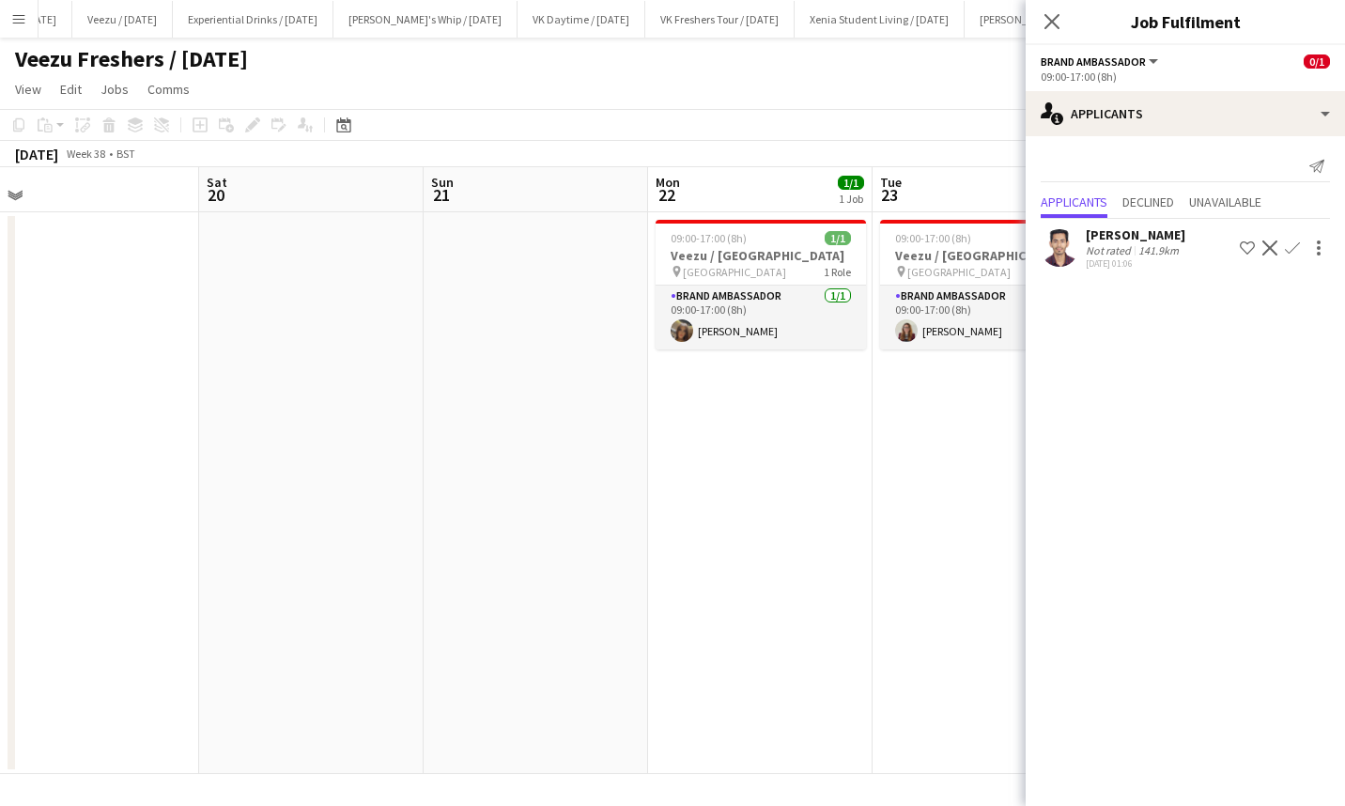
click at [1157, 228] on div "[PERSON_NAME]" at bounding box center [1136, 234] width 100 height 17
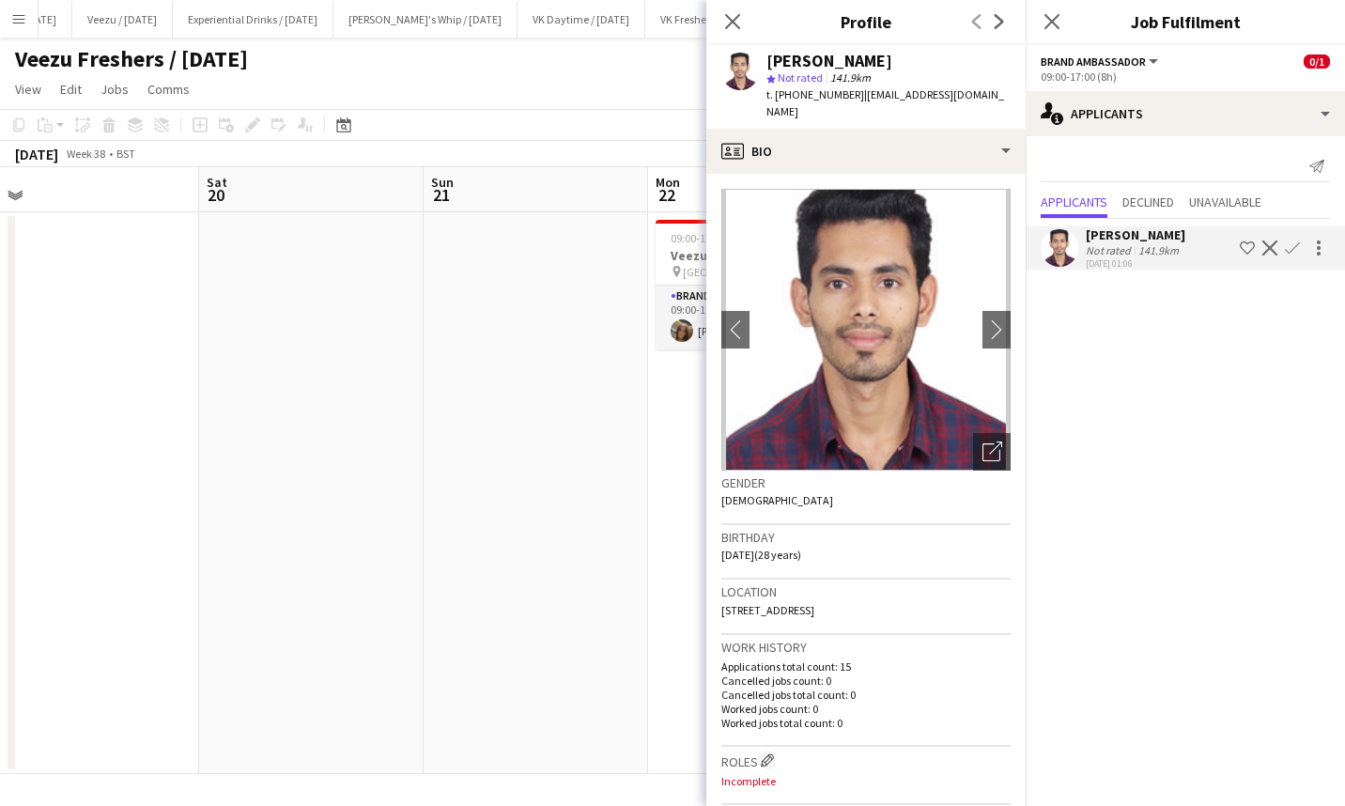
click at [1056, 25] on icon at bounding box center [1051, 21] width 15 height 15
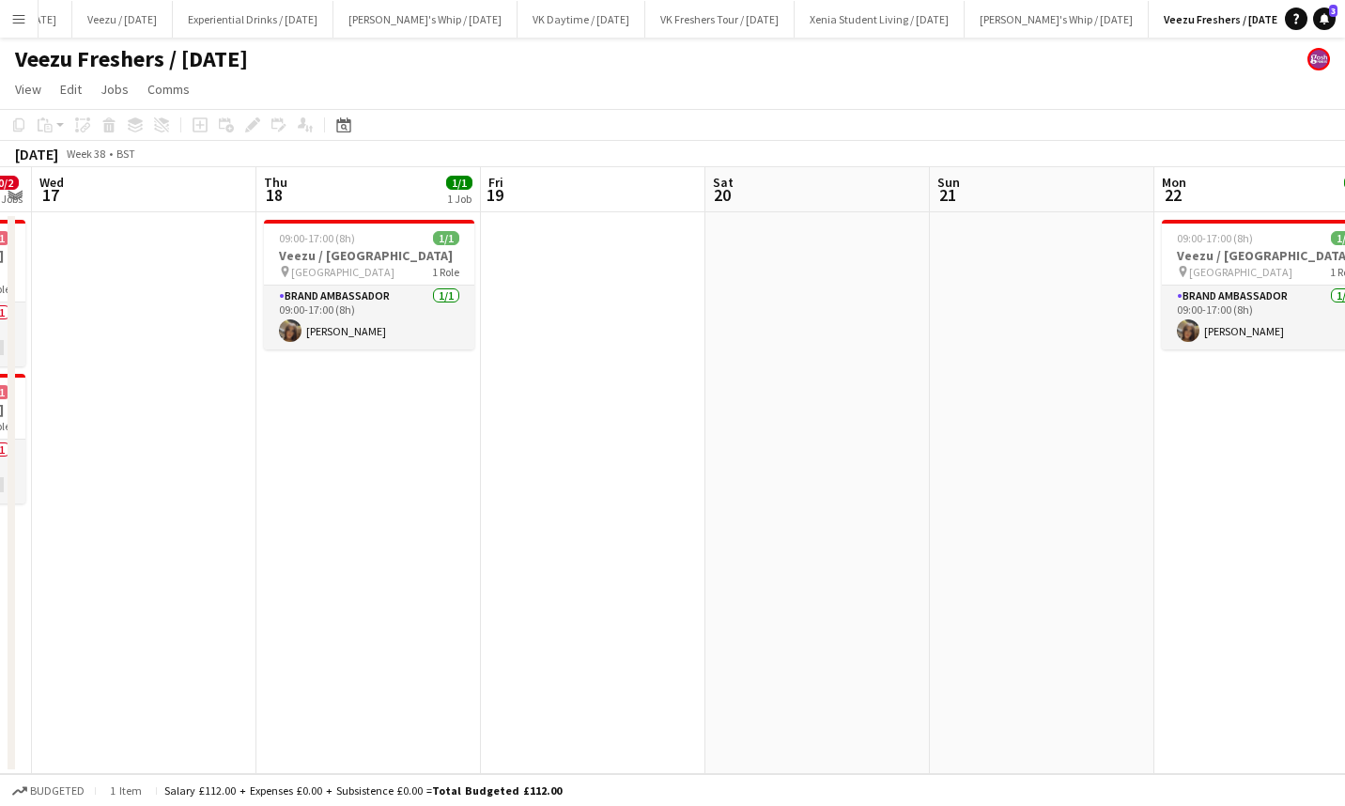
scroll to position [0, 408]
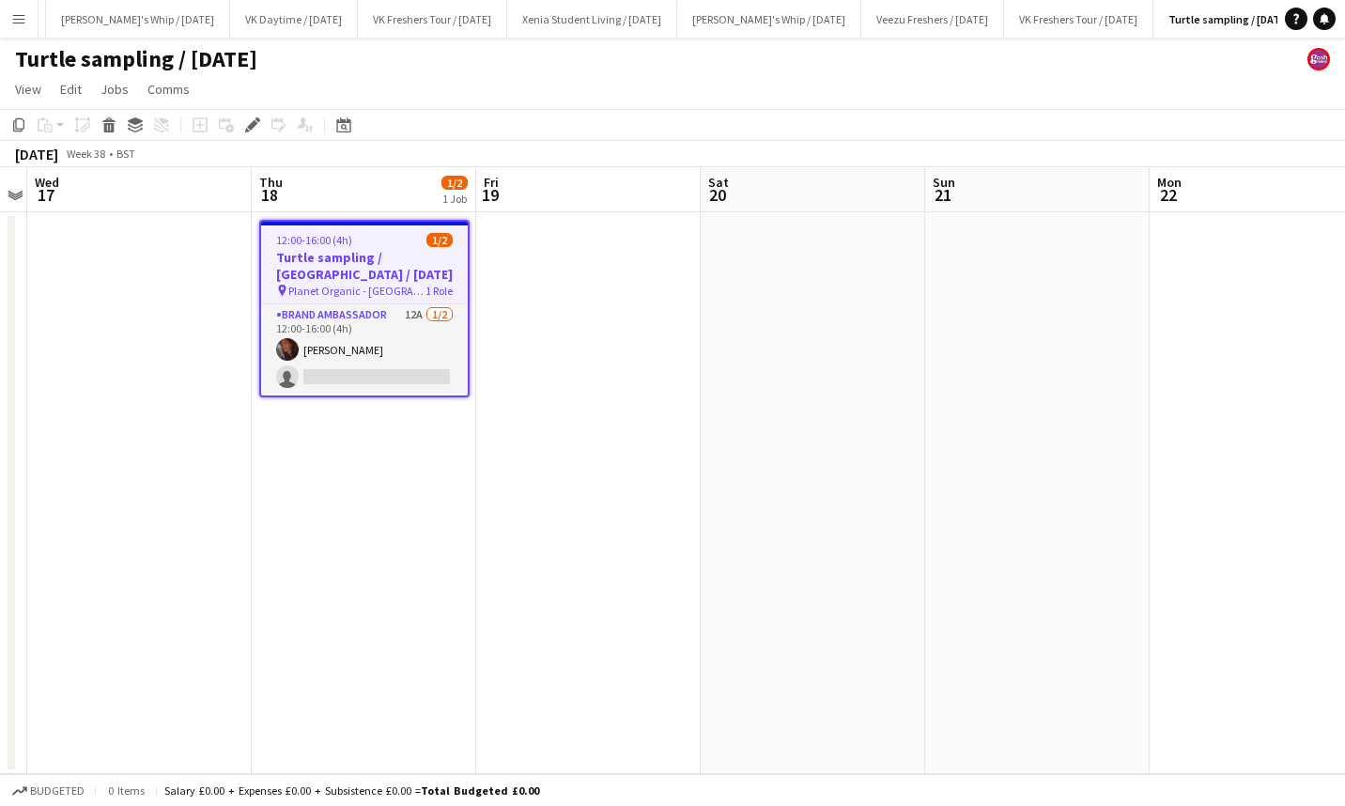
scroll to position [0, 812]
click at [361, 370] on app-card-role "Brand Ambassador 12A [DATE] 12:00-16:00 (4h) [PERSON_NAME] single-neutral-actio…" at bounding box center [364, 349] width 207 height 91
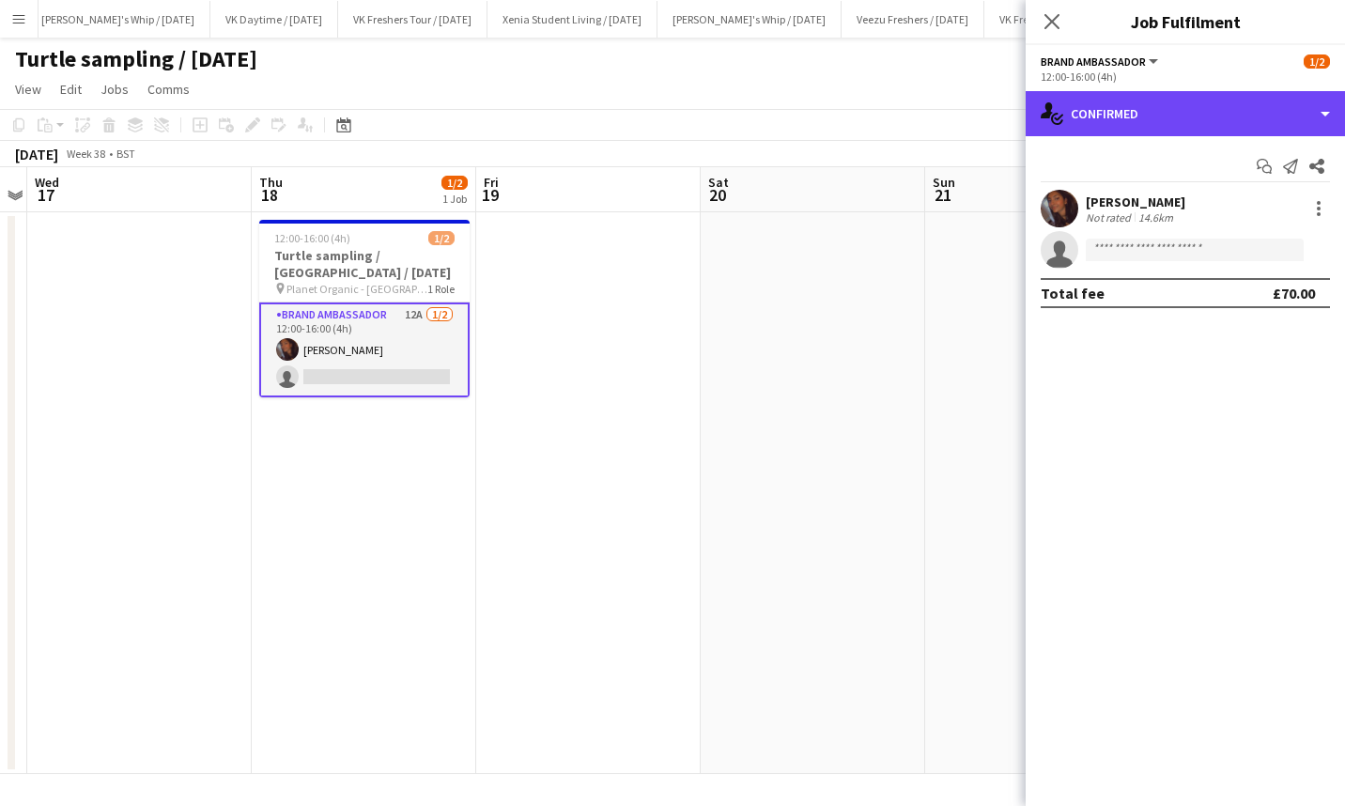
click at [1162, 116] on div "single-neutral-actions-check-2 Confirmed" at bounding box center [1185, 113] width 319 height 45
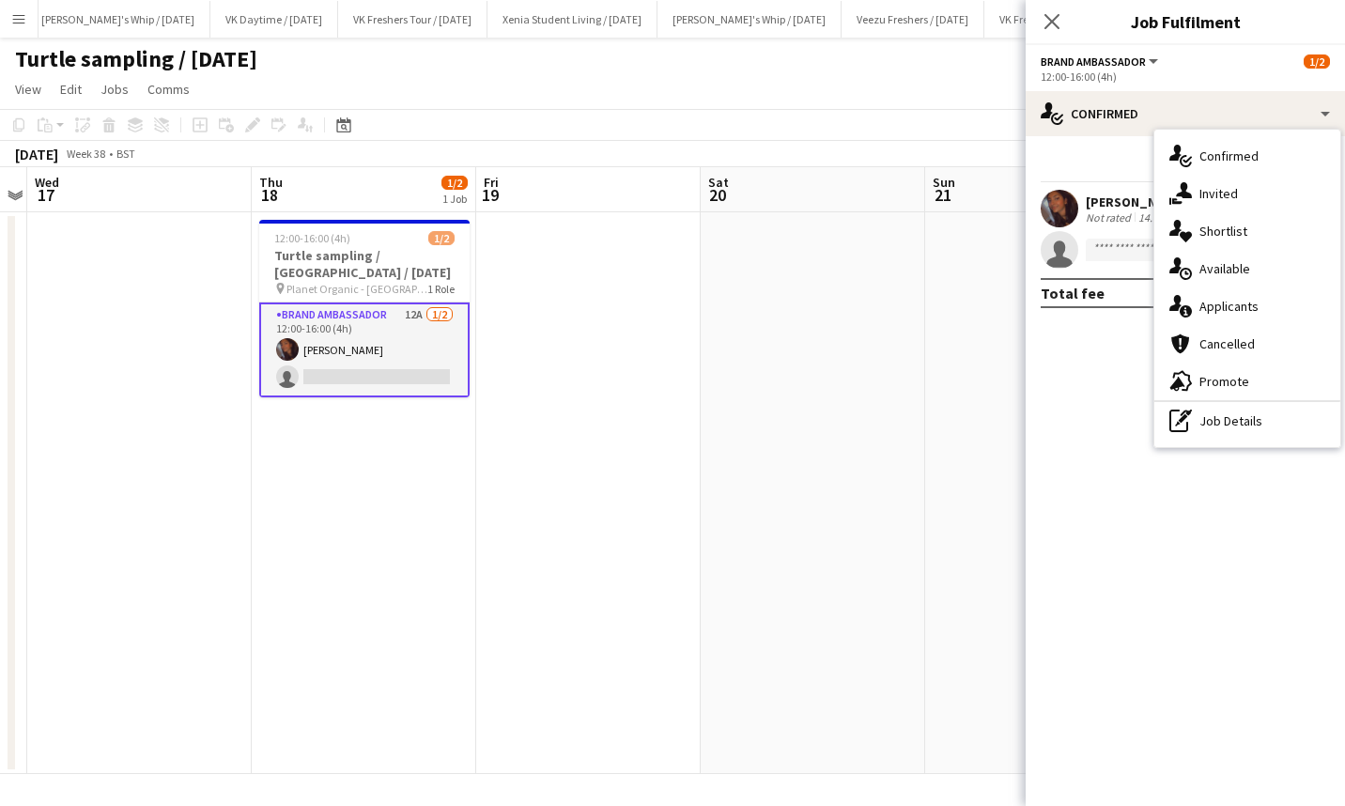
click at [1209, 305] on span "Applicants" at bounding box center [1228, 306] width 59 height 17
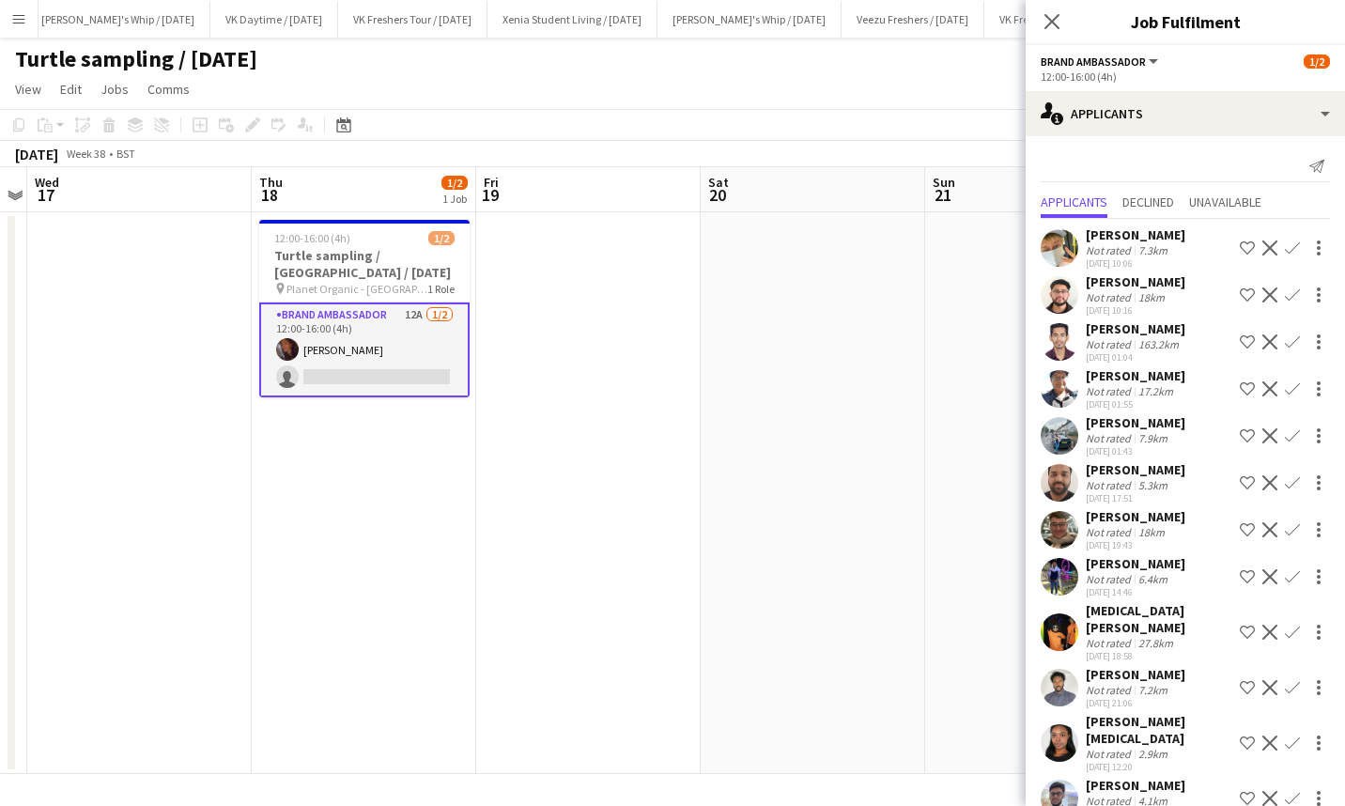
click at [1289, 625] on app-icon "Confirm" at bounding box center [1292, 632] width 15 height 15
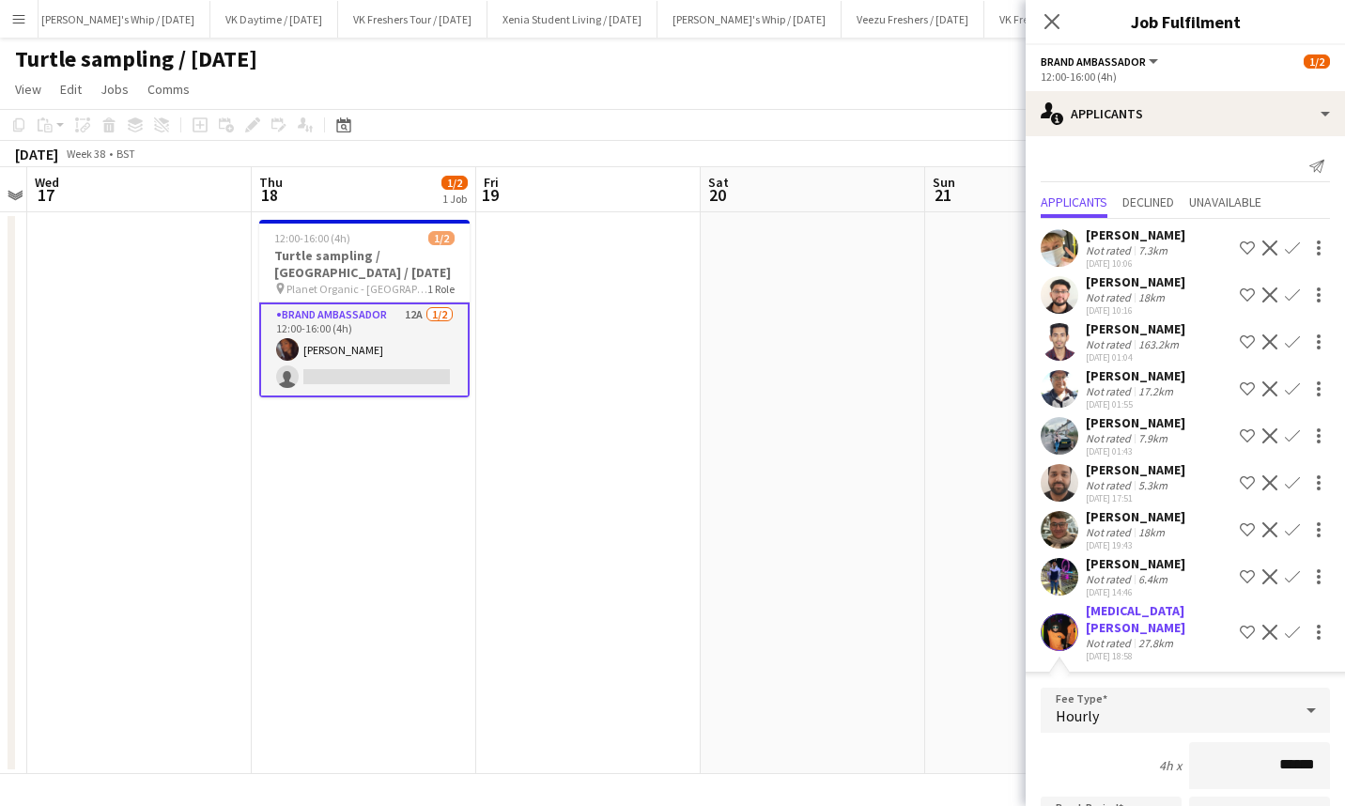
scroll to position [294, 0]
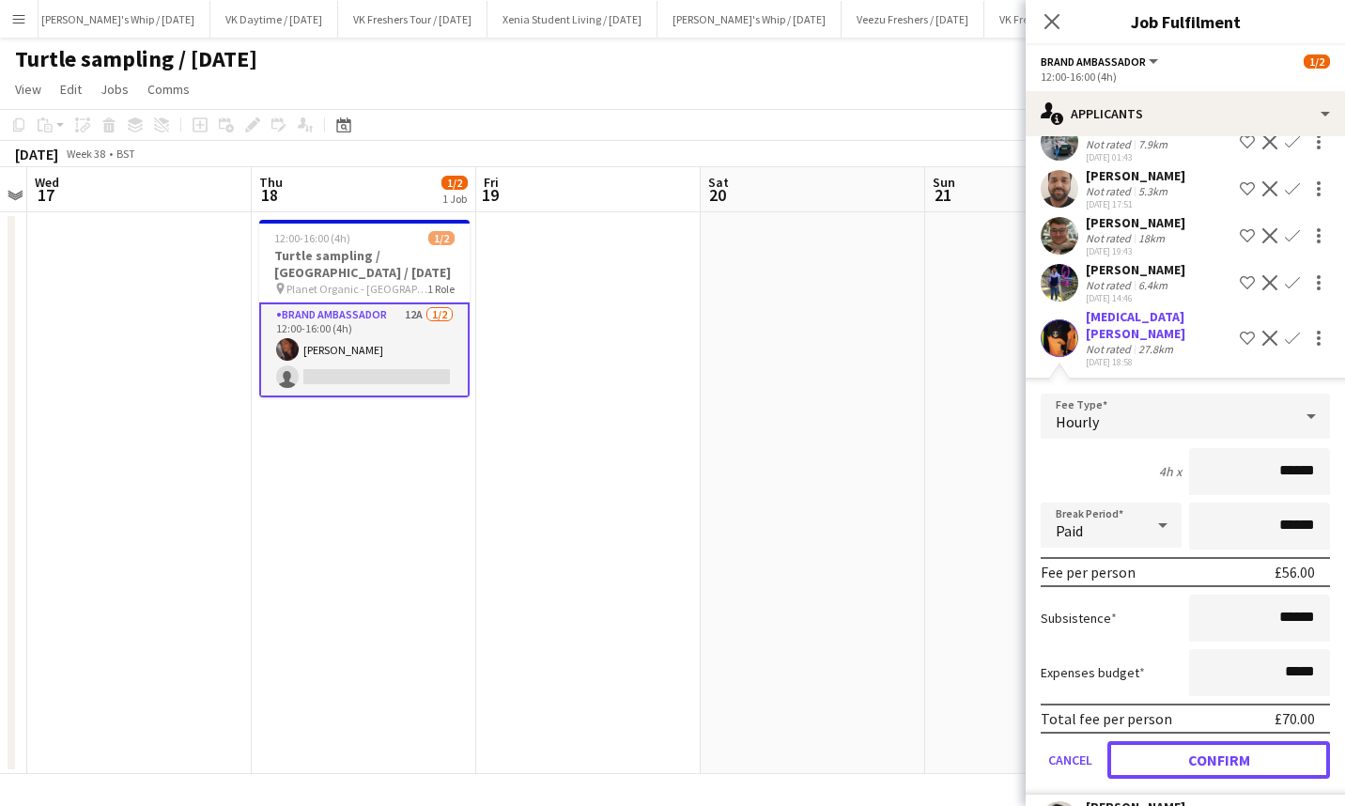
click at [1252, 741] on button "Confirm" at bounding box center [1218, 760] width 223 height 38
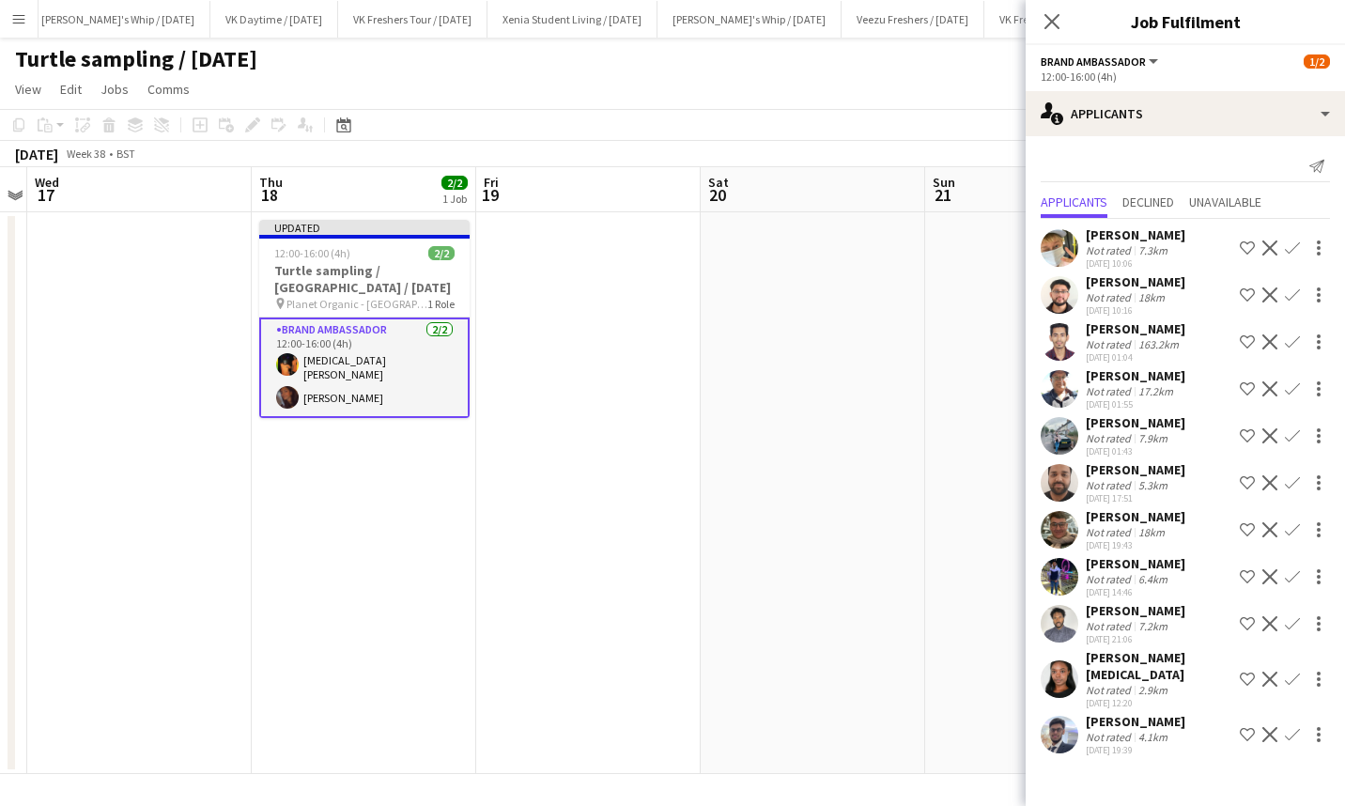
scroll to position [0, 0]
click at [1130, 651] on div "[PERSON_NAME] [MEDICAL_DATA]" at bounding box center [1159, 666] width 147 height 34
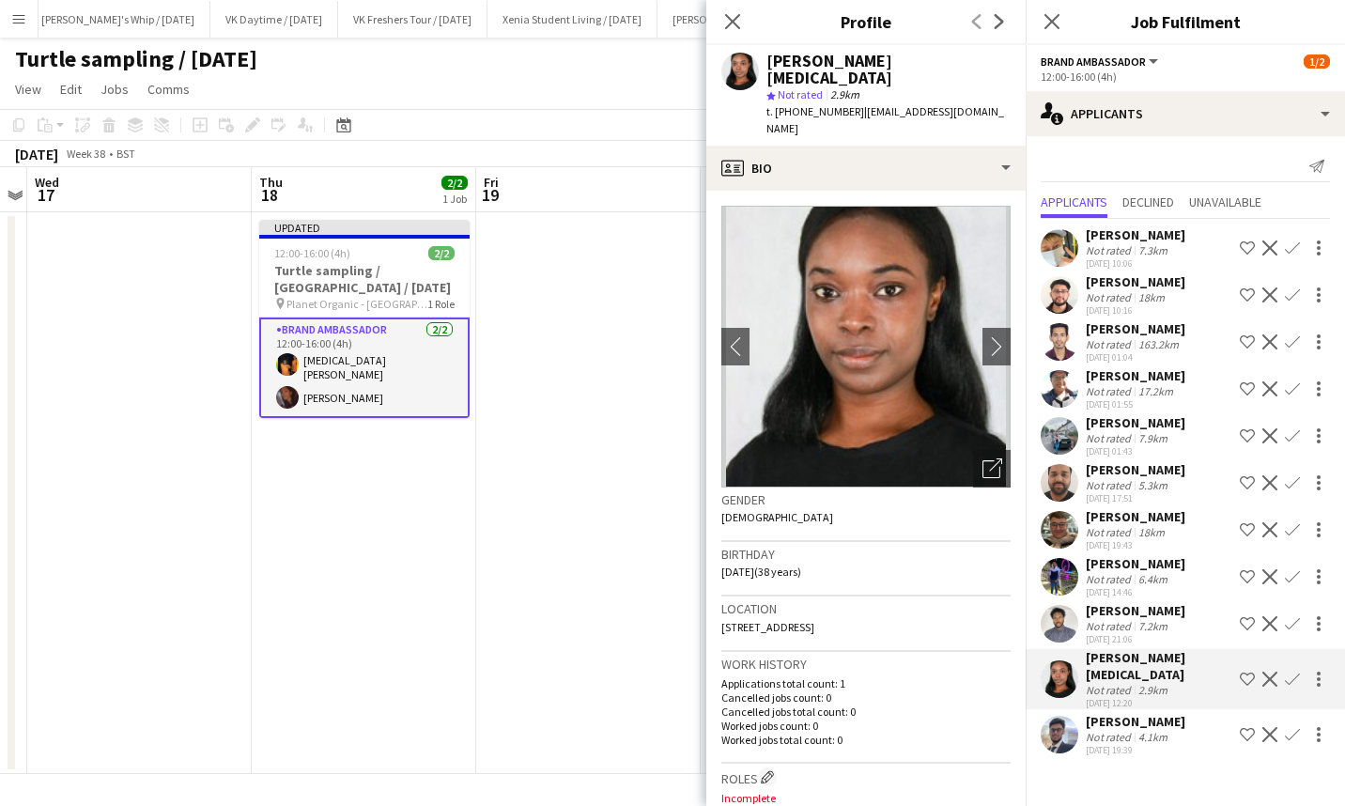
click at [1053, 26] on icon "Close pop-in" at bounding box center [1051, 21] width 15 height 15
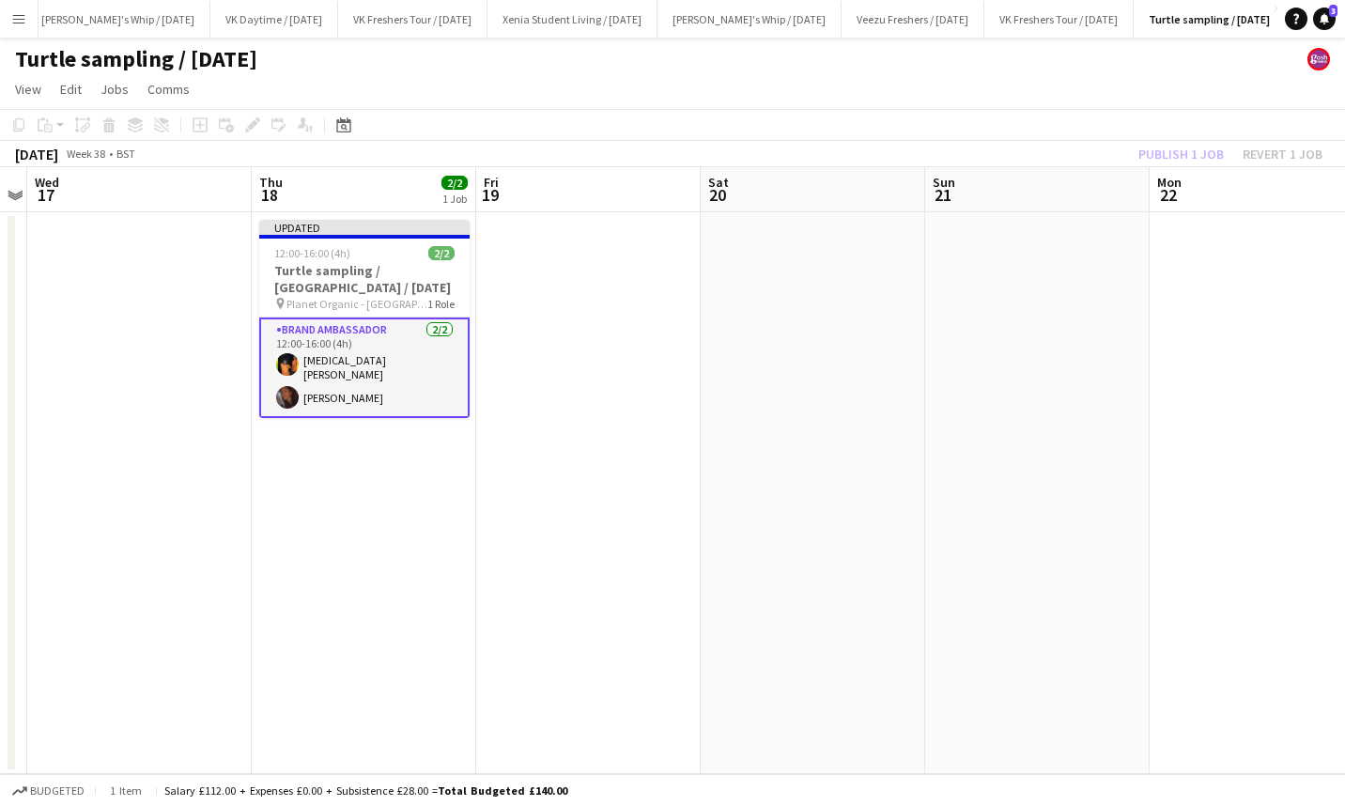
click at [1156, 144] on div "Publish 1 job Revert 1 job" at bounding box center [1230, 154] width 229 height 24
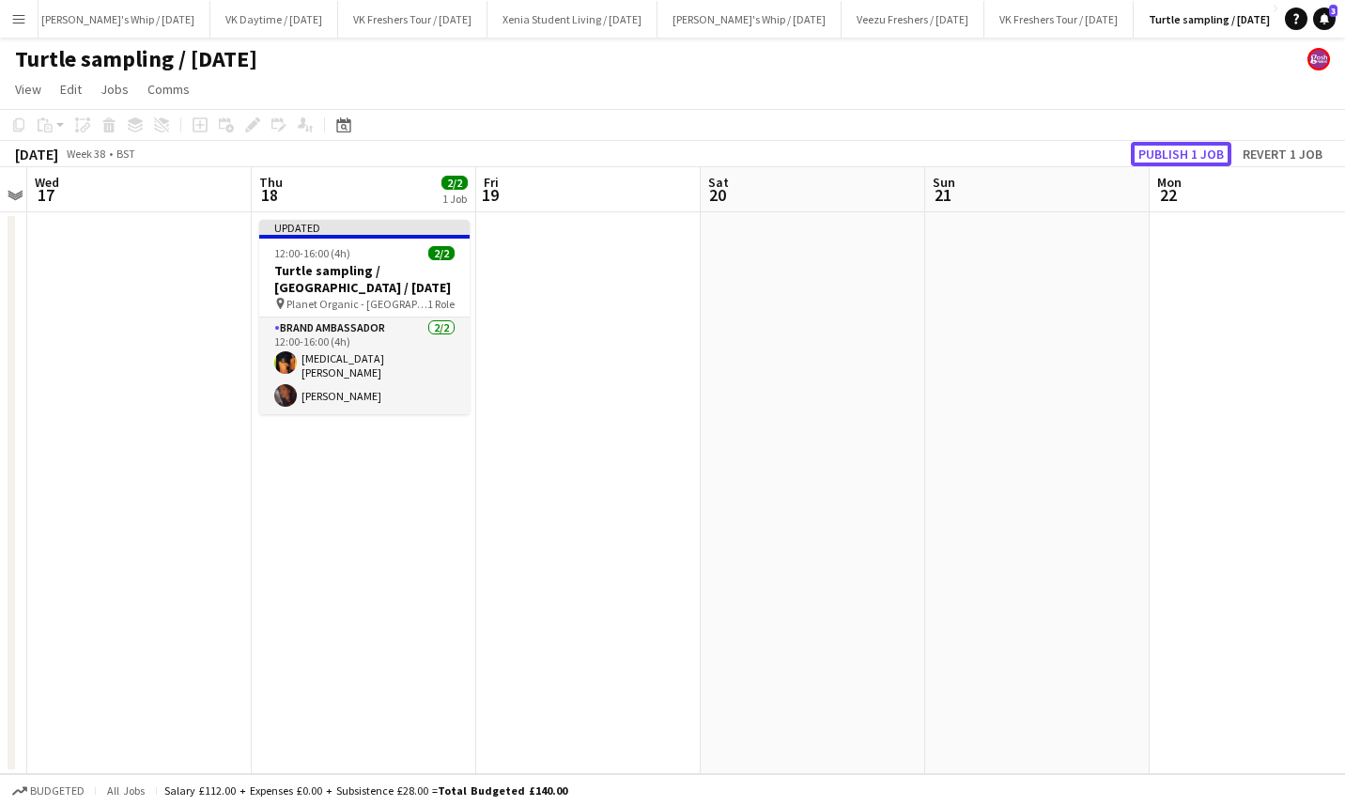
click at [1159, 147] on button "Publish 1 job" at bounding box center [1181, 154] width 101 height 24
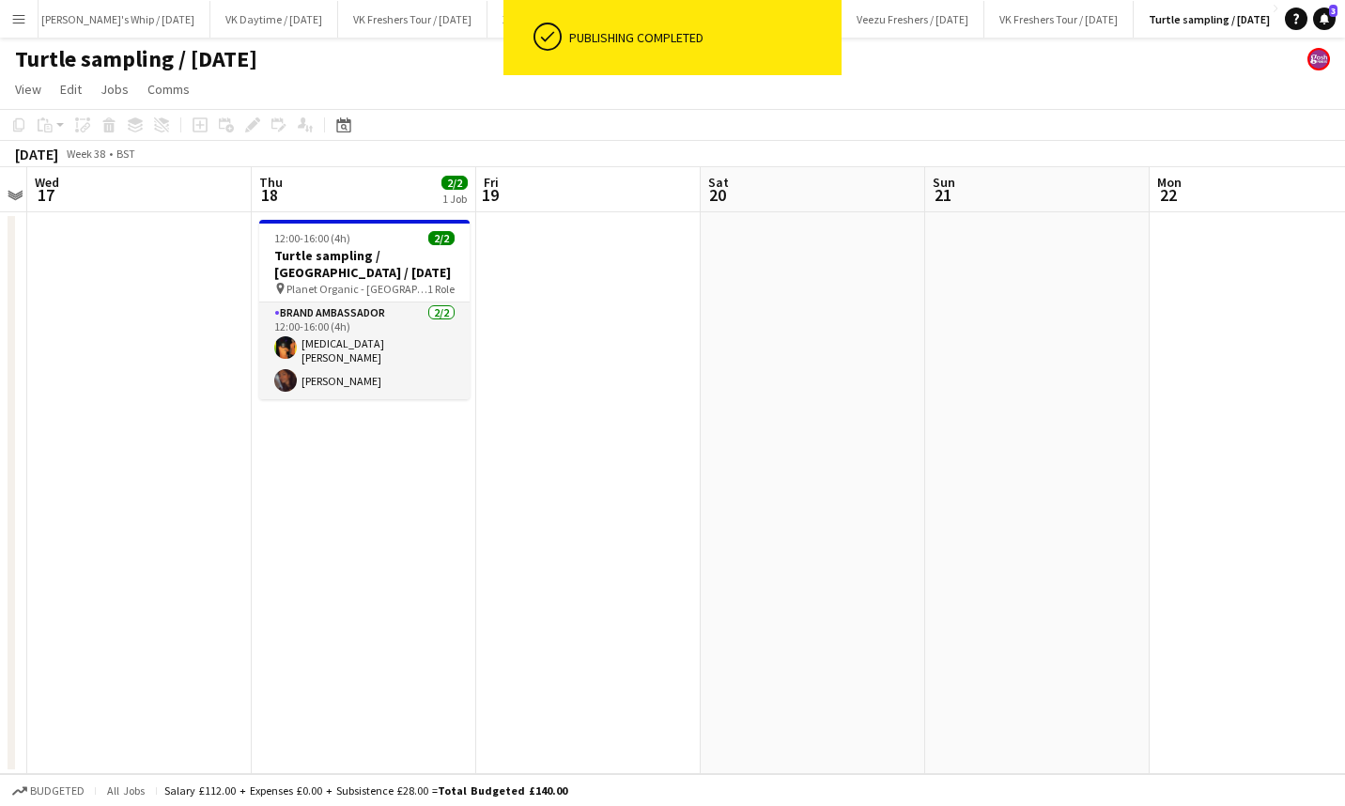
scroll to position [0, 400]
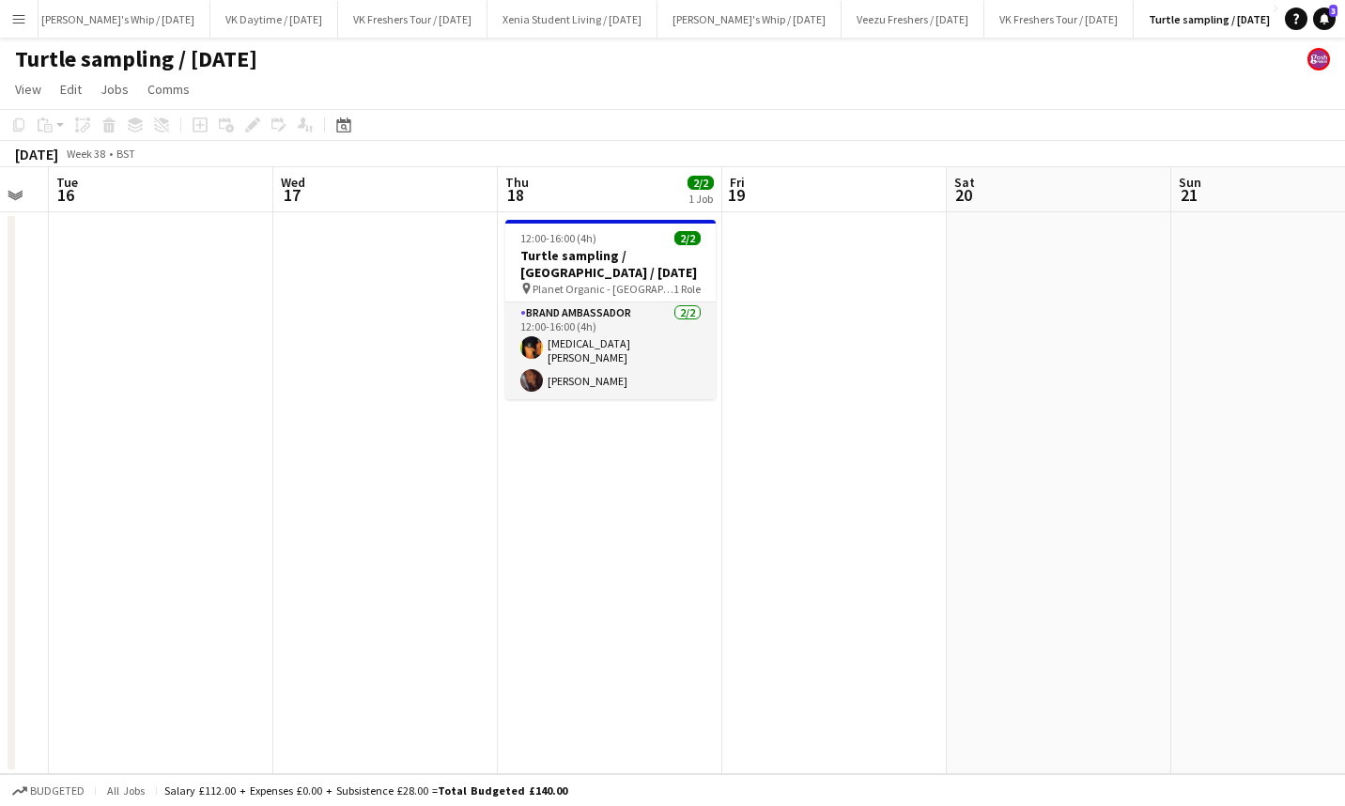
click at [627, 255] on h3 "Turtle sampling / [GEOGRAPHIC_DATA] / [DATE]" at bounding box center [610, 264] width 210 height 34
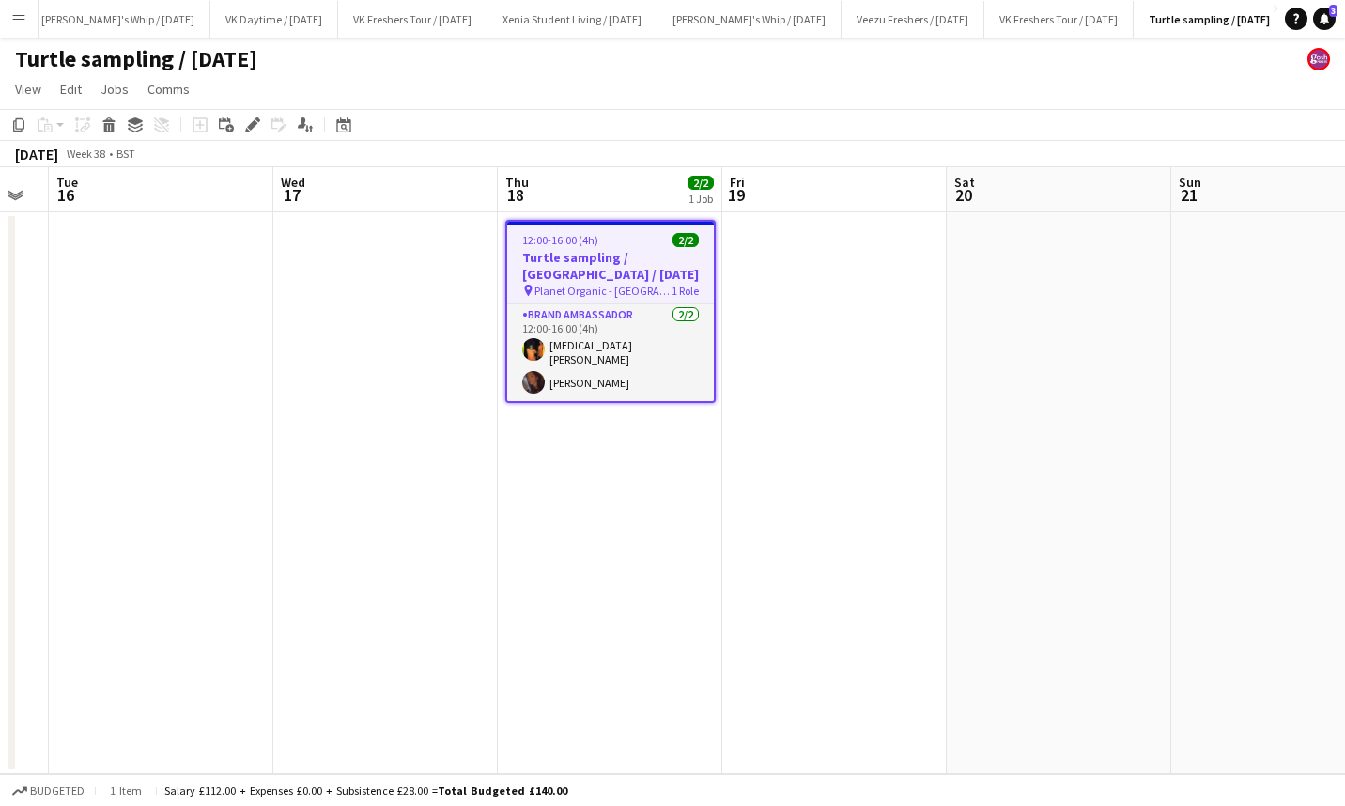
click at [252, 124] on icon at bounding box center [252, 125] width 10 height 10
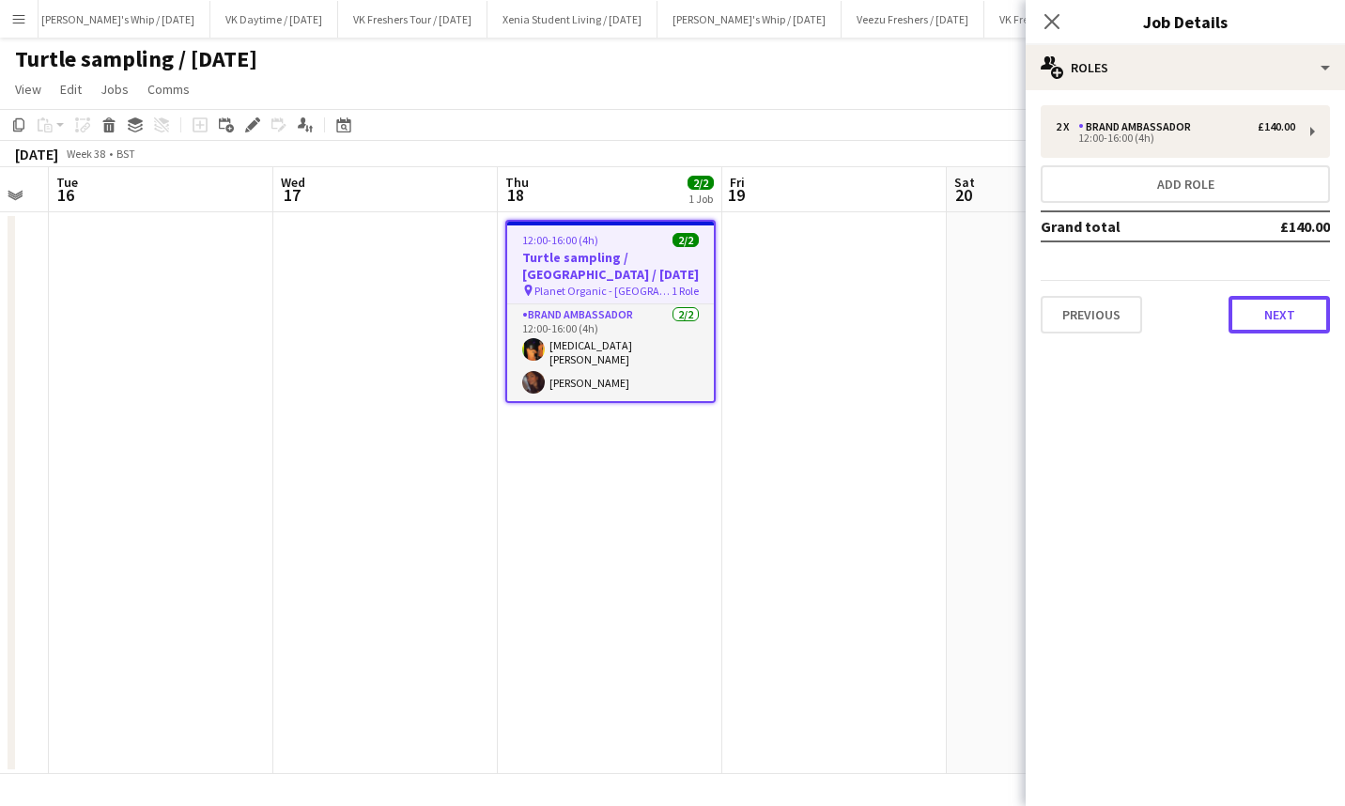
click at [1276, 307] on button "Next" at bounding box center [1279, 315] width 101 height 38
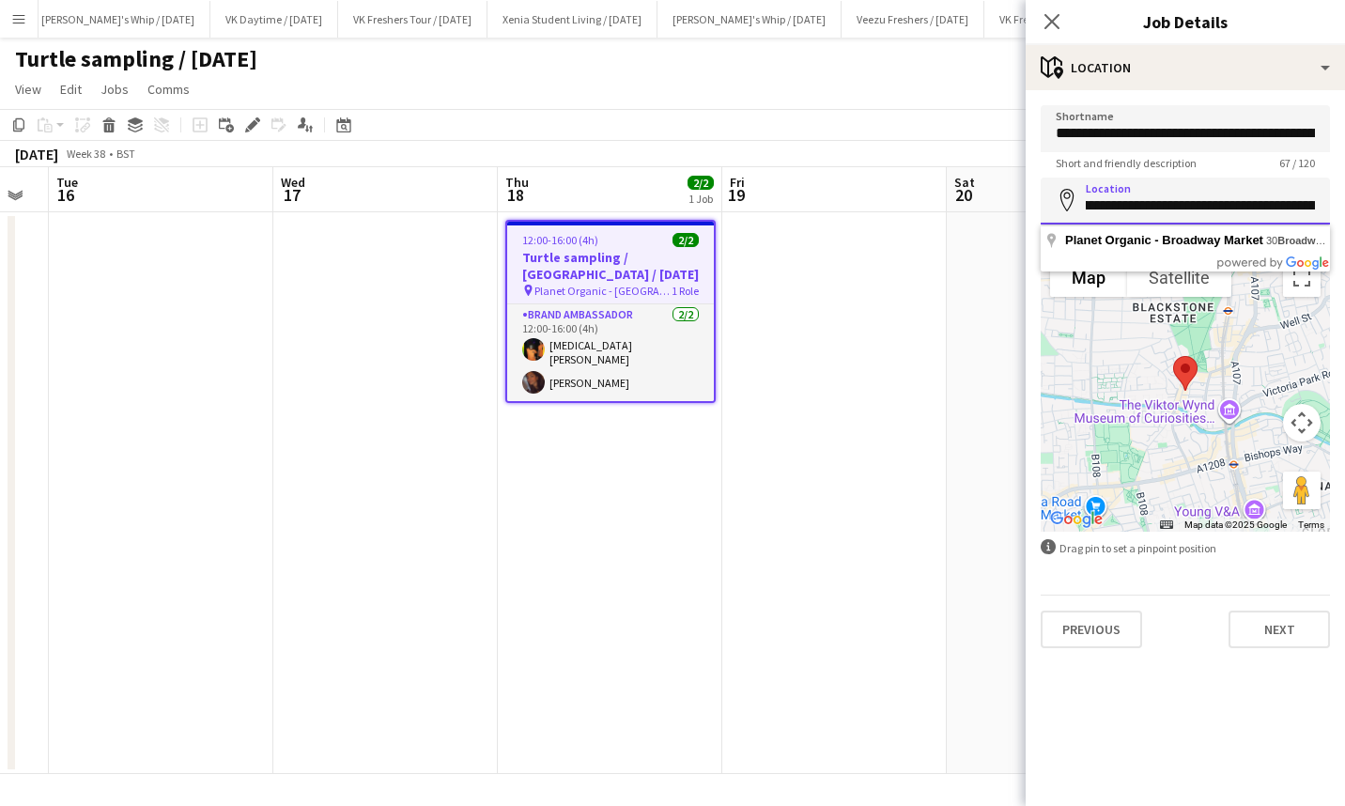
scroll to position [0, 242]
drag, startPoint x: 1088, startPoint y: 207, endPoint x: 1348, endPoint y: 193, distance: 260.5
click at [1344, 193] on html "Menu Boards Boards Boards All jobs Status Workforce Workforce My Workforce Recr…" at bounding box center [672, 403] width 1345 height 806
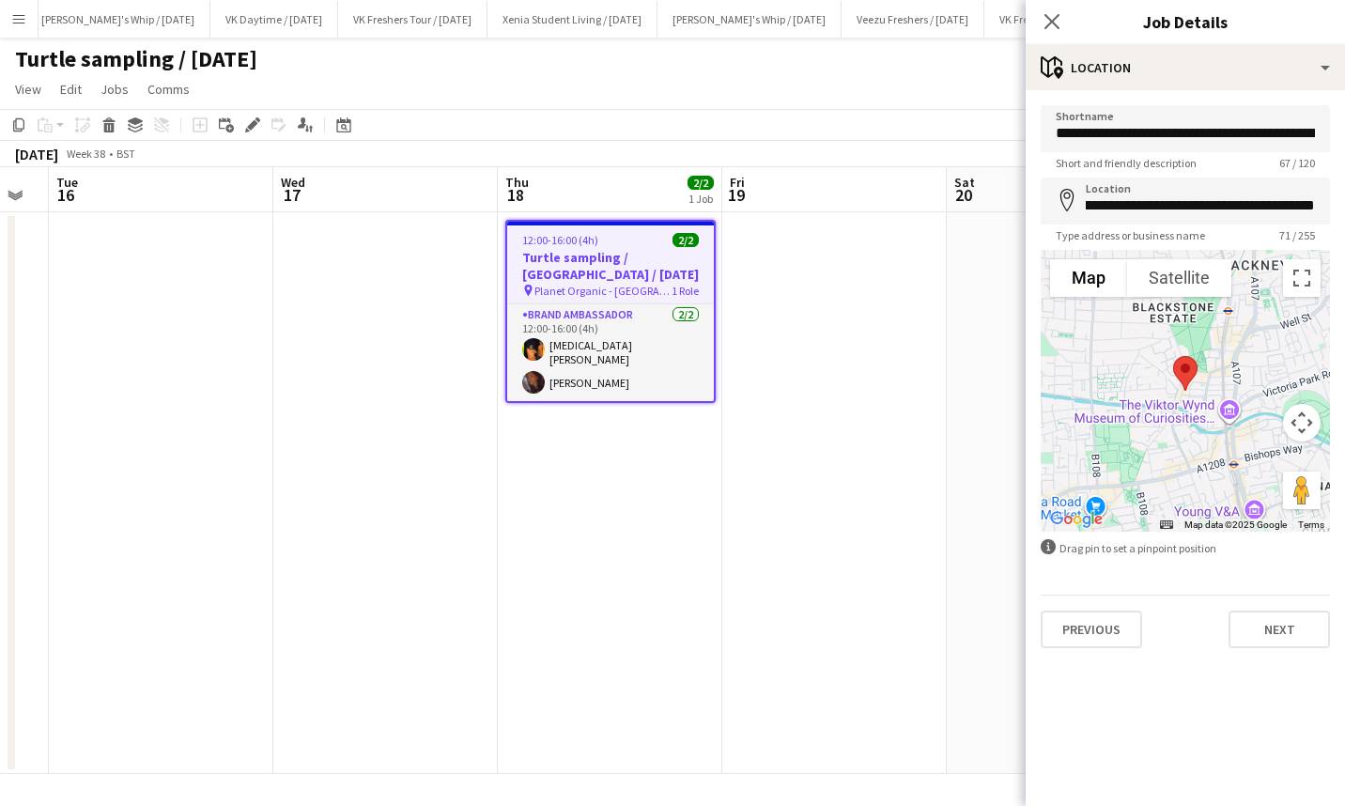
scroll to position [0, 0]
click at [1053, 23] on icon at bounding box center [1051, 21] width 15 height 15
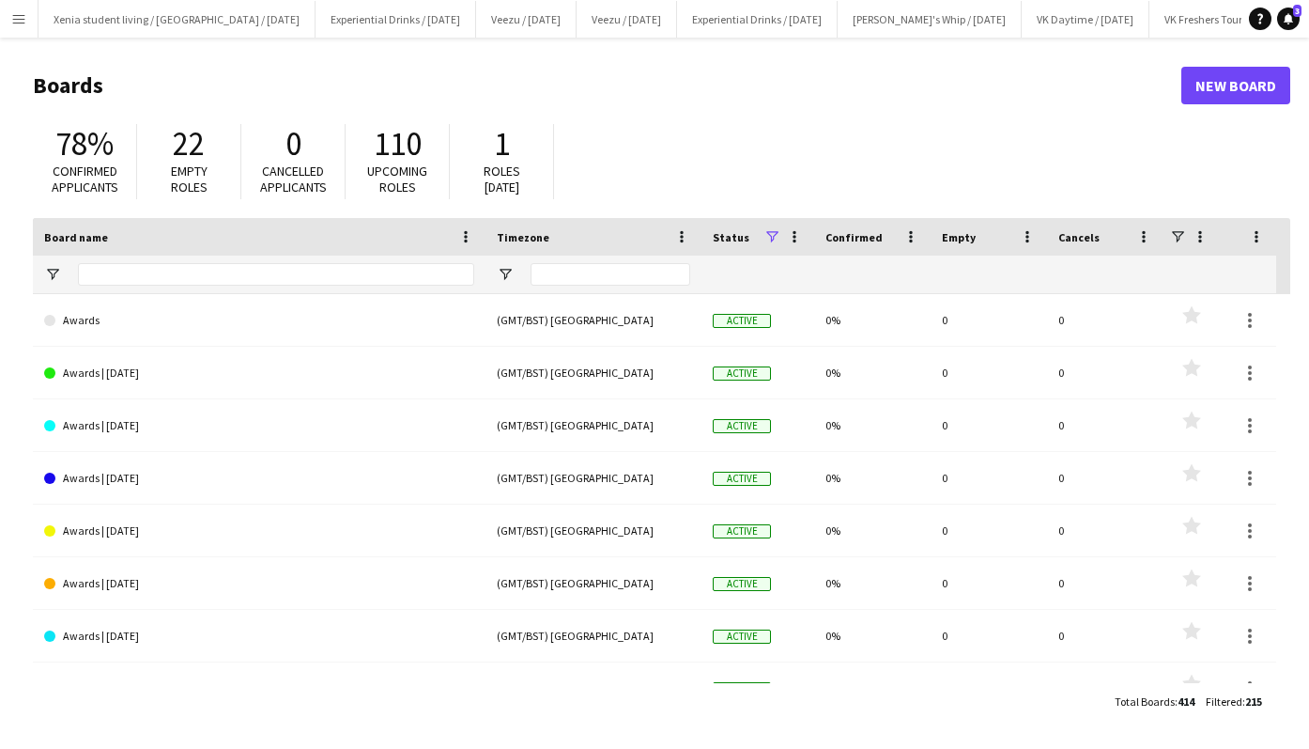
click at [8, 12] on button "Menu" at bounding box center [19, 19] width 38 height 38
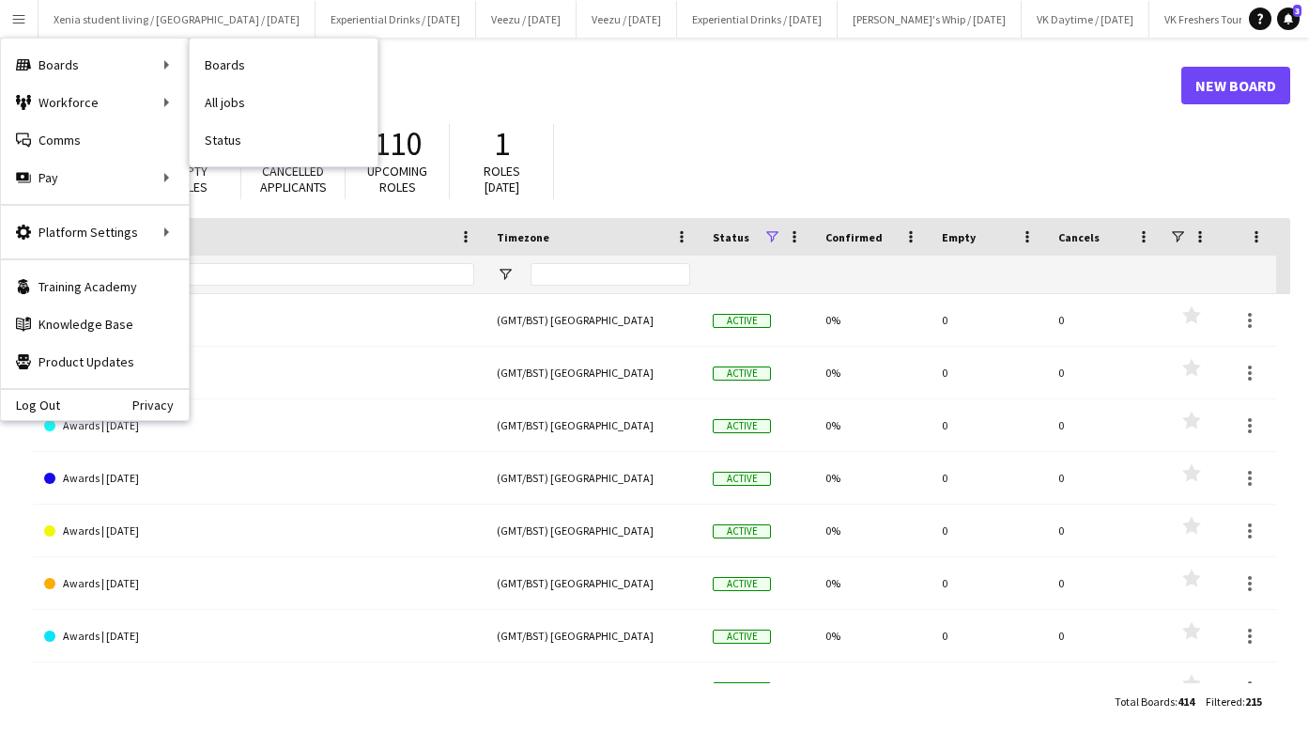
click at [230, 101] on link "All jobs" at bounding box center [284, 103] width 188 height 38
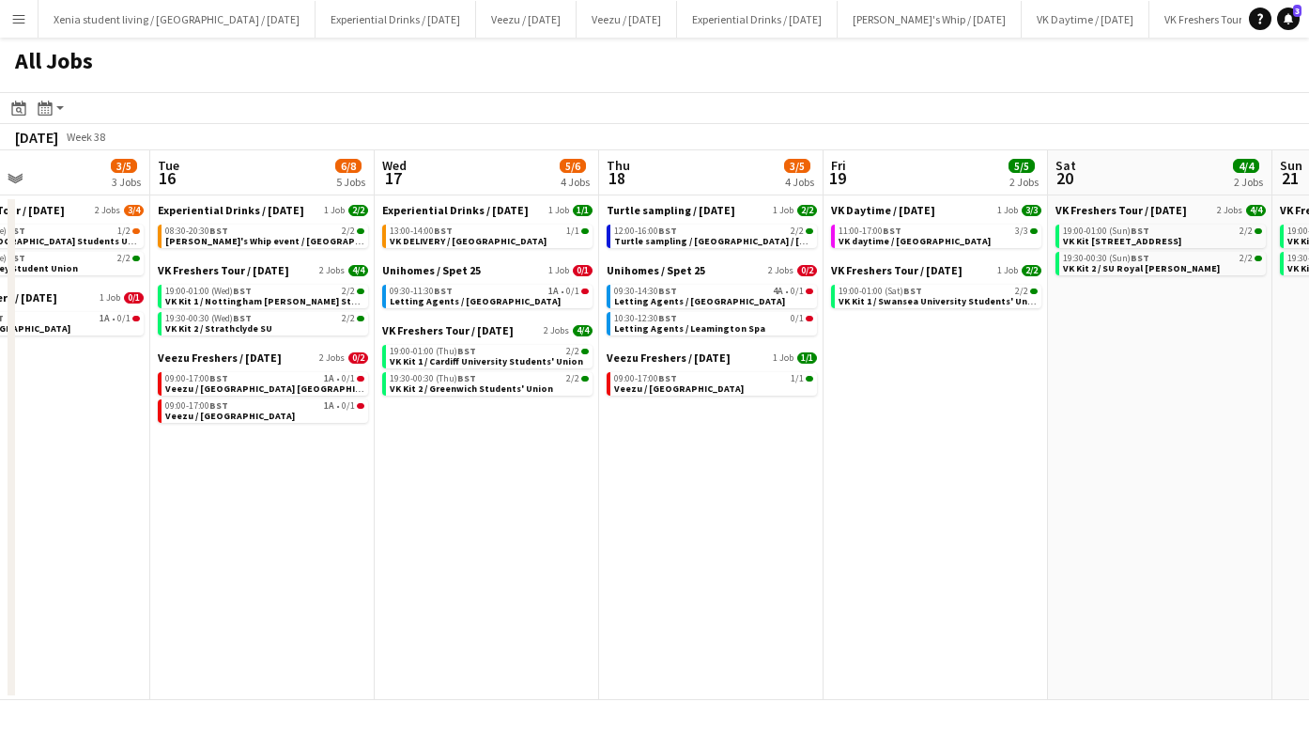
scroll to position [0, 676]
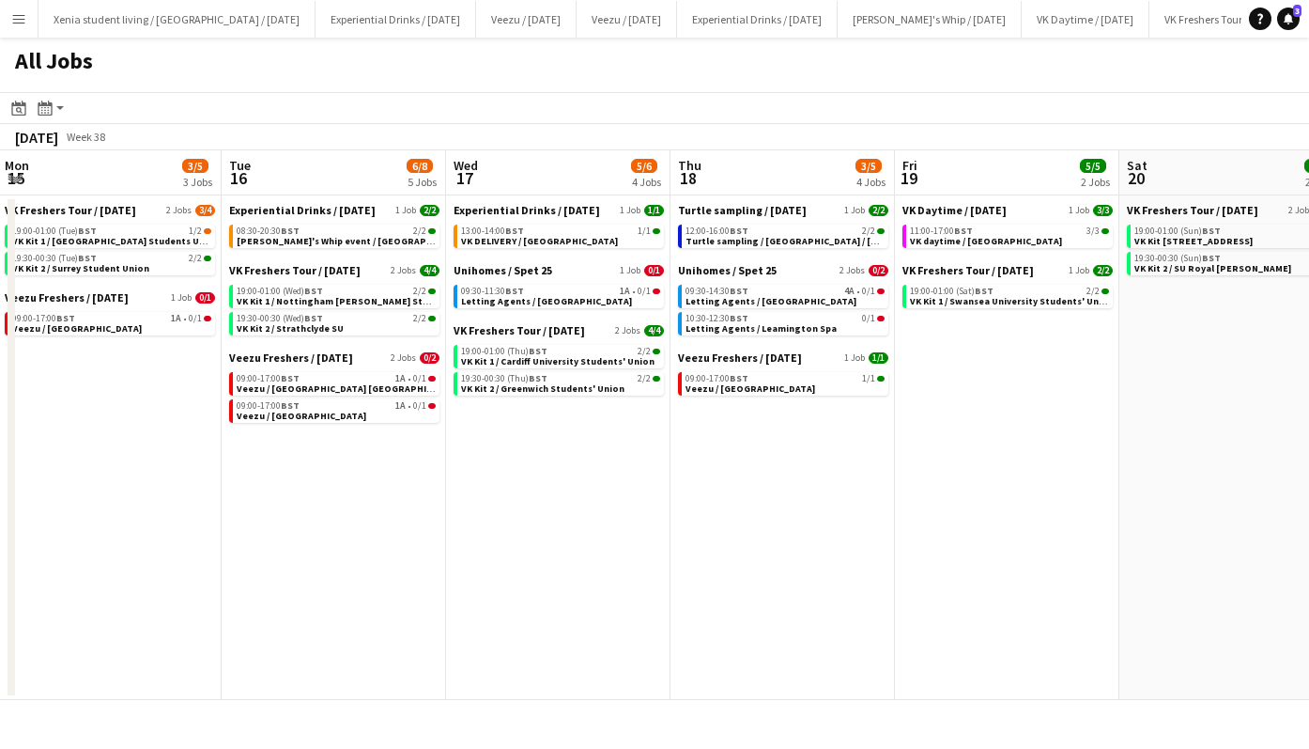
click at [822, 295] on div "09:30-14:30 BST 4A • 0/1" at bounding box center [785, 290] width 199 height 9
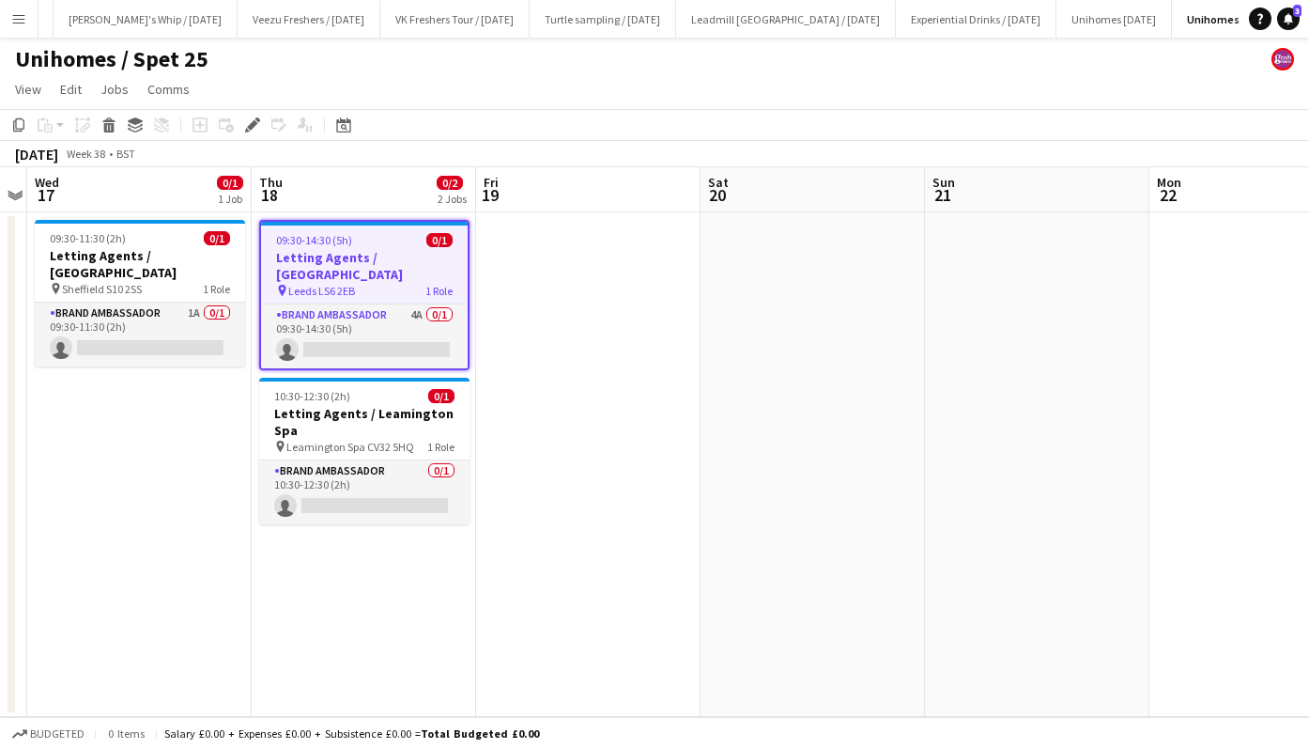
scroll to position [0, 537]
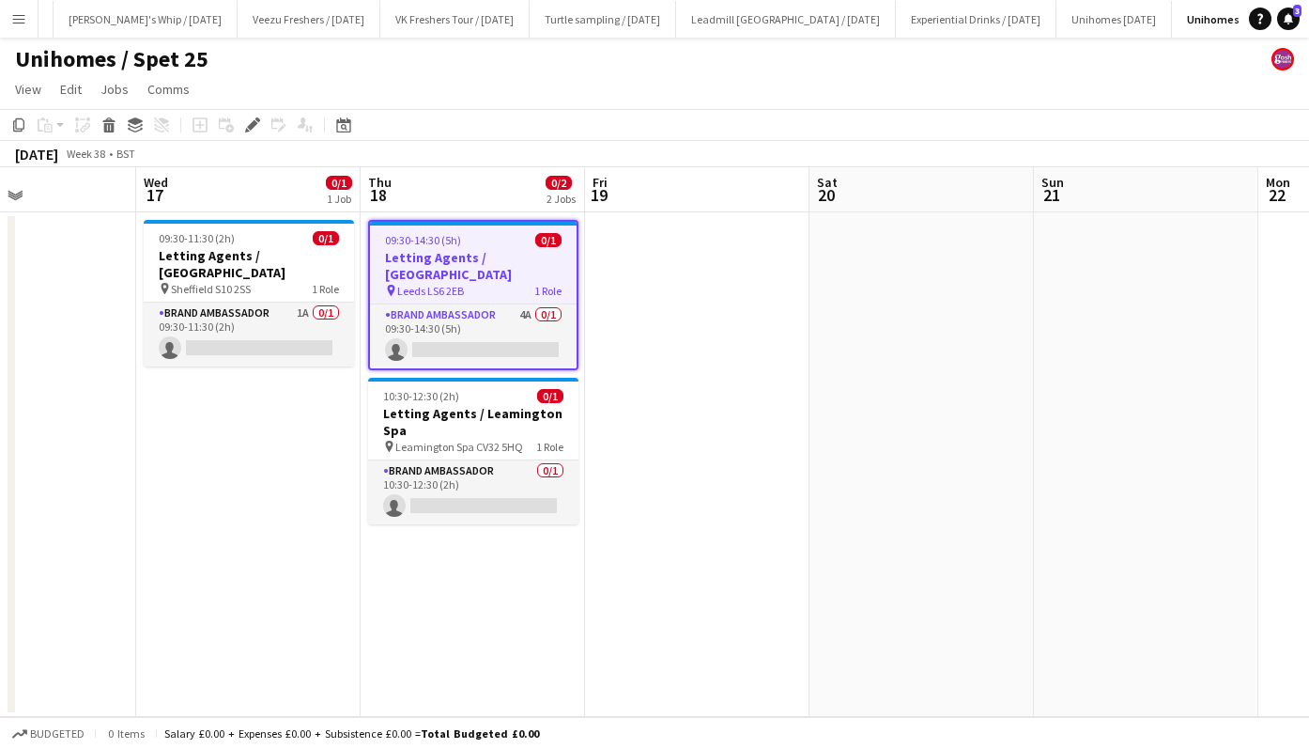
click at [497, 326] on app-card-role "Brand Ambassador 4A 0/1 09:30-14:30 (5h) single-neutral-actions" at bounding box center [473, 336] width 207 height 64
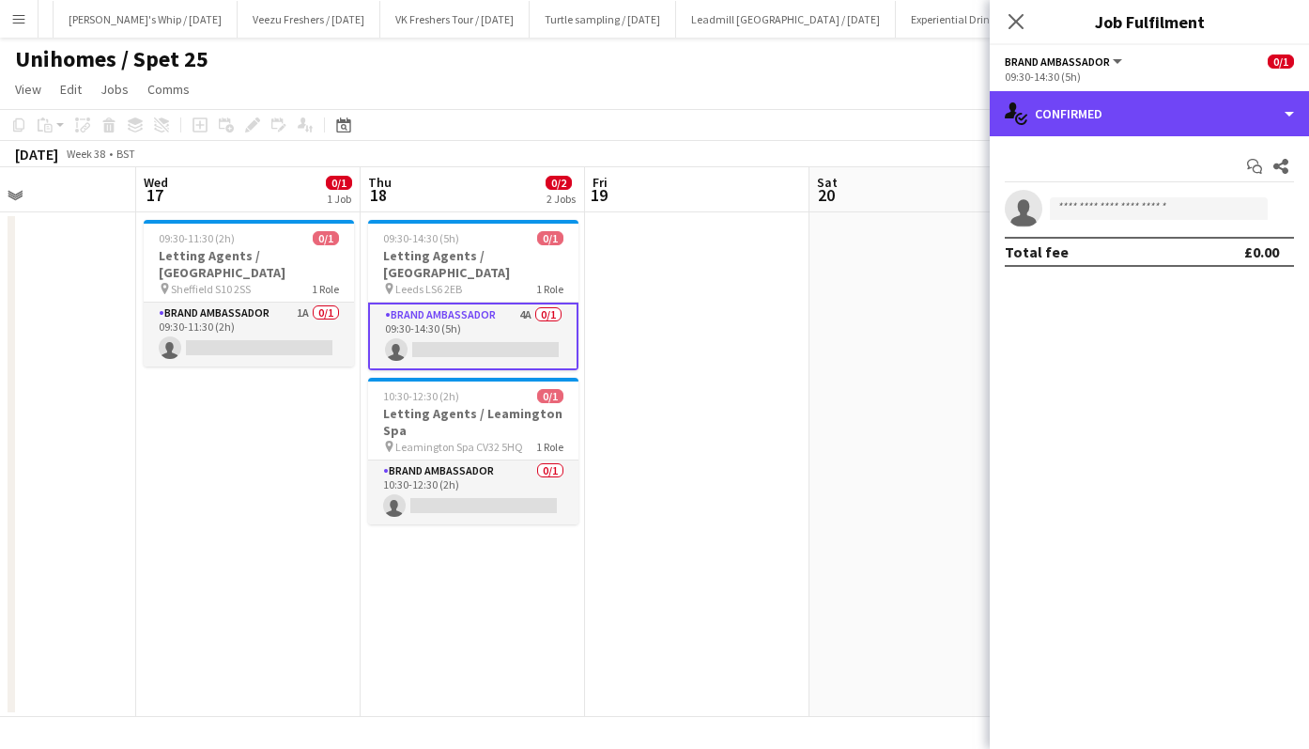
click at [1123, 104] on div "single-neutral-actions-check-2 Confirmed" at bounding box center [1149, 113] width 319 height 45
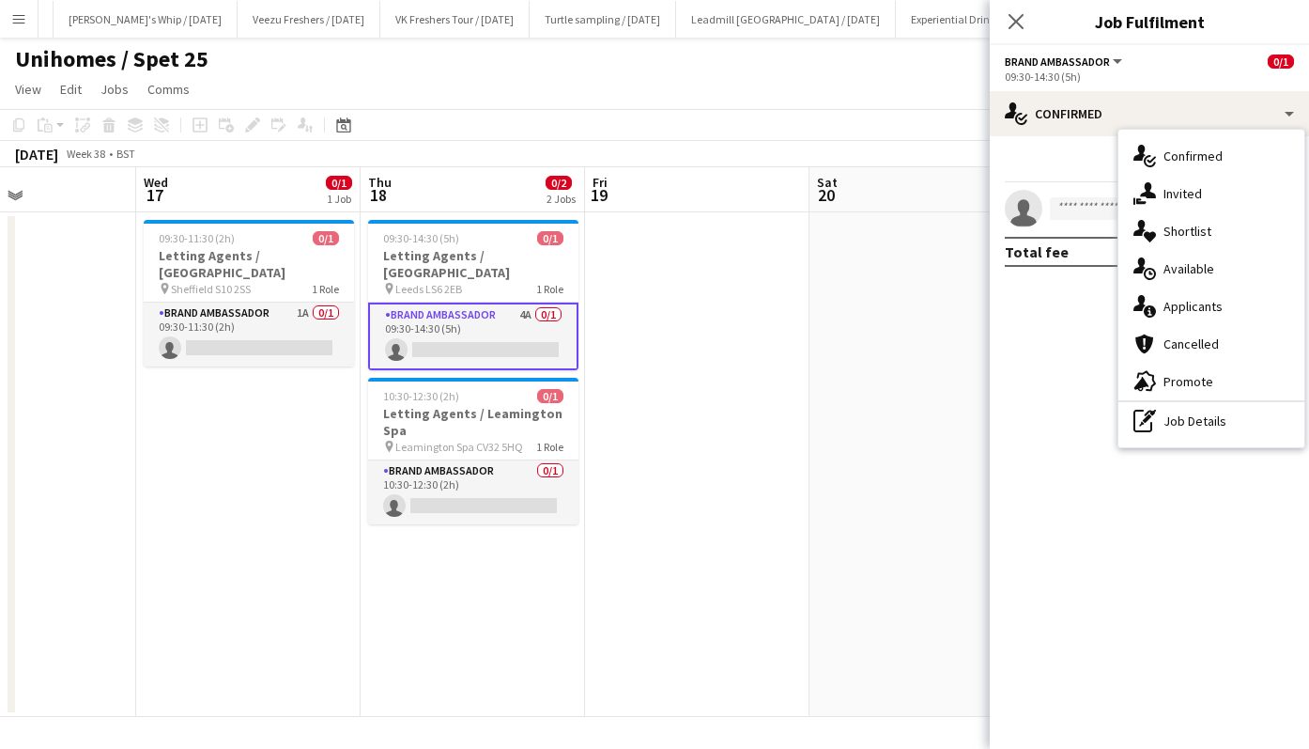
click at [1177, 299] on span "Applicants" at bounding box center [1193, 306] width 59 height 17
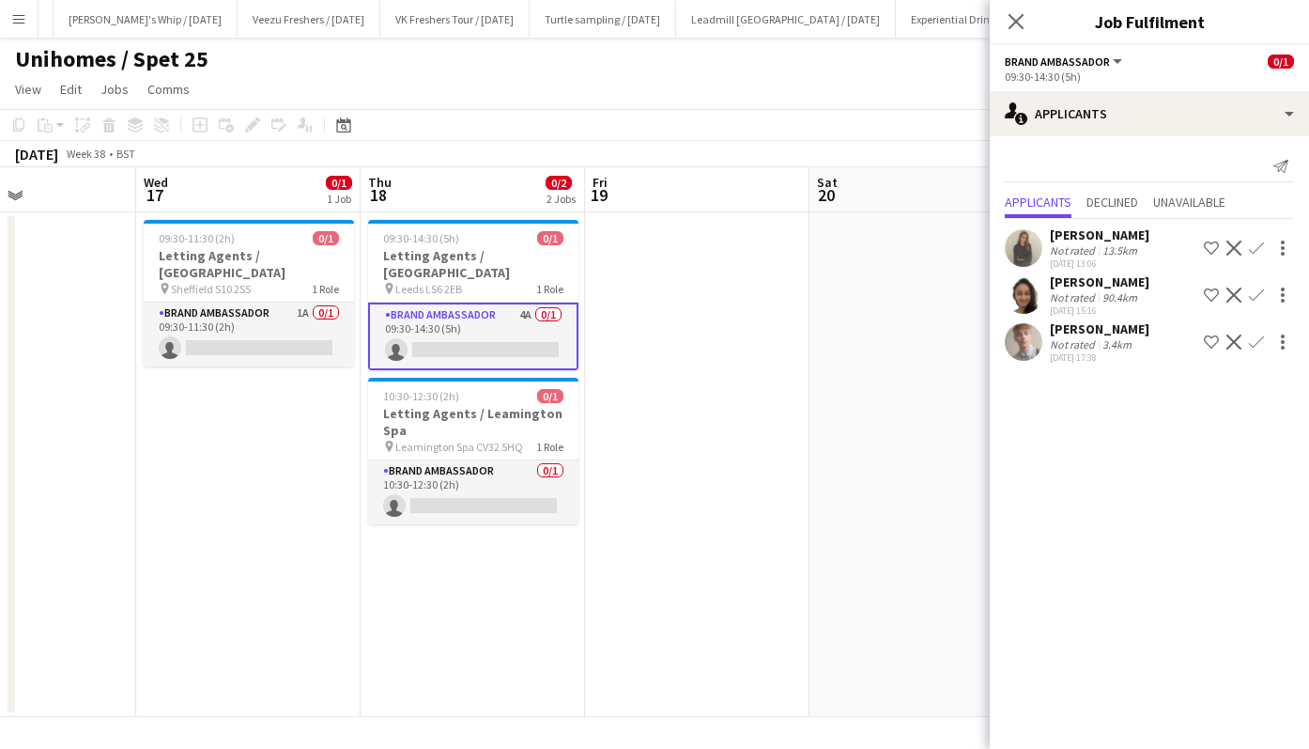
click at [1257, 244] on app-icon "Confirm" at bounding box center [1256, 247] width 15 height 15
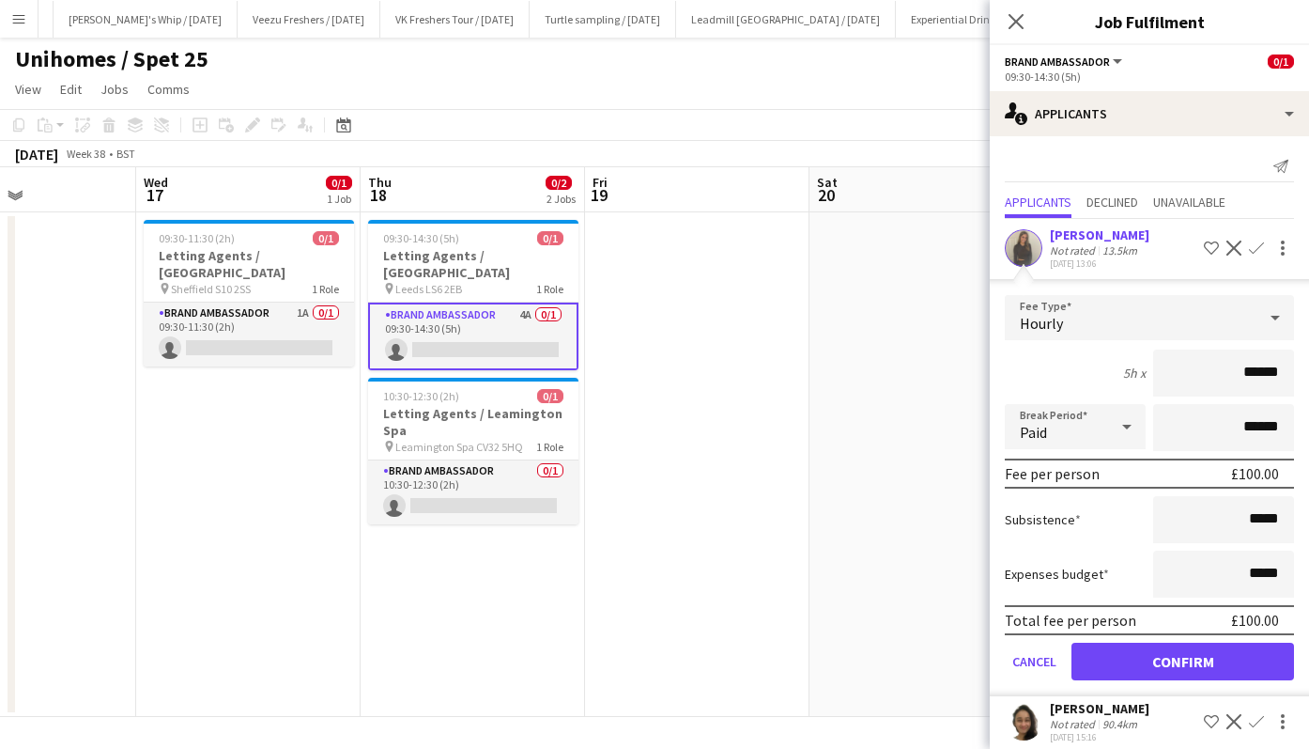
click at [1021, 15] on icon at bounding box center [1016, 21] width 15 height 15
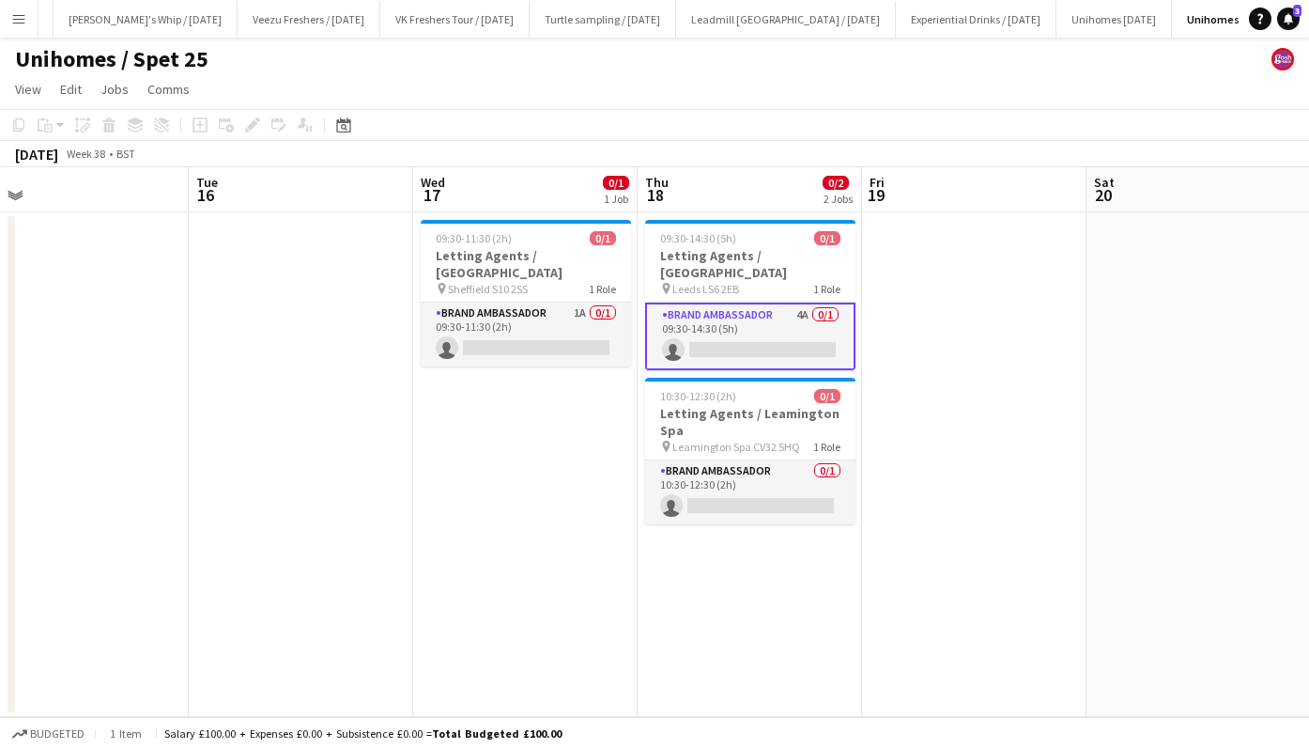
scroll to position [0, 484]
click at [530, 324] on app-card-role "Brand Ambassador 1A 0/1 09:30-11:30 (2h) single-neutral-actions" at bounding box center [527, 334] width 210 height 64
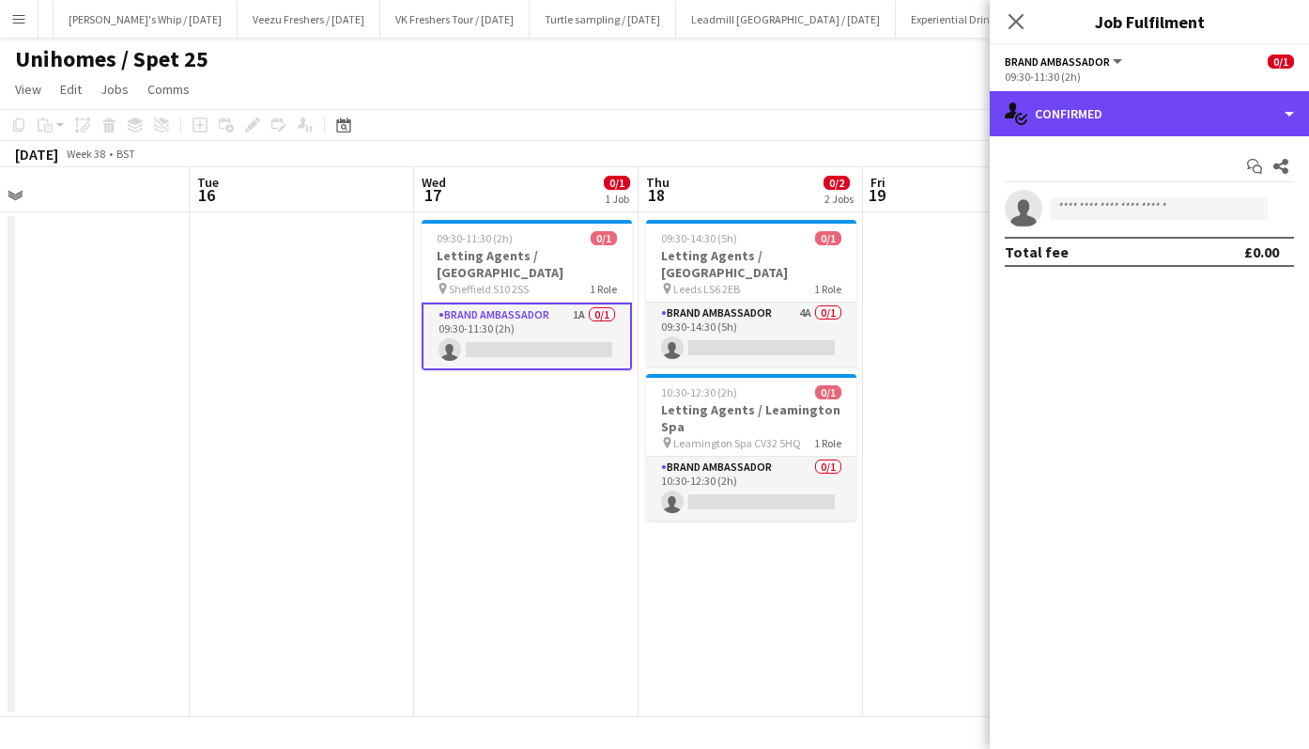
click at [1091, 116] on div "single-neutral-actions-check-2 Confirmed" at bounding box center [1149, 113] width 319 height 45
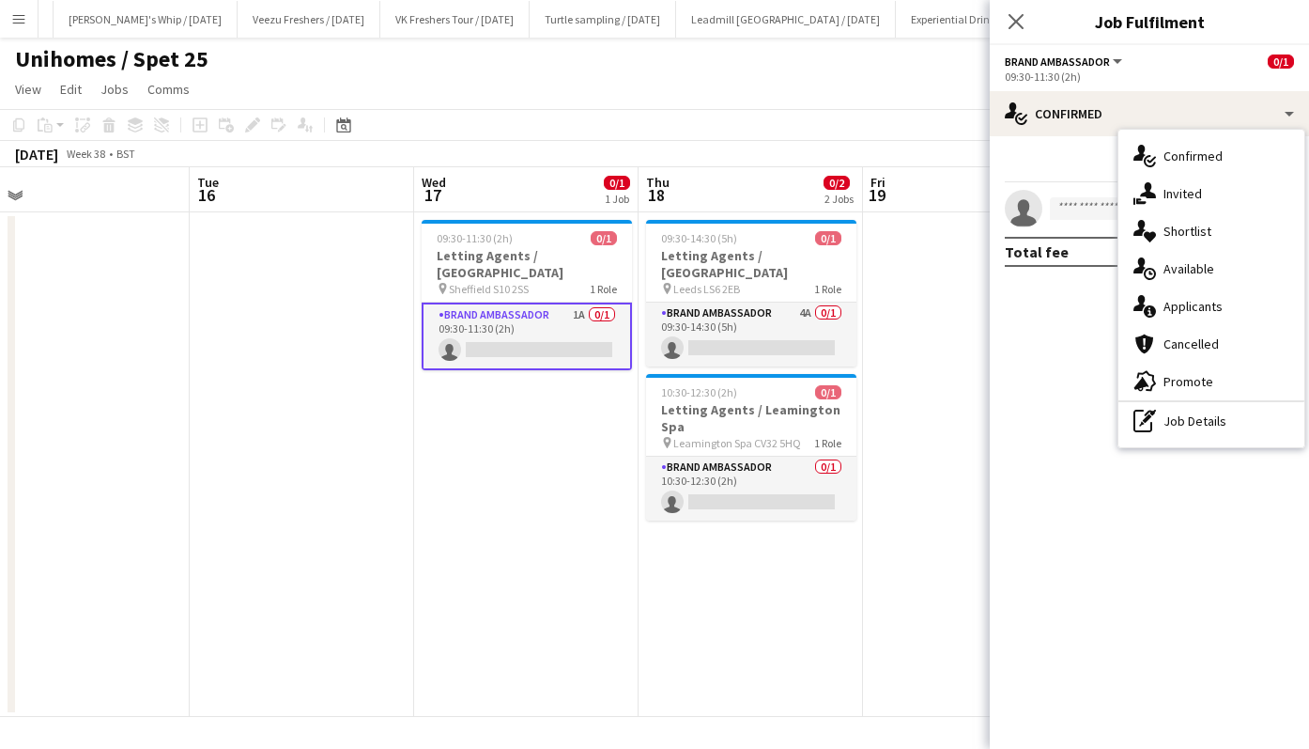
click at [1207, 317] on div "single-neutral-actions-information Applicants" at bounding box center [1212, 306] width 186 height 38
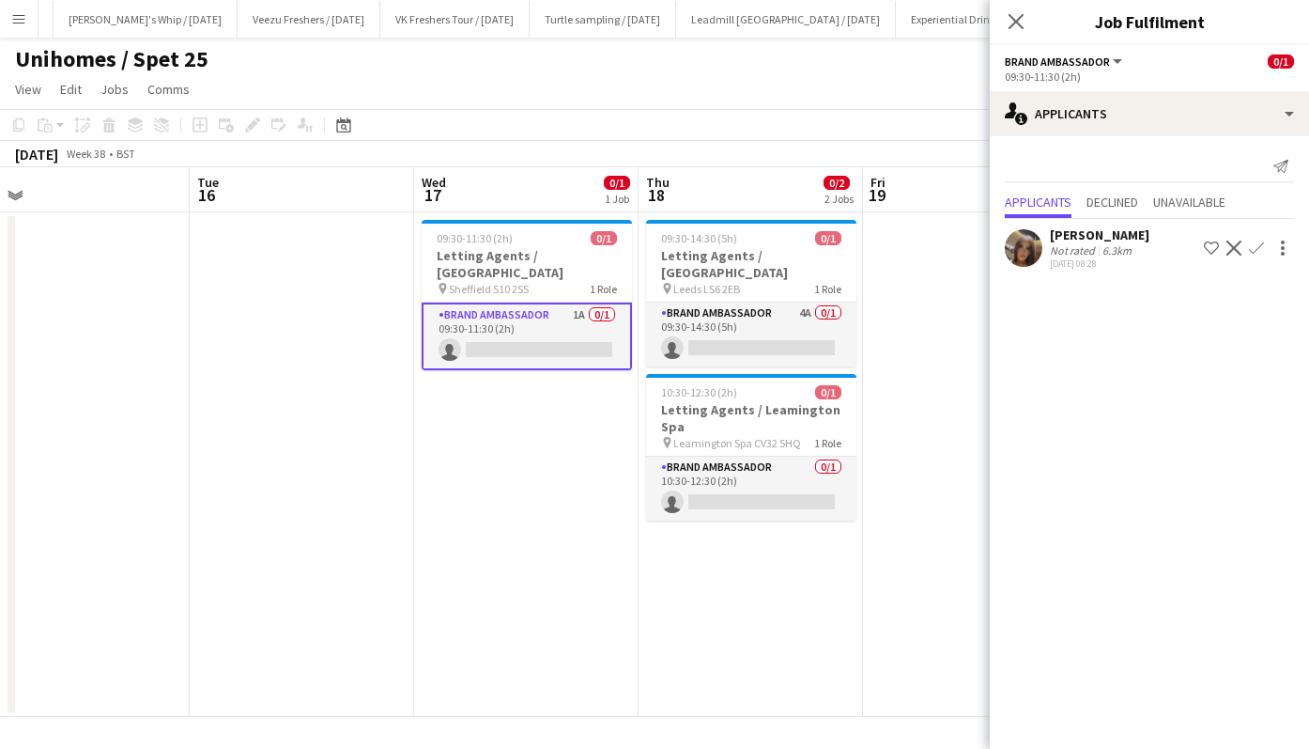
click at [1260, 242] on app-icon "Confirm" at bounding box center [1256, 247] width 15 height 15
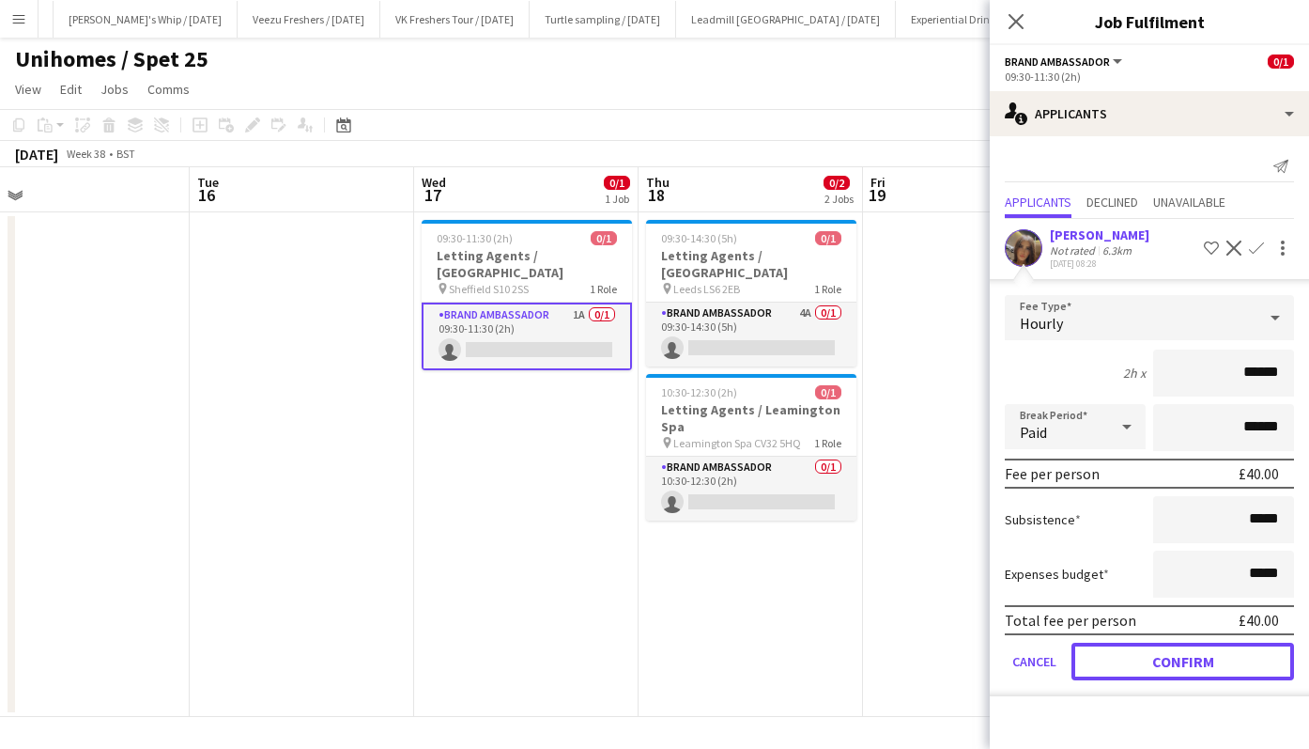
click at [1199, 651] on button "Confirm" at bounding box center [1183, 661] width 223 height 38
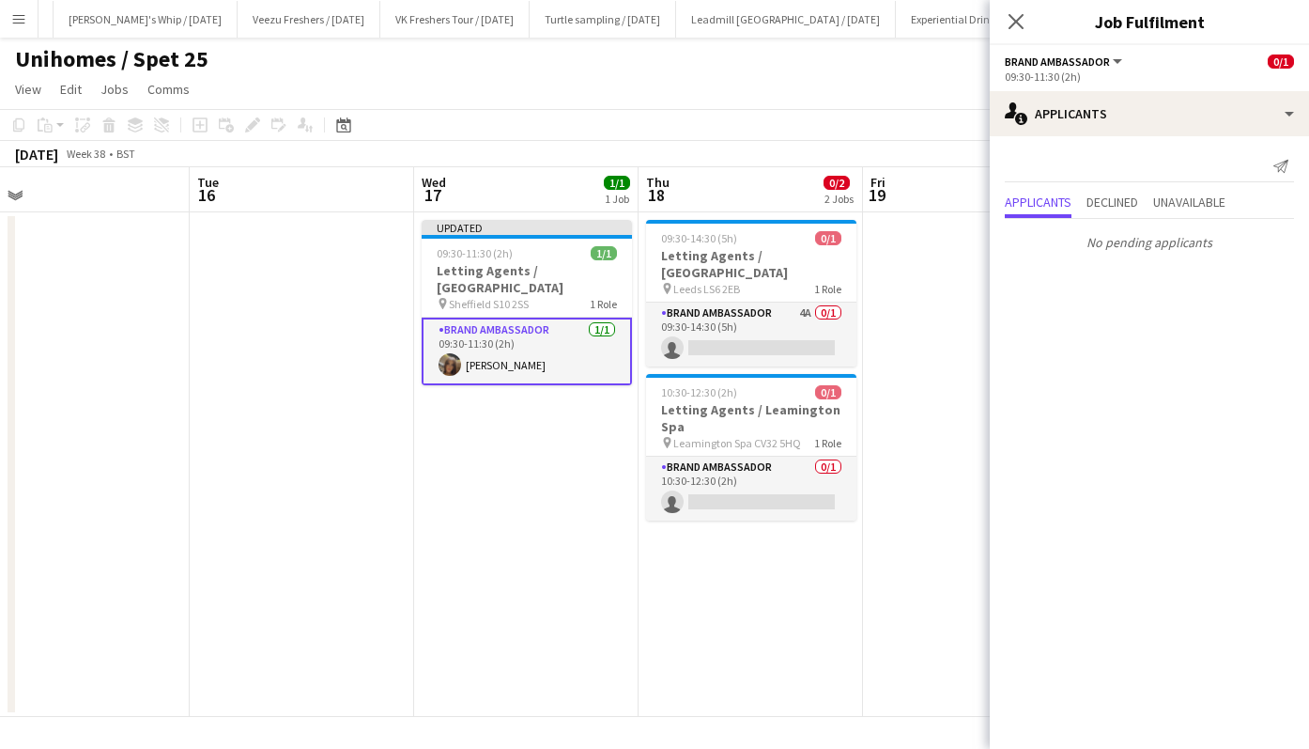
scroll to position [0, 647]
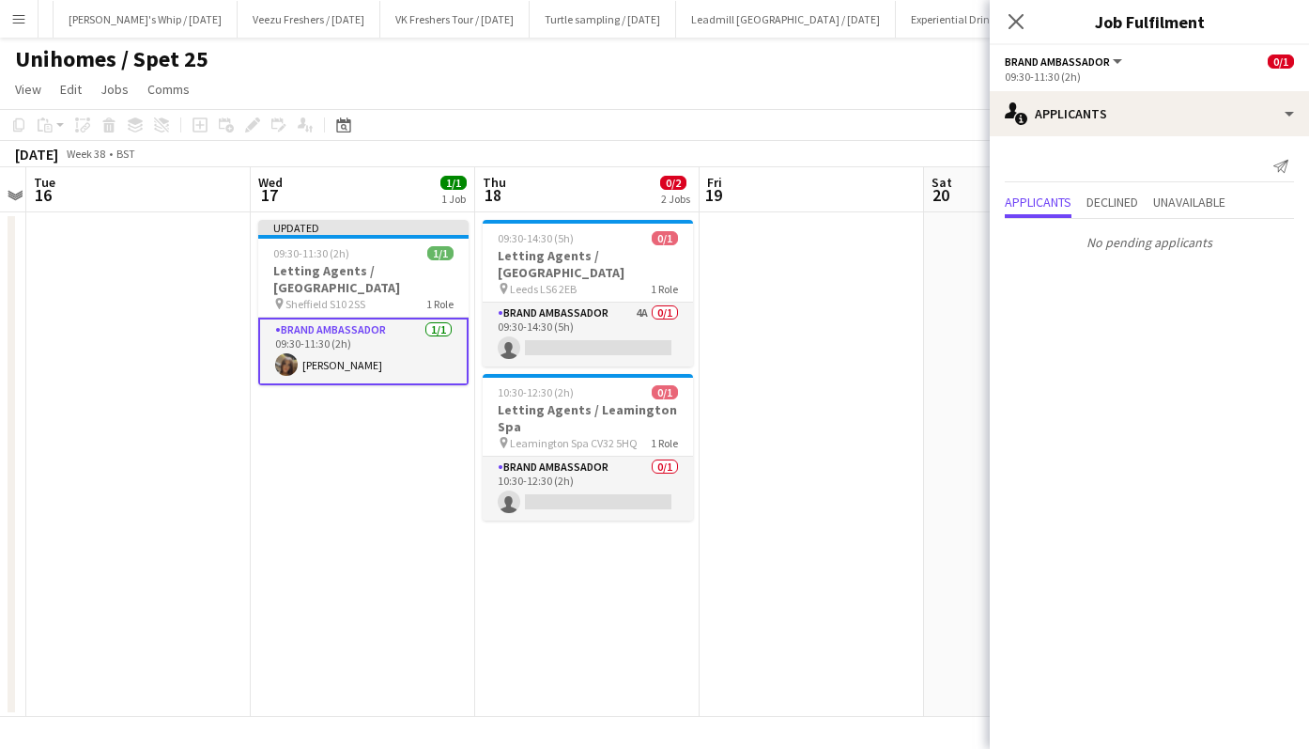
click at [1015, 21] on icon at bounding box center [1016, 21] width 15 height 15
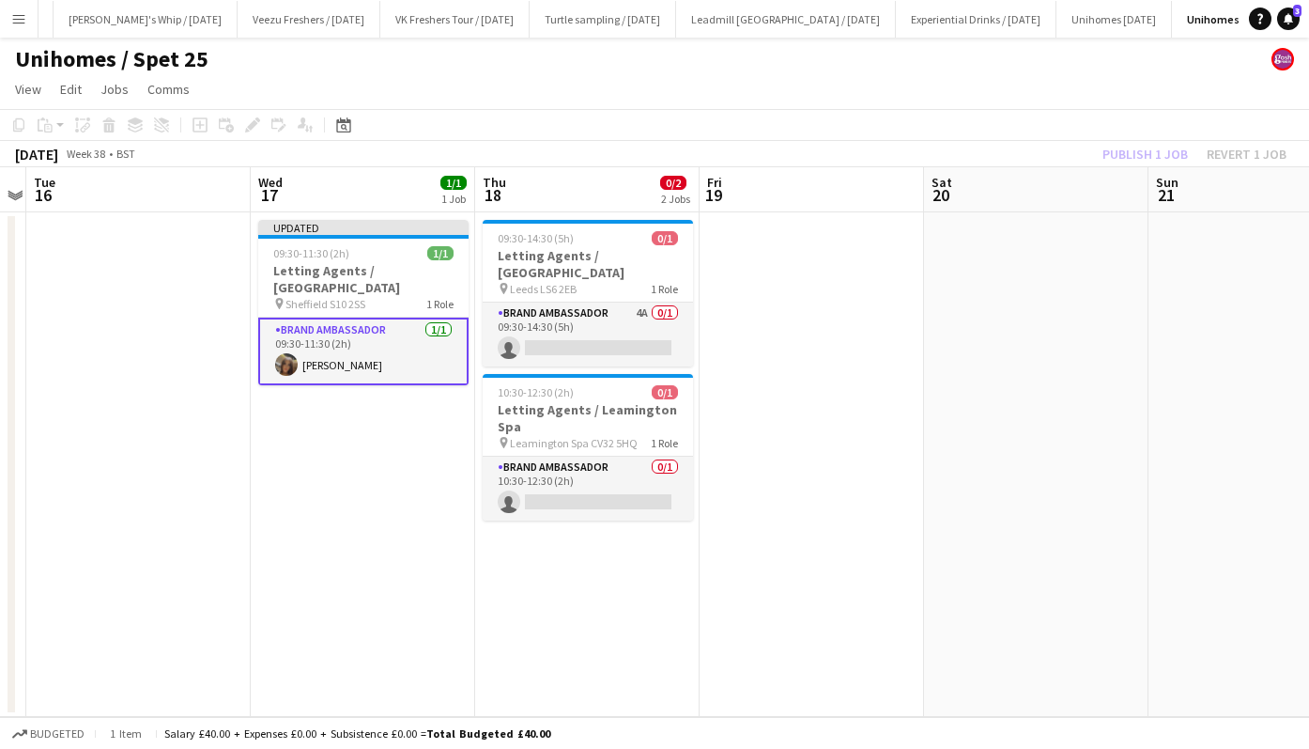
click at [1131, 154] on div "Publish 1 job Revert 1 job" at bounding box center [1194, 154] width 229 height 24
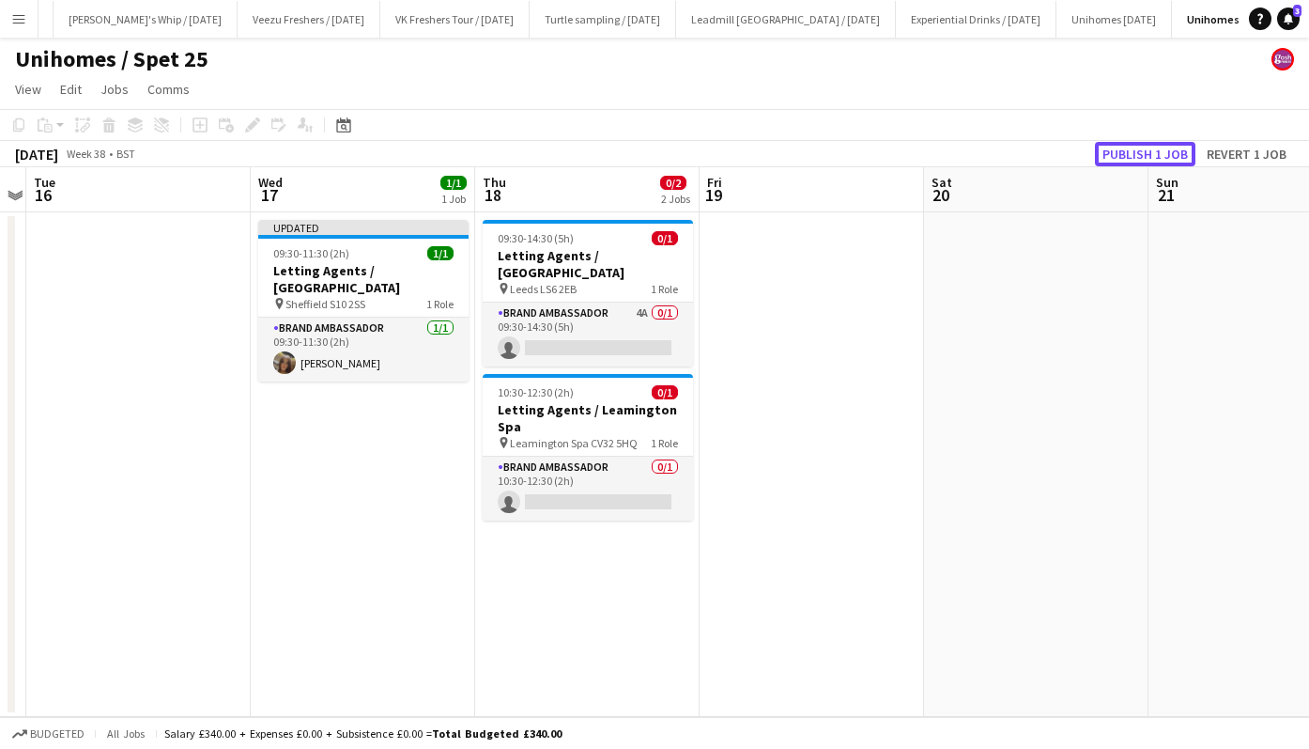
click at [1131, 154] on button "Publish 1 job" at bounding box center [1145, 154] width 101 height 24
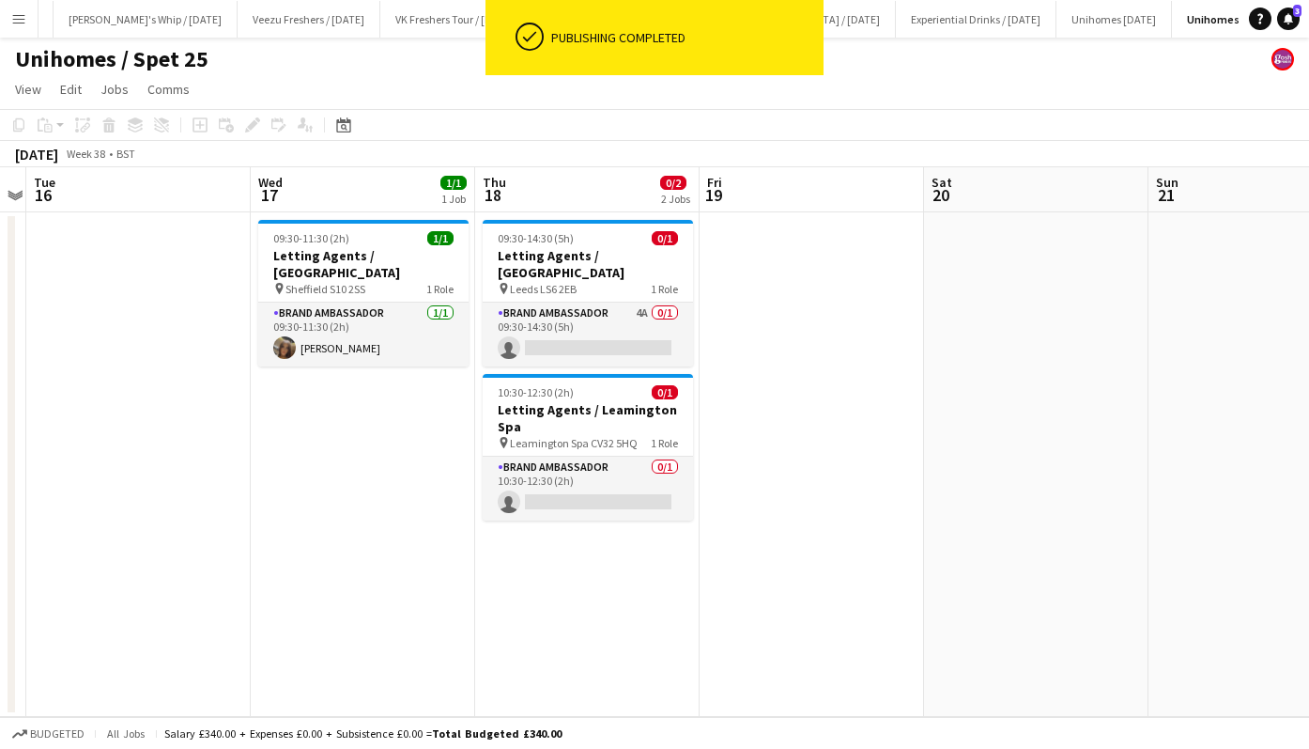
scroll to position [0, 563]
